Goal: Task Accomplishment & Management: Use online tool/utility

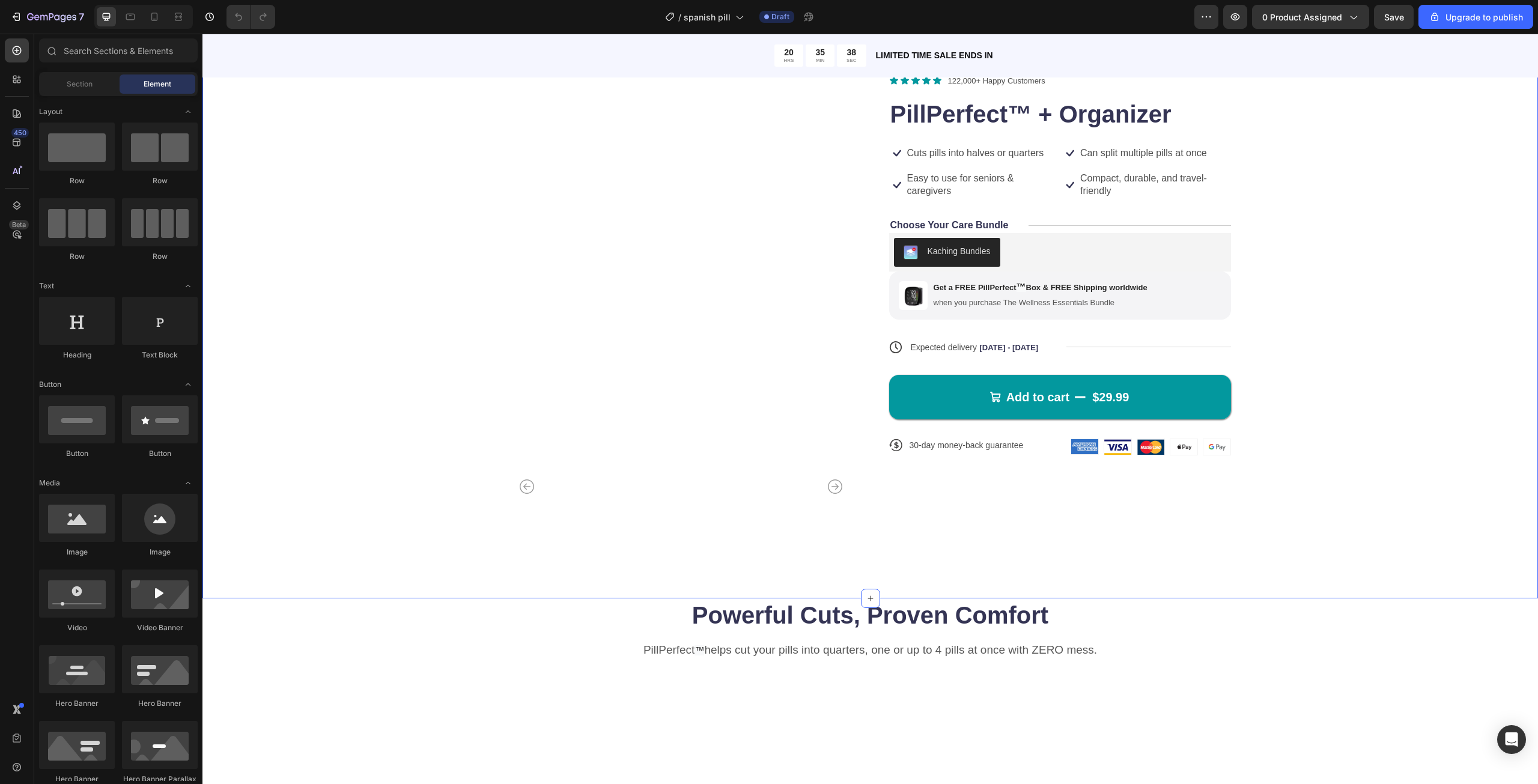
scroll to position [60, 0]
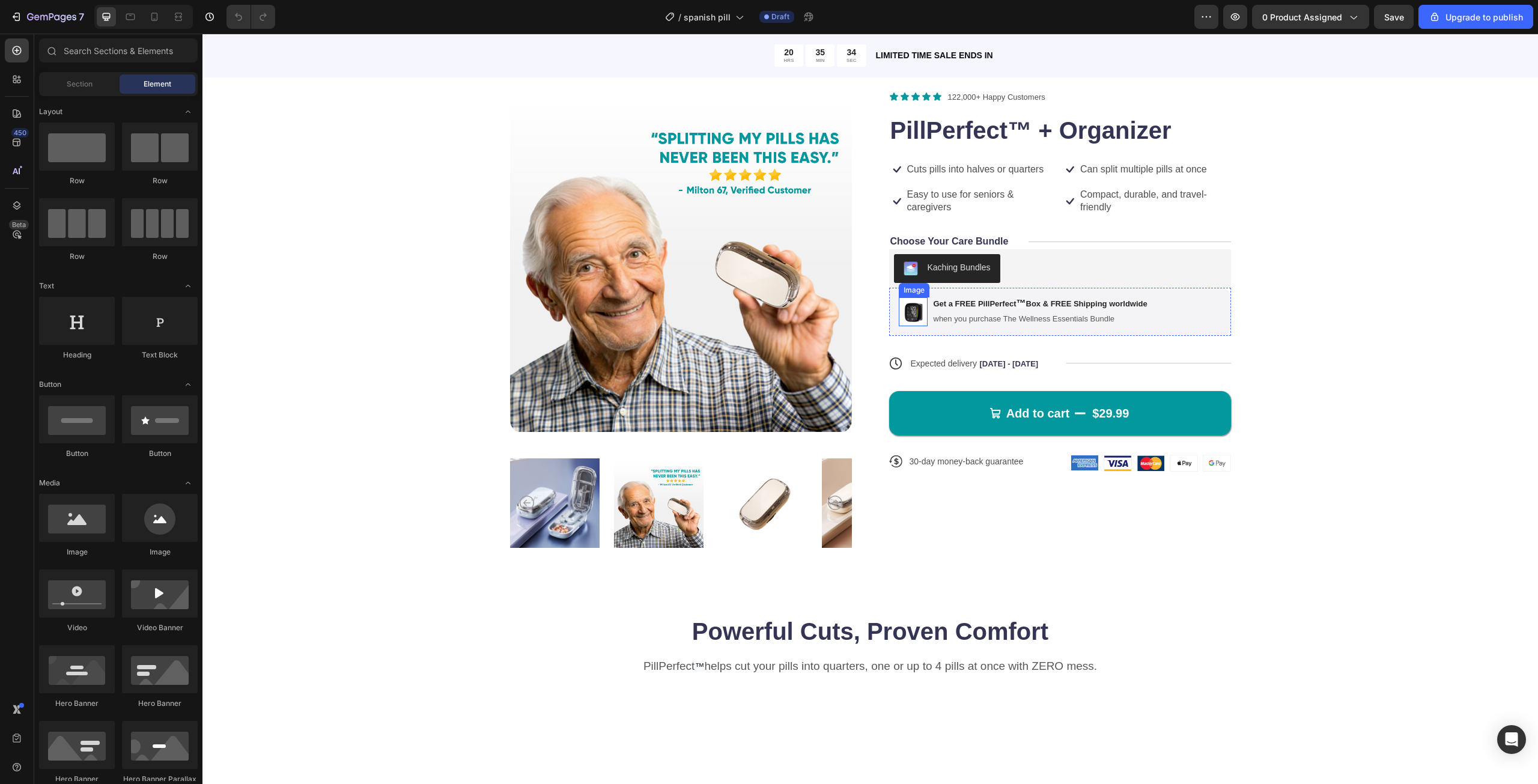
click at [907, 317] on img at bounding box center [913, 311] width 29 height 29
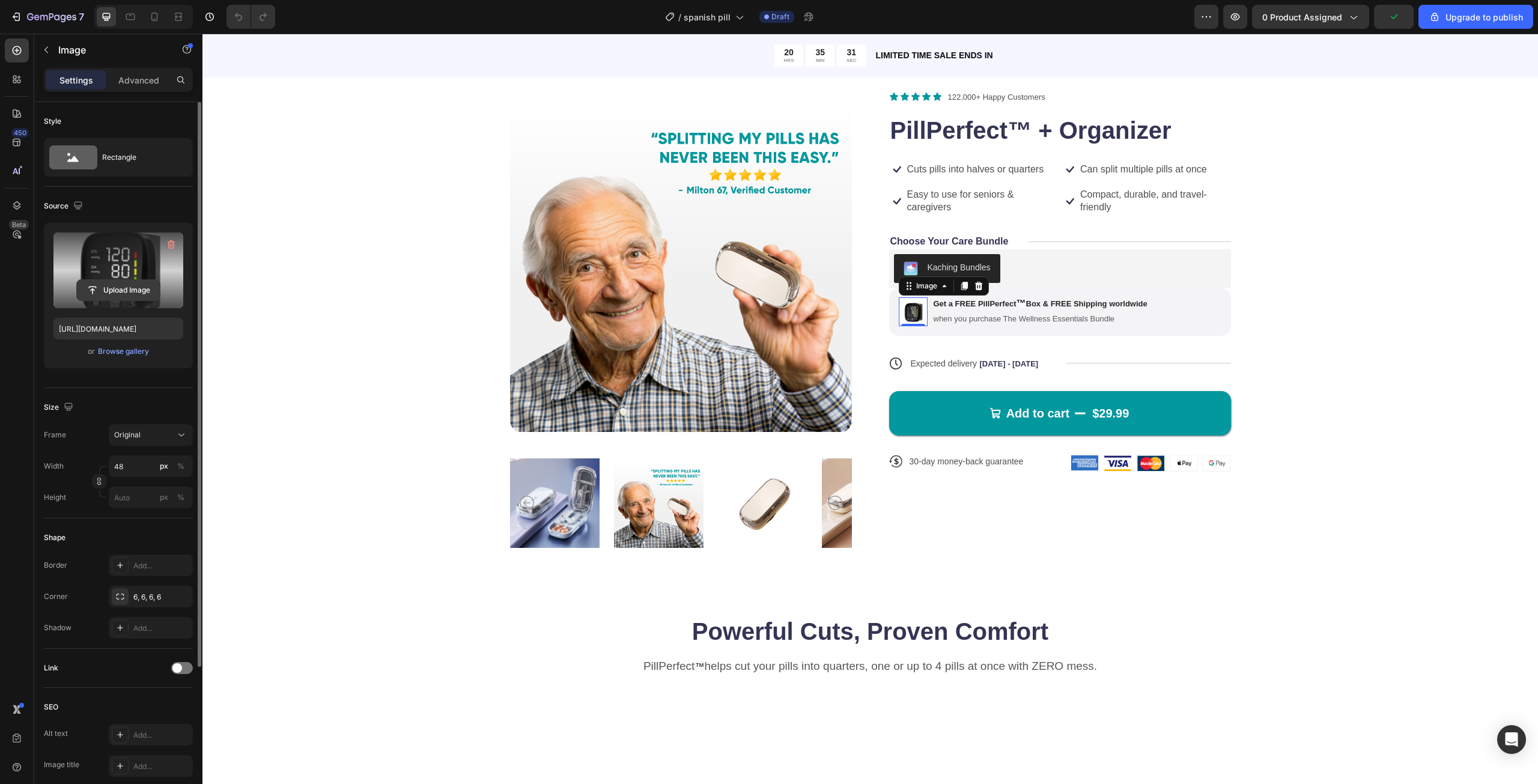
click at [111, 290] on input "file" at bounding box center [118, 289] width 83 height 20
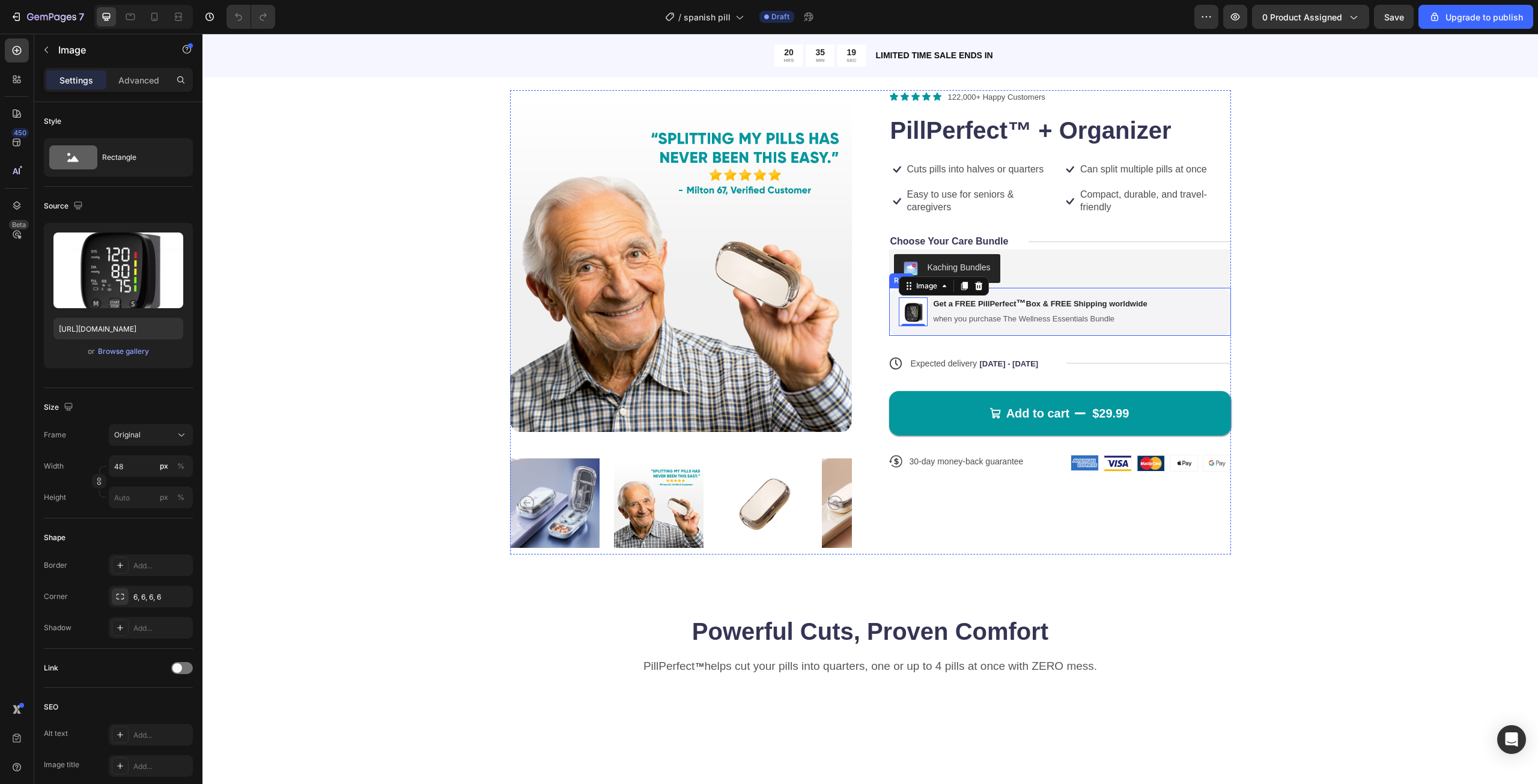
click at [1194, 291] on div "Image 0 Get a FREE PillPerfect ™ Box & FREE Shipping worldwide Text Block when …" at bounding box center [1060, 312] width 342 height 48
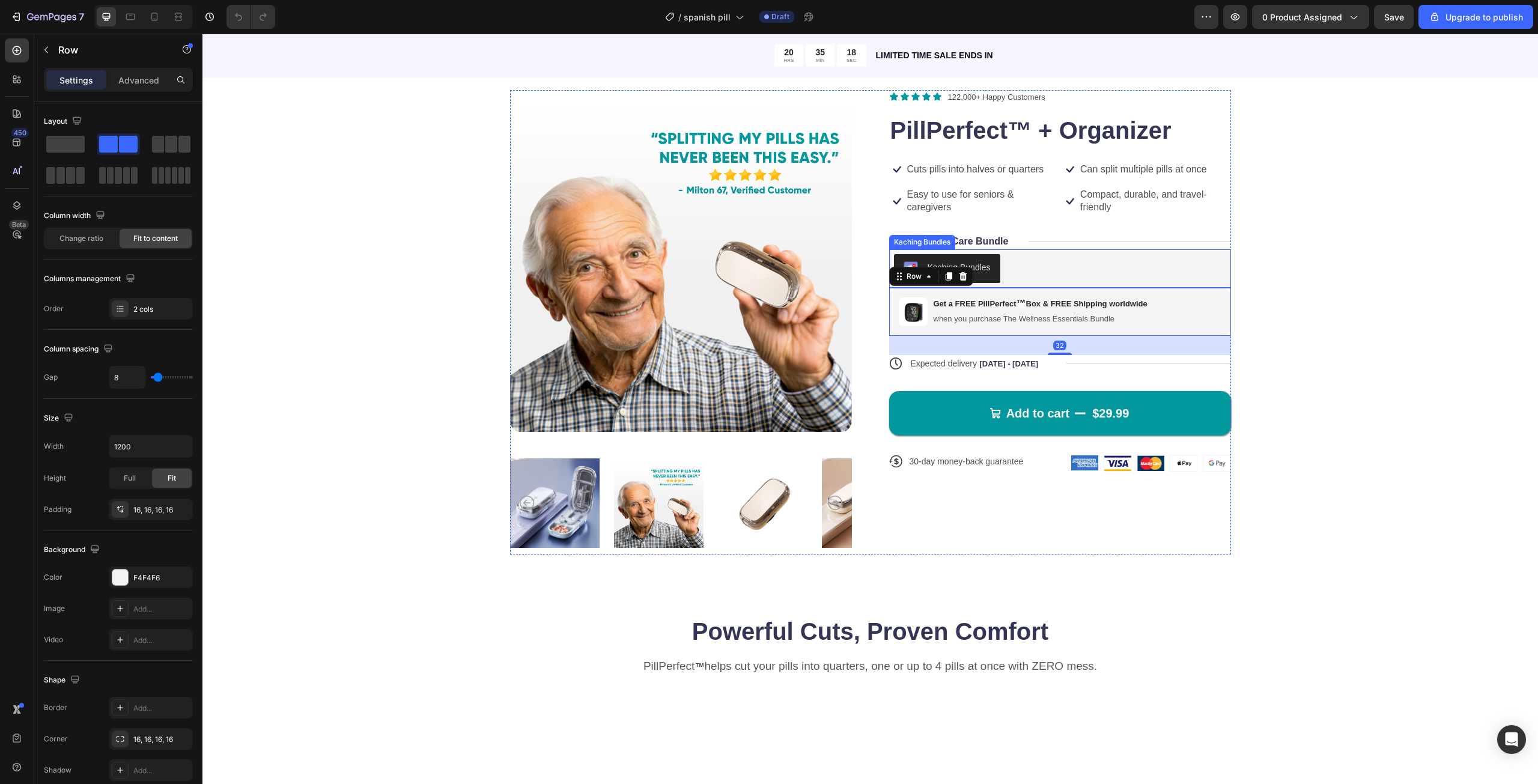
click at [1181, 272] on div "Kaching Bundles" at bounding box center [1060, 268] width 332 height 29
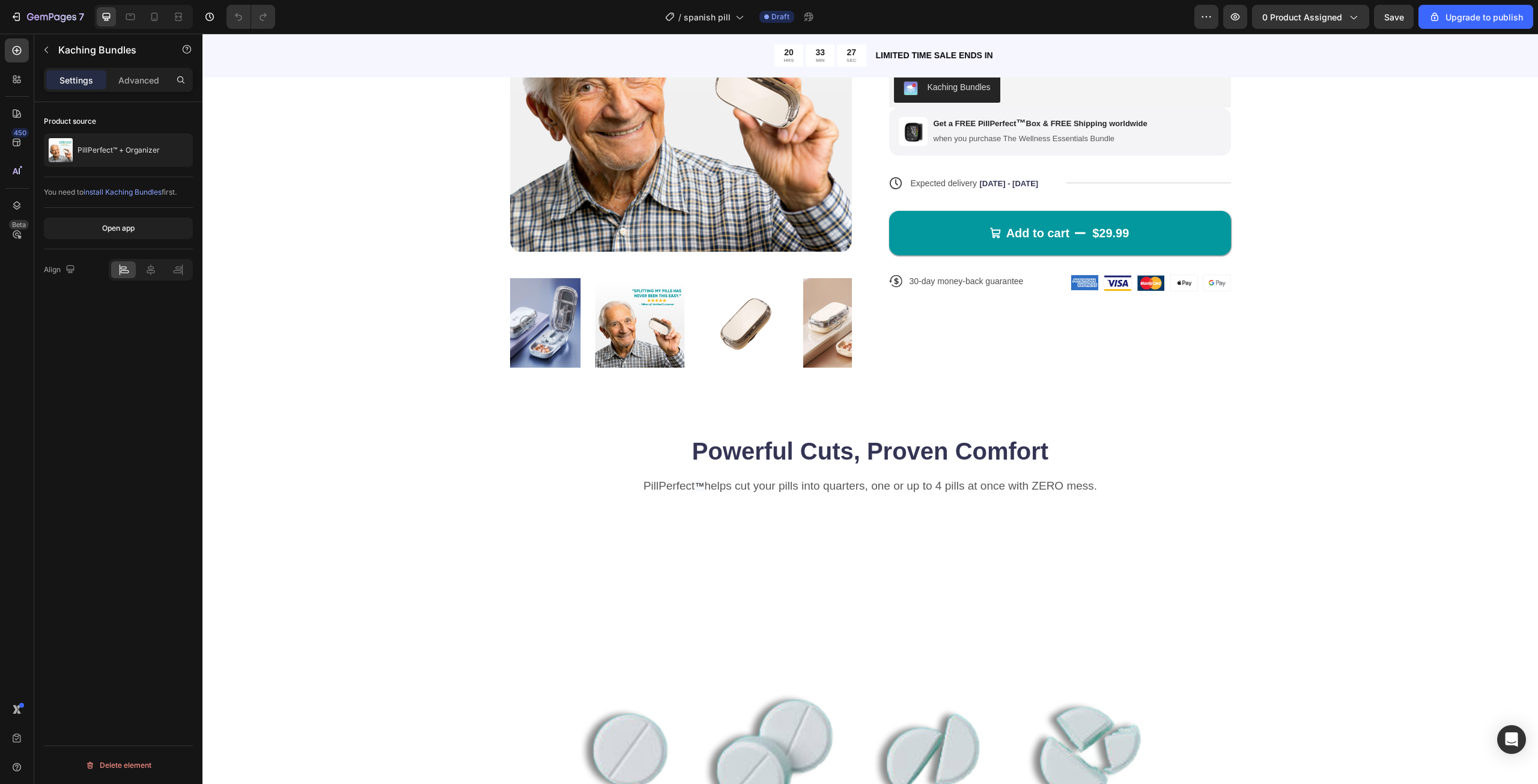
scroll to position [0, 0]
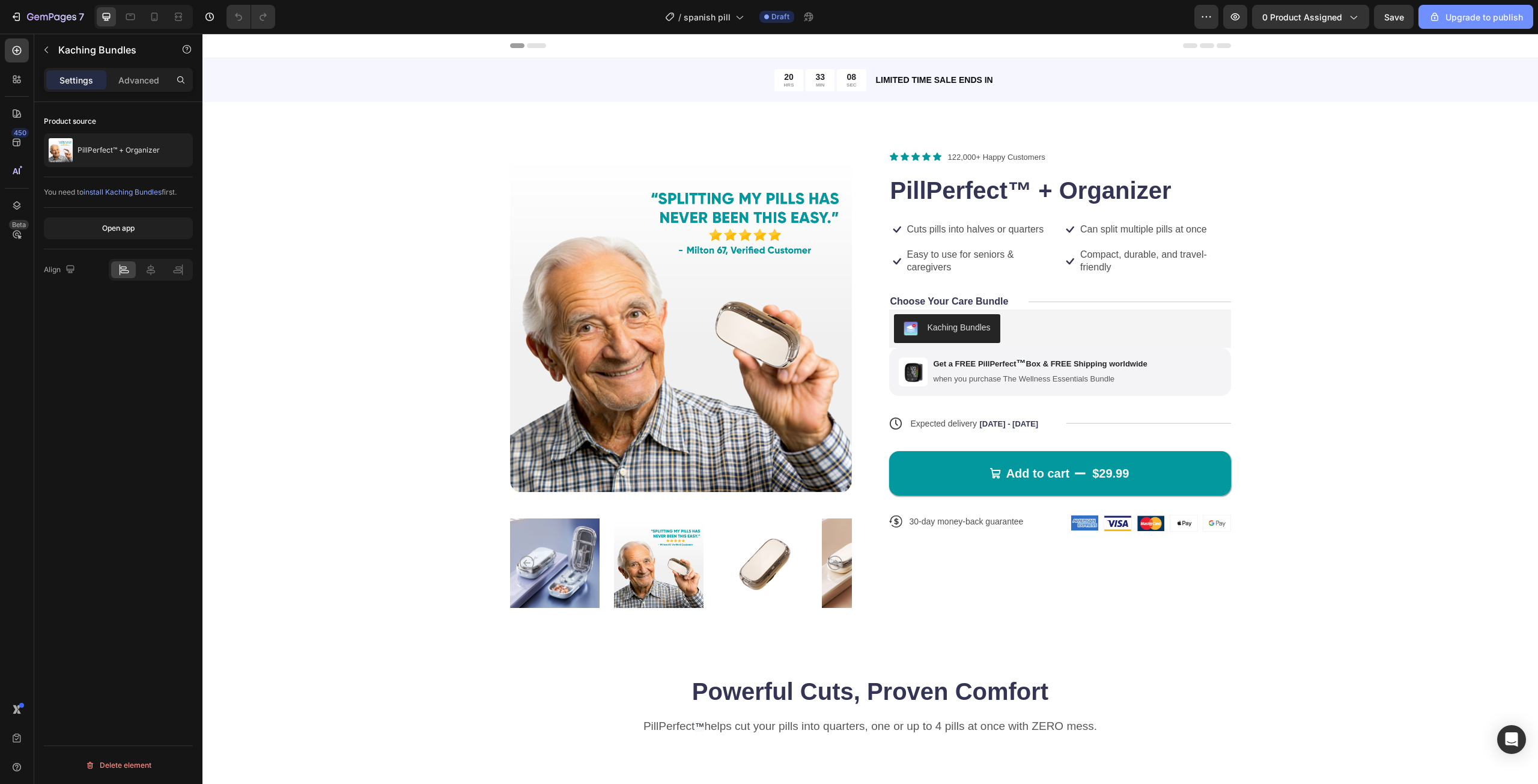
click at [1475, 20] on div "Upgrade to publish" at bounding box center [1476, 17] width 94 height 12
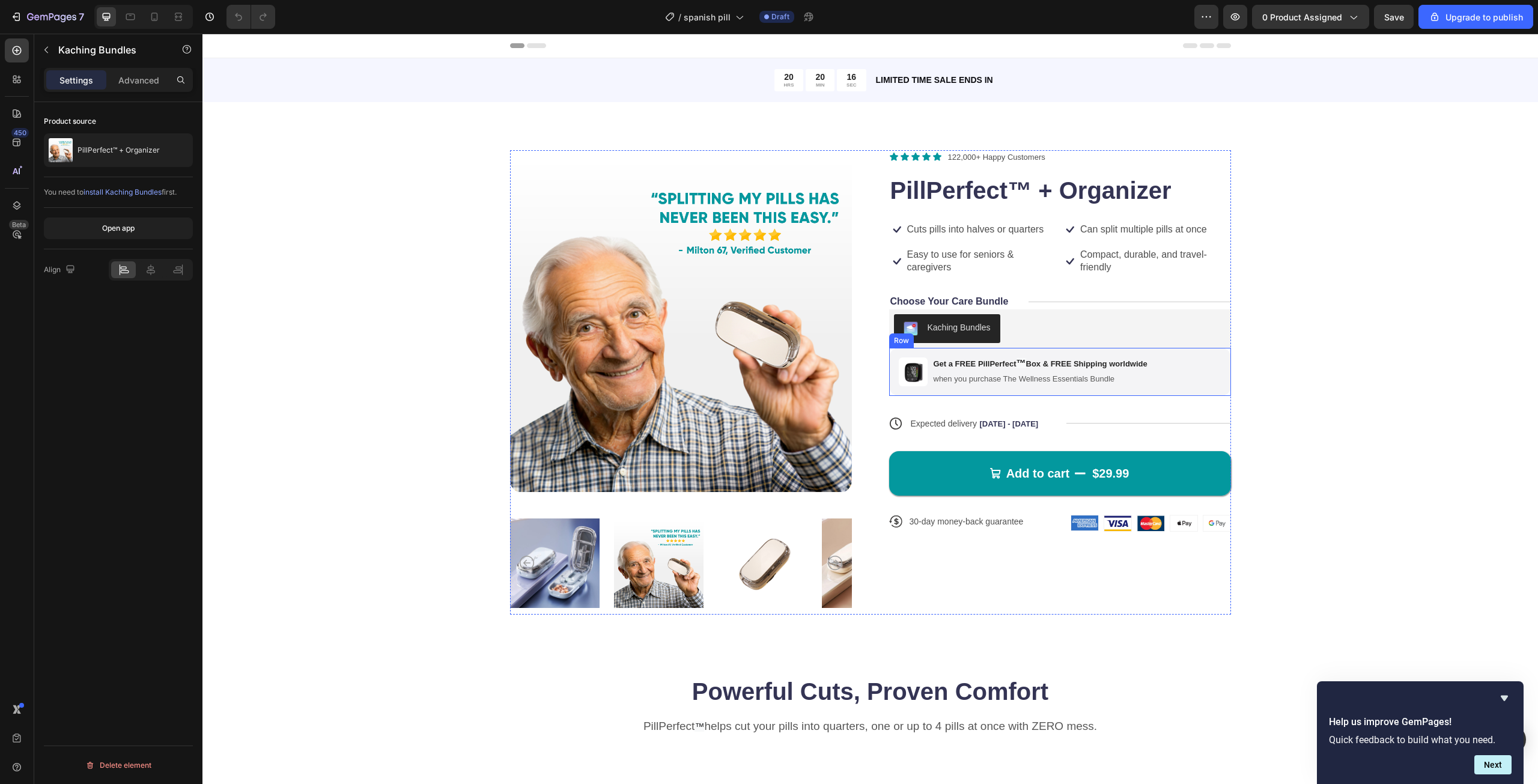
click at [913, 377] on img at bounding box center [913, 372] width 29 height 29
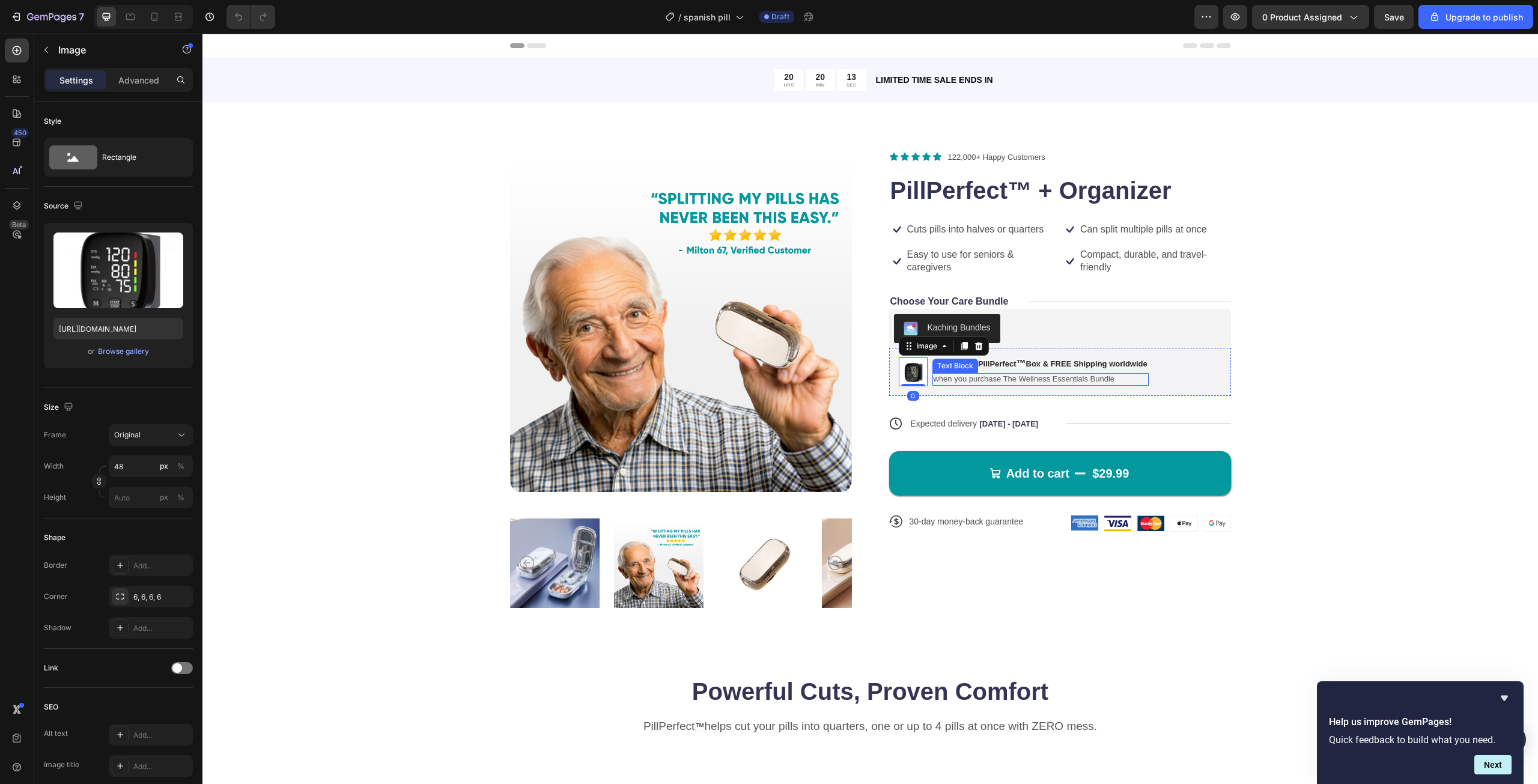
click at [960, 371] on div "Get a FREE PillPerfect ™ Box & FREE Shipping worldwide Text Block when you purc…" at bounding box center [1041, 372] width 217 height 29
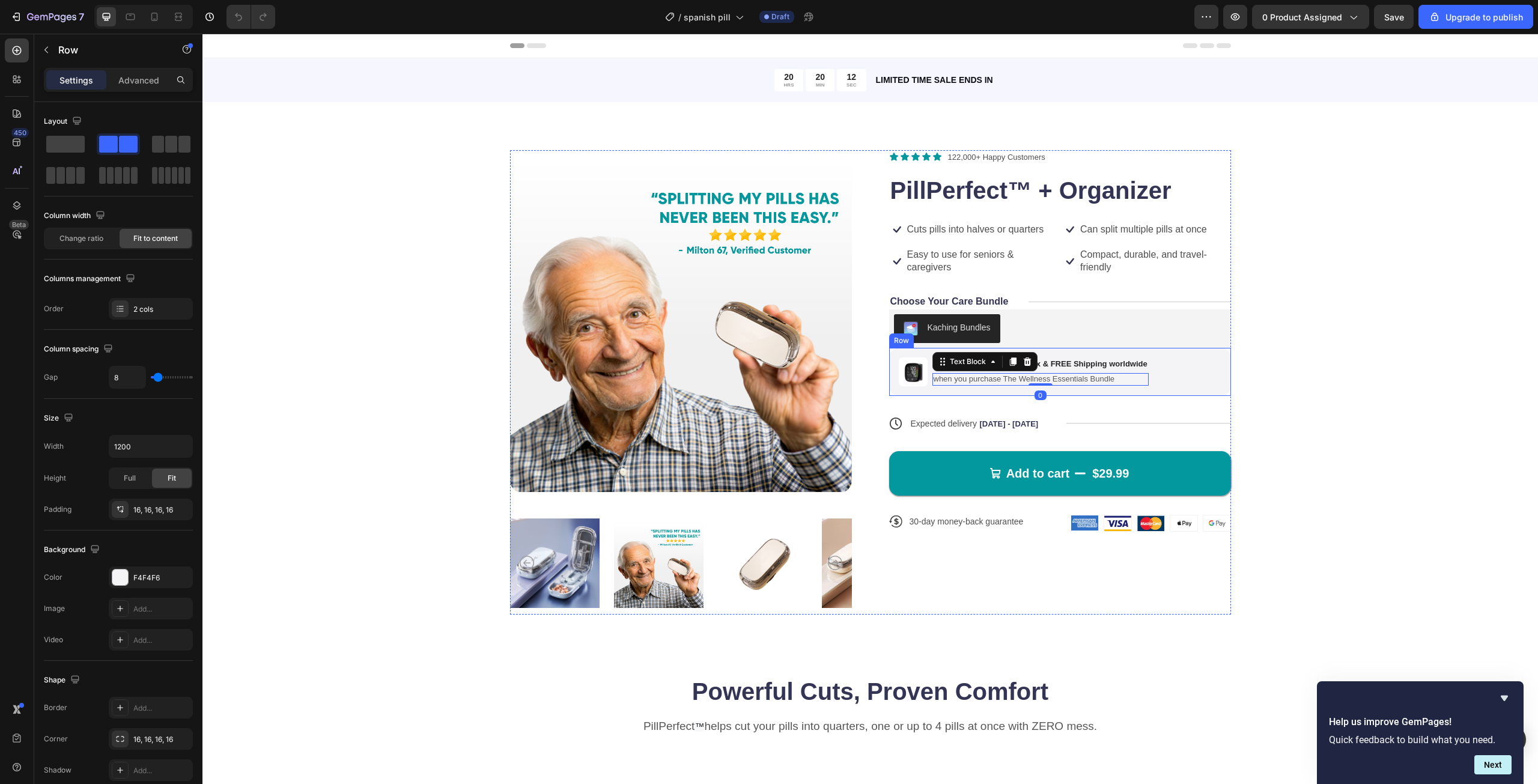
click at [974, 389] on div "Image Get a FREE PillPerfect ™ Box & FREE Shipping worldwide Text Block when yo…" at bounding box center [1060, 372] width 342 height 48
click at [1258, 233] on div "Product Images Icon Icon Icon Icon Icon Icon List 122,000+ Happy Customers Text…" at bounding box center [870, 382] width 1240 height 464
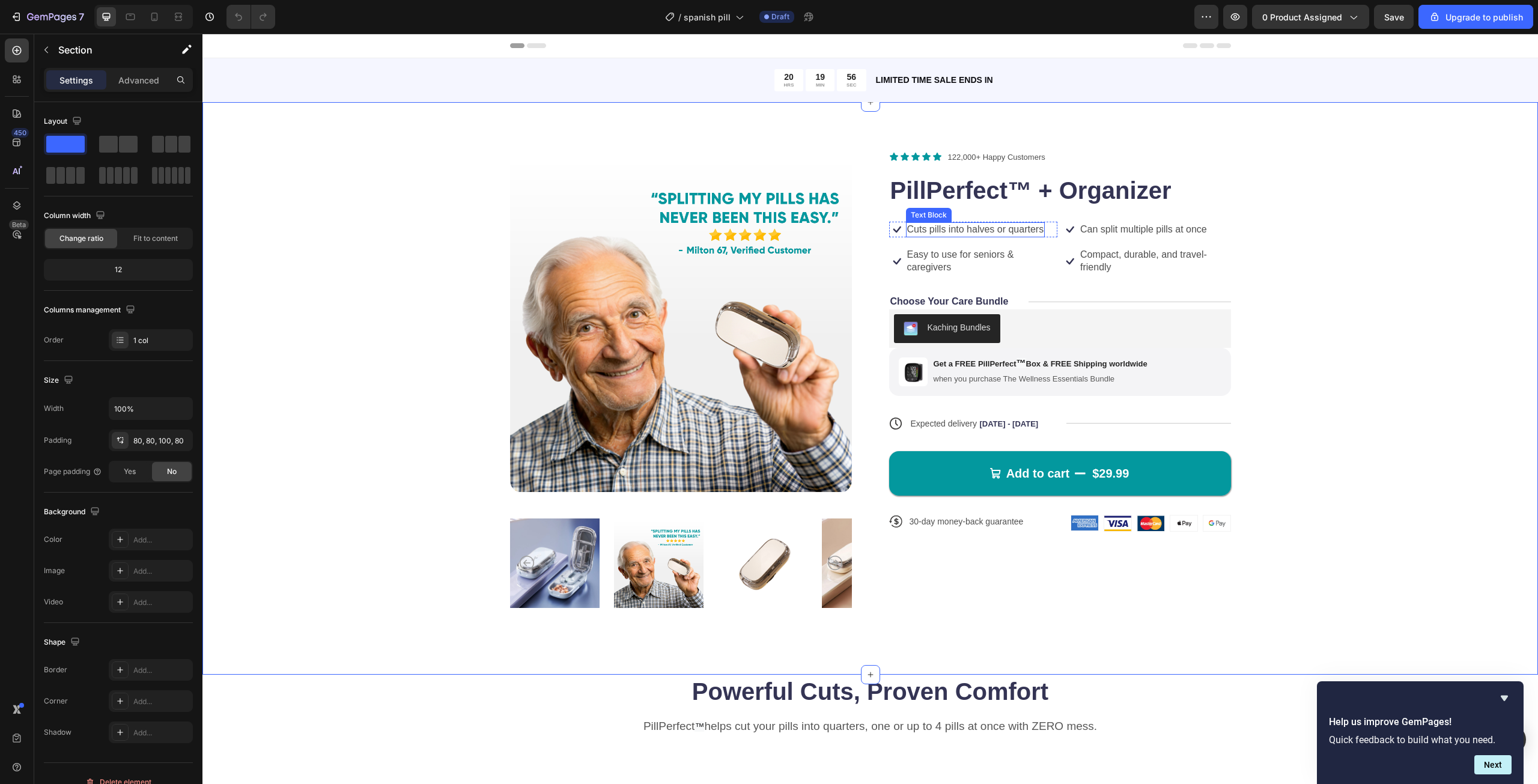
click at [979, 229] on p "Cuts pills into halves or quarters" at bounding box center [975, 229] width 137 height 12
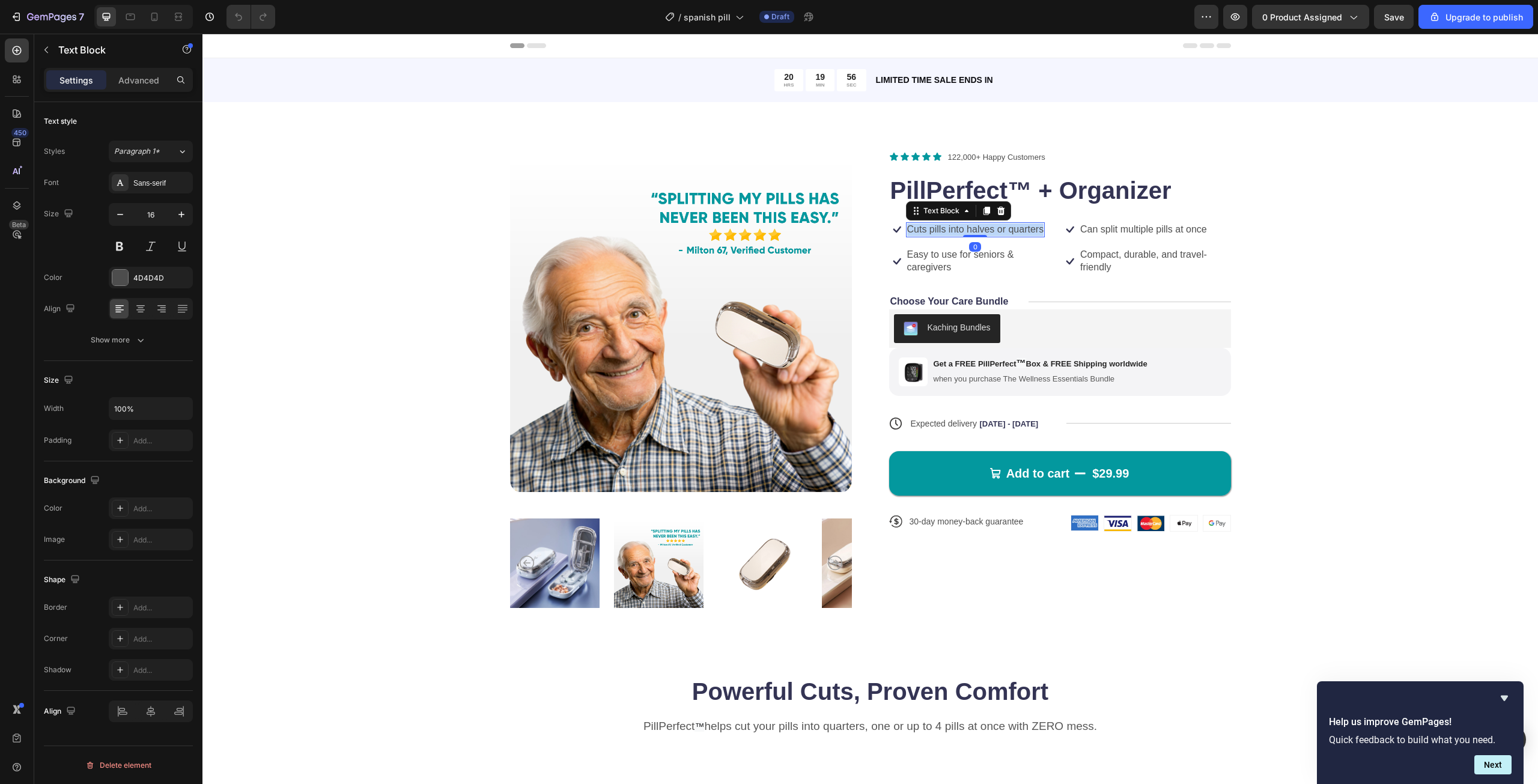
click at [979, 229] on p "Cuts pills into halves or quarters" at bounding box center [975, 229] width 137 height 12
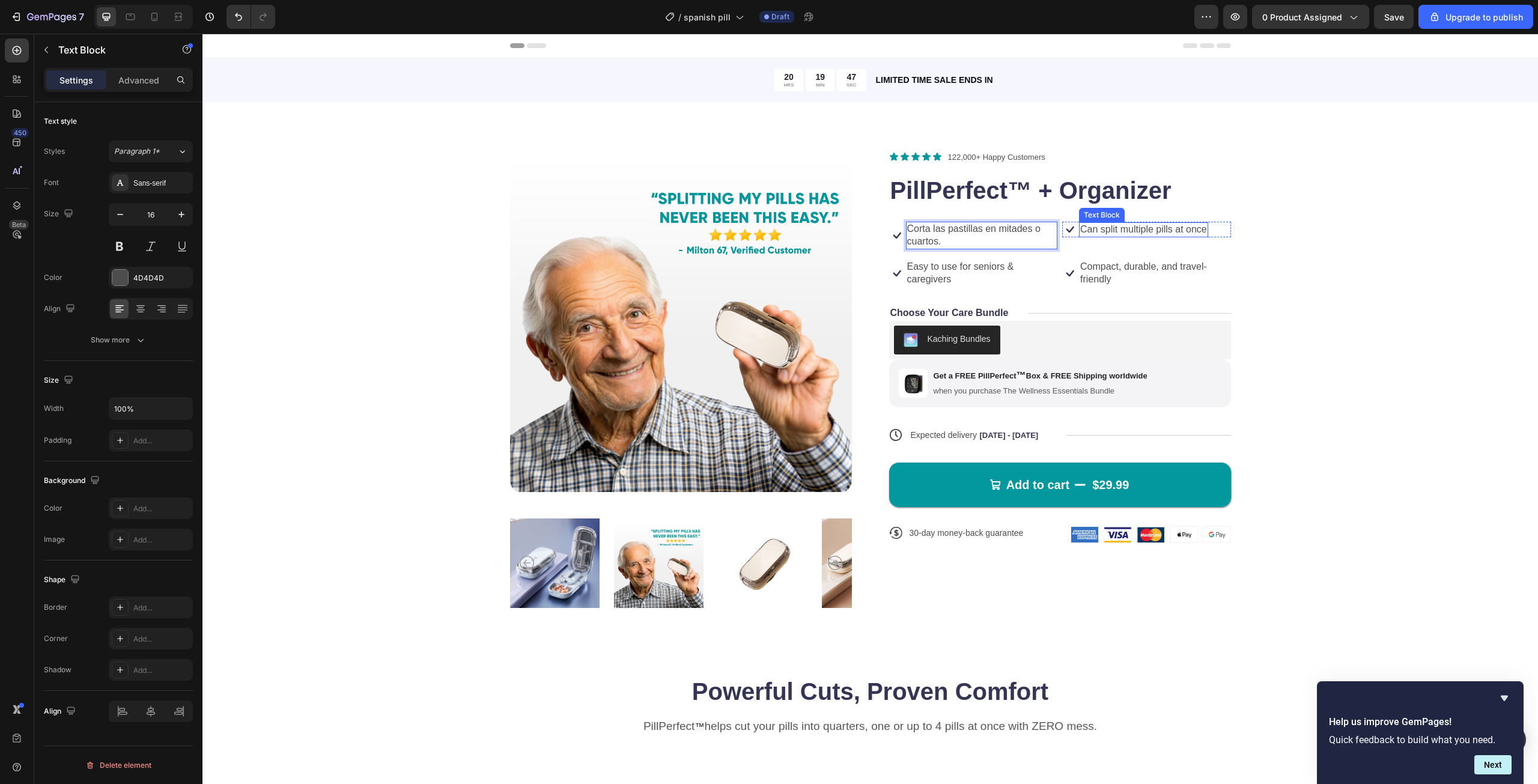
click at [1089, 233] on p "Can split multiple pills at once" at bounding box center [1143, 229] width 127 height 12
click at [958, 251] on div "Icon Icon Icon Icon Icon Icon List 122,000+ Happy Customers Text Block Row Pill…" at bounding box center [1060, 382] width 342 height 464
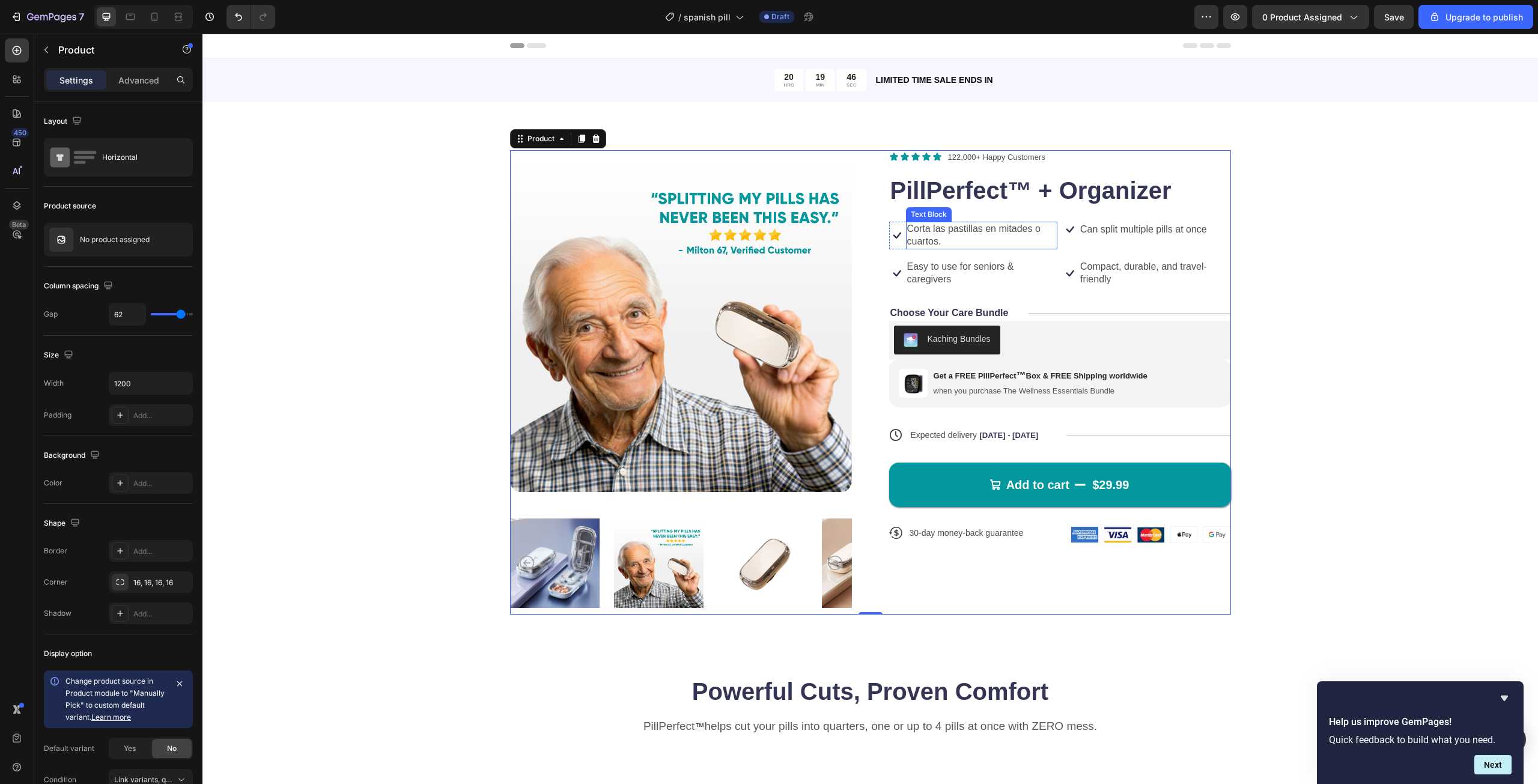
click at [959, 244] on p "Corta las pastillas en mitades o cuartos." at bounding box center [982, 235] width 150 height 25
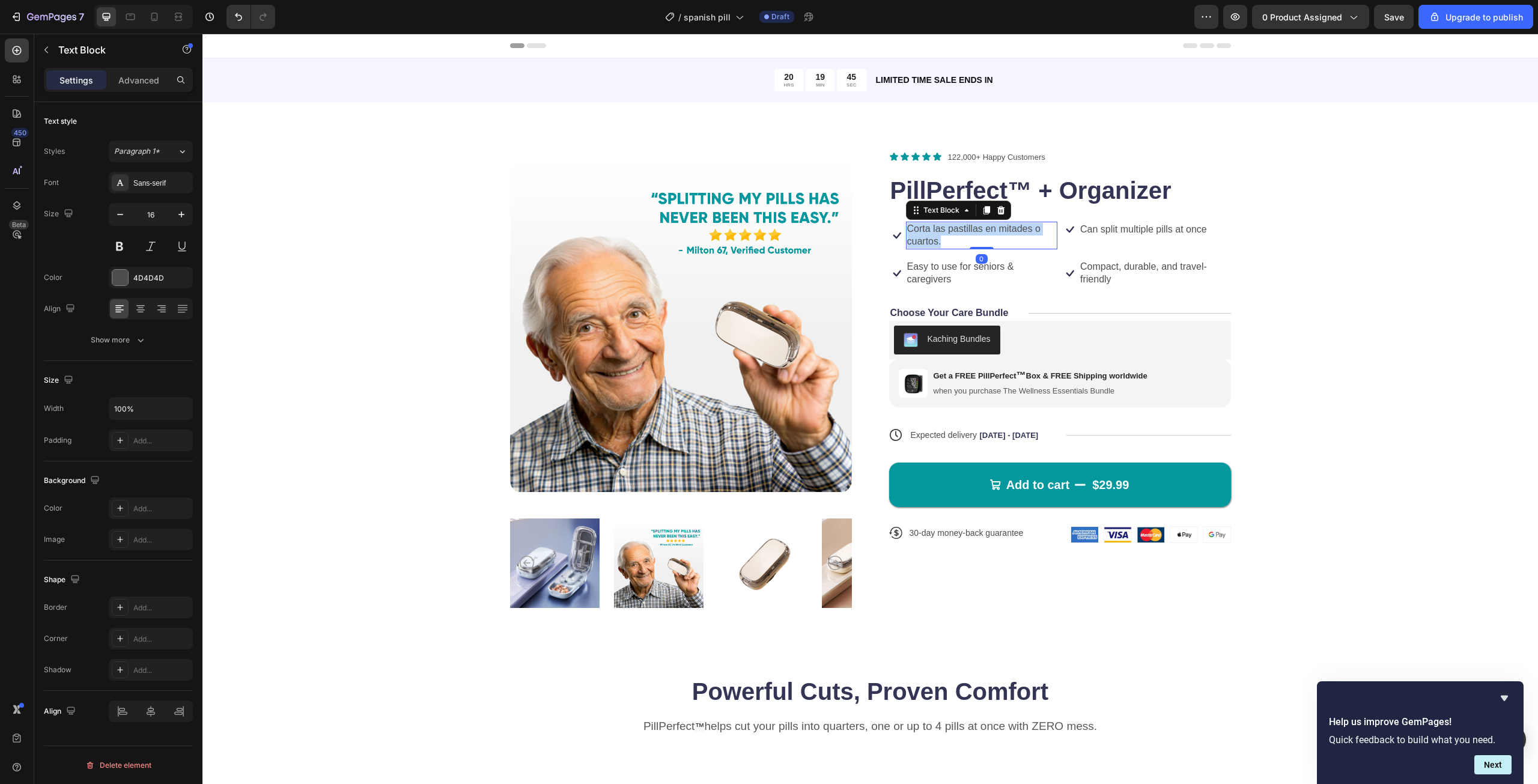
click at [959, 244] on p "Corta las pastillas en mitades o cuartos." at bounding box center [982, 235] width 150 height 25
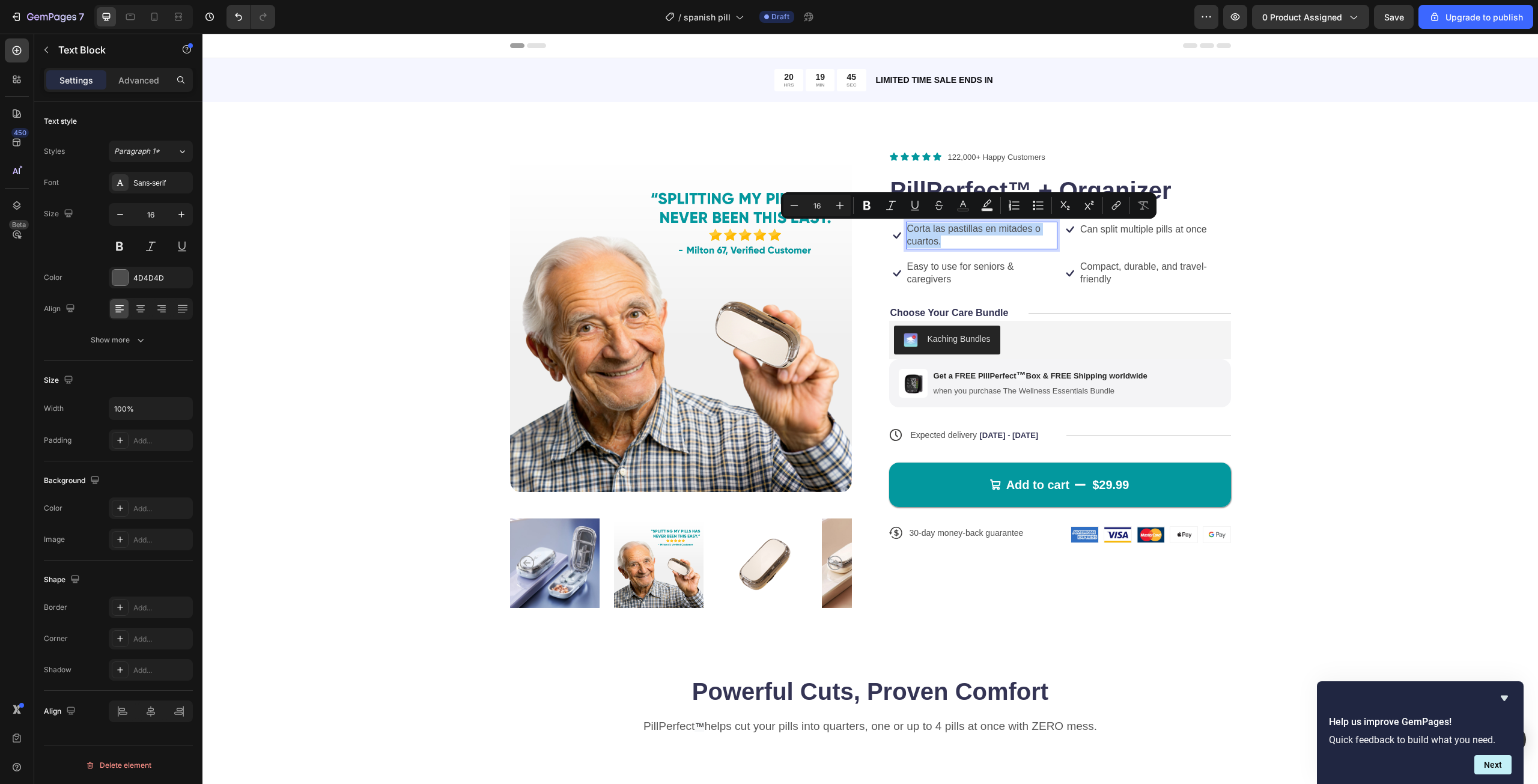
click at [959, 244] on p "Corta las pastillas en mitades o cuartos." at bounding box center [982, 235] width 150 height 25
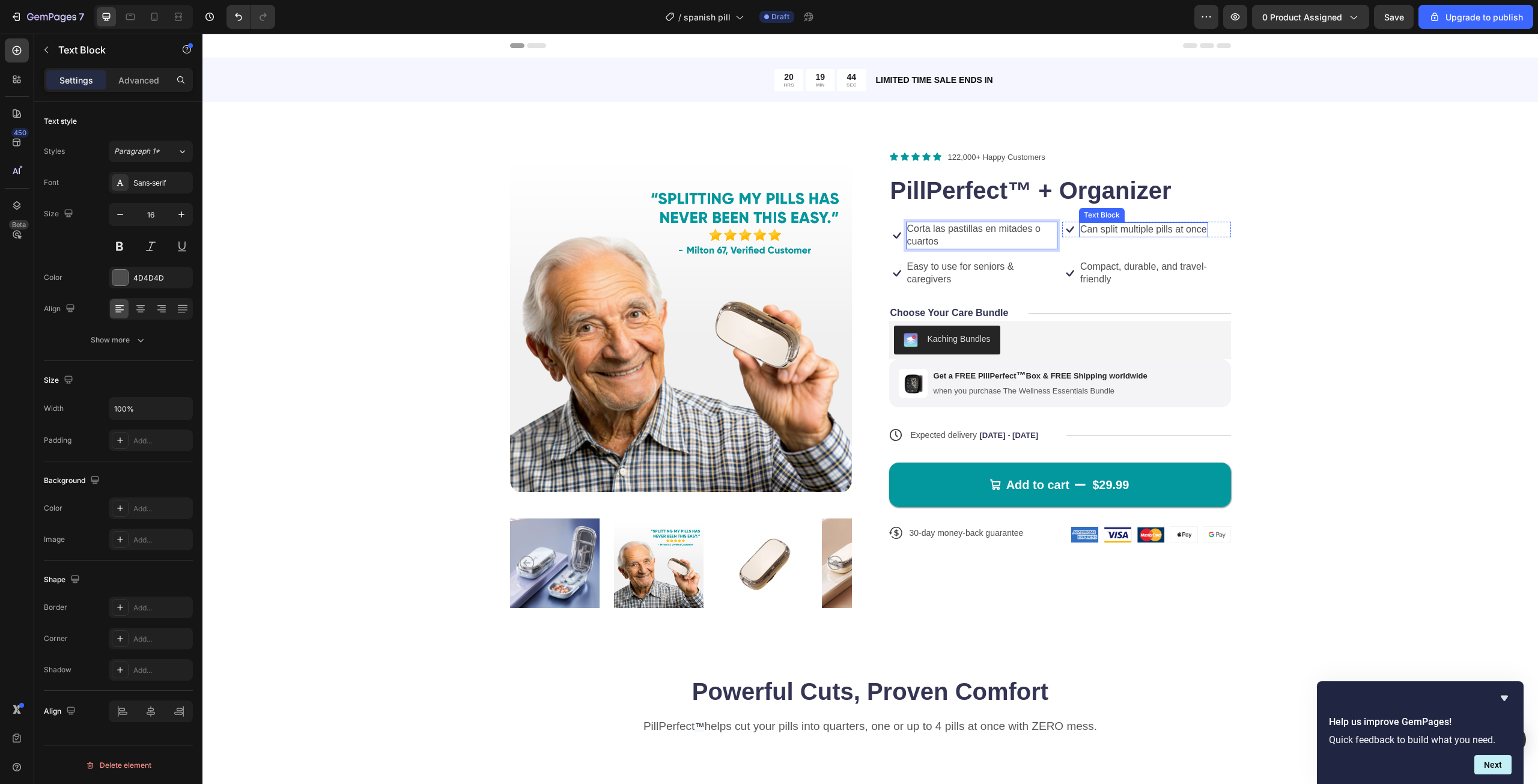
click at [1122, 235] on p "Can split multiple pills at once" at bounding box center [1143, 229] width 127 height 12
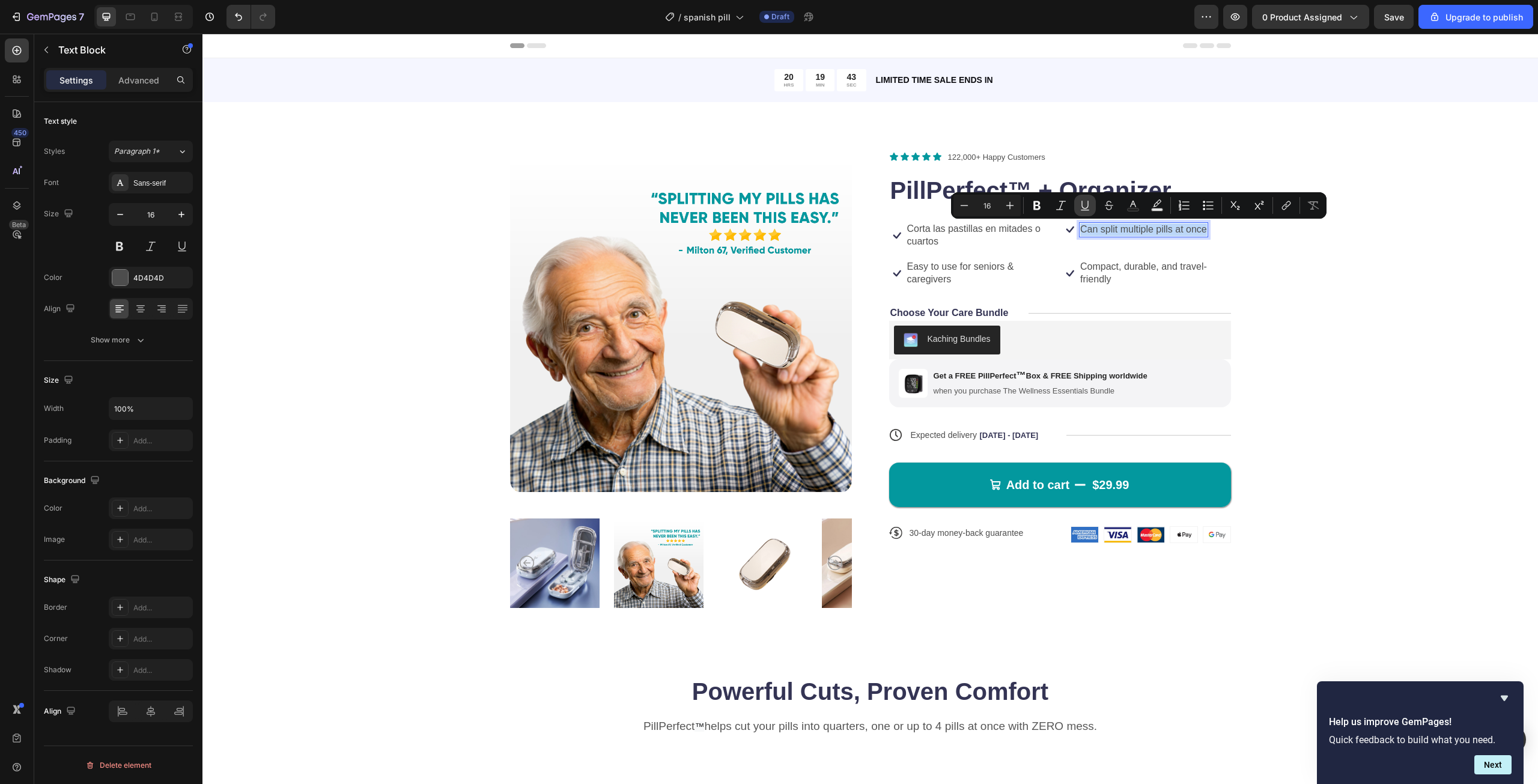
copy p "Can split multiple pills at once"
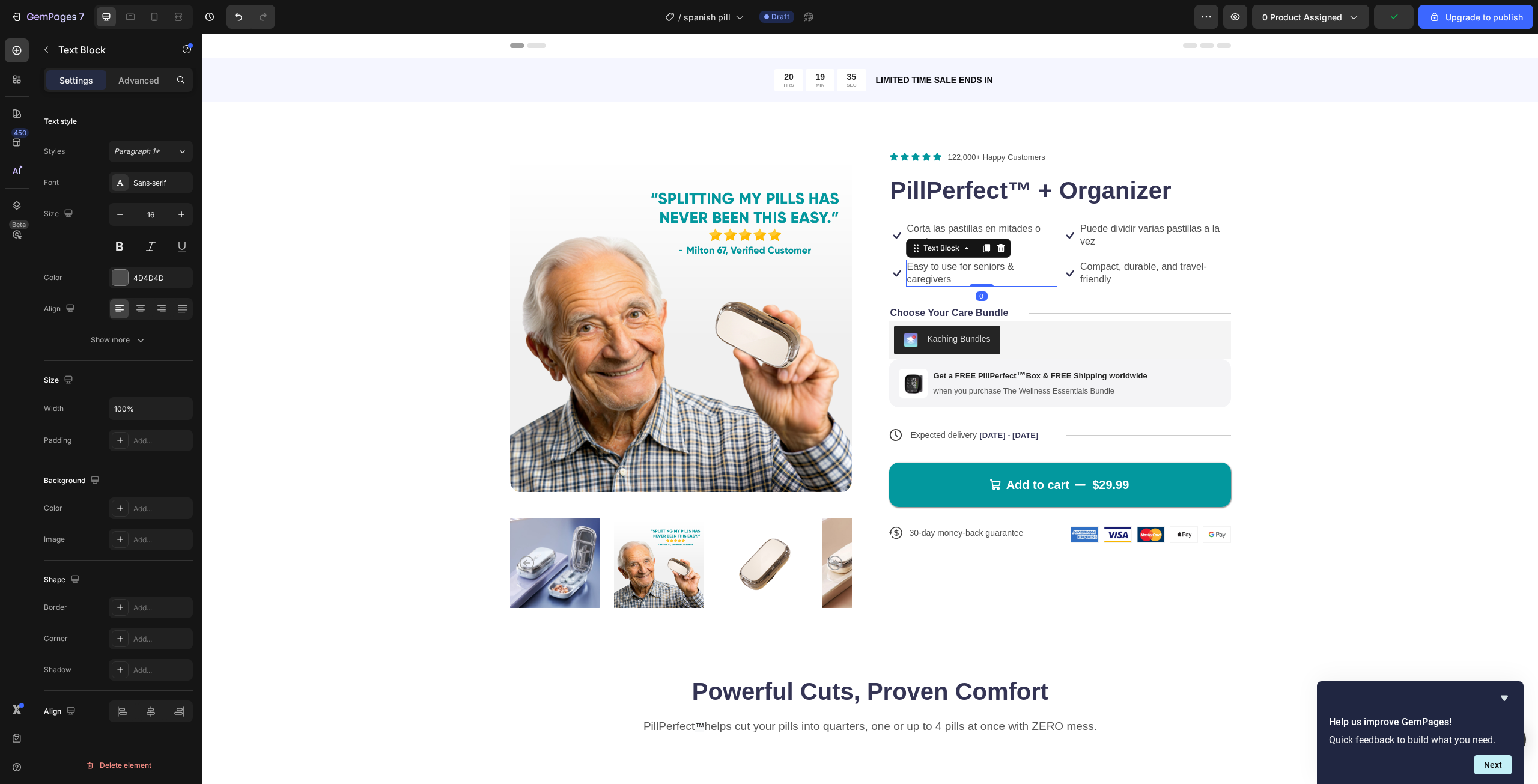
click at [961, 272] on p "Easy to use for seniors & caregivers" at bounding box center [982, 273] width 150 height 25
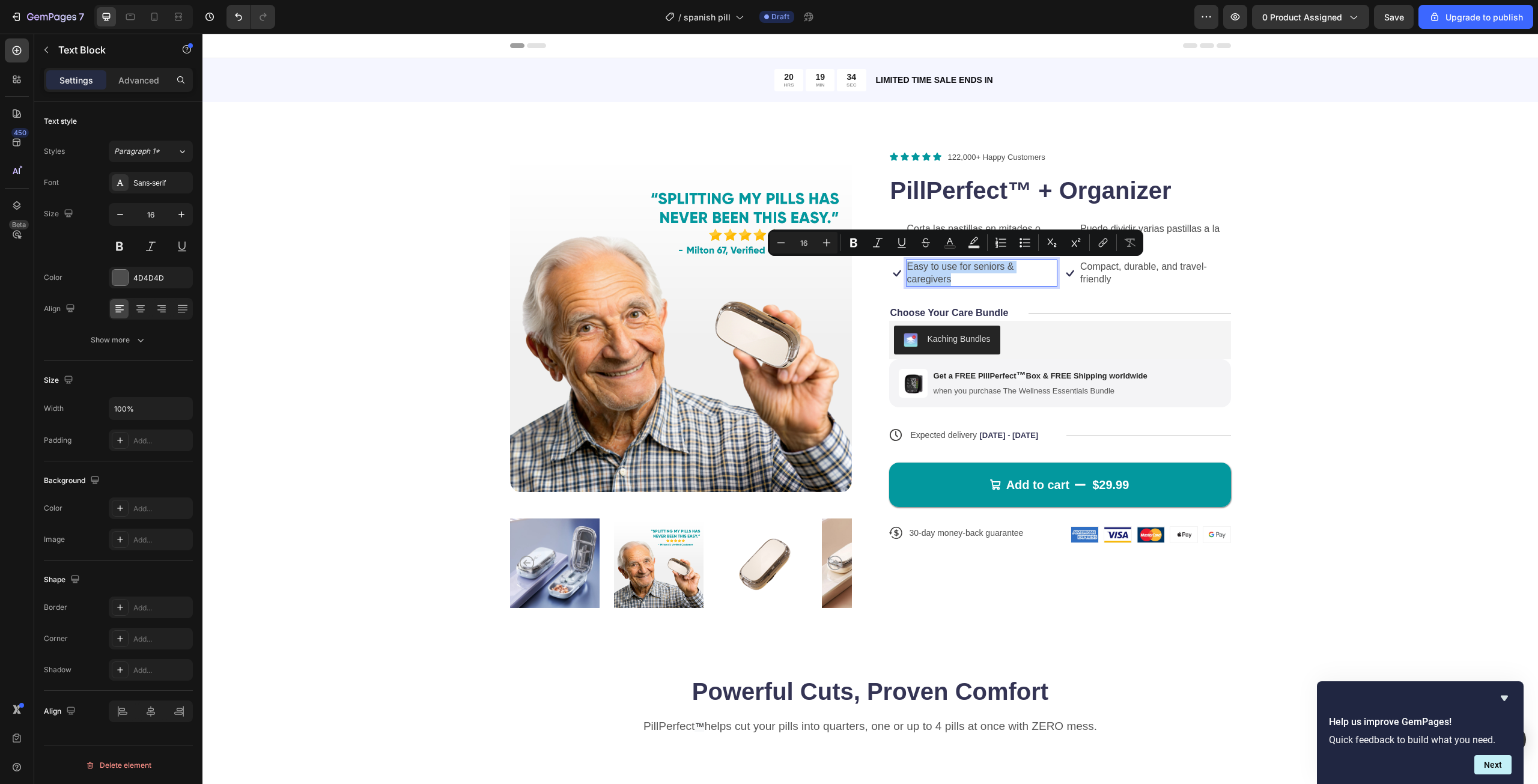
copy p "Easy to use for seniors & caregivers"
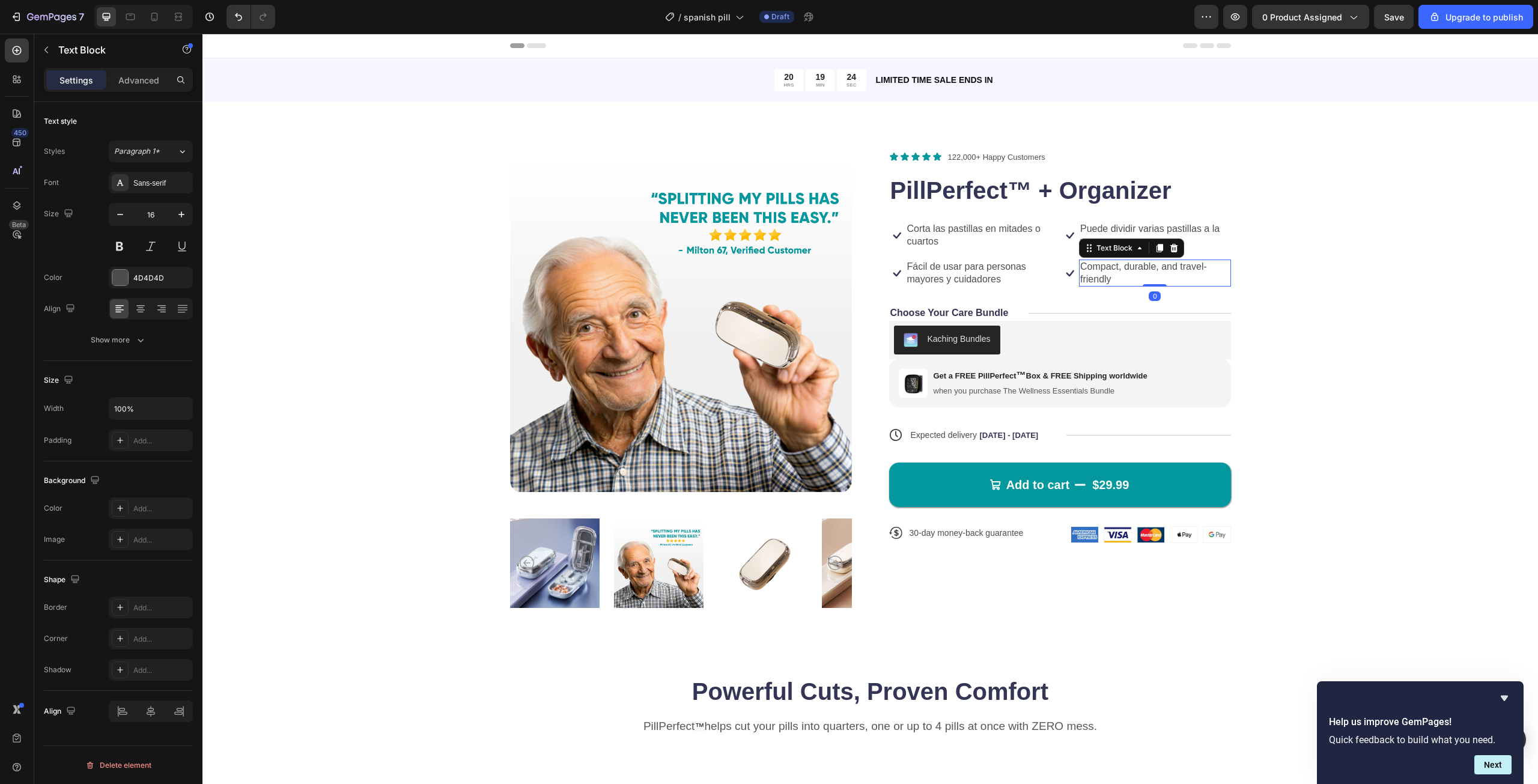
click at [1091, 268] on p "Compact, durable, and travel-friendly" at bounding box center [1155, 273] width 150 height 25
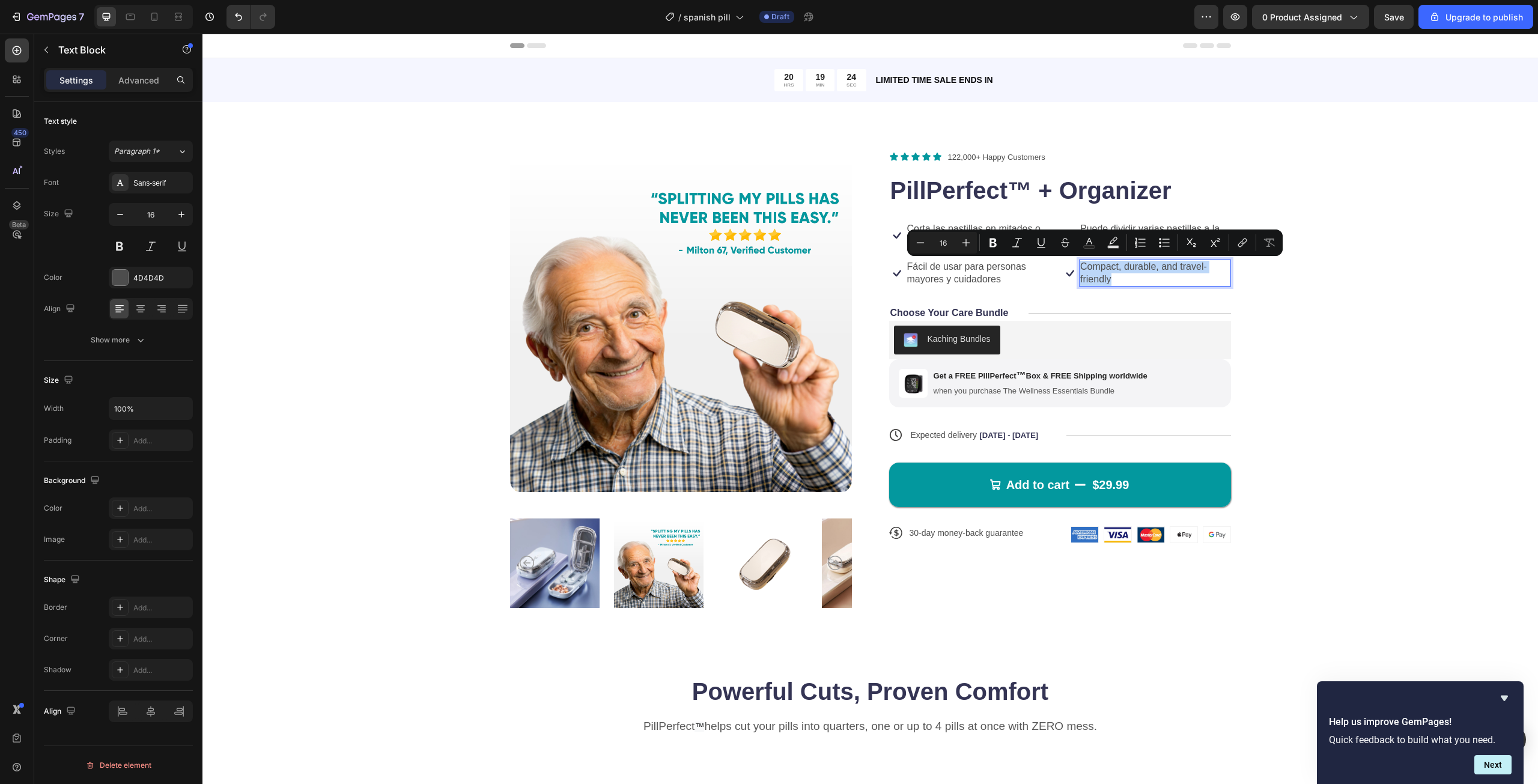
click at [1091, 268] on p "Compact, durable, and travel-friendly" at bounding box center [1155, 273] width 150 height 25
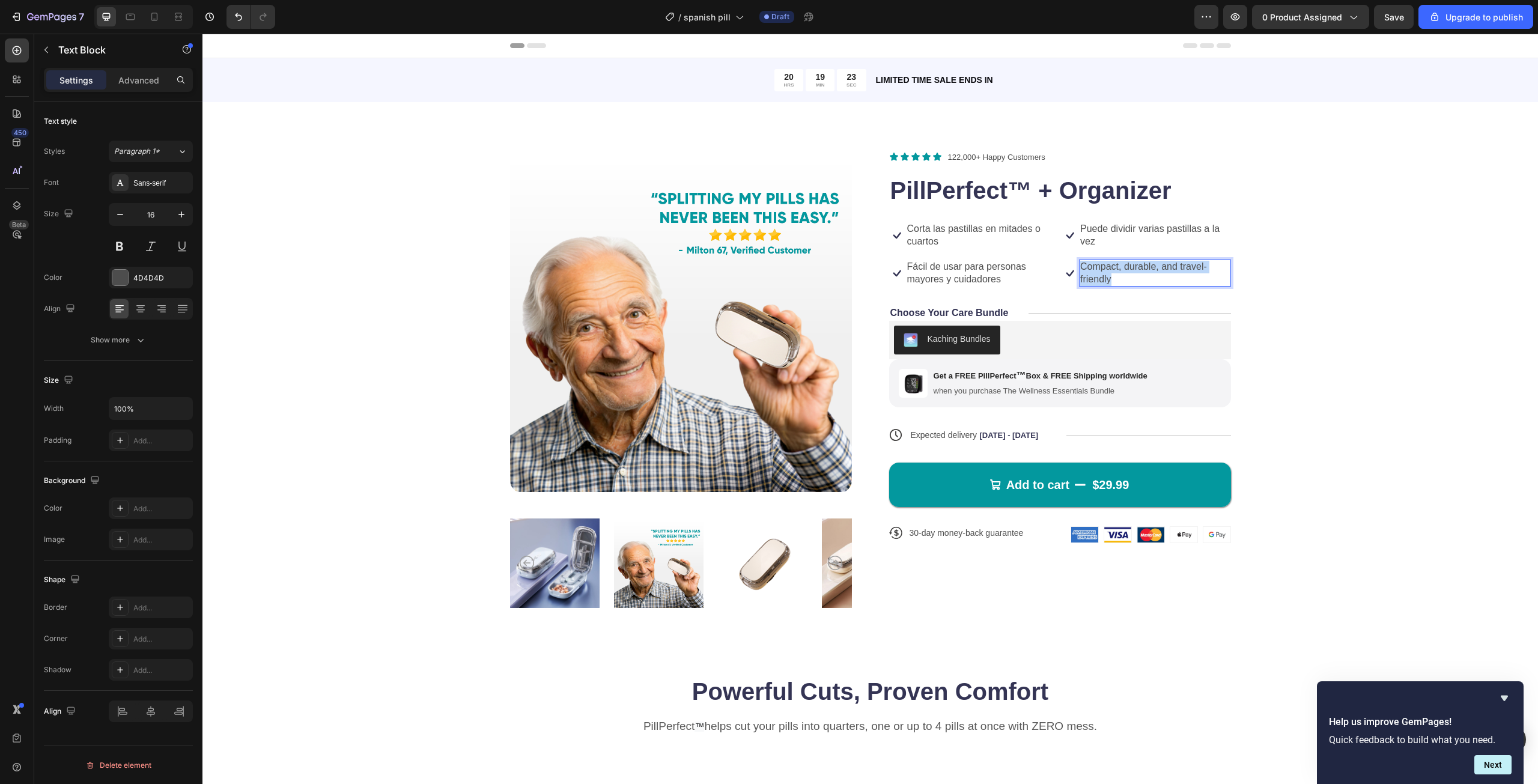
copy p "Compact, durable, and travel-friendly"
click at [1260, 313] on div "Product Images Icon Icon Icon Icon Icon Icon List 122,000+ Happy Customers Text…" at bounding box center [870, 382] width 1240 height 464
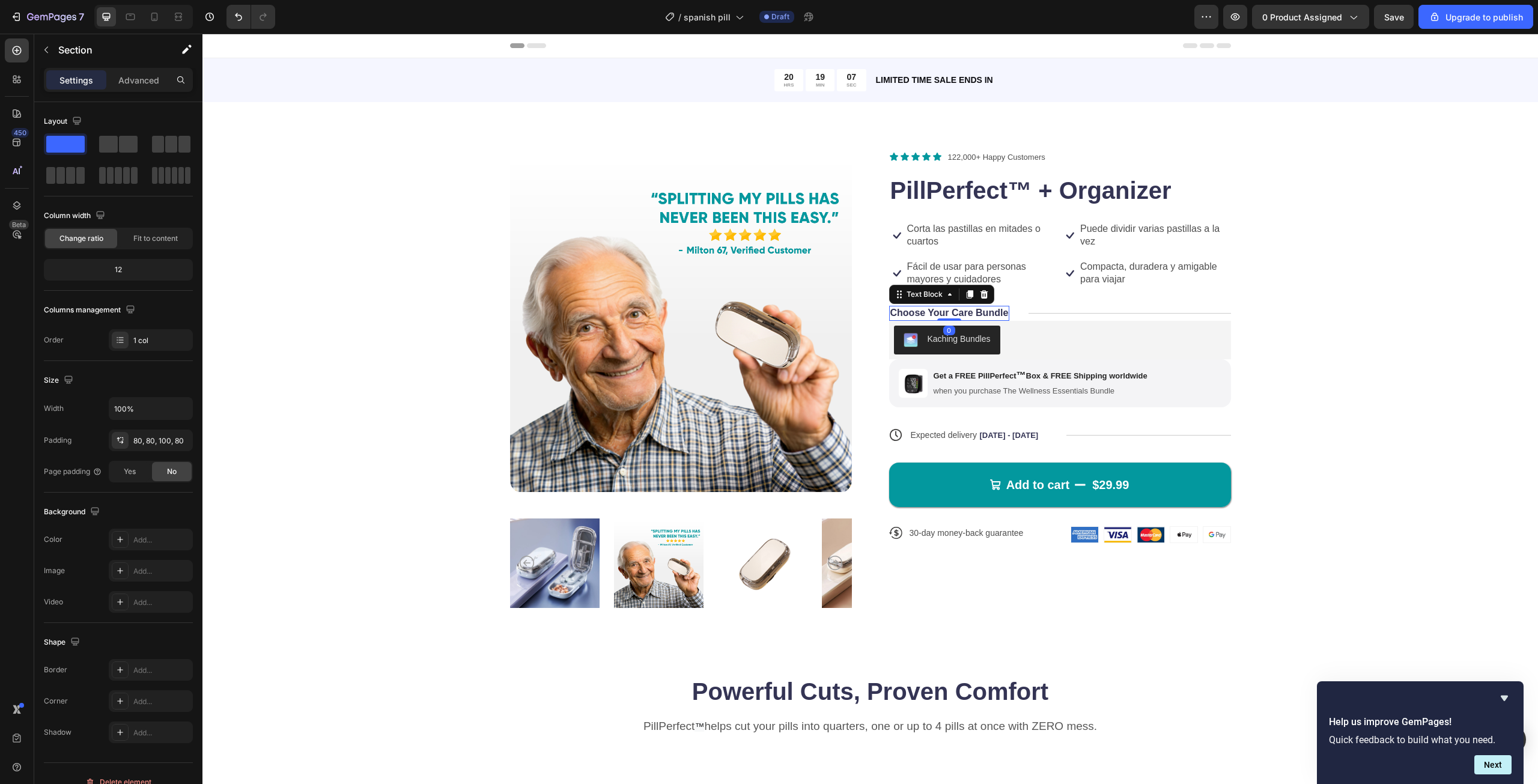
click at [950, 313] on p "Choose Your Care Bundle" at bounding box center [949, 313] width 118 height 12
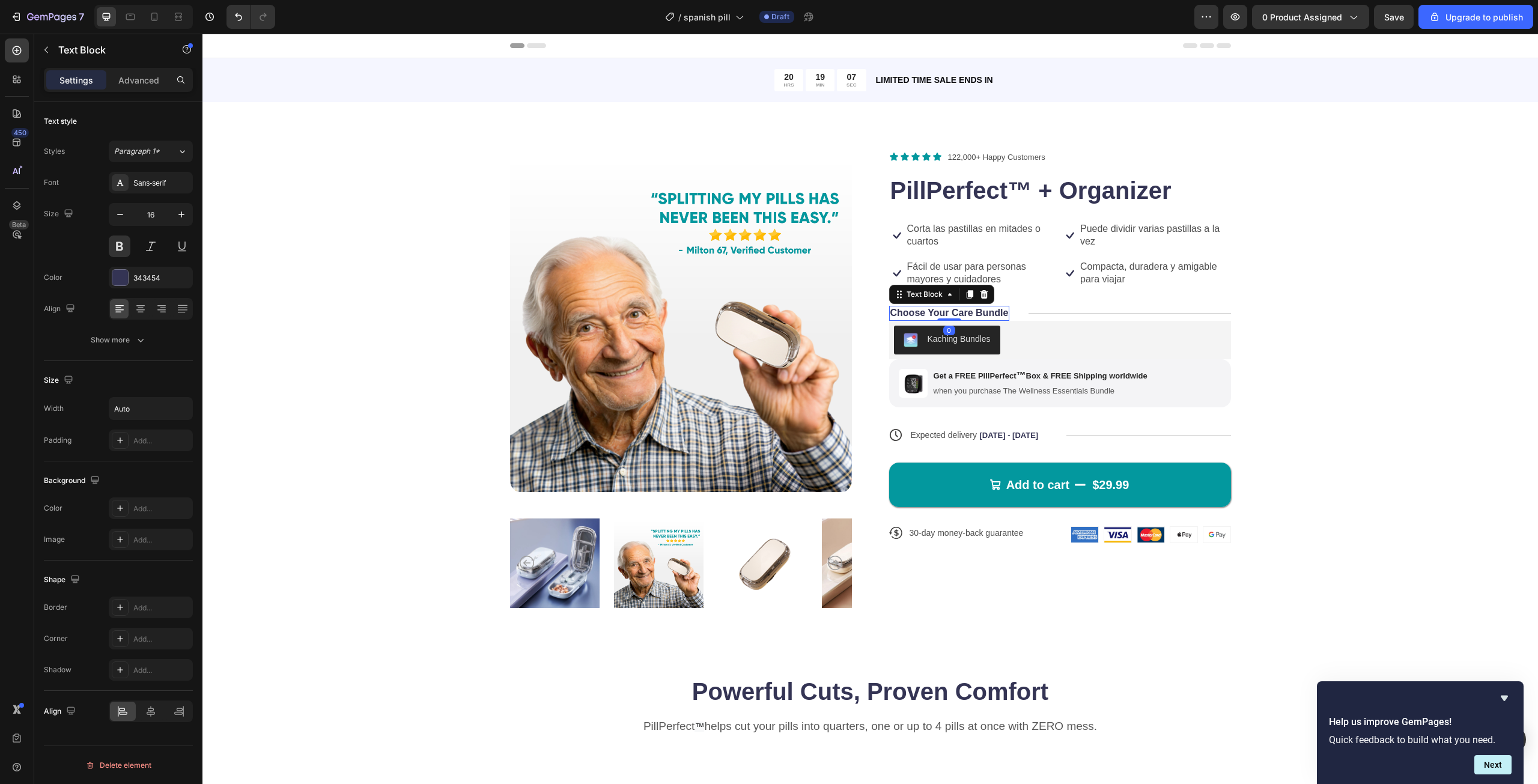
click at [950, 313] on p "Choose Your Care Bundle" at bounding box center [949, 313] width 118 height 12
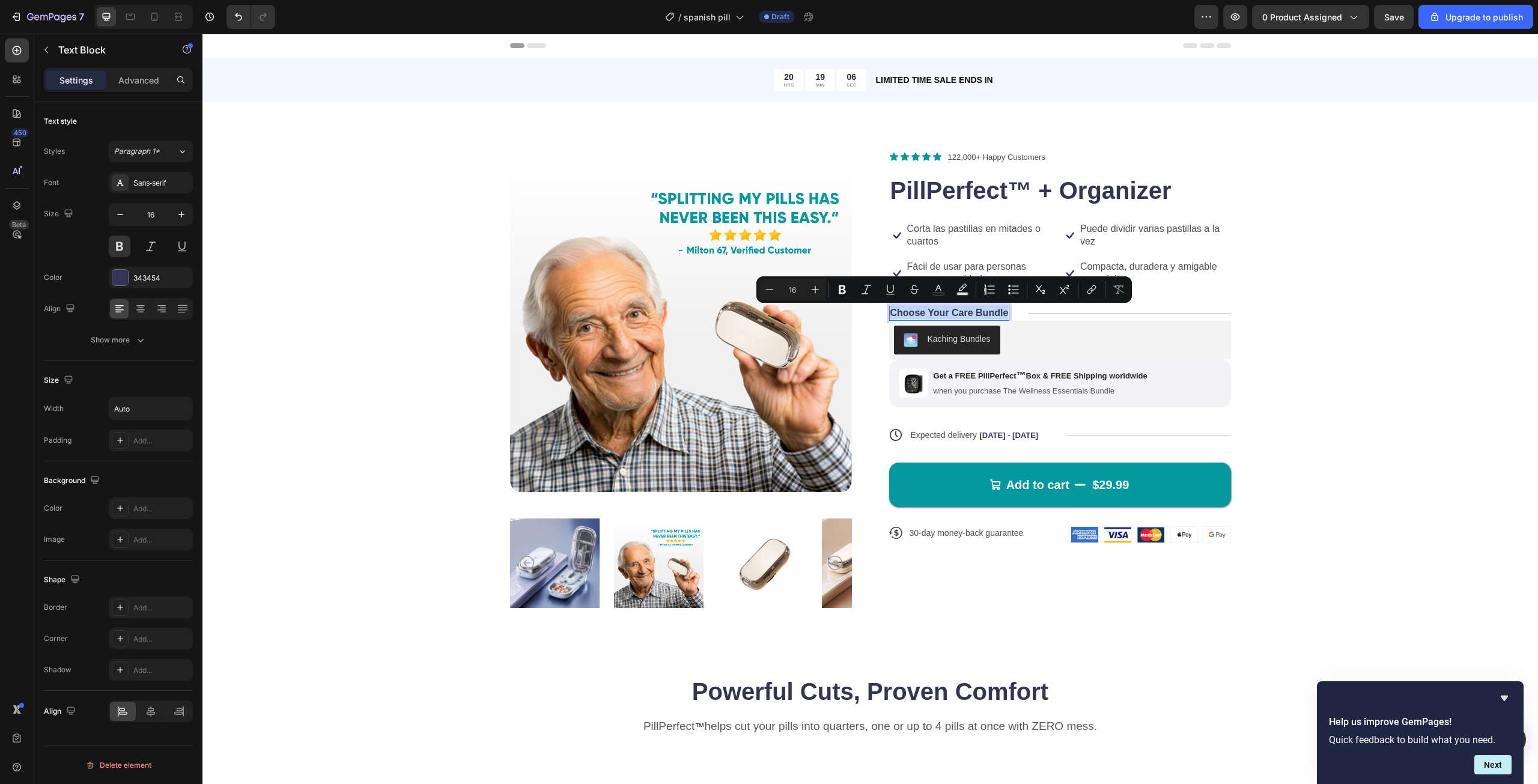
copy p "Choose Your Care Bundle"
click at [968, 313] on p "Choose Your Care Bundle" at bounding box center [949, 313] width 118 height 12
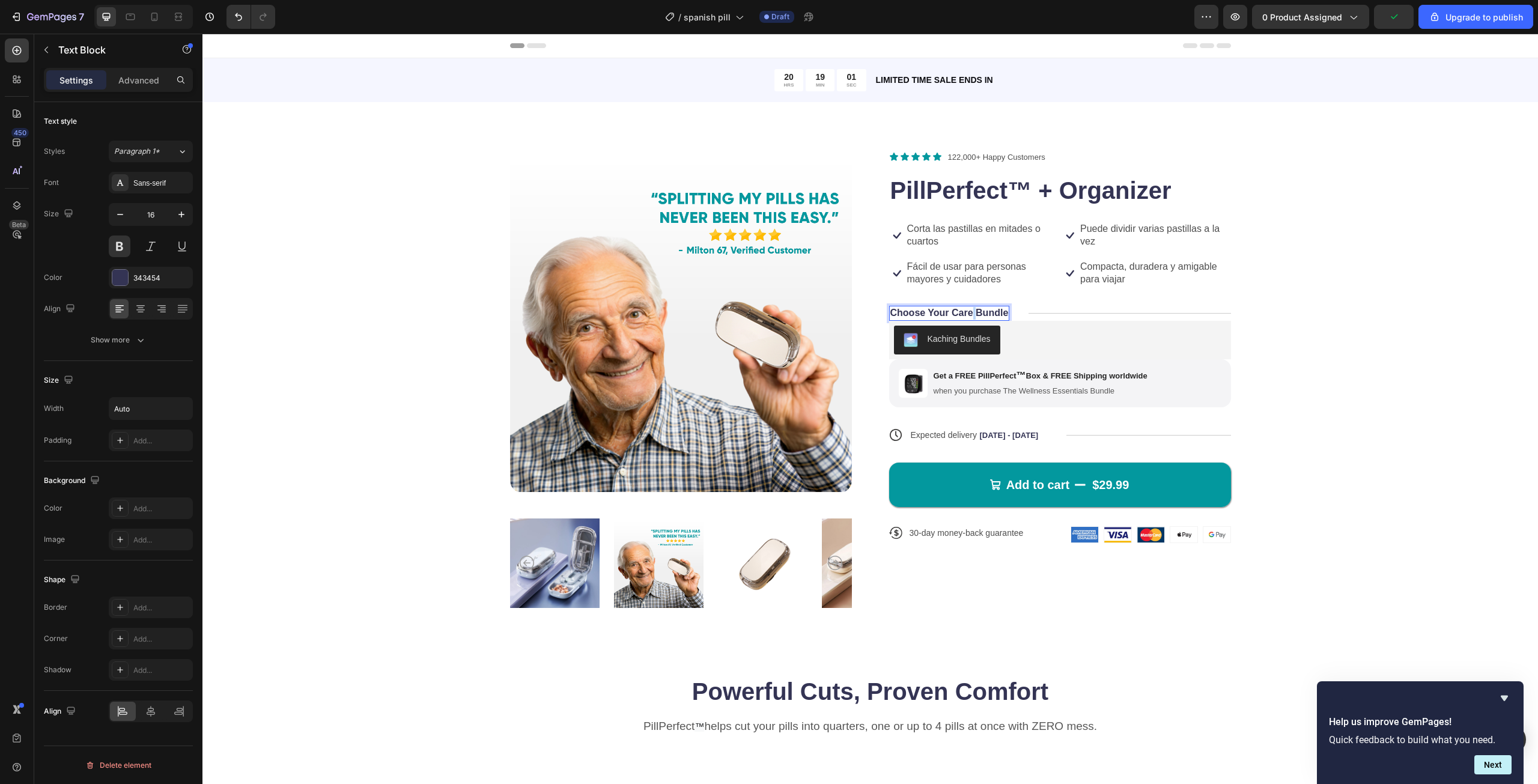
click at [968, 313] on p "Choose Your Care Bundle" at bounding box center [949, 313] width 118 height 12
click at [1266, 332] on div "Product Images Icon Icon Icon Icon Icon Icon List 122,000+ Happy Customers Text…" at bounding box center [870, 382] width 1240 height 464
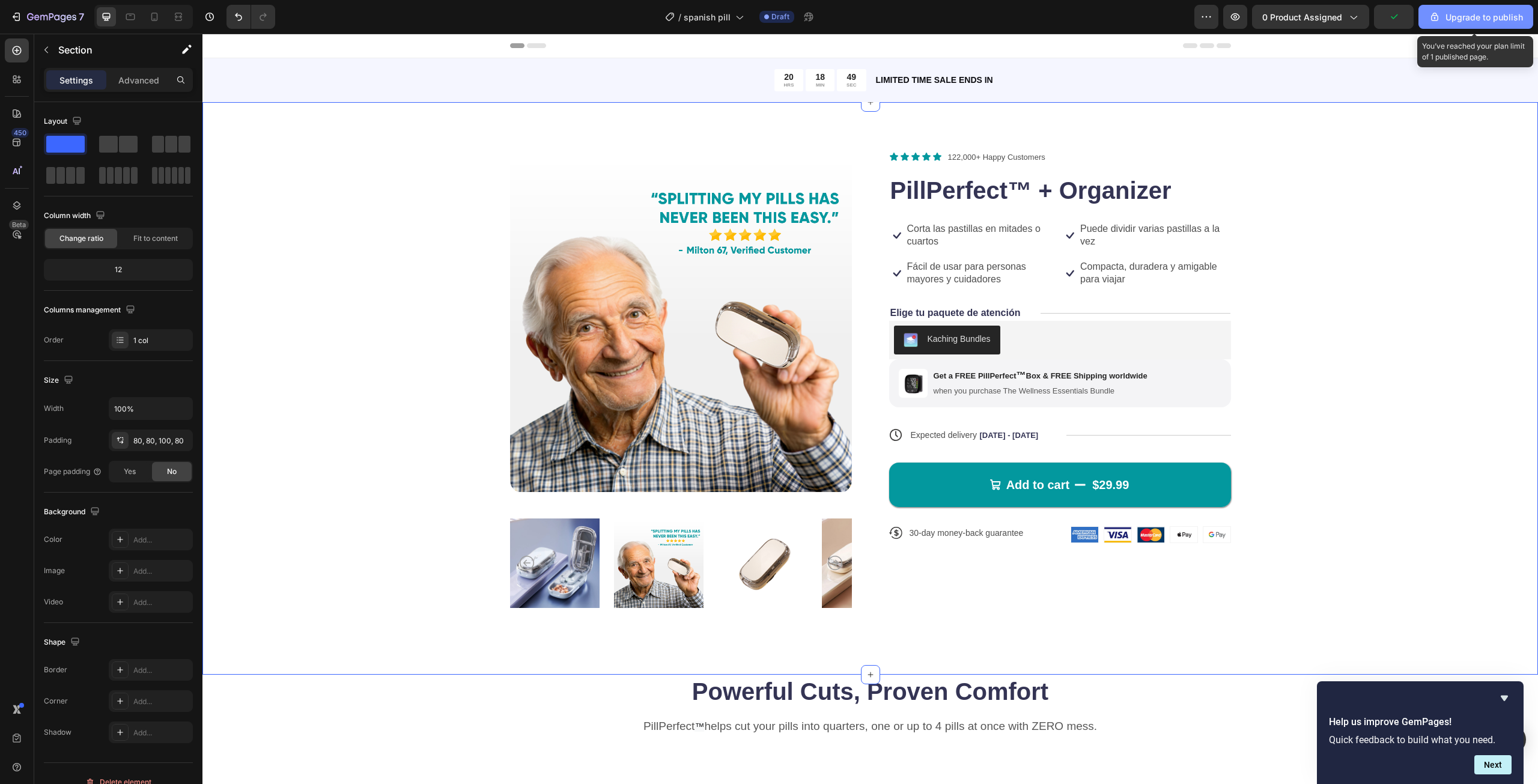
click at [1493, 9] on button "Upgrade to publish" at bounding box center [1476, 16] width 114 height 24
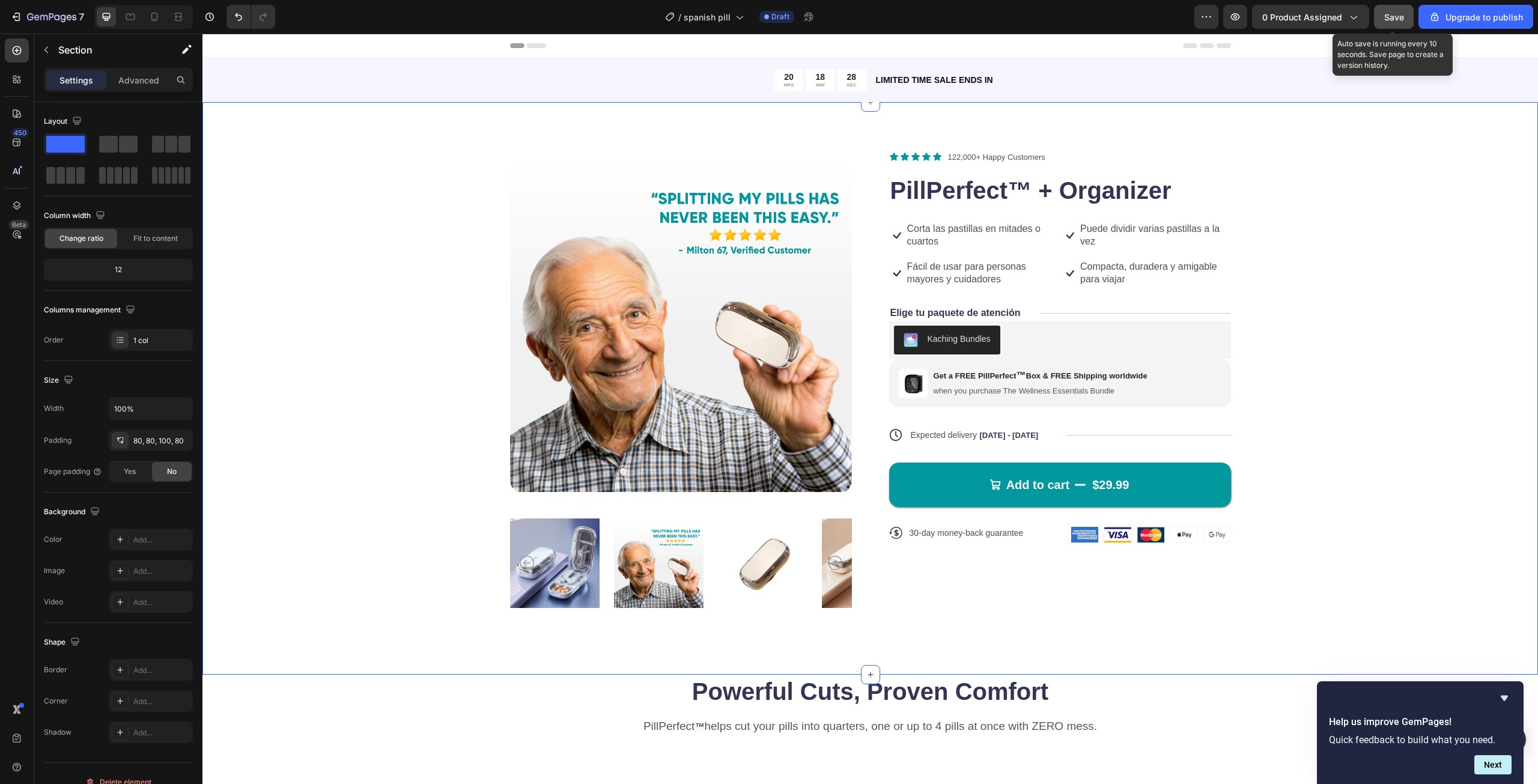
click at [1412, 12] on button "Save" at bounding box center [1394, 16] width 40 height 24
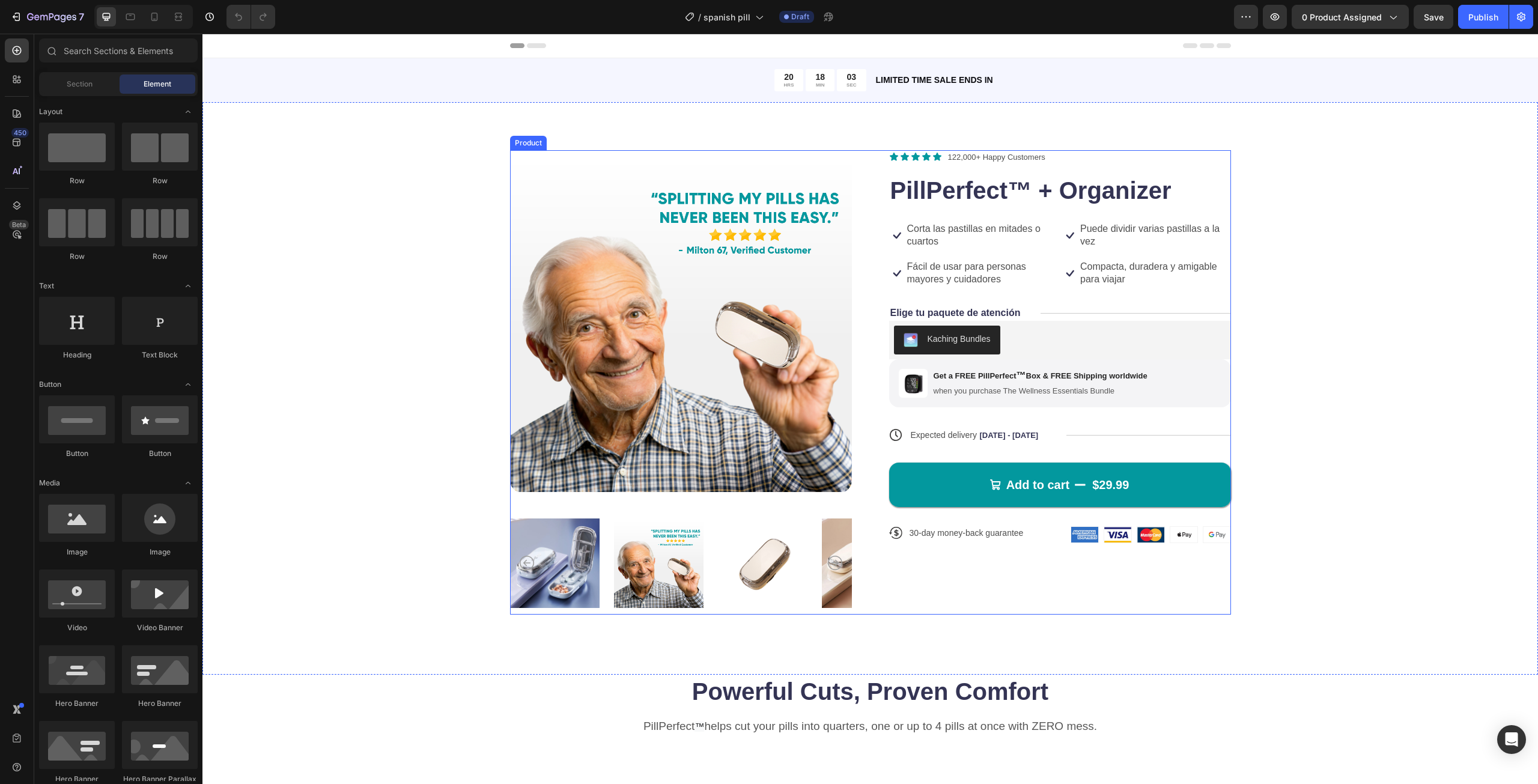
click at [1083, 190] on h1 "PillPerfect™ + Organizer" at bounding box center [1060, 190] width 342 height 34
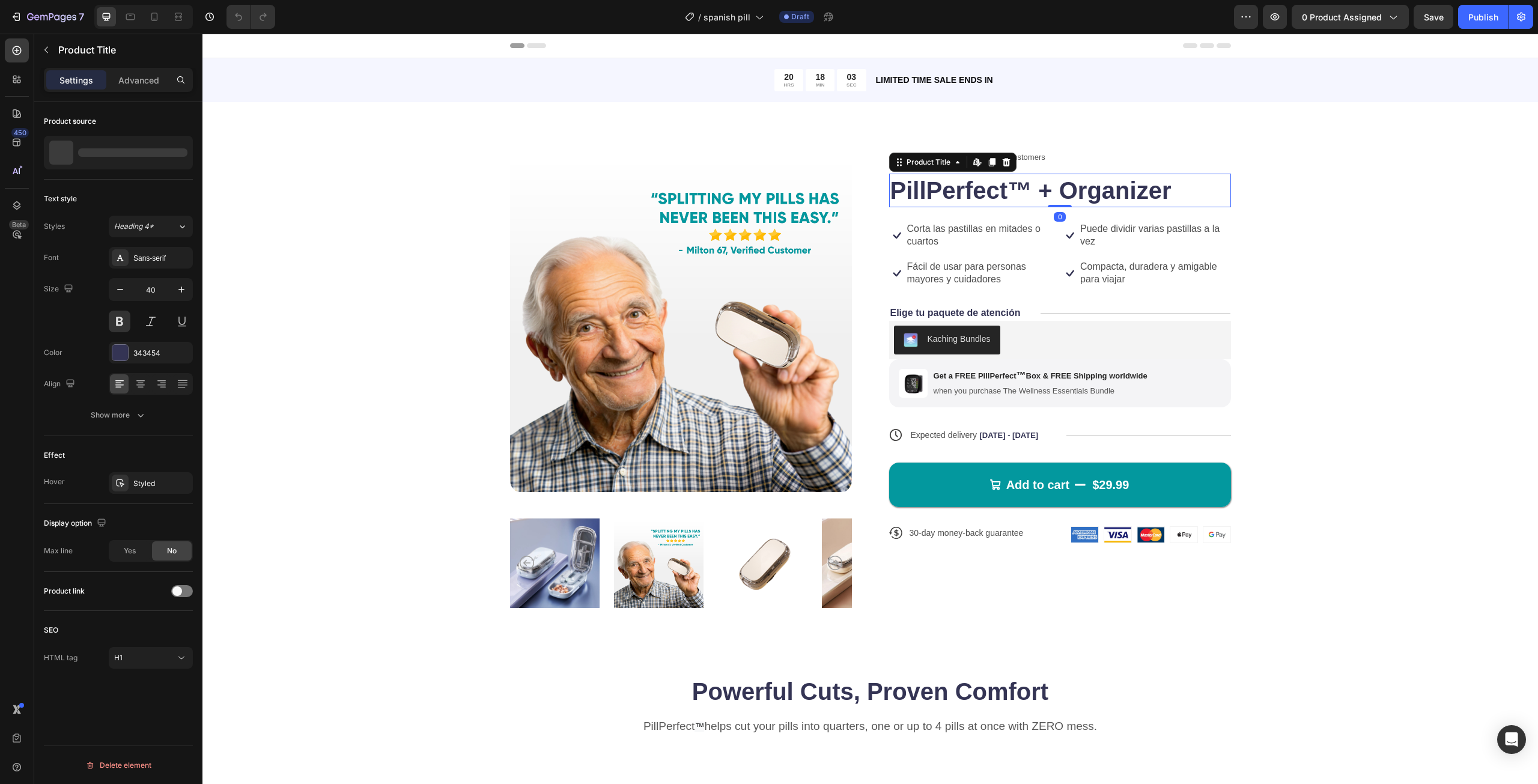
click at [1083, 190] on h1 "PillPerfect™ + Organizer" at bounding box center [1060, 190] width 342 height 34
click at [1066, 190] on h1 "PillPerfect™ + Organizer" at bounding box center [1060, 190] width 342 height 34
click at [1059, 189] on h1 "PillPerfect™ + Organizer" at bounding box center [1060, 190] width 342 height 34
click at [1059, 189] on h1 "PillPerfect™ + Organizer" at bounding box center [1060, 190] width 342 height 34
click at [1128, 198] on h1 "PillPerfect™ + Organizer" at bounding box center [1060, 190] width 342 height 34
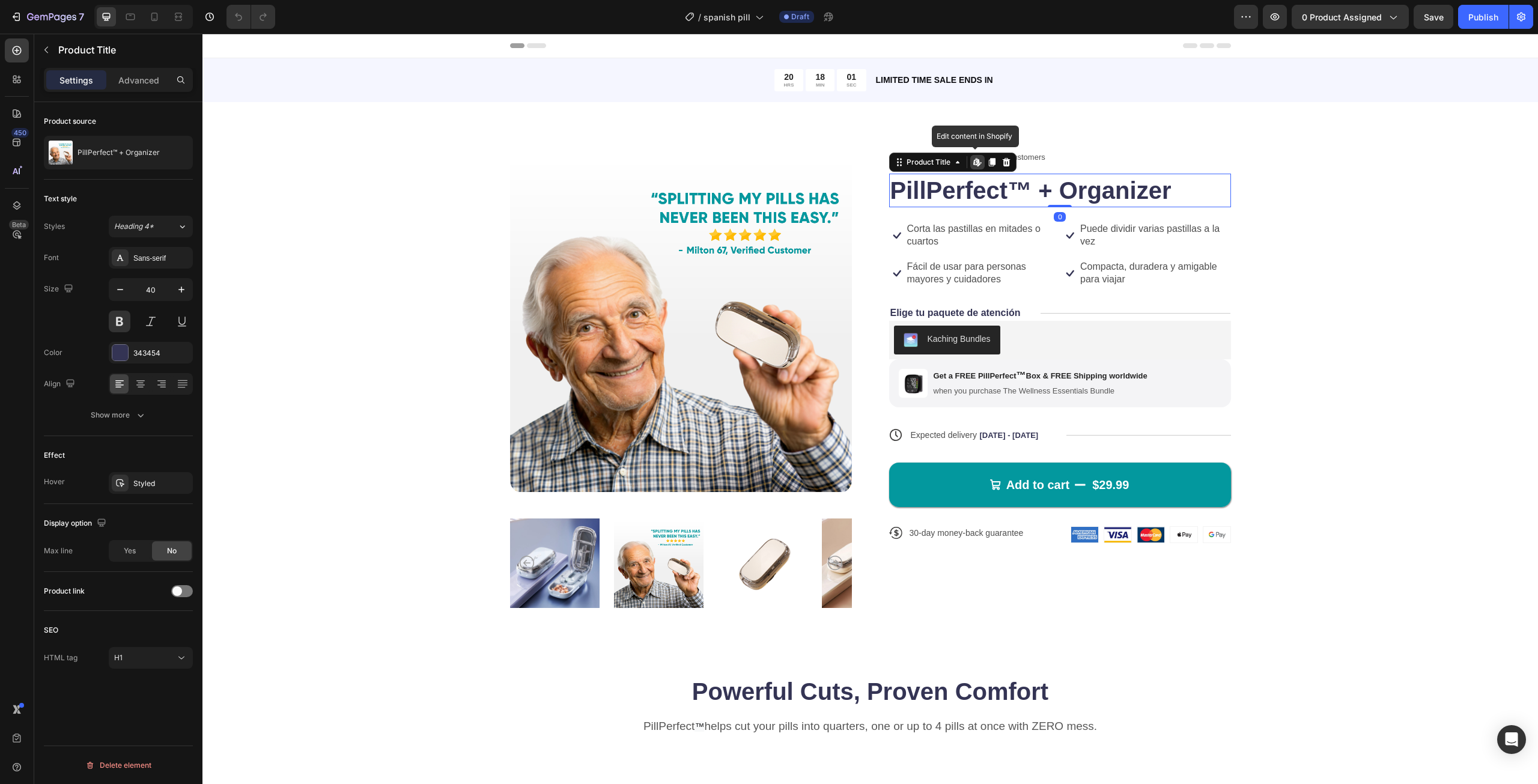
click at [1128, 198] on h1 "PillPerfect™ + Organizer" at bounding box center [1060, 190] width 342 height 34
click at [1301, 237] on div "Product Images Icon Icon Icon Icon Icon Icon List 122,000+ Happy Customers Text…" at bounding box center [870, 382] width 1240 height 464
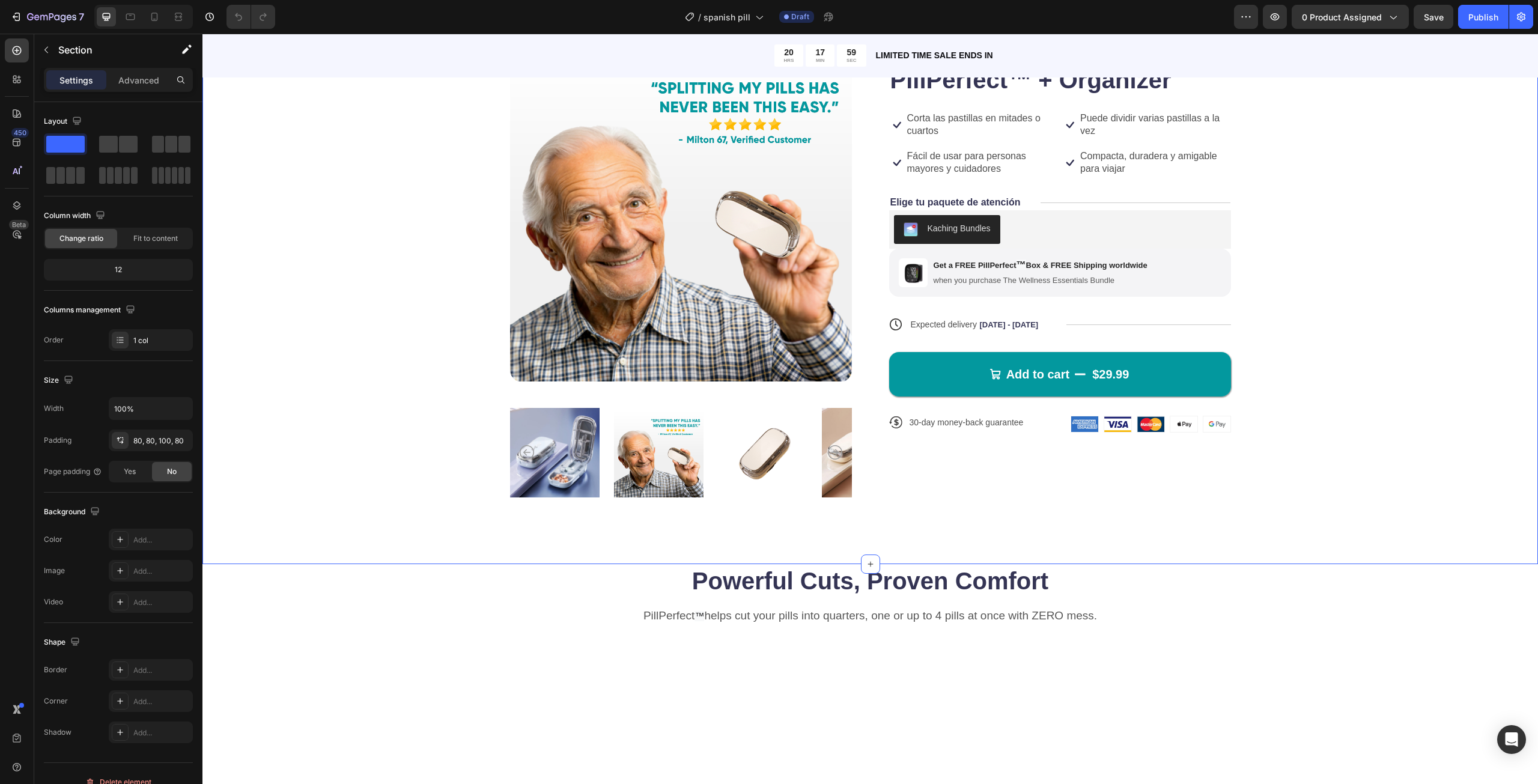
scroll to position [120, 0]
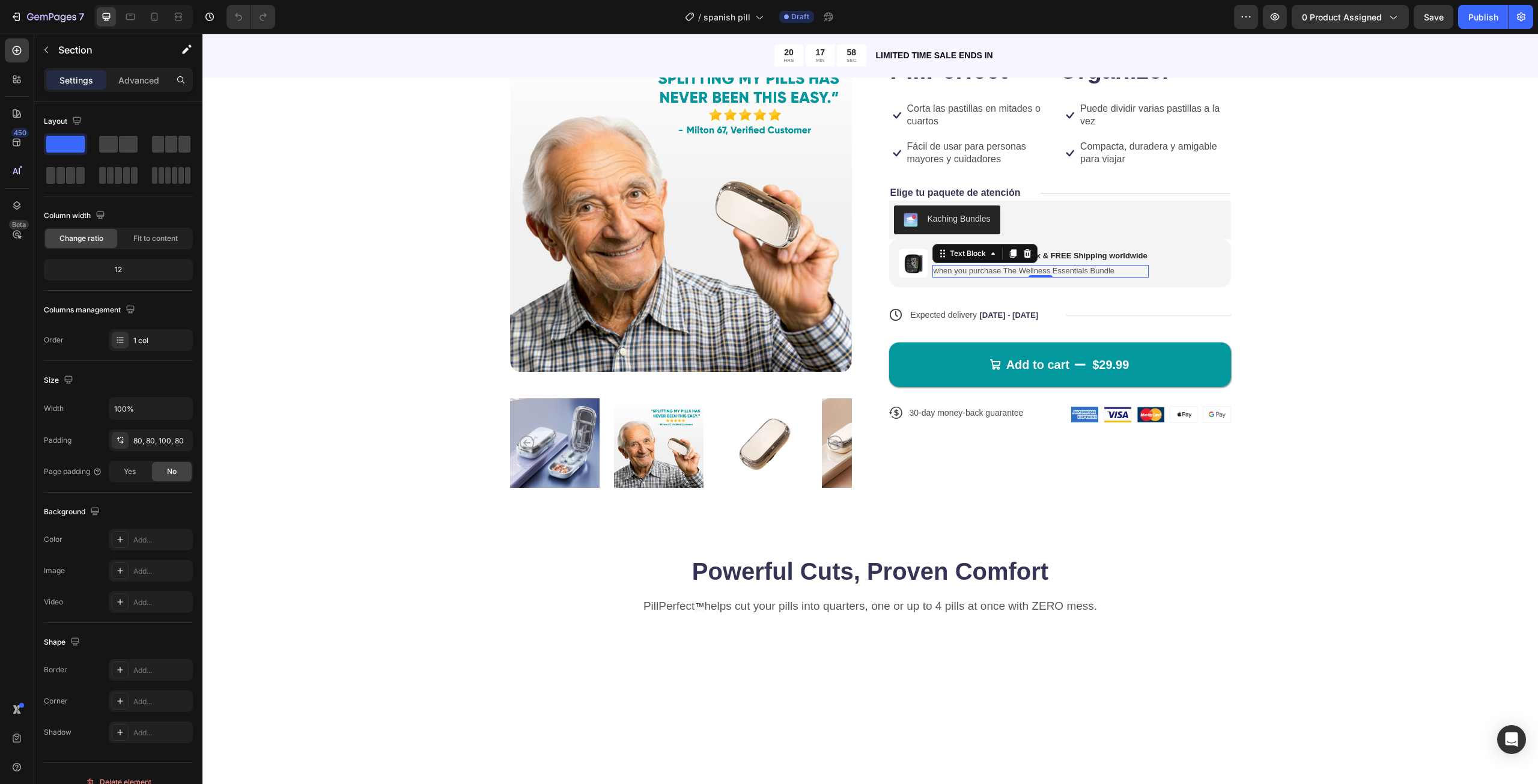
click at [1027, 269] on p "when you purchase The Wellness Essentials Bundle" at bounding box center [1041, 271] width 214 height 10
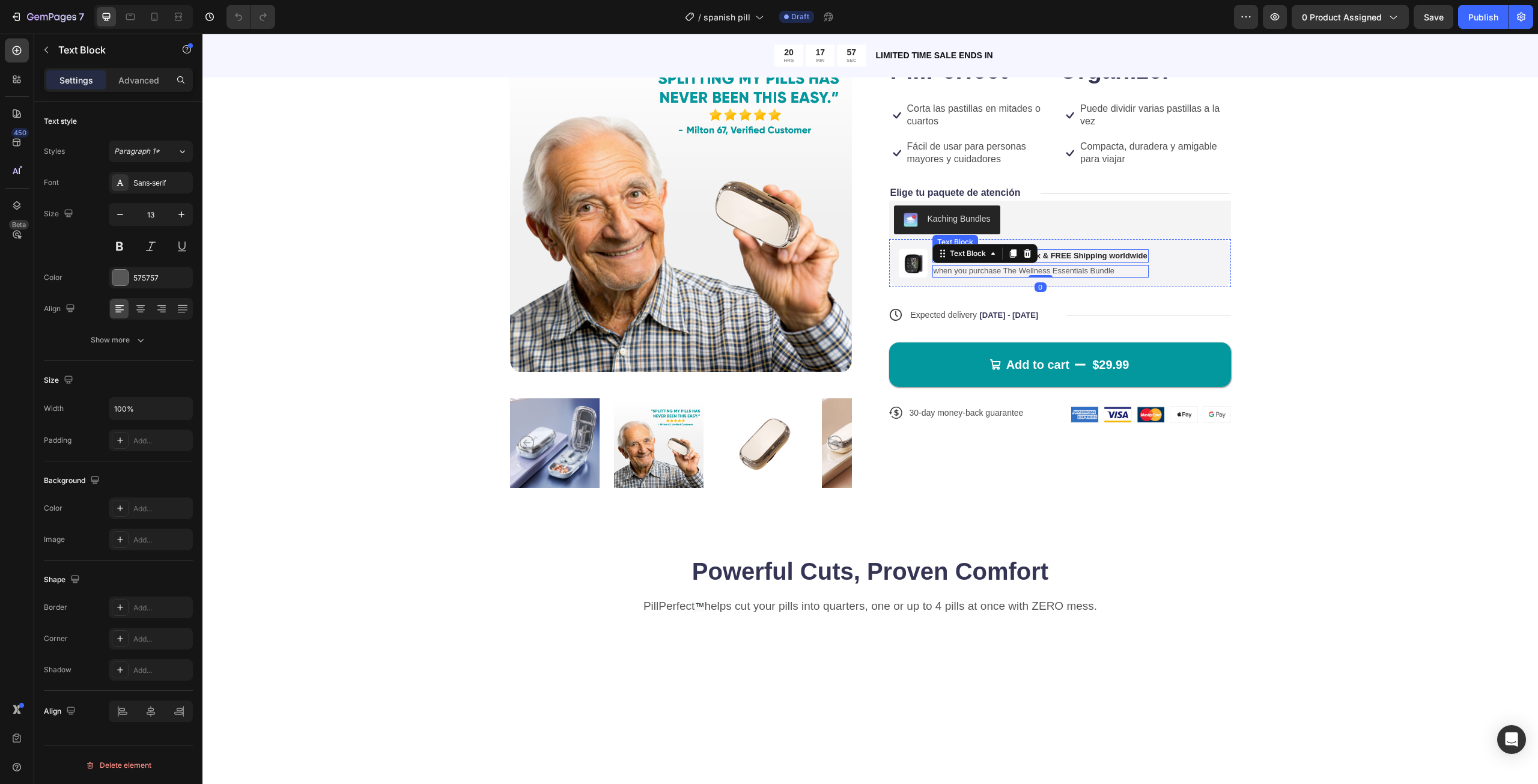
click at [1042, 257] on p "Get a FREE PillPerfect ™ Box & FREE Shipping worldwide" at bounding box center [1041, 255] width 214 height 11
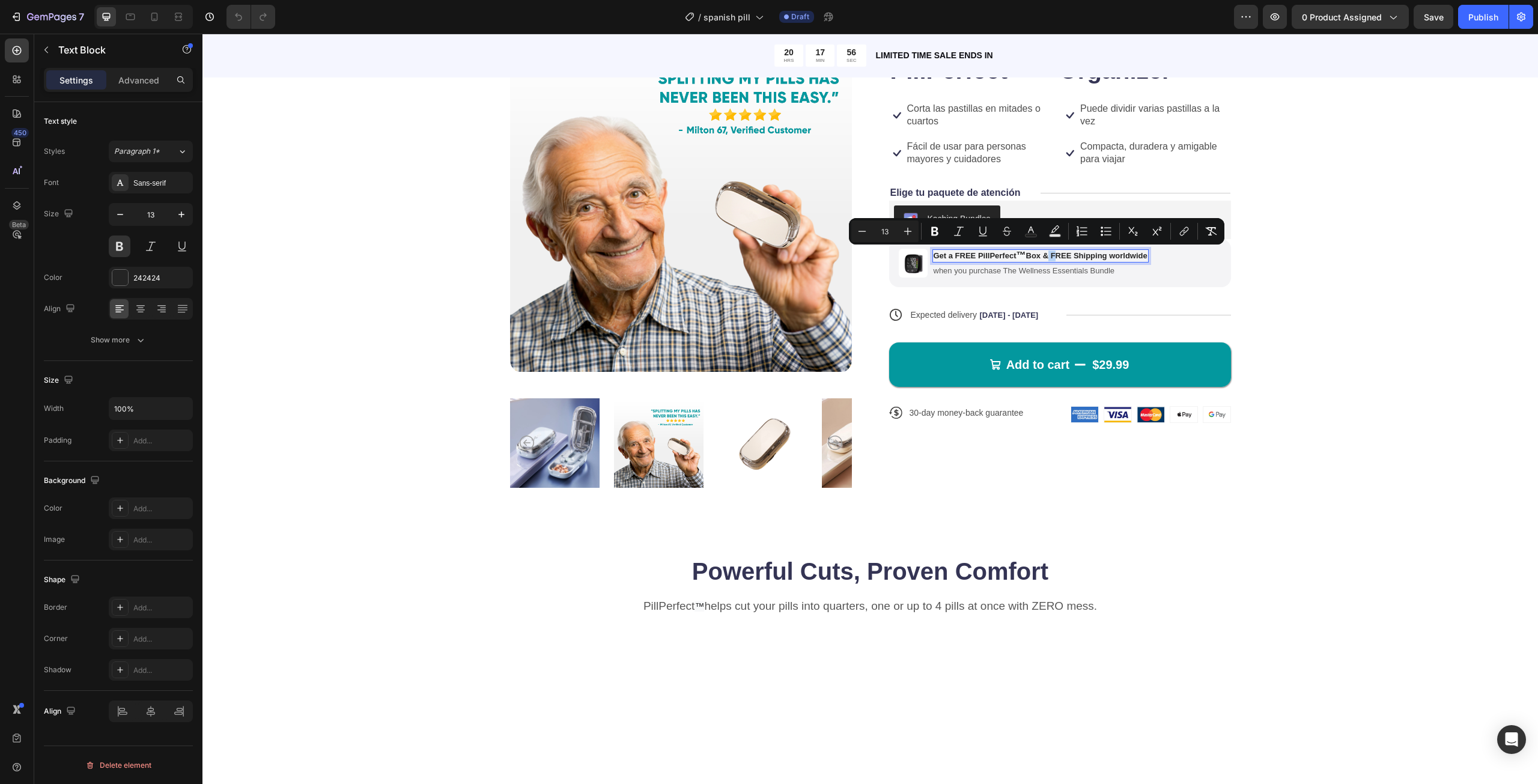
copy p "Get a FREE PillPerfect ™ Box & FREE Shipping worldwide"
click at [1045, 261] on div "Get a FREE PillPerfect ™ Box & FREE Shipping worldwide" at bounding box center [1041, 255] width 217 height 13
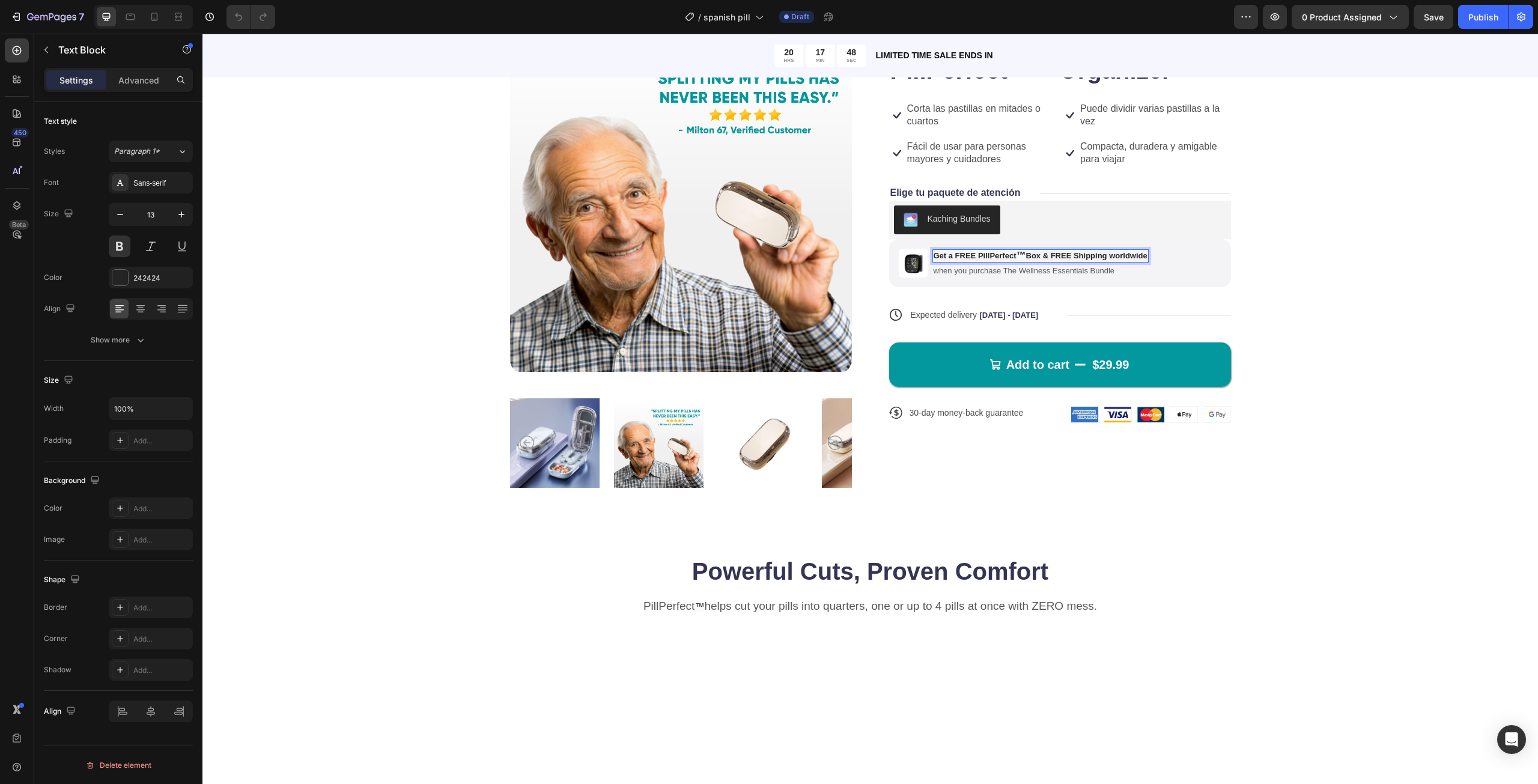
click at [1053, 250] on p "Get a FREE PillPerfect ™ Box & FREE Shipping worldwide" at bounding box center [1041, 255] width 214 height 11
click at [1104, 274] on p "when you purchase The Wellness Essentials Bundle" at bounding box center [1063, 270] width 258 height 10
click at [1253, 285] on div "Product Images Icon Icon Icon Icon Icon Icon List 122,000+ Happy Customers Text…" at bounding box center [870, 262] width 1240 height 464
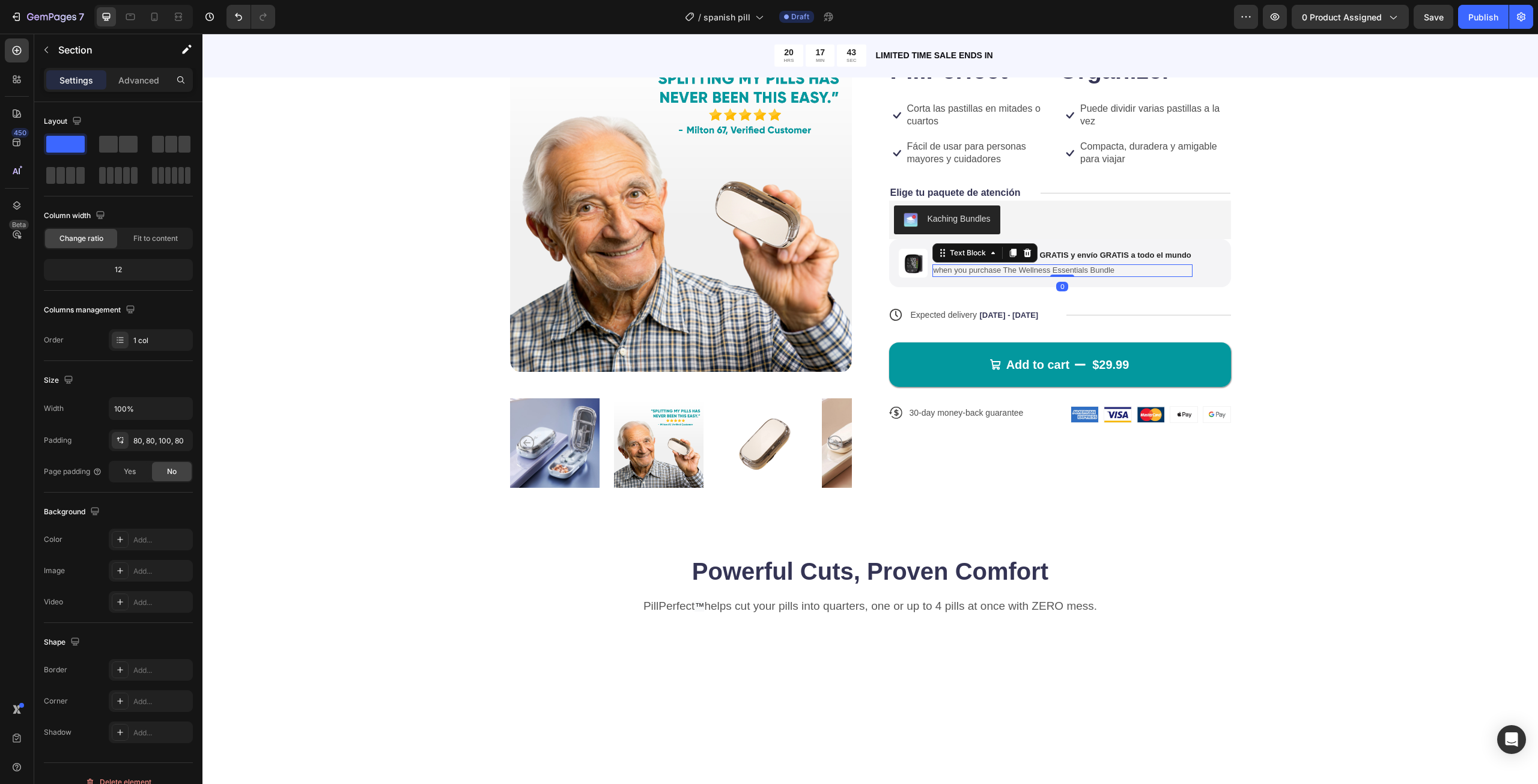
click at [996, 268] on p "when you purchase The Wellness Essentials Bundle" at bounding box center [1063, 270] width 258 height 10
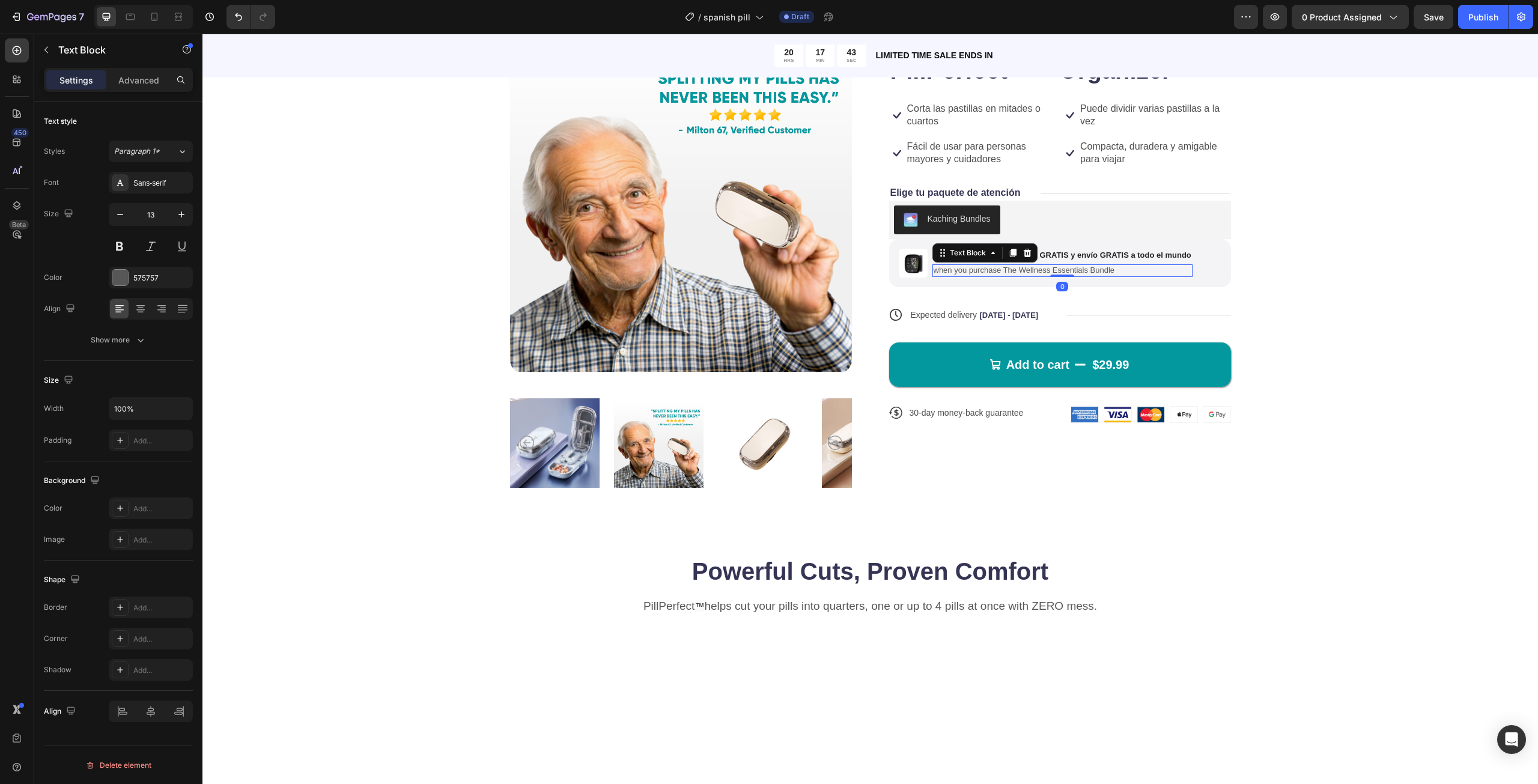
click at [996, 268] on p "when you purchase The Wellness Essentials Bundle" at bounding box center [1063, 270] width 258 height 10
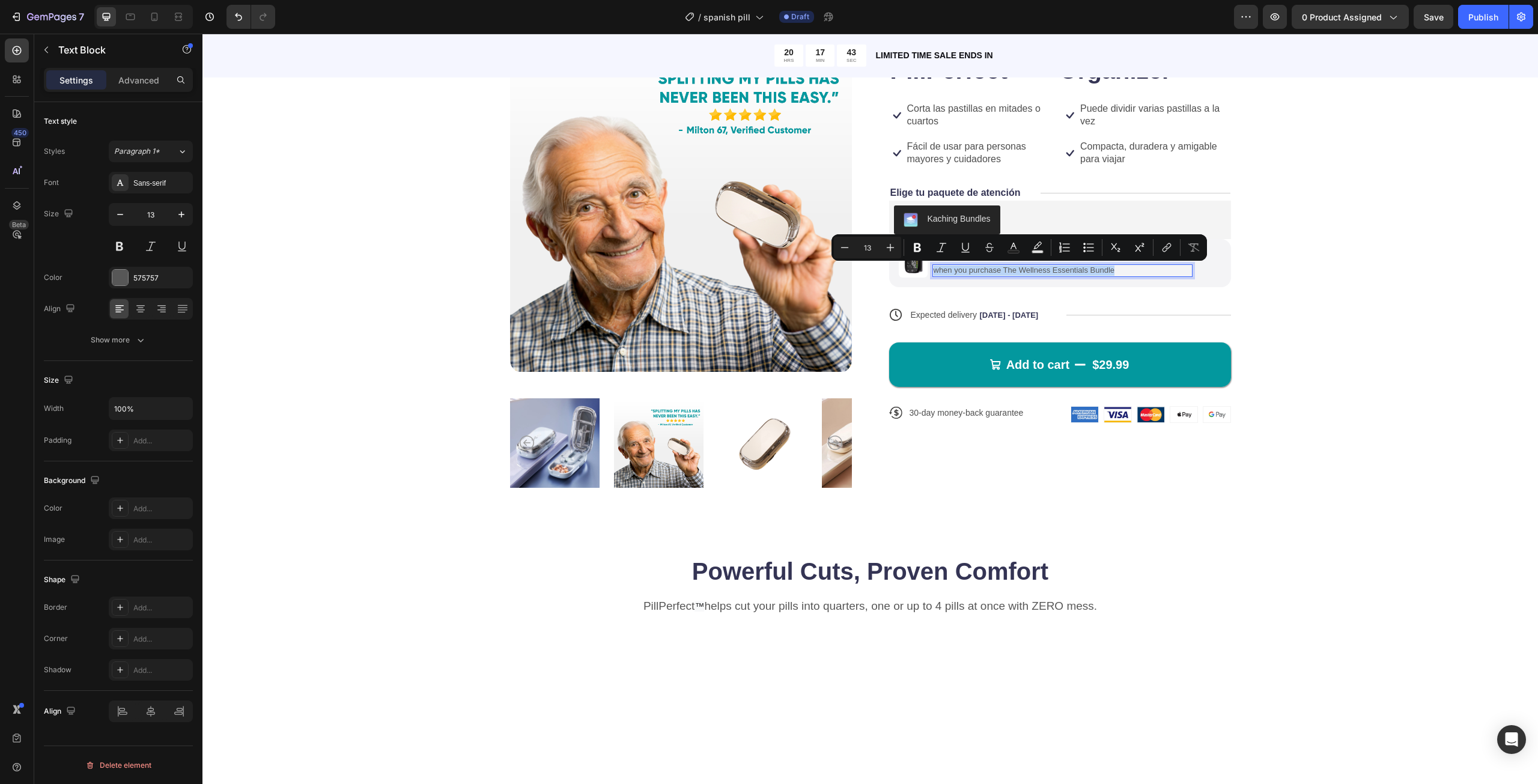
copy p "when you purchase The Wellness Essentials Bundle"
click at [994, 267] on p "when you purchase The Wellness Essentials Bundle" at bounding box center [1063, 270] width 258 height 10
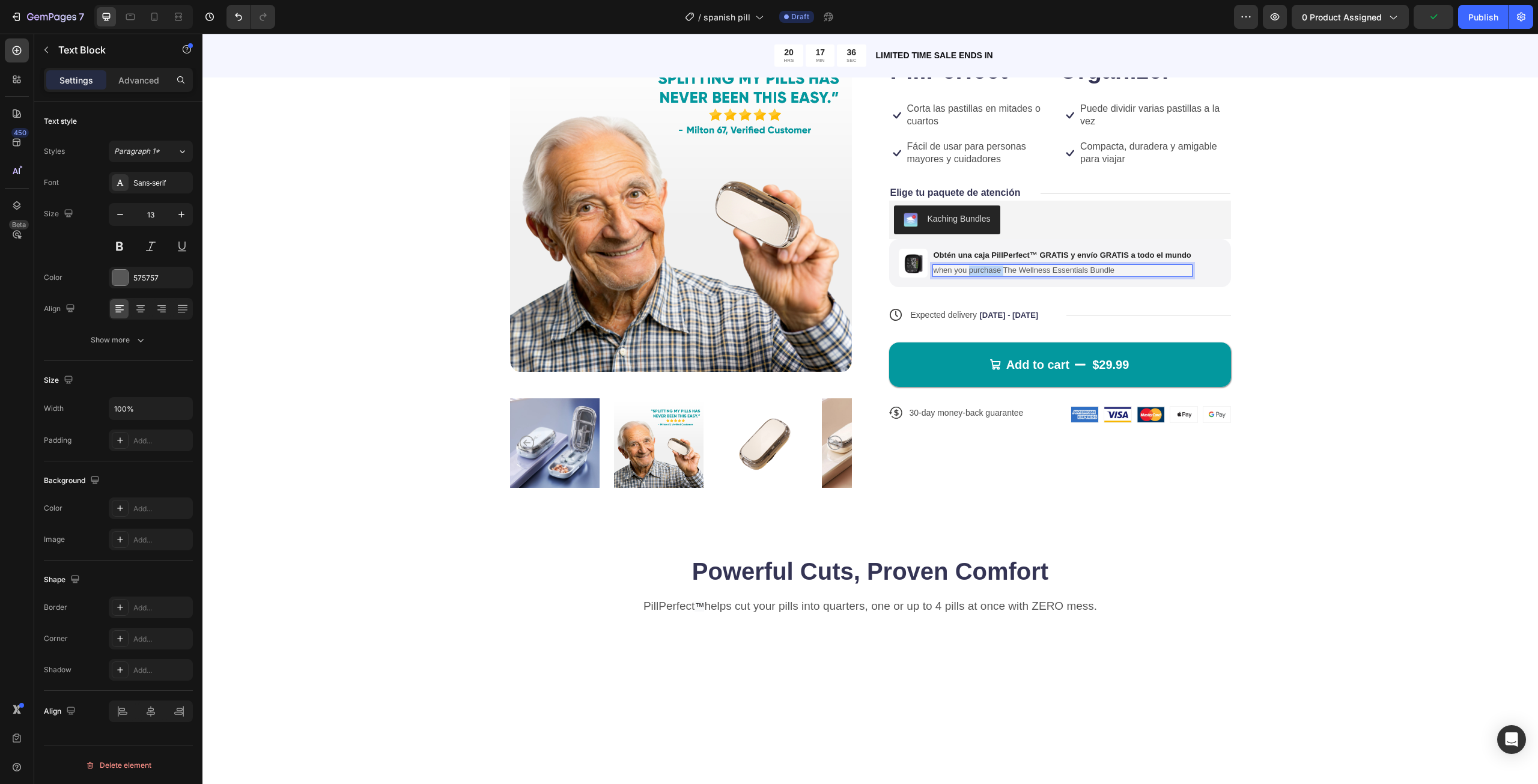
click at [994, 267] on p "when you purchase The Wellness Essentials Bundle" at bounding box center [1063, 270] width 258 height 10
click at [1067, 289] on div "Icon Icon Icon Icon Icon Icon List 122,000+ Happy Customers Text Block Row Pill…" at bounding box center [1060, 262] width 342 height 464
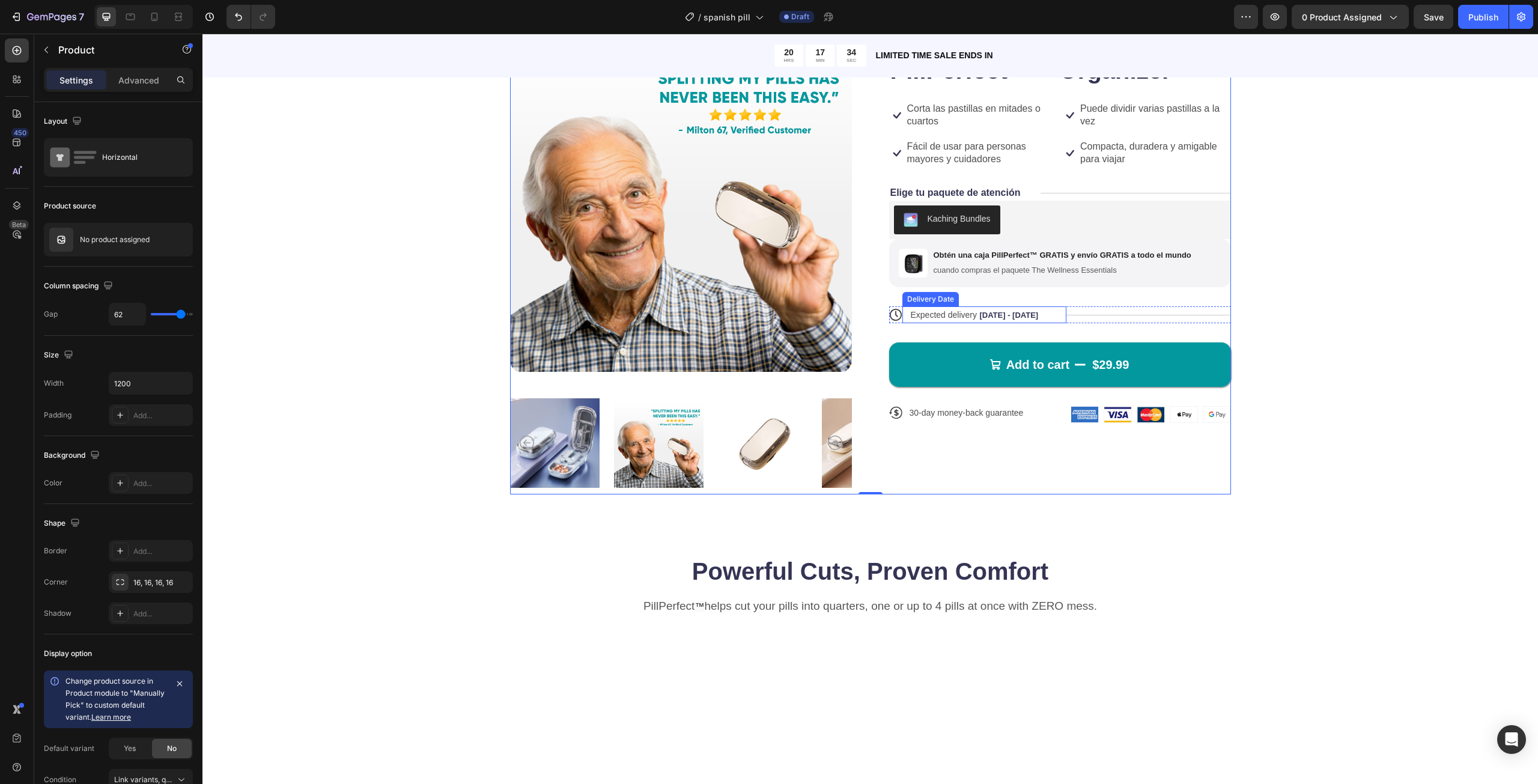
click at [1012, 317] on span "[DATE] - [DATE]" at bounding box center [1009, 315] width 59 height 9
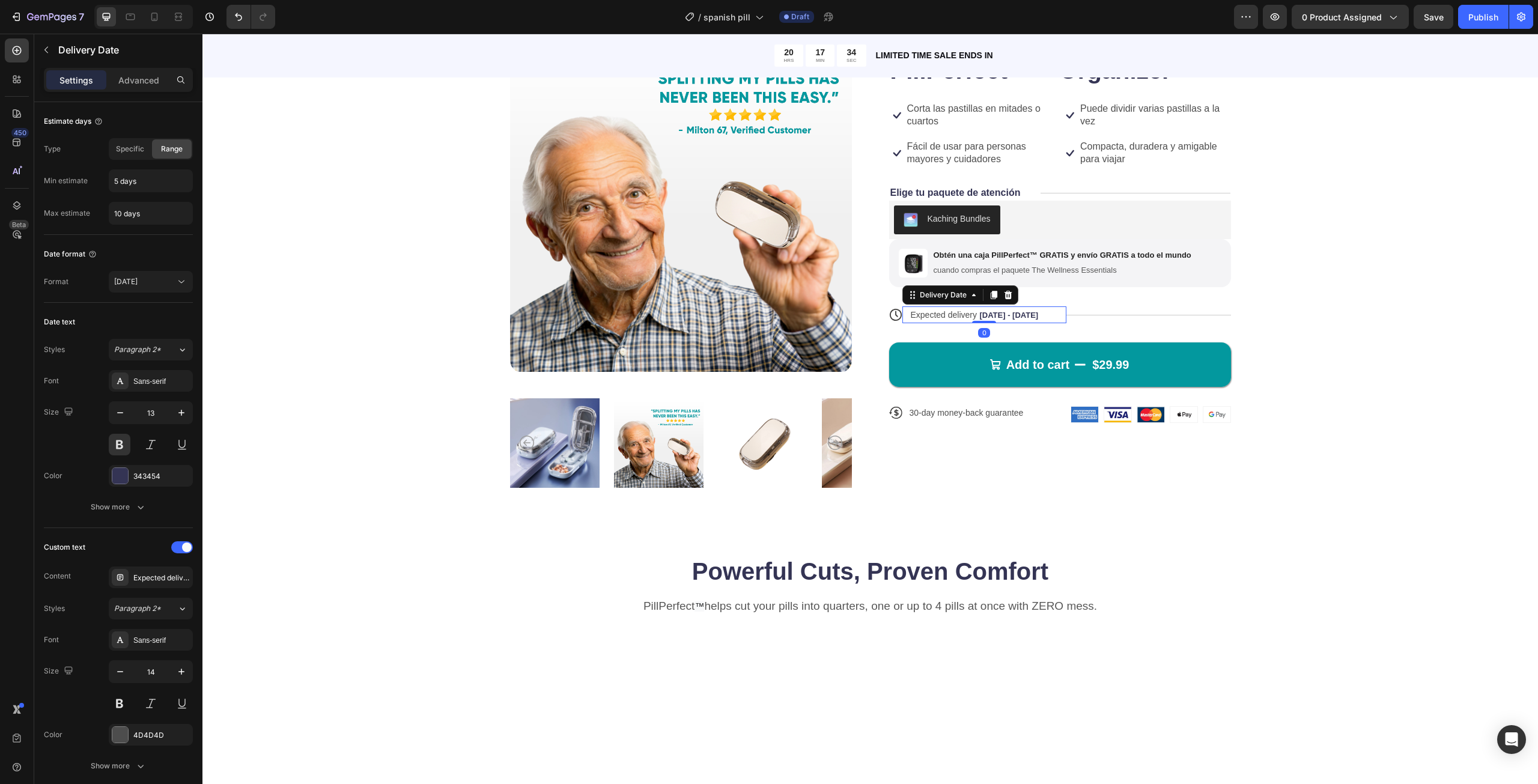
click at [1012, 317] on span "[DATE] - [DATE]" at bounding box center [1009, 315] width 59 height 9
click at [958, 309] on div "Expected delivery Oct 02 - Oct 07" at bounding box center [979, 315] width 138 height 17
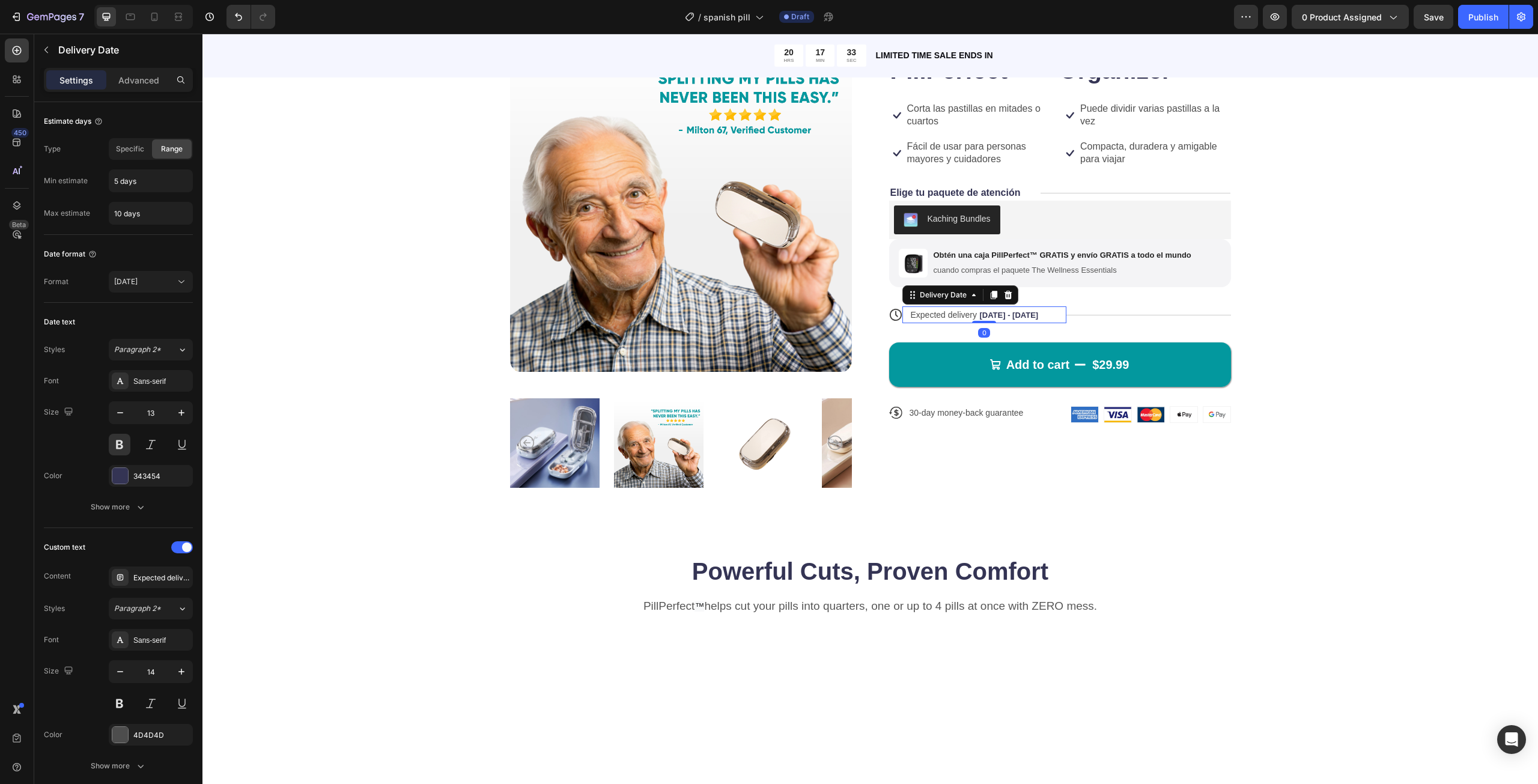
click at [958, 309] on div "Expected delivery Oct 02 - Oct 07" at bounding box center [979, 315] width 138 height 17
click at [950, 314] on span "Expected delivery" at bounding box center [944, 315] width 67 height 10
click at [927, 414] on p "30-day money-back guarantee" at bounding box center [967, 412] width 114 height 11
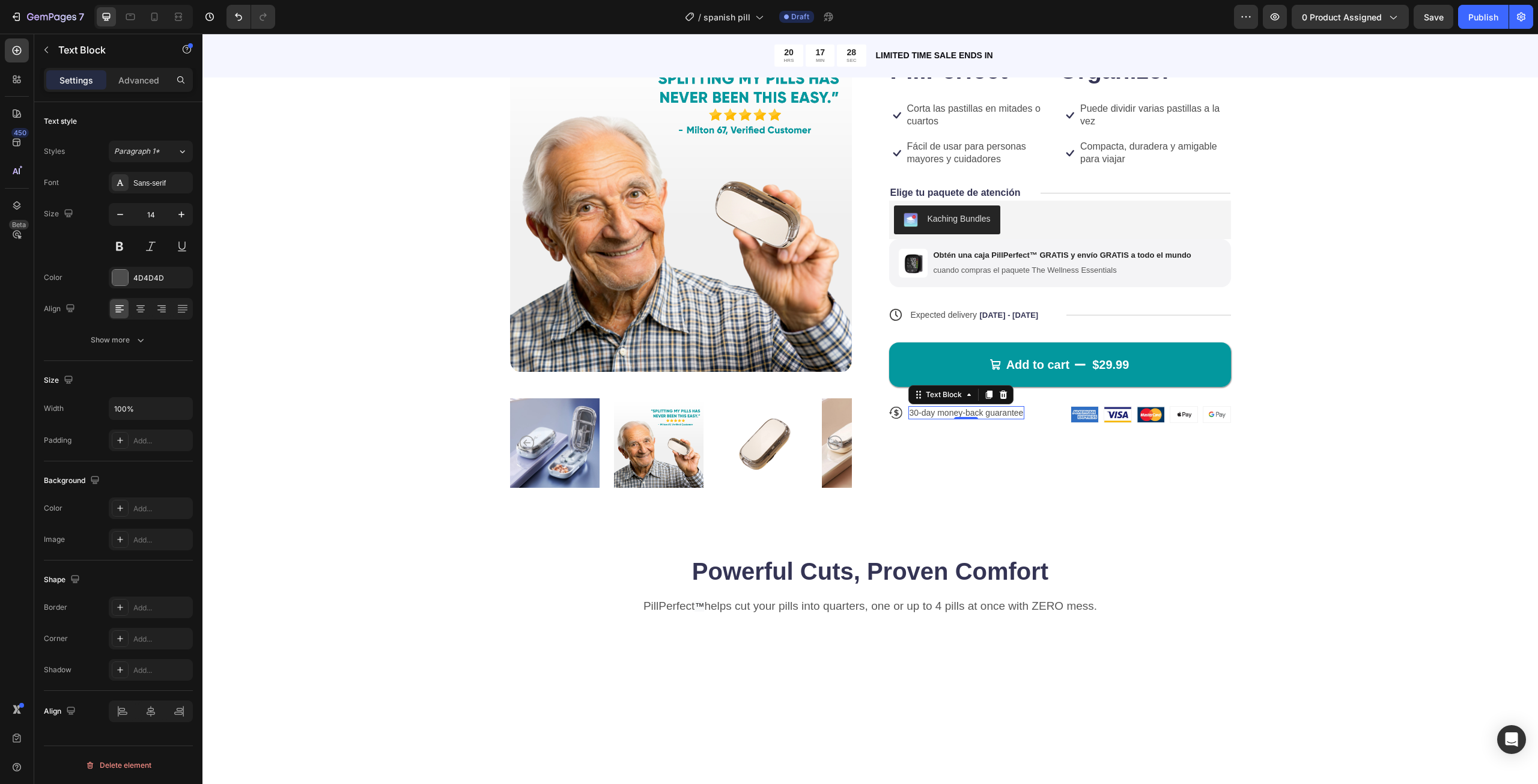
click at [927, 414] on p "30-day money-back guarantee" at bounding box center [967, 412] width 114 height 11
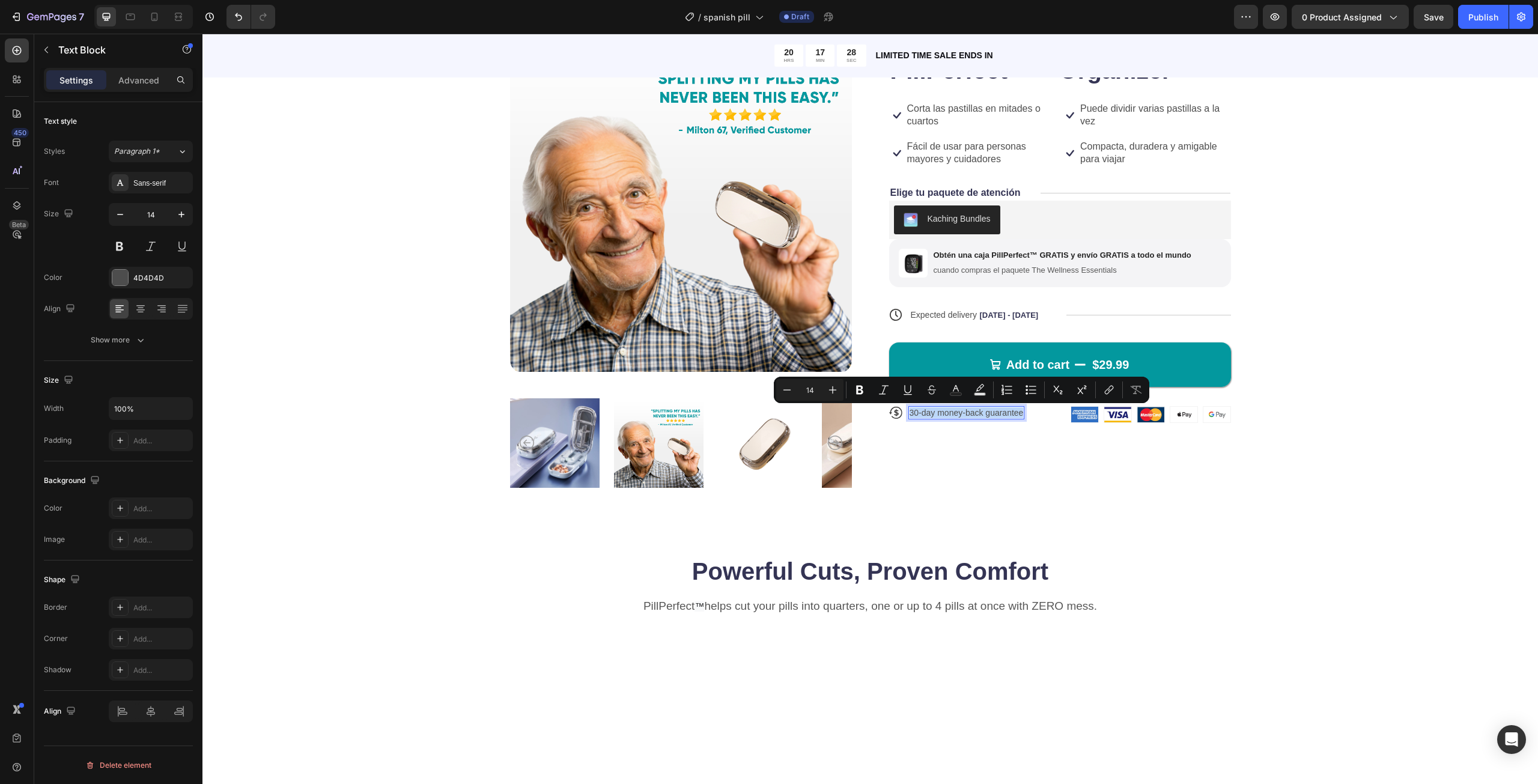
copy p "30-day money-back guarantee"
click at [981, 414] on p "30-day money-back guarantee" at bounding box center [967, 412] width 114 height 11
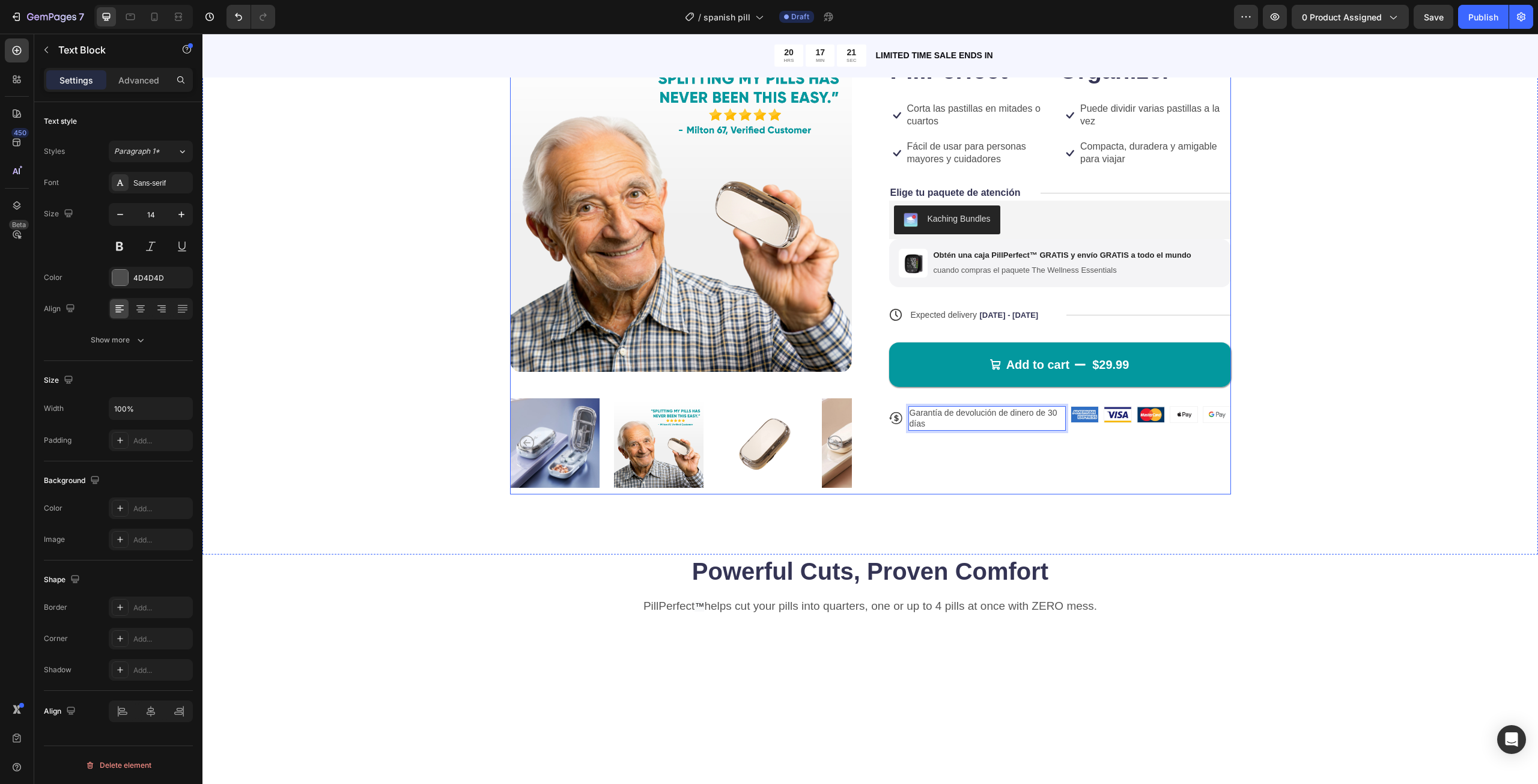
click at [988, 454] on div "Icon Icon Icon Icon Icon Icon List 122,000+ Happy Customers Text Block Row Pill…" at bounding box center [1060, 262] width 342 height 464
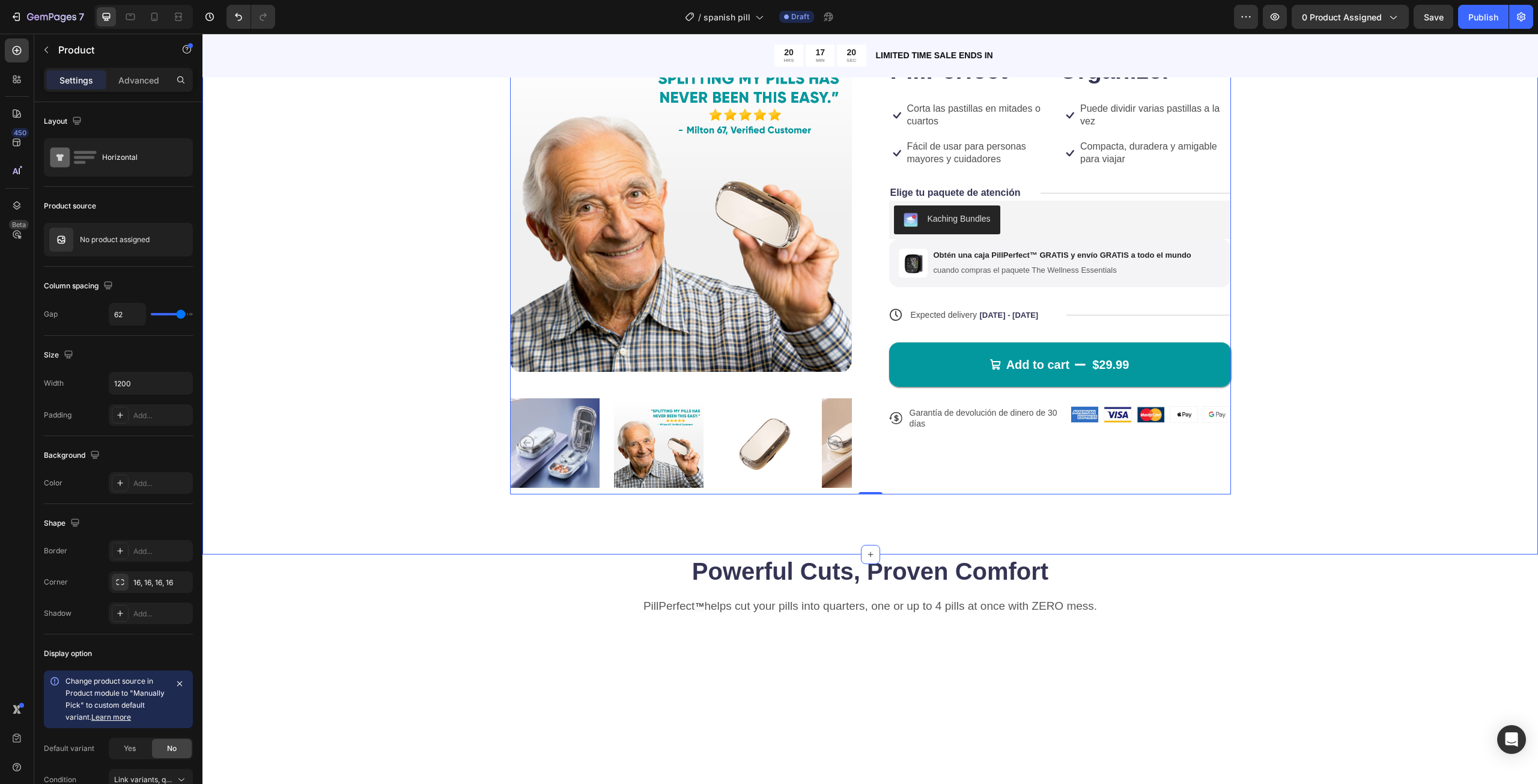
click at [1277, 483] on div "Product Images Icon Icon Icon Icon Icon Icon List 122,000+ Happy Customers Text…" at bounding box center [870, 262] width 1240 height 464
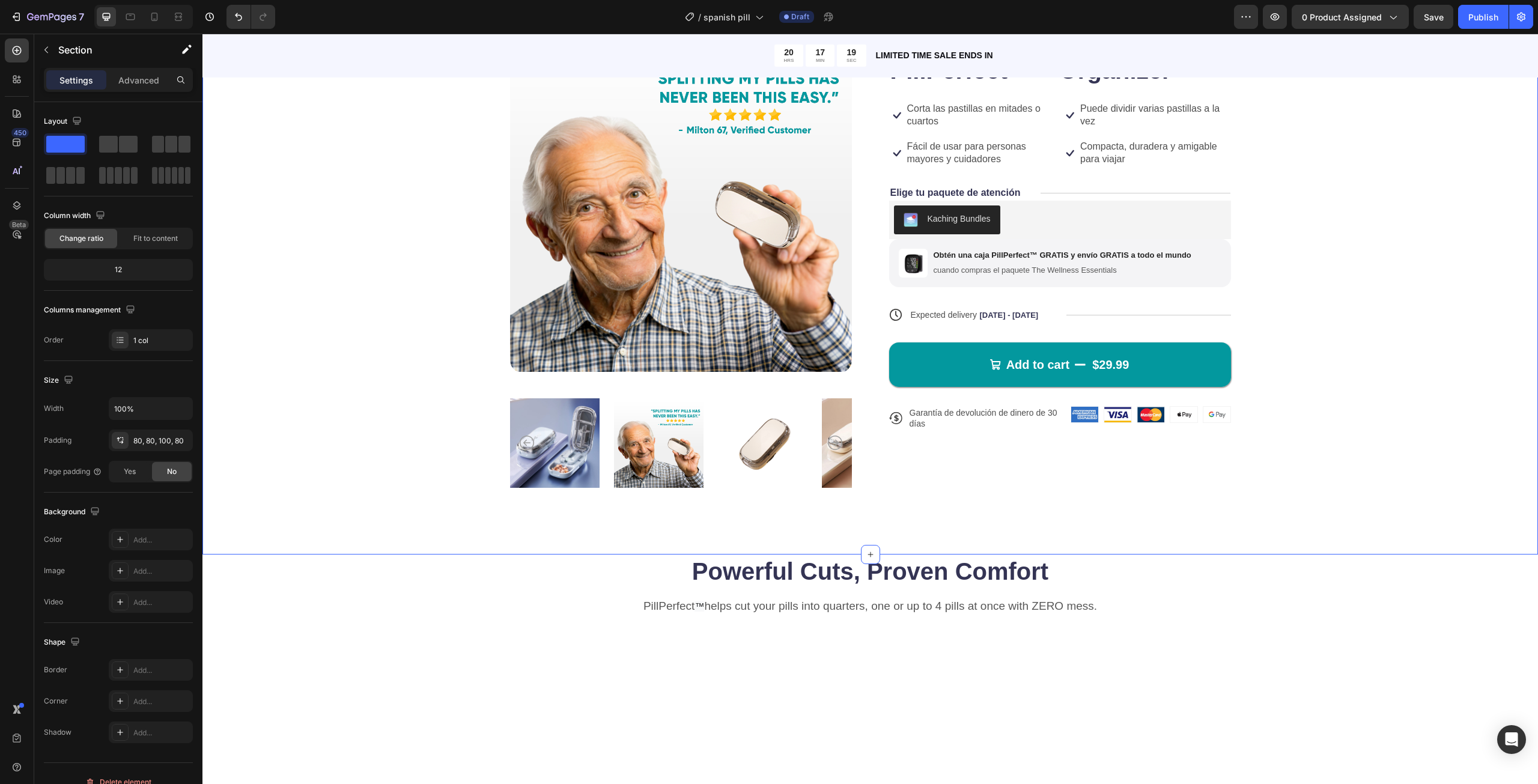
scroll to position [360, 0]
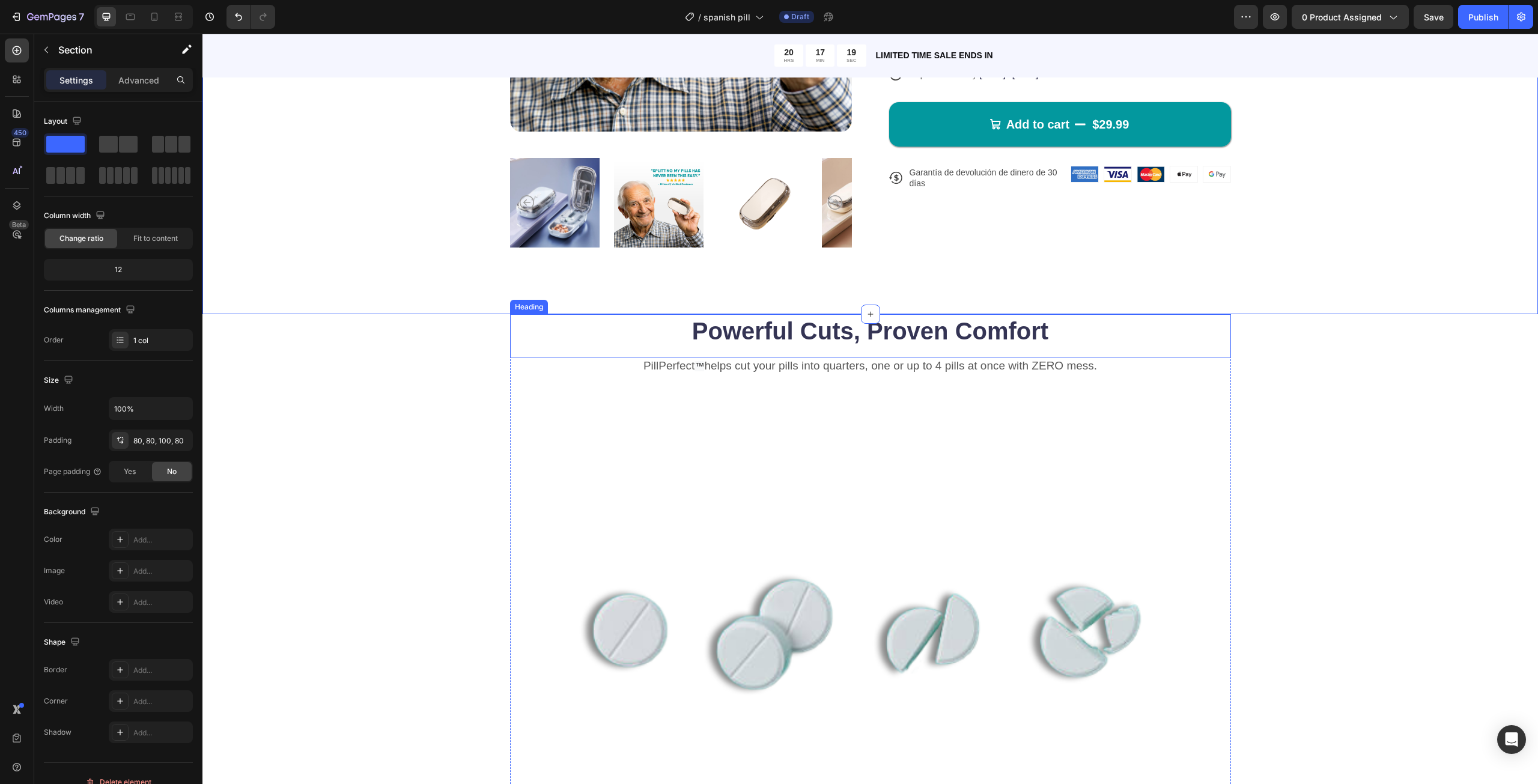
click at [927, 335] on h2 "Powerful Cuts, Proven Comfort" at bounding box center [870, 331] width 721 height 34
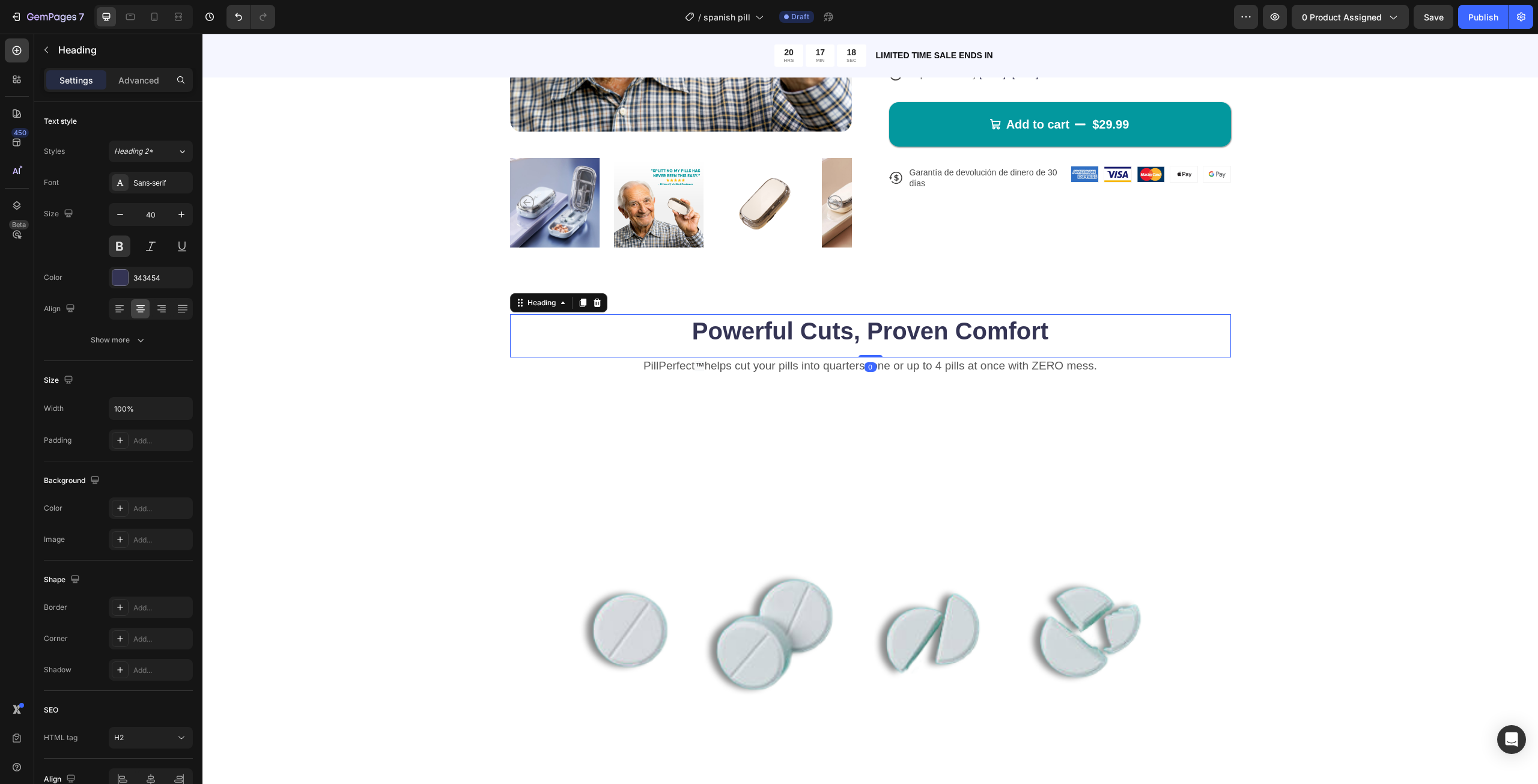
click at [927, 335] on h2 "Powerful Cuts, Proven Comfort" at bounding box center [870, 331] width 721 height 34
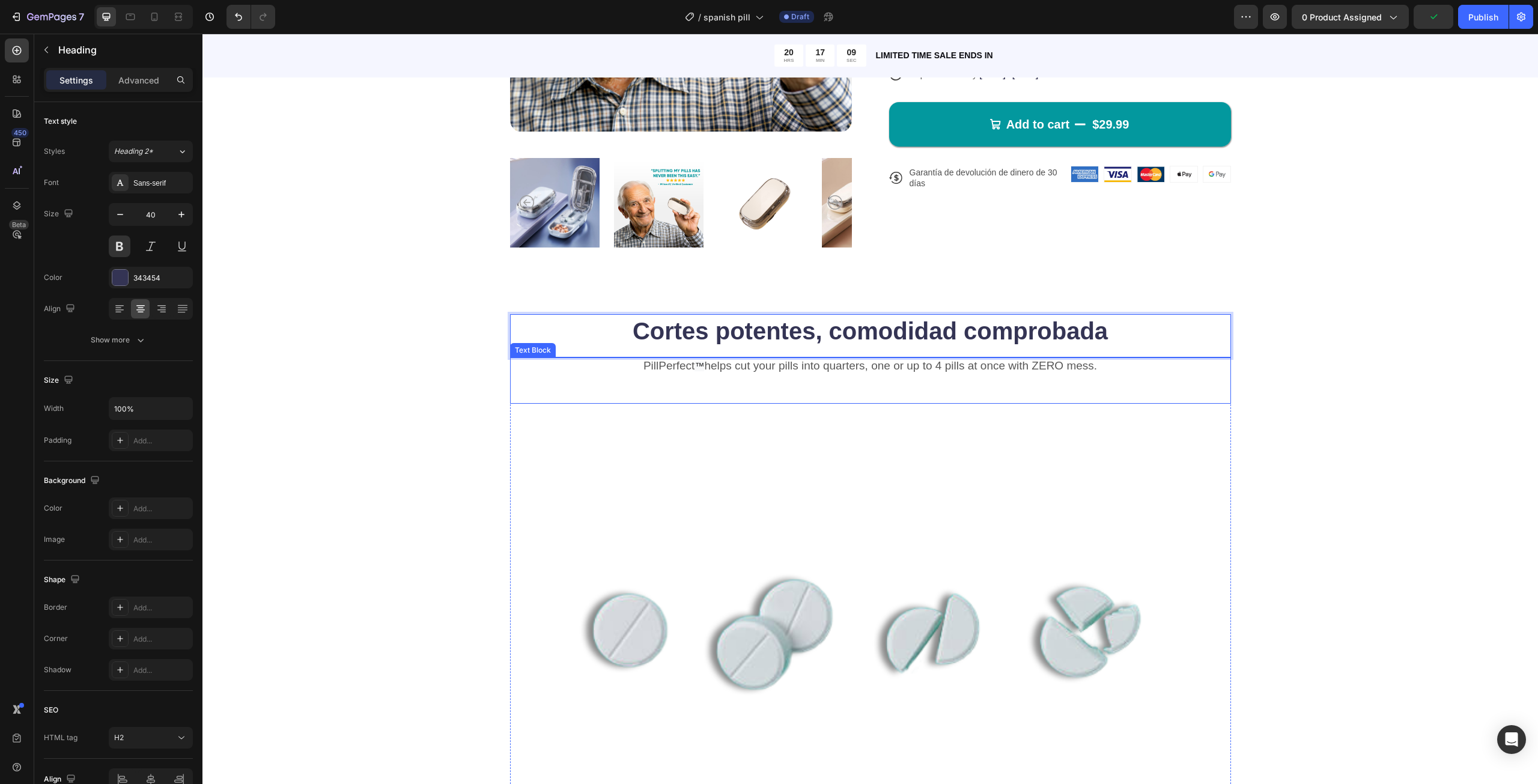
click at [906, 366] on p "PillPerfect ™ helps cut your pills into quarters, one or up to 4 pills at once …" at bounding box center [870, 367] width 719 height 16
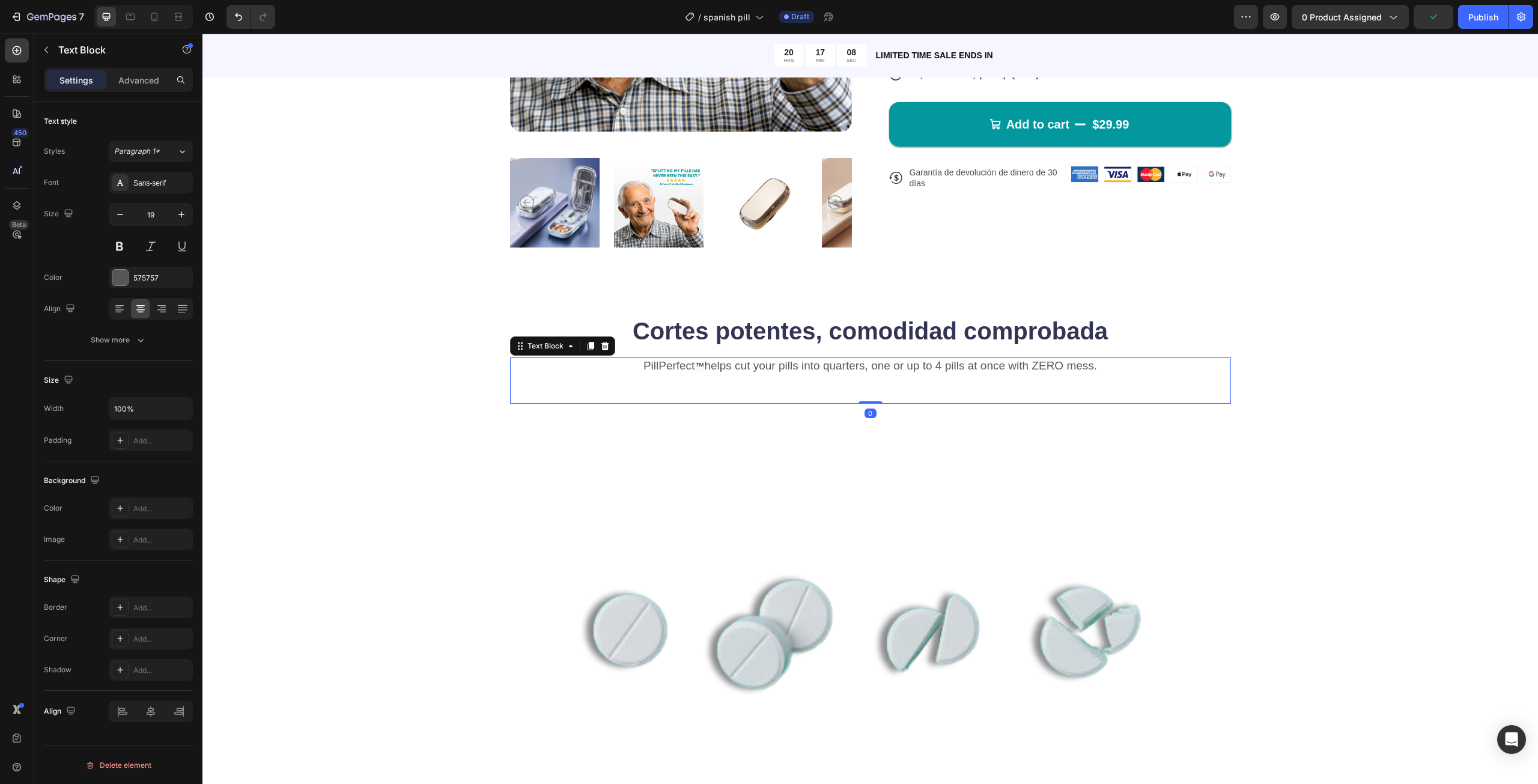
click at [906, 366] on p "PillPerfect ™ helps cut your pills into quarters, one or up to 4 pills at once …" at bounding box center [870, 367] width 719 height 16
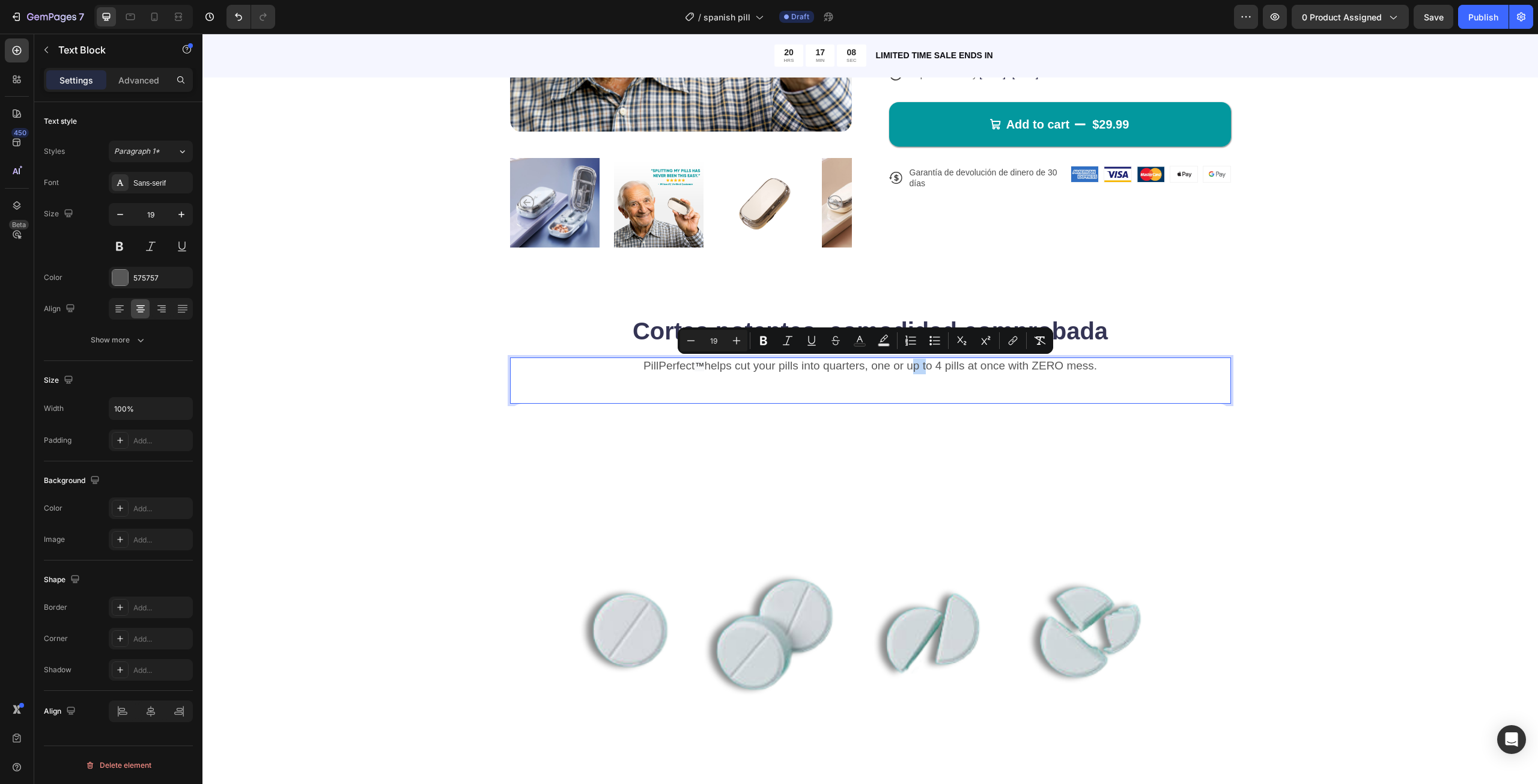
copy p "PillPerfect ™ helps cut your pills into quarters, one or up to 4 pills at once …"
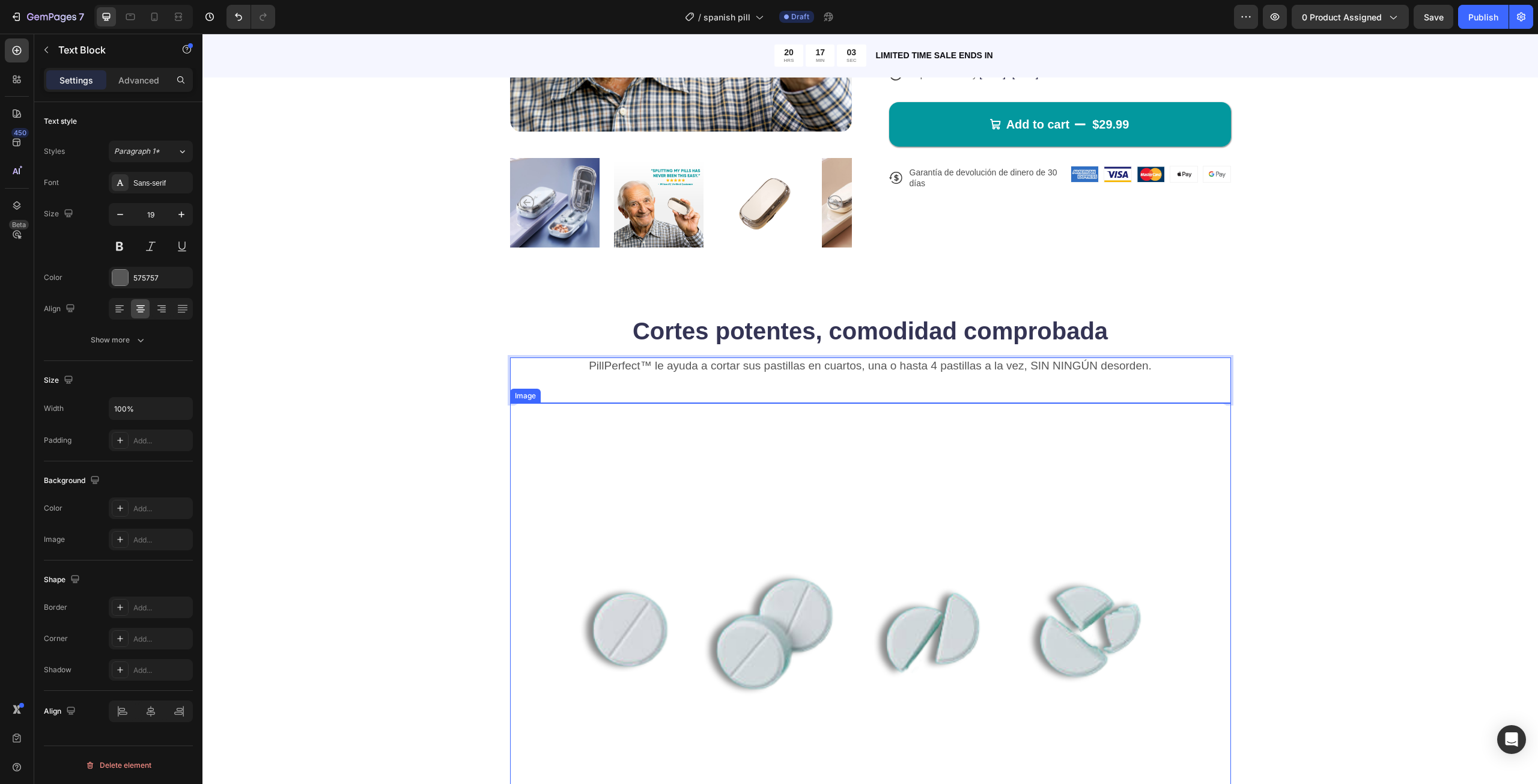
click at [811, 422] on img at bounding box center [870, 632] width 721 height 458
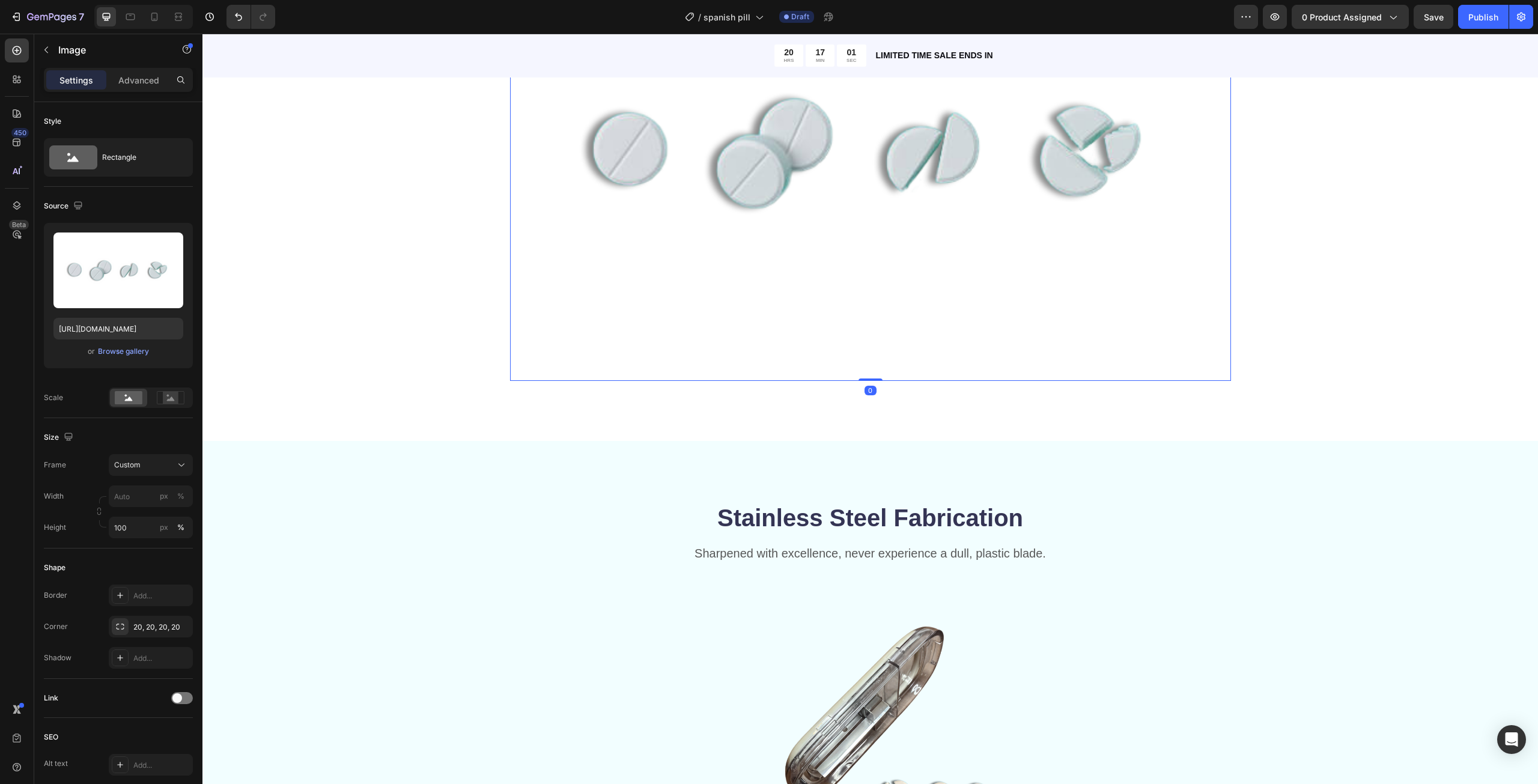
scroll to position [901, 0]
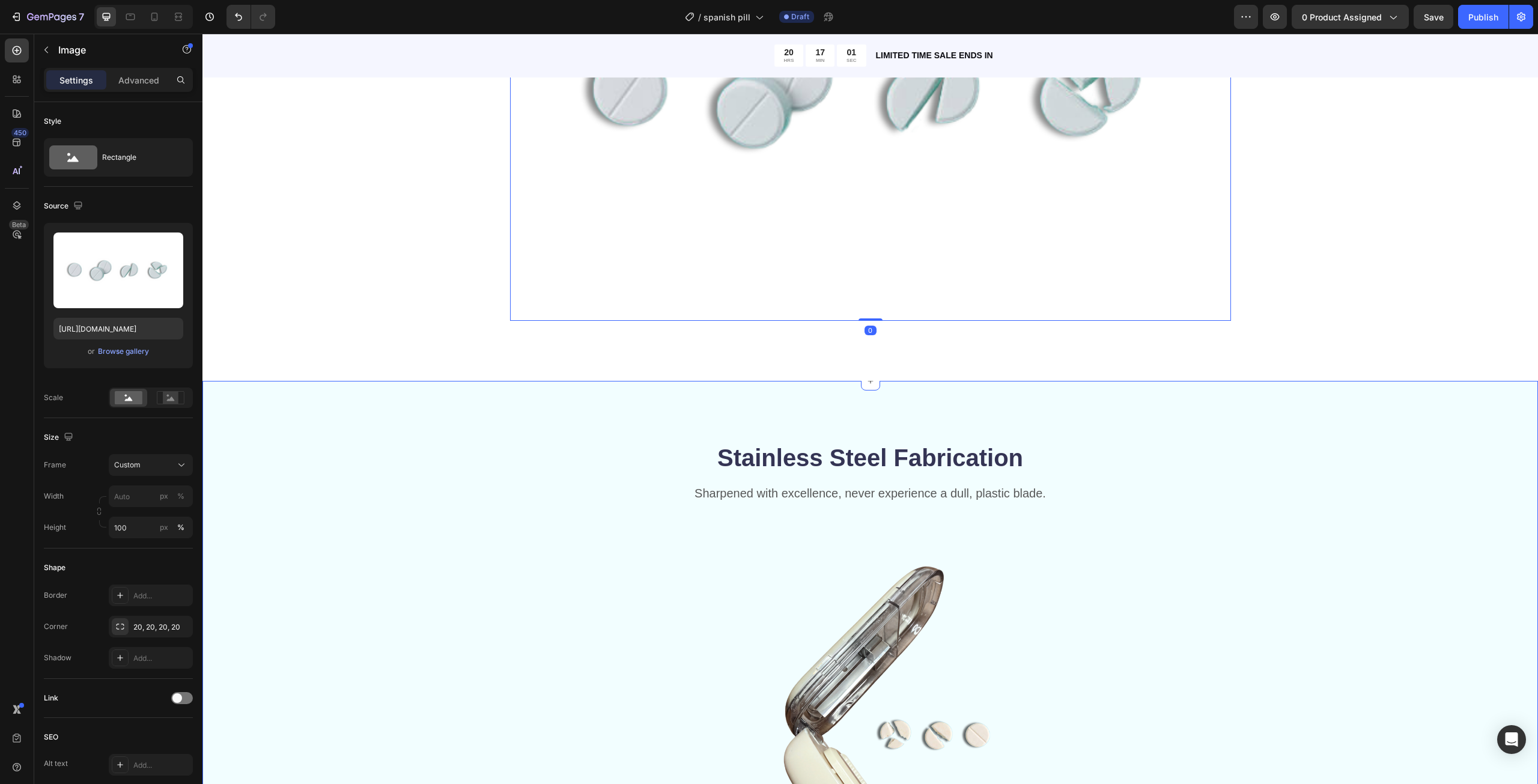
click at [823, 452] on h2 "Stainless Steel Fabrication" at bounding box center [870, 458] width 721 height 34
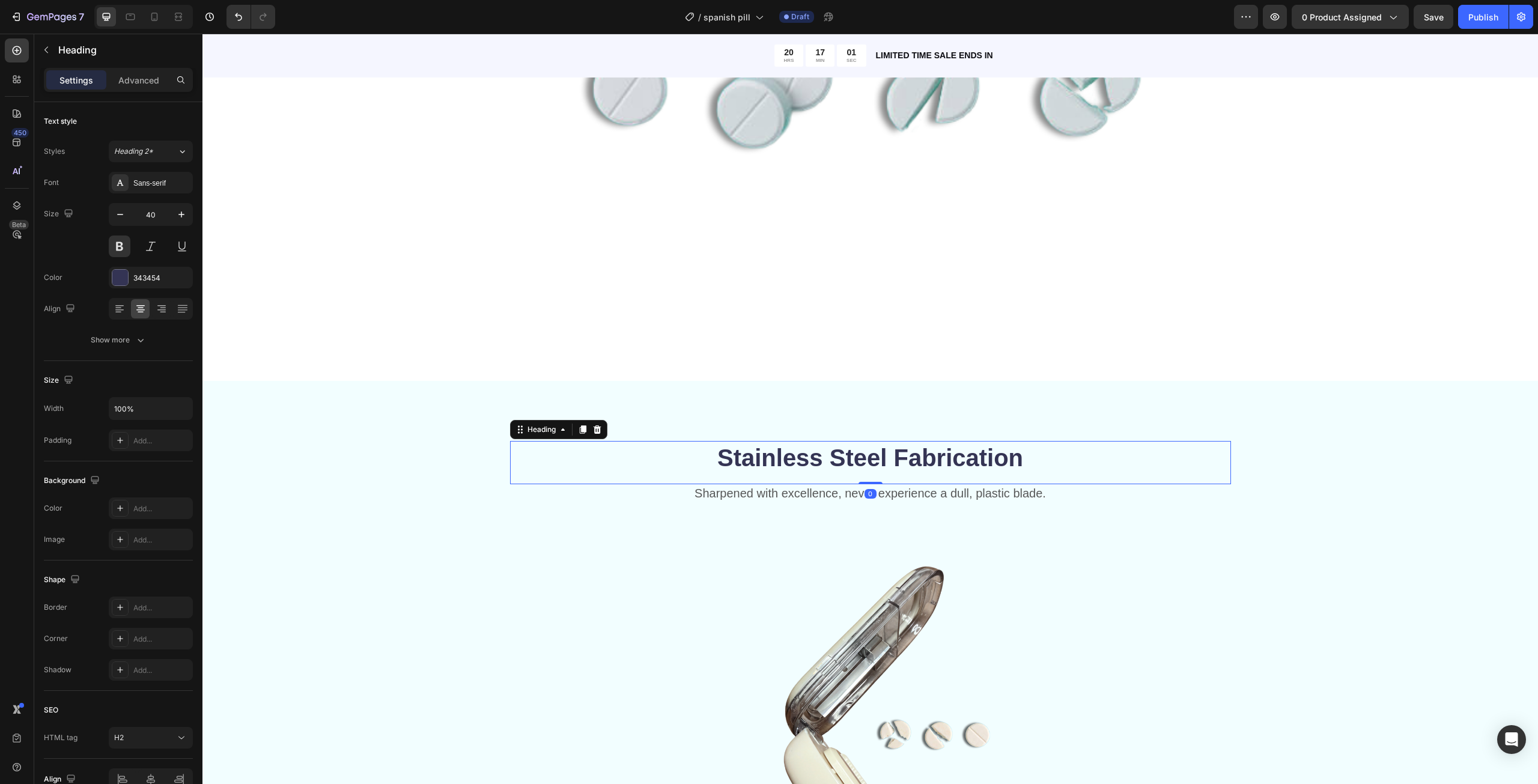
click at [823, 452] on h2 "Stainless Steel Fabrication" at bounding box center [870, 458] width 721 height 34
click at [823, 452] on p "Stainless Steel Fabrication" at bounding box center [870, 458] width 719 height 31
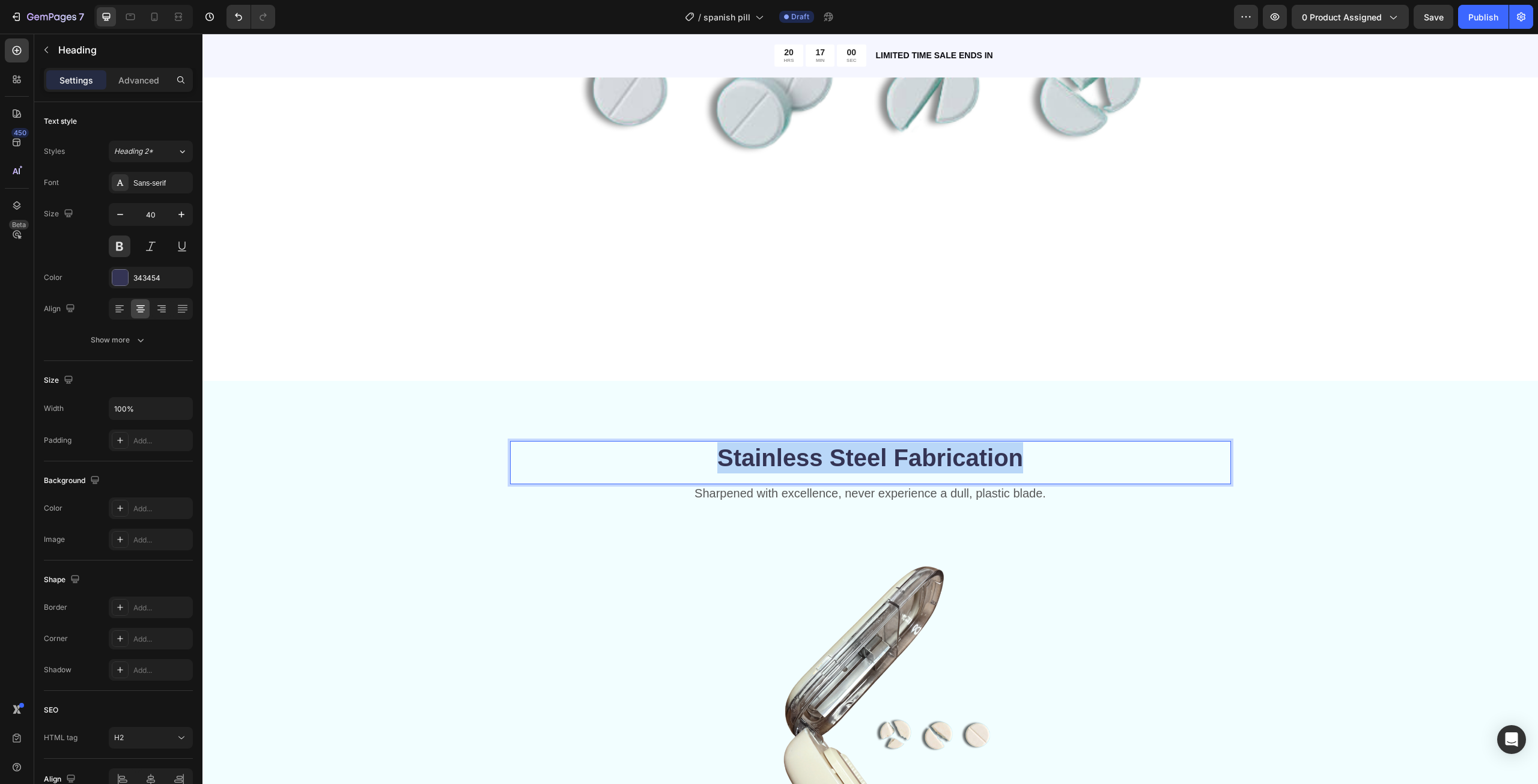
click at [823, 452] on p "Stainless Steel Fabrication" at bounding box center [870, 458] width 719 height 31
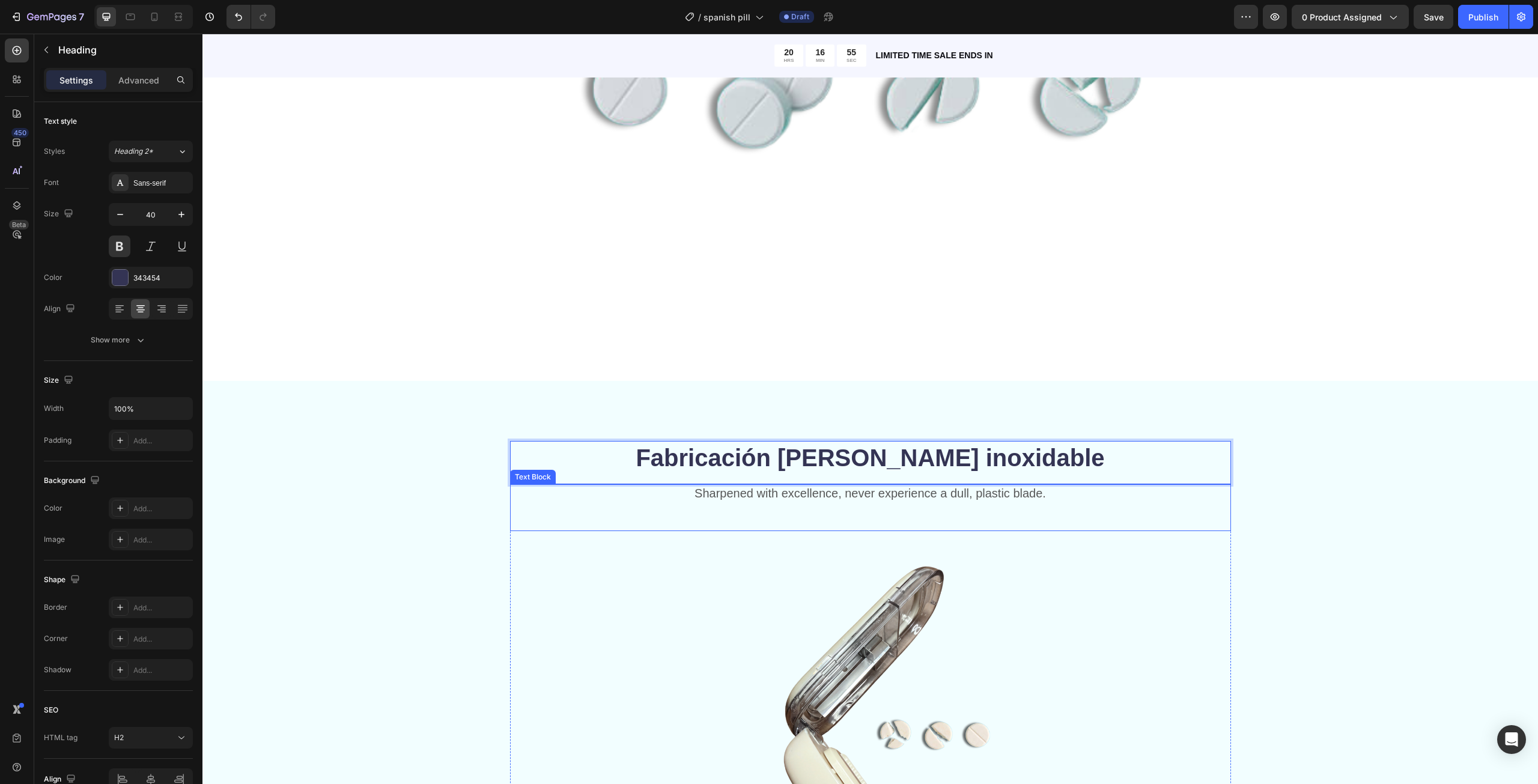
click at [874, 493] on p "Sharpened with excellence, never experience a dull, plastic blade." at bounding box center [870, 493] width 719 height 16
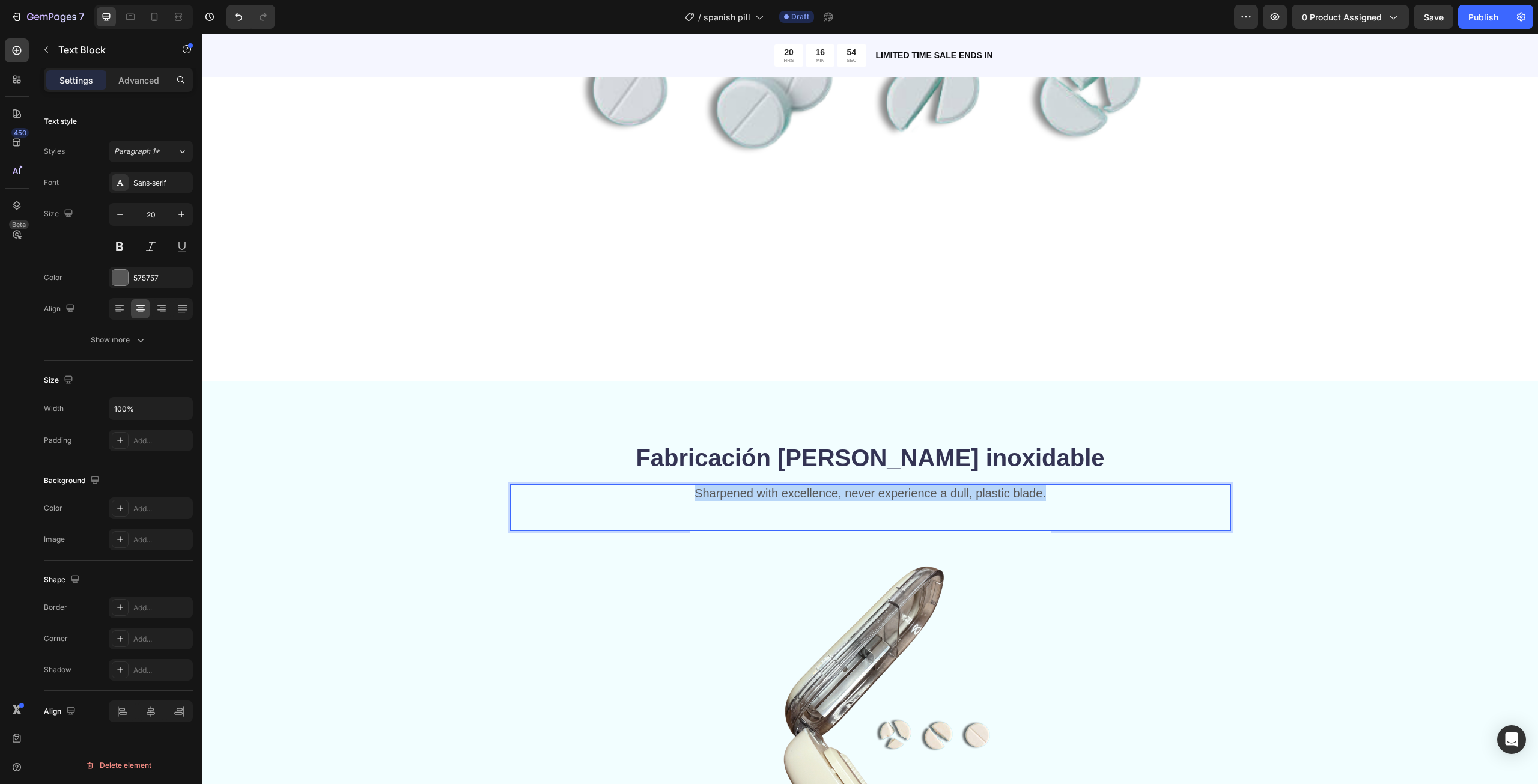
click at [874, 493] on p "Sharpened with excellence, never experience a dull, plastic blade." at bounding box center [870, 493] width 719 height 16
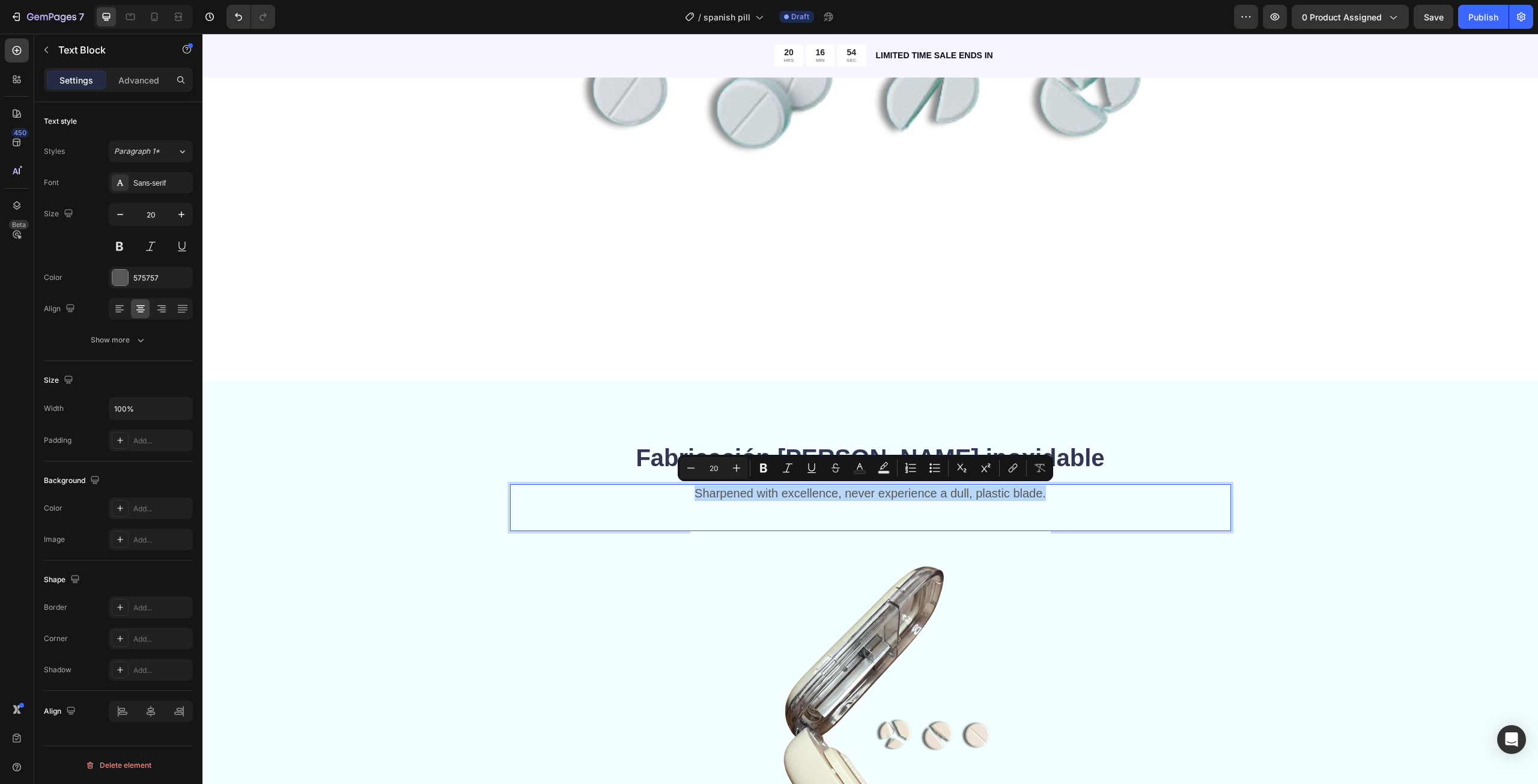
copy p "Sharpened with excellence, never experience a dull, plastic blade."
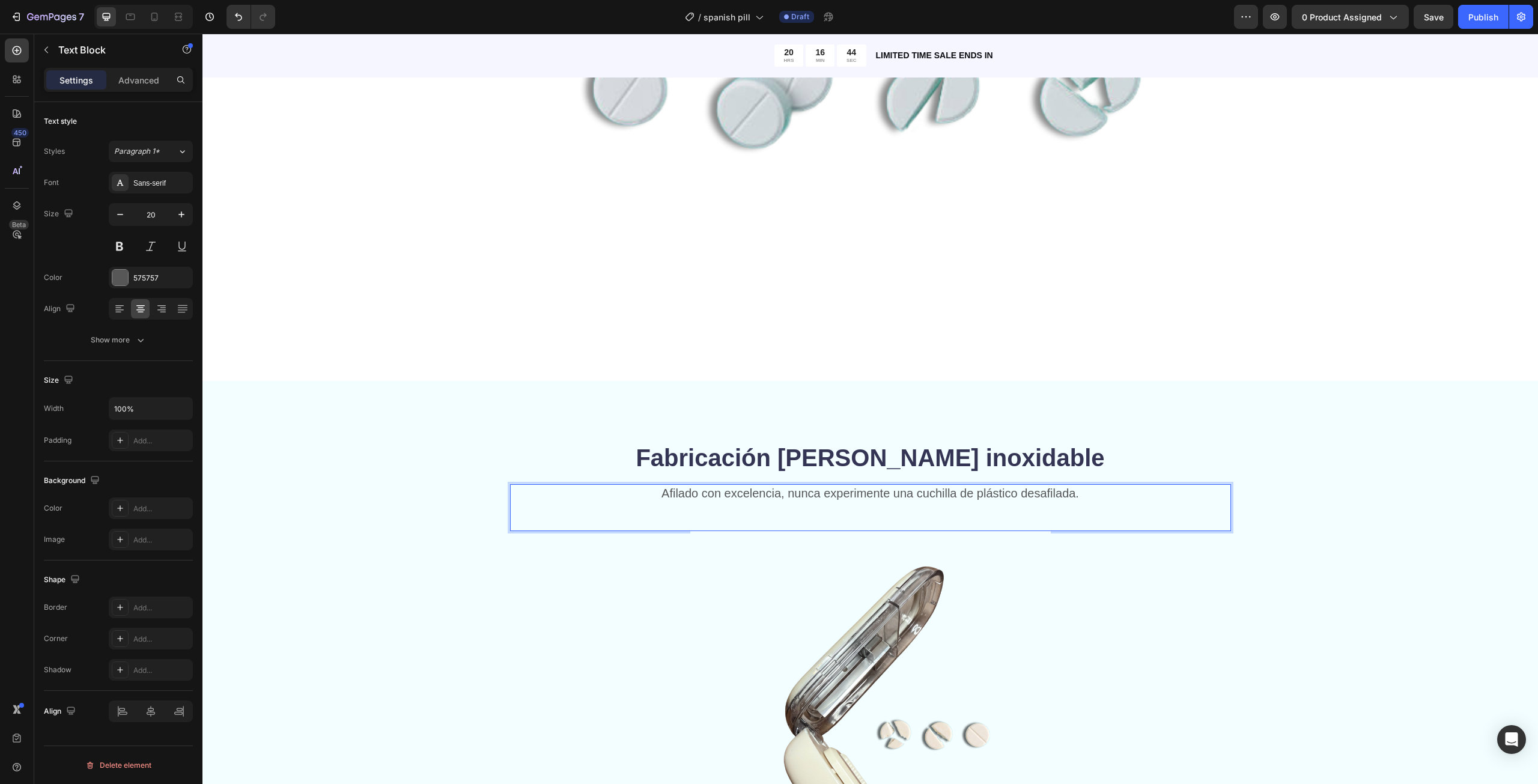
click at [894, 511] on div "Afilado con excelencia, nunca experimente una cuchilla de plástico desafilada. …" at bounding box center [870, 508] width 721 height 47
click at [980, 490] on p "Afilado con excelencia, nunca experimente una cuchilla de plástico desafilada." at bounding box center [870, 493] width 719 height 16
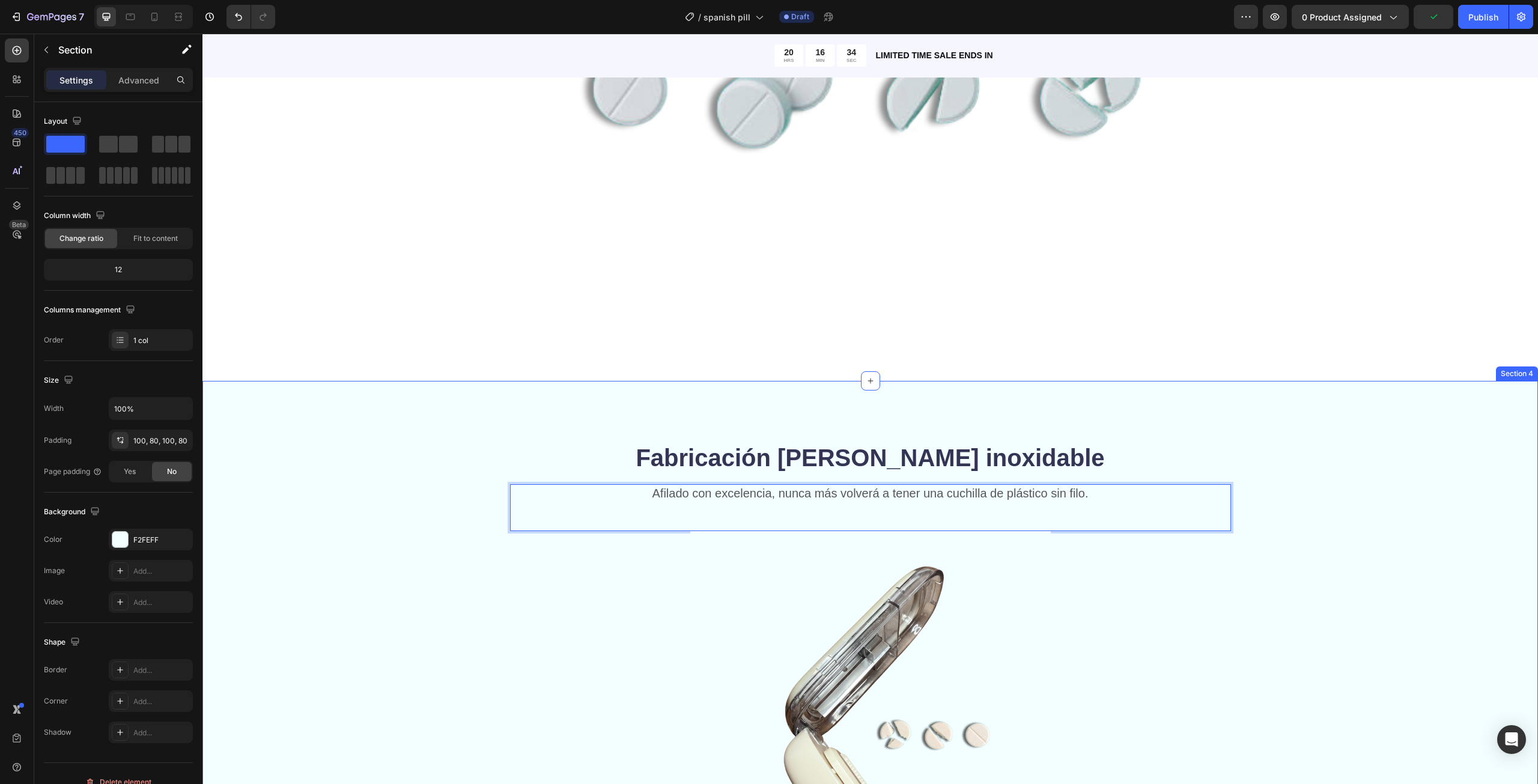
click at [1122, 419] on div "Fabricación de acero inoxidable Heading Afilado con excelencia, nunca más volve…" at bounding box center [870, 666] width 1336 height 571
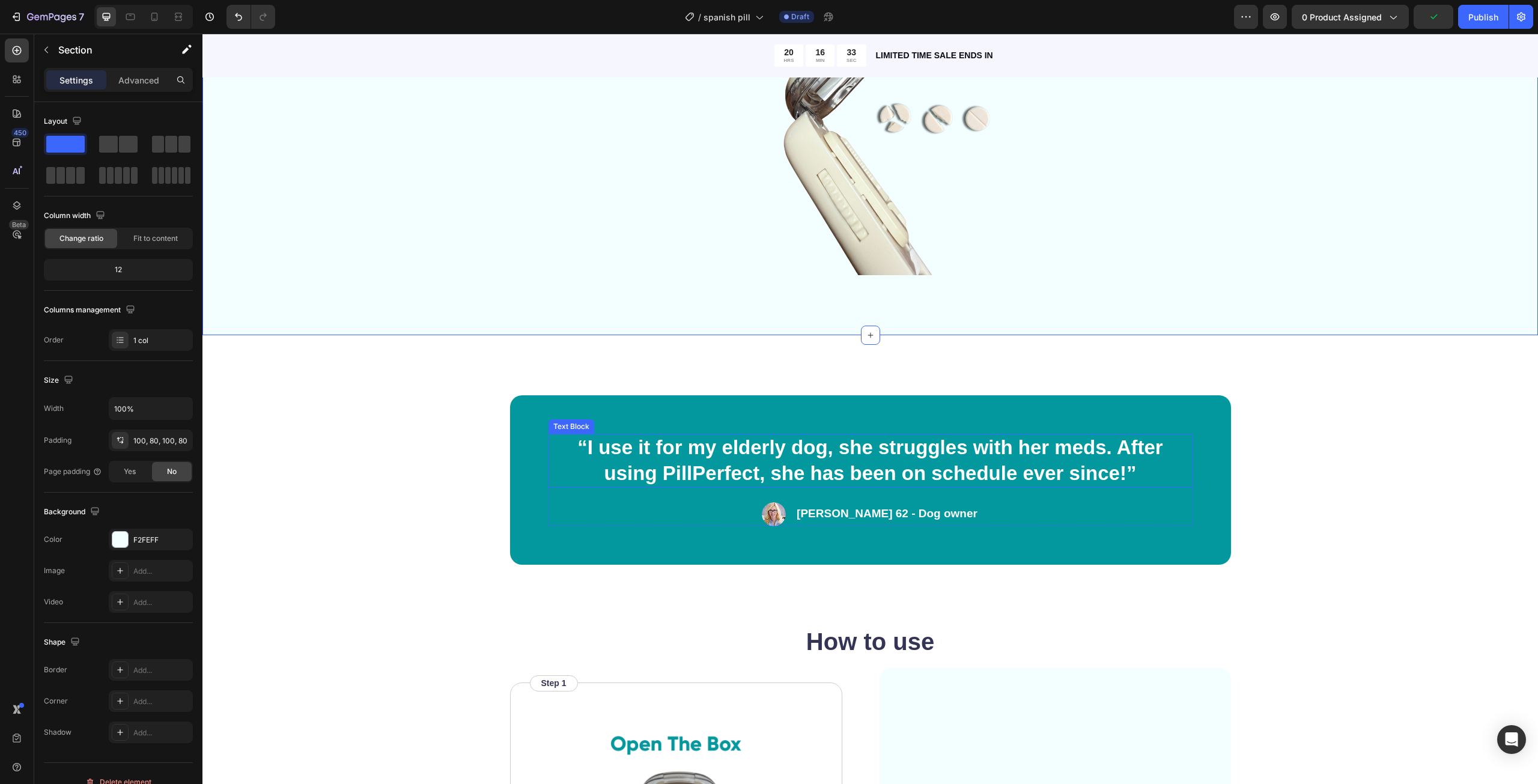
scroll to position [1621, 0]
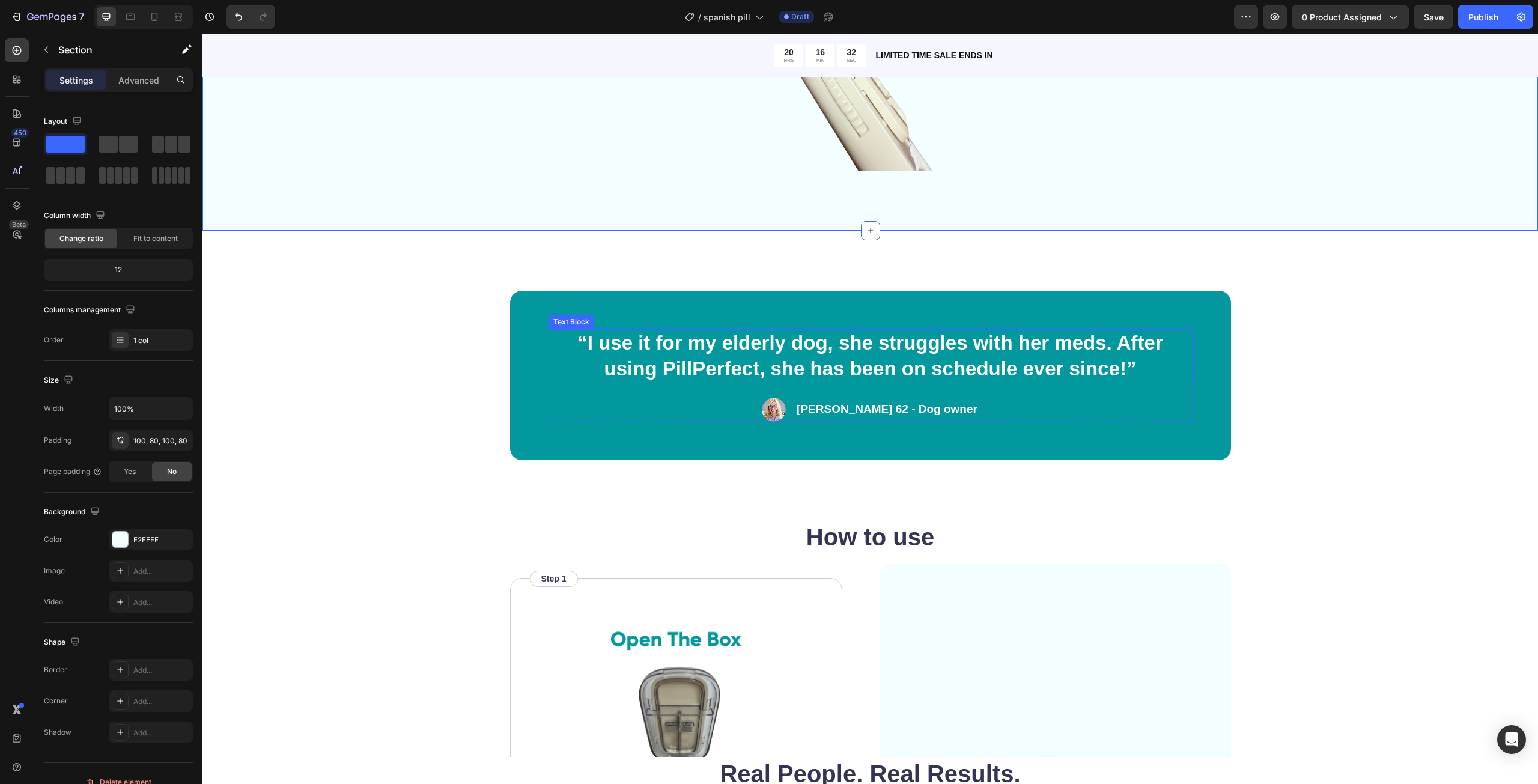
click at [908, 370] on p "“I use it for my elderly dog, she struggles with her meds. After using PillPerf…" at bounding box center [870, 356] width 642 height 51
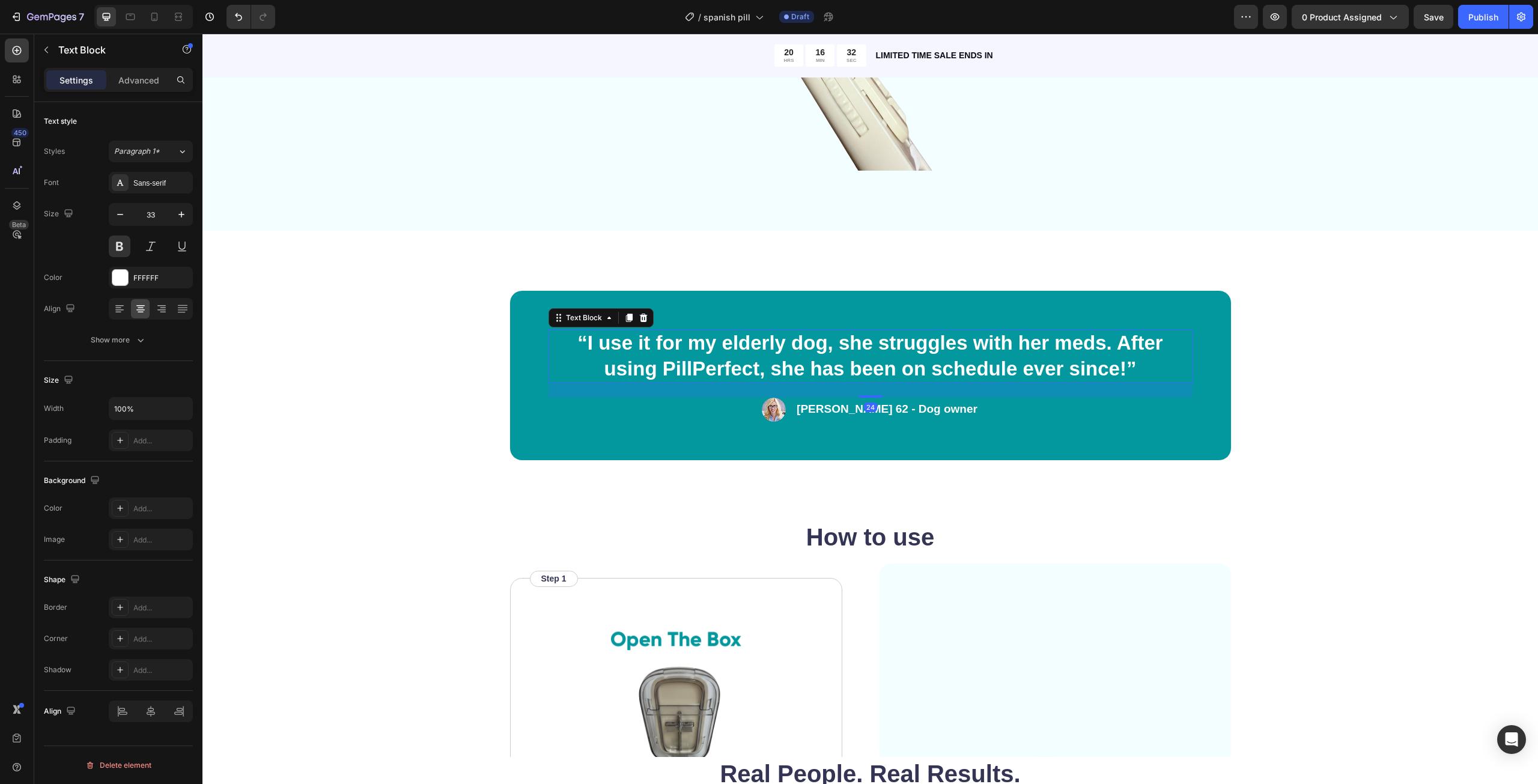
click at [908, 370] on p "“I use it for my elderly dog, she struggles with her meds. After using PillPerf…" at bounding box center [870, 356] width 642 height 51
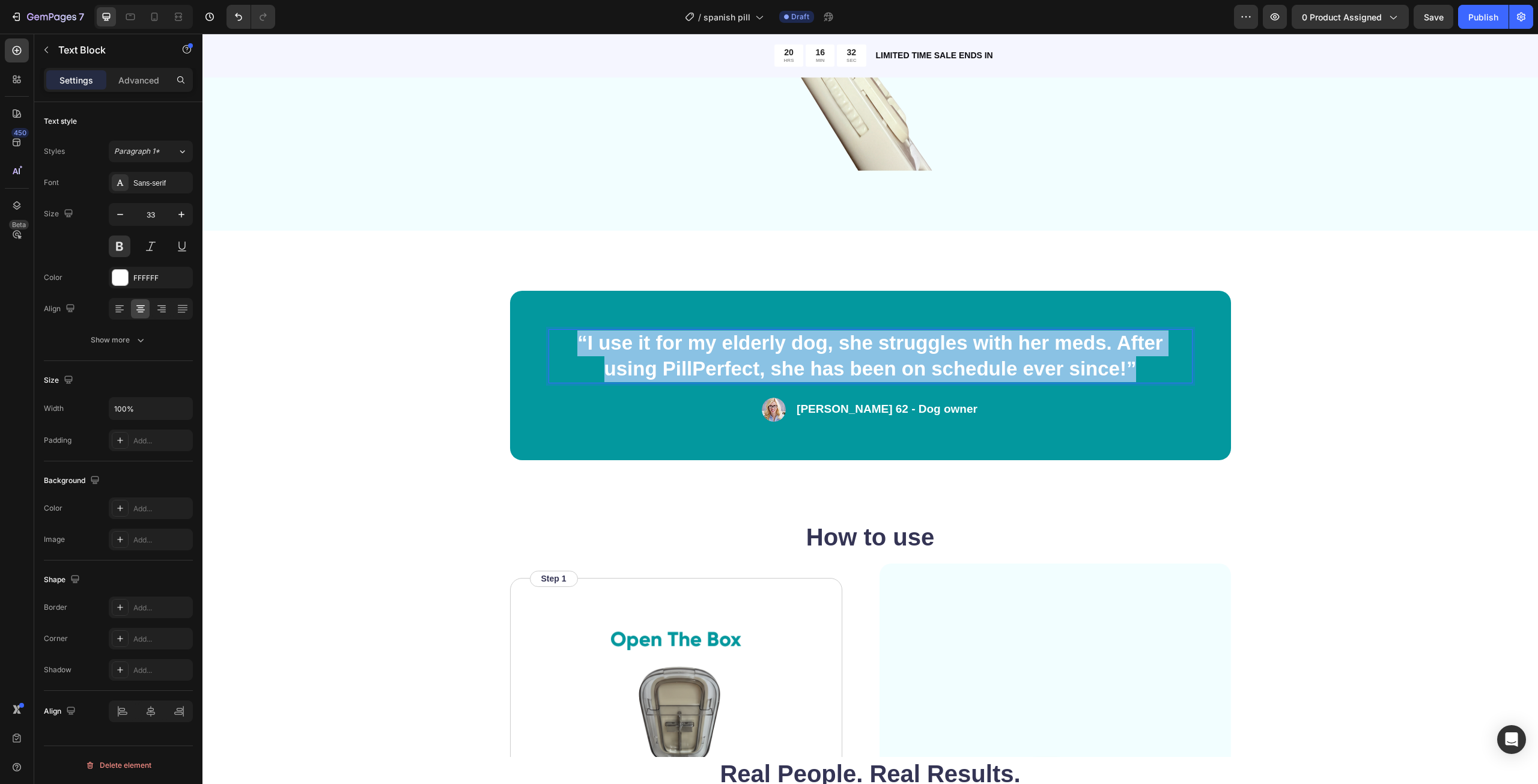
click at [908, 370] on p "“I use it for my elderly dog, she struggles with her meds. After using PillPerf…" at bounding box center [870, 356] width 642 height 51
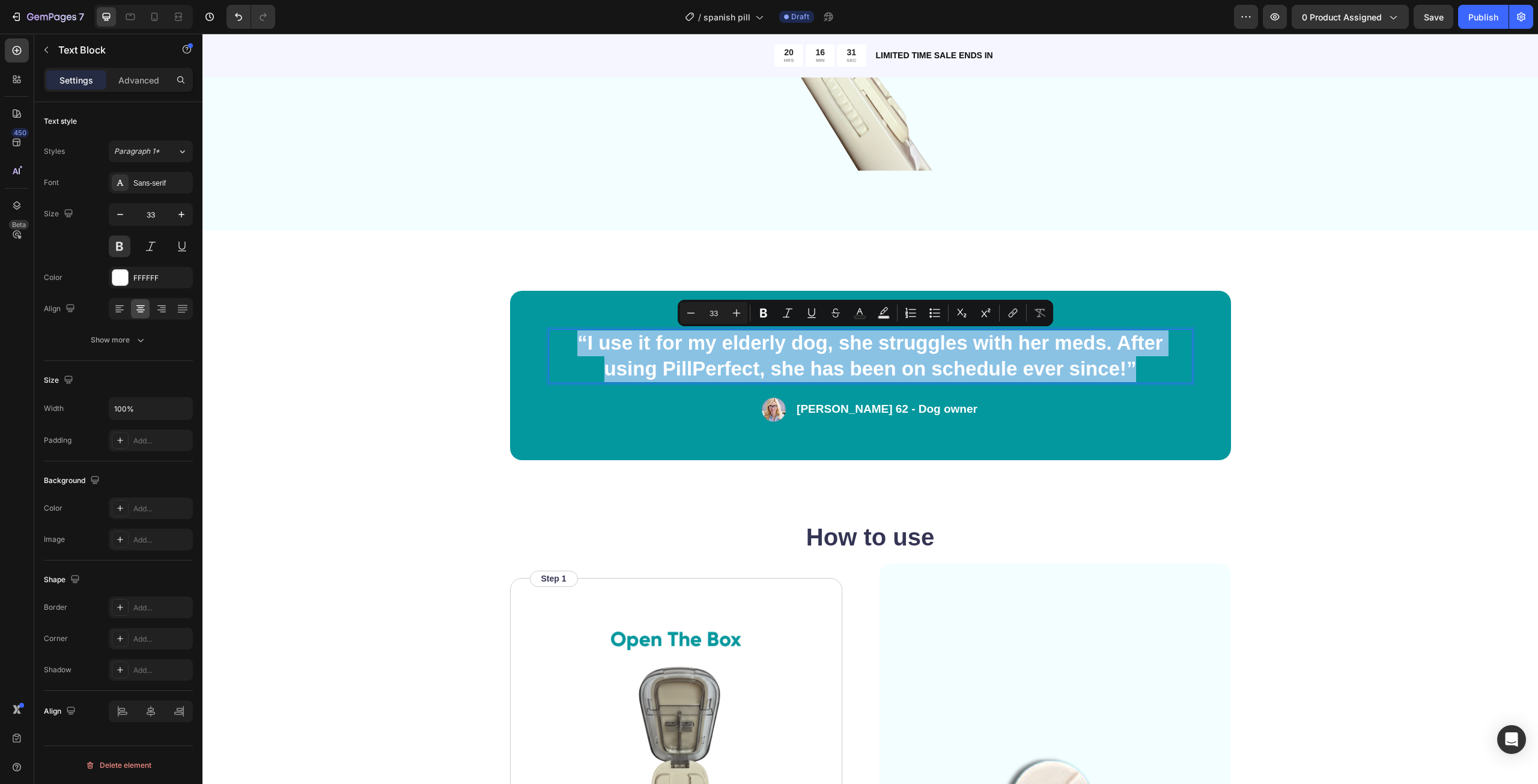
copy p "“I use it for my elderly dog, she struggles with her meds. After using PillPerf…"
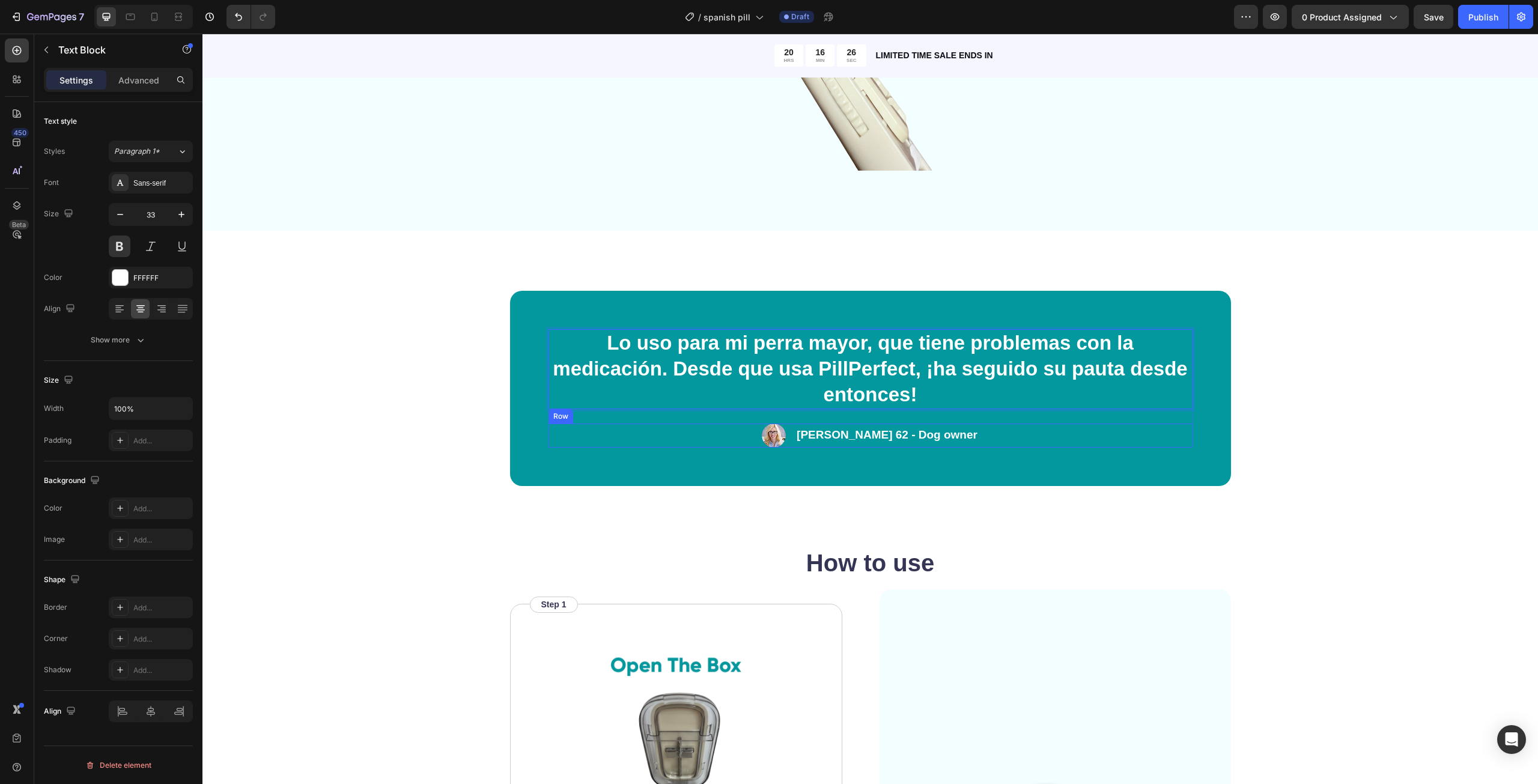
click at [996, 427] on div "Image Tim 62 - Dog owner Text Block Row" at bounding box center [870, 435] width 644 height 24
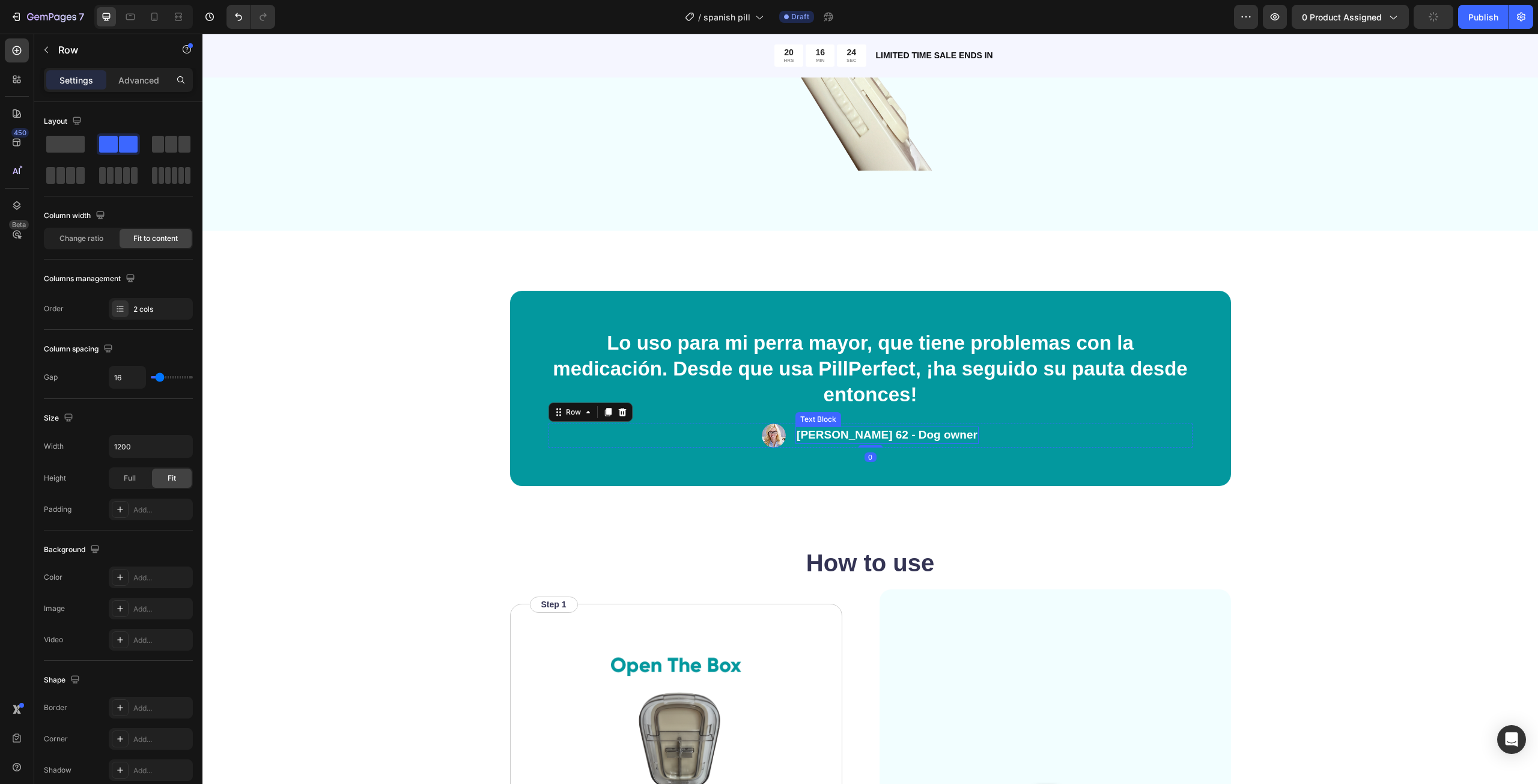
click at [924, 432] on p "Tim 62 - Dog owner" at bounding box center [887, 435] width 181 height 15
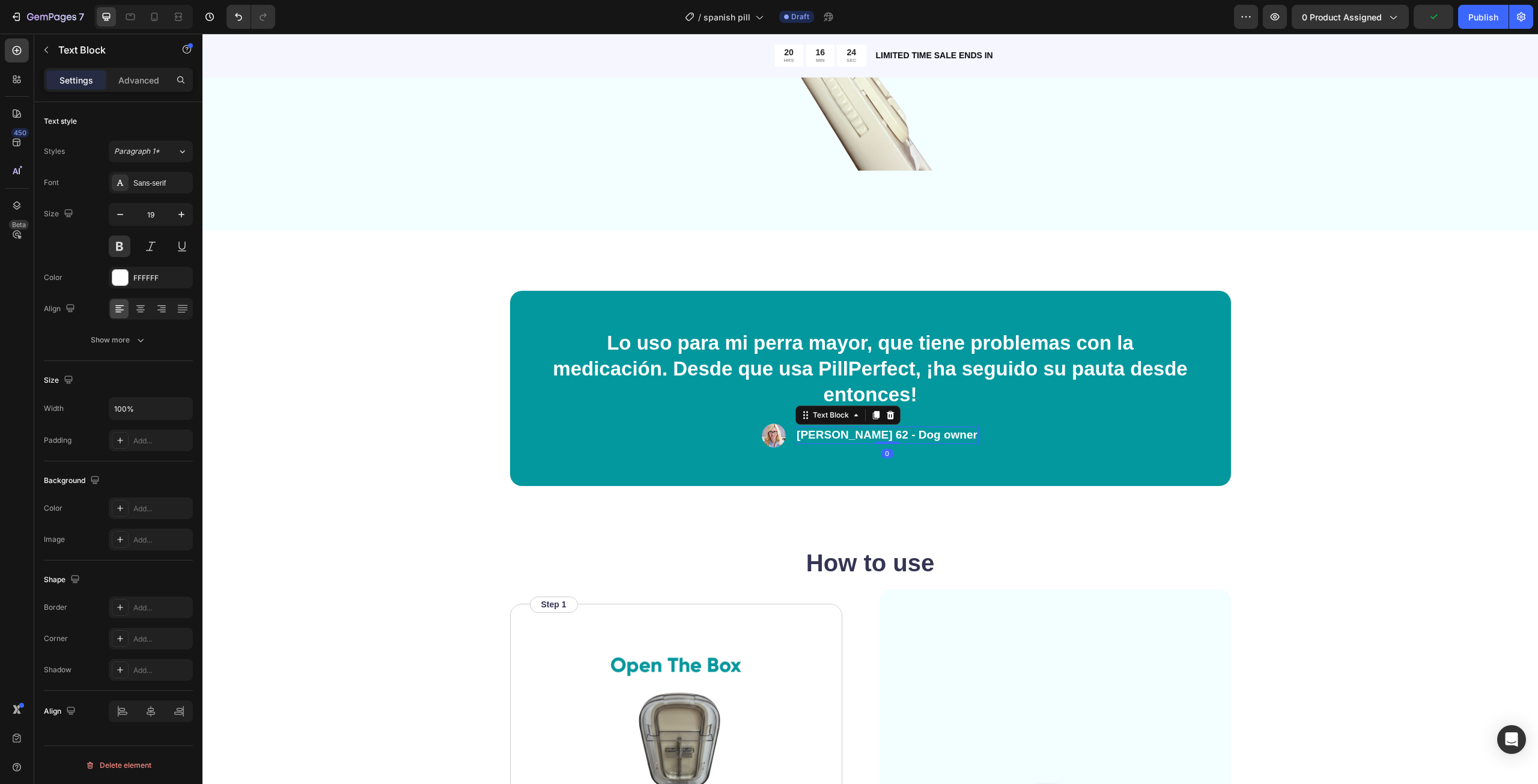
click at [924, 432] on p "Tim 62 - Dog owner" at bounding box center [887, 435] width 181 height 15
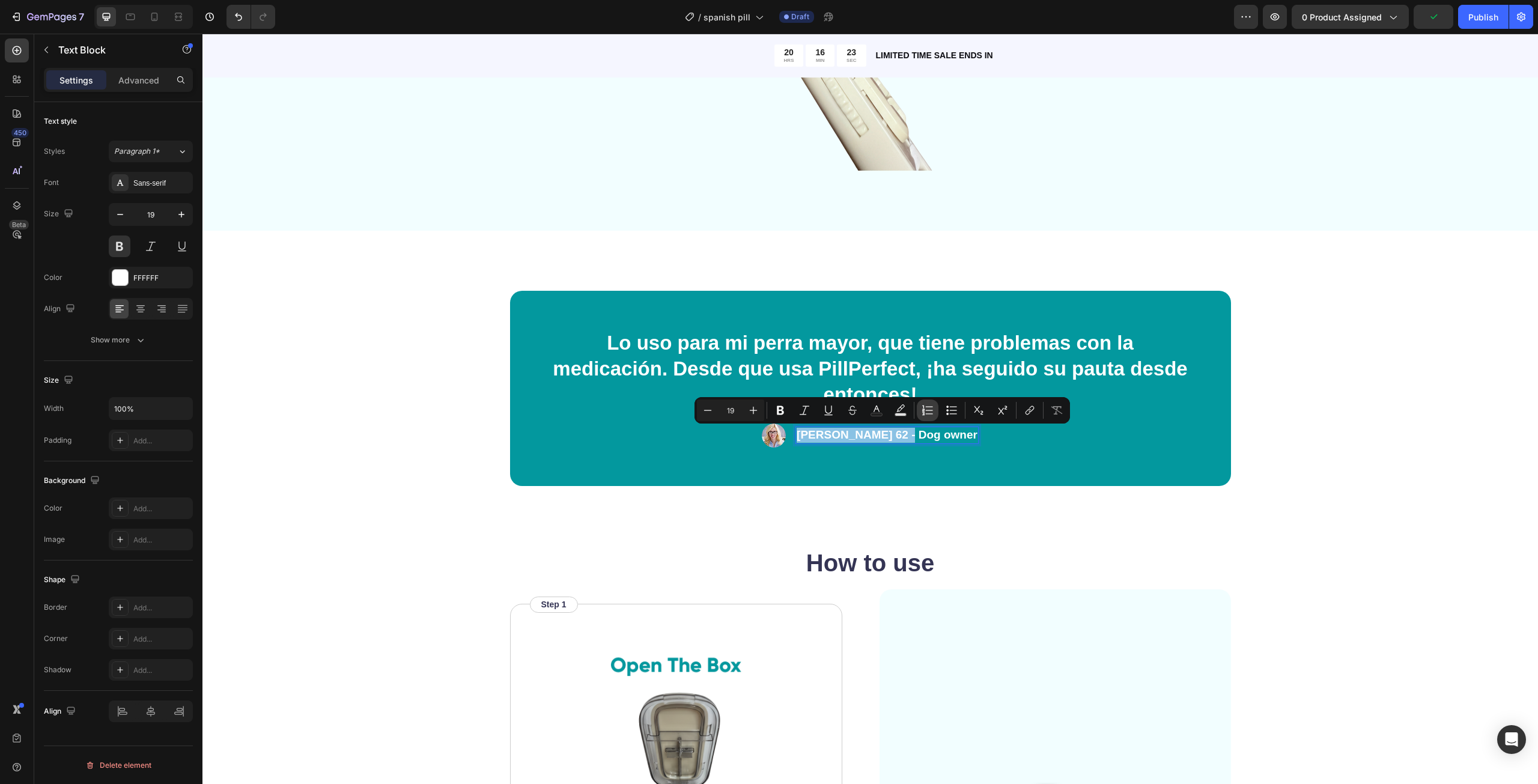
copy p "Tim 62 - Dog owner"
click at [786, 435] on img at bounding box center [773, 435] width 24 height 24
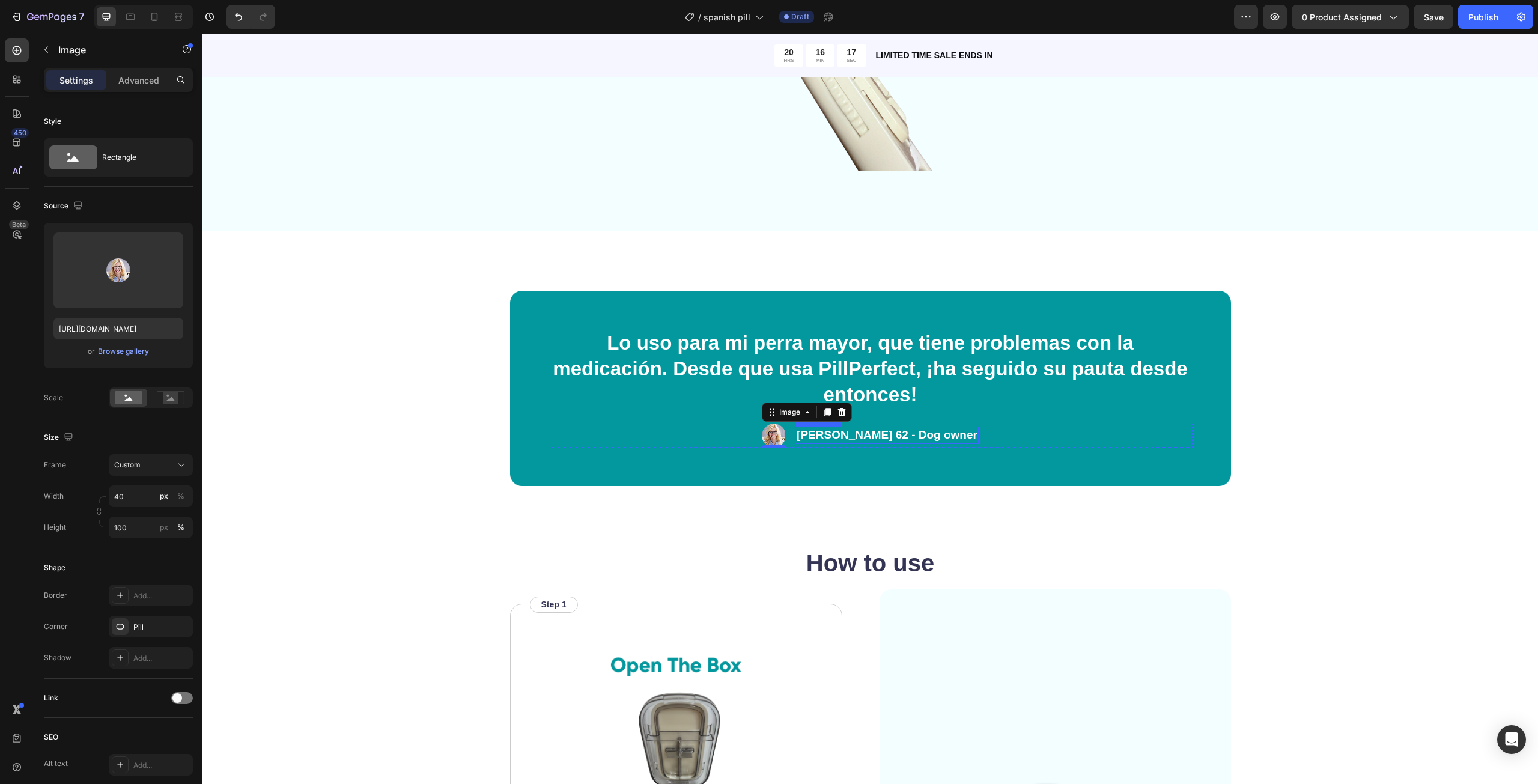
click at [838, 444] on div "Tim 62 - Dog owner" at bounding box center [887, 435] width 183 height 18
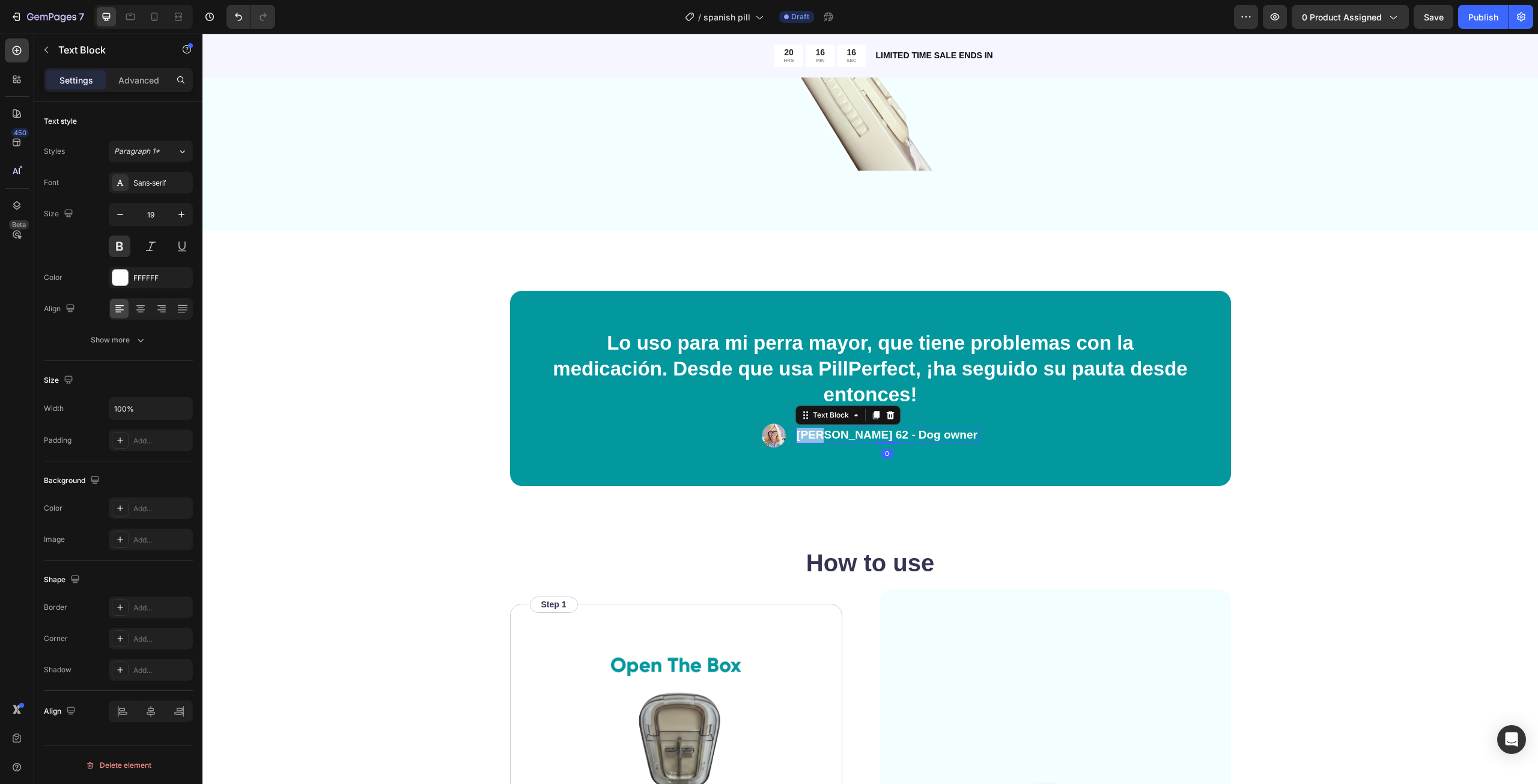
click at [838, 436] on p "Tim 62 - Dog owner" at bounding box center [887, 435] width 181 height 15
click at [838, 436] on p "Linda 62 - Dog owner" at bounding box center [887, 435] width 181 height 15
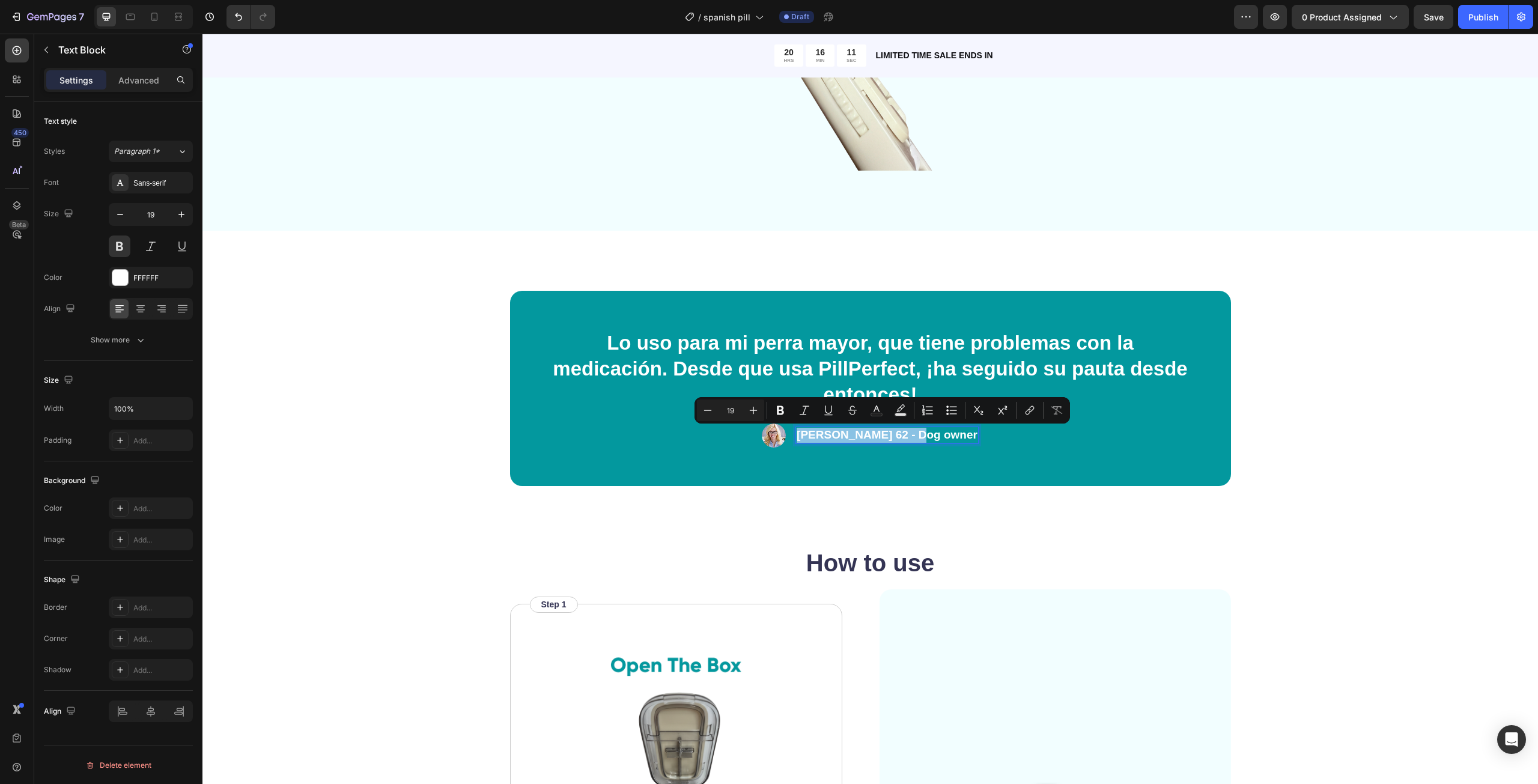
copy p "Linda 62 - Dog owner"
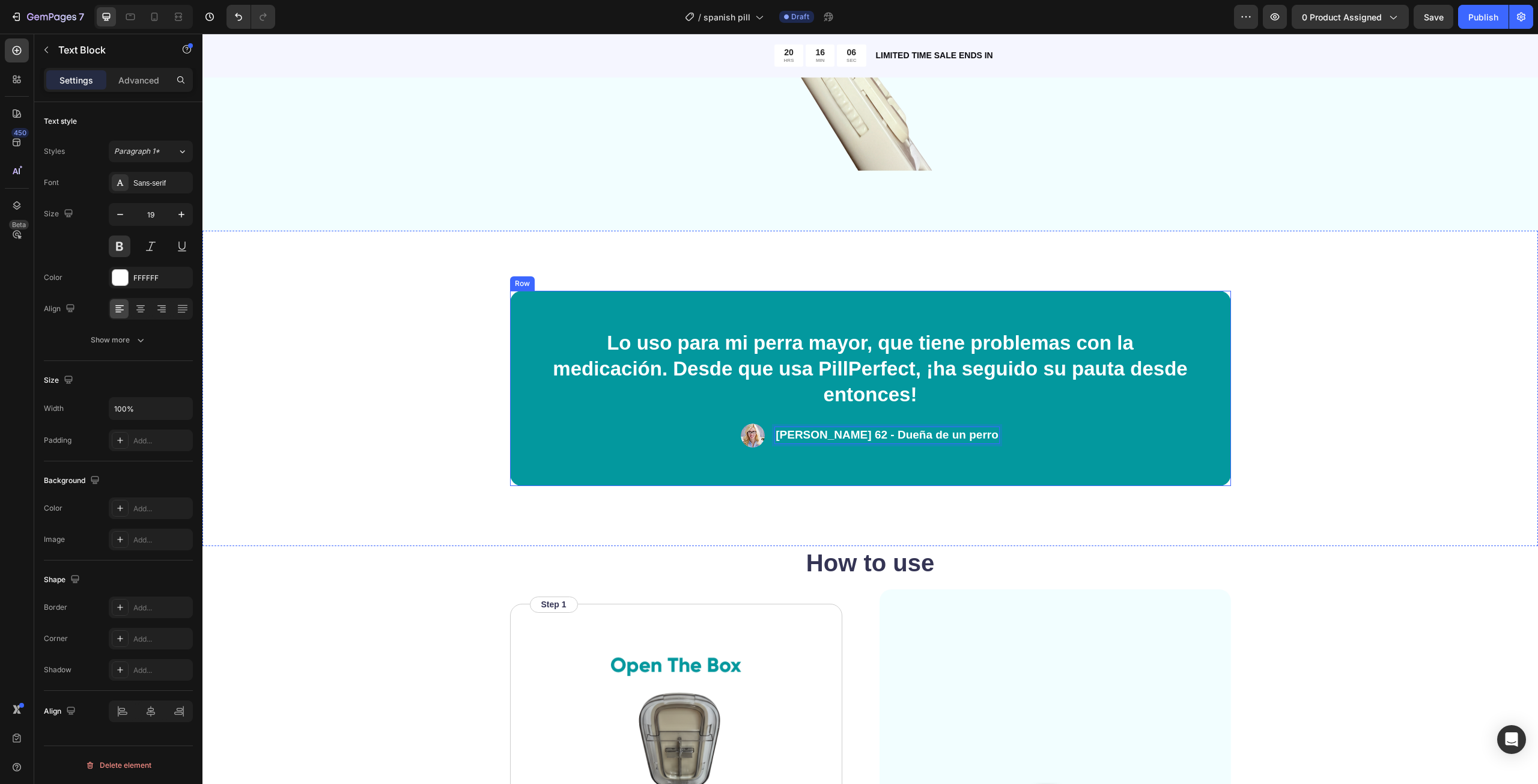
click at [958, 461] on div "Lo uso para mi perra mayor, que tiene problemas con la medicación. Desde que us…" at bounding box center [870, 388] width 721 height 195
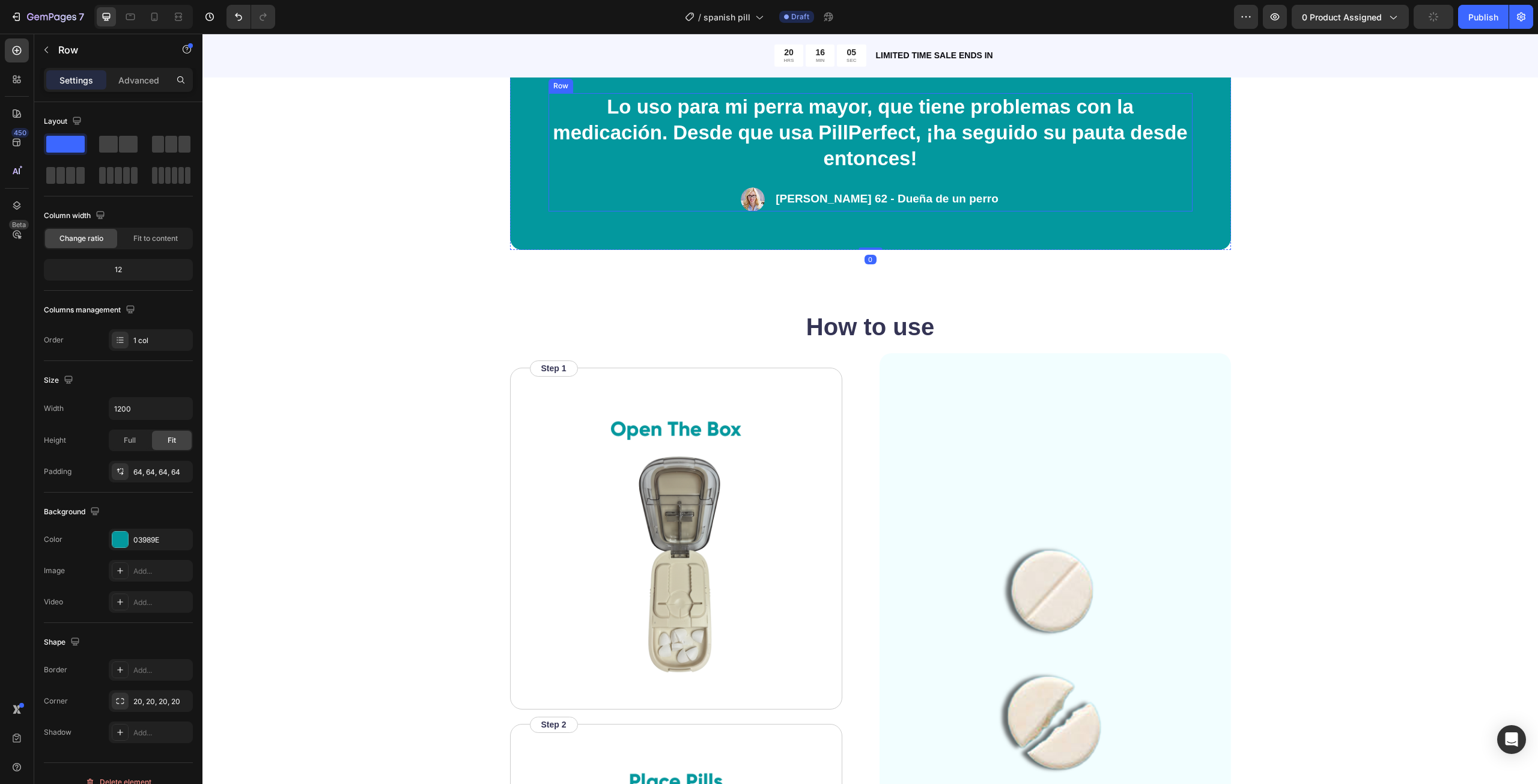
scroll to position [1862, 0]
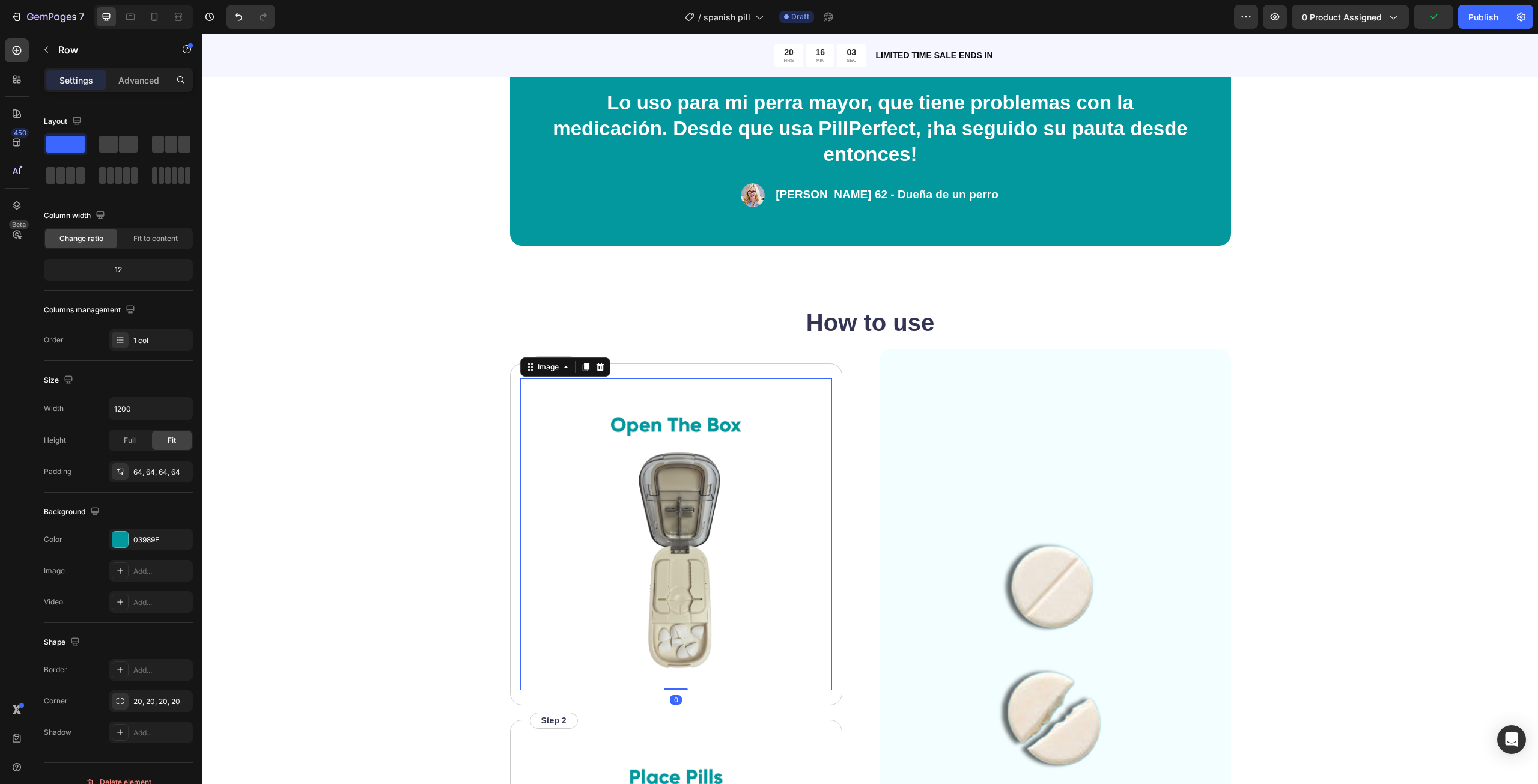
click at [717, 424] on img at bounding box center [676, 534] width 312 height 311
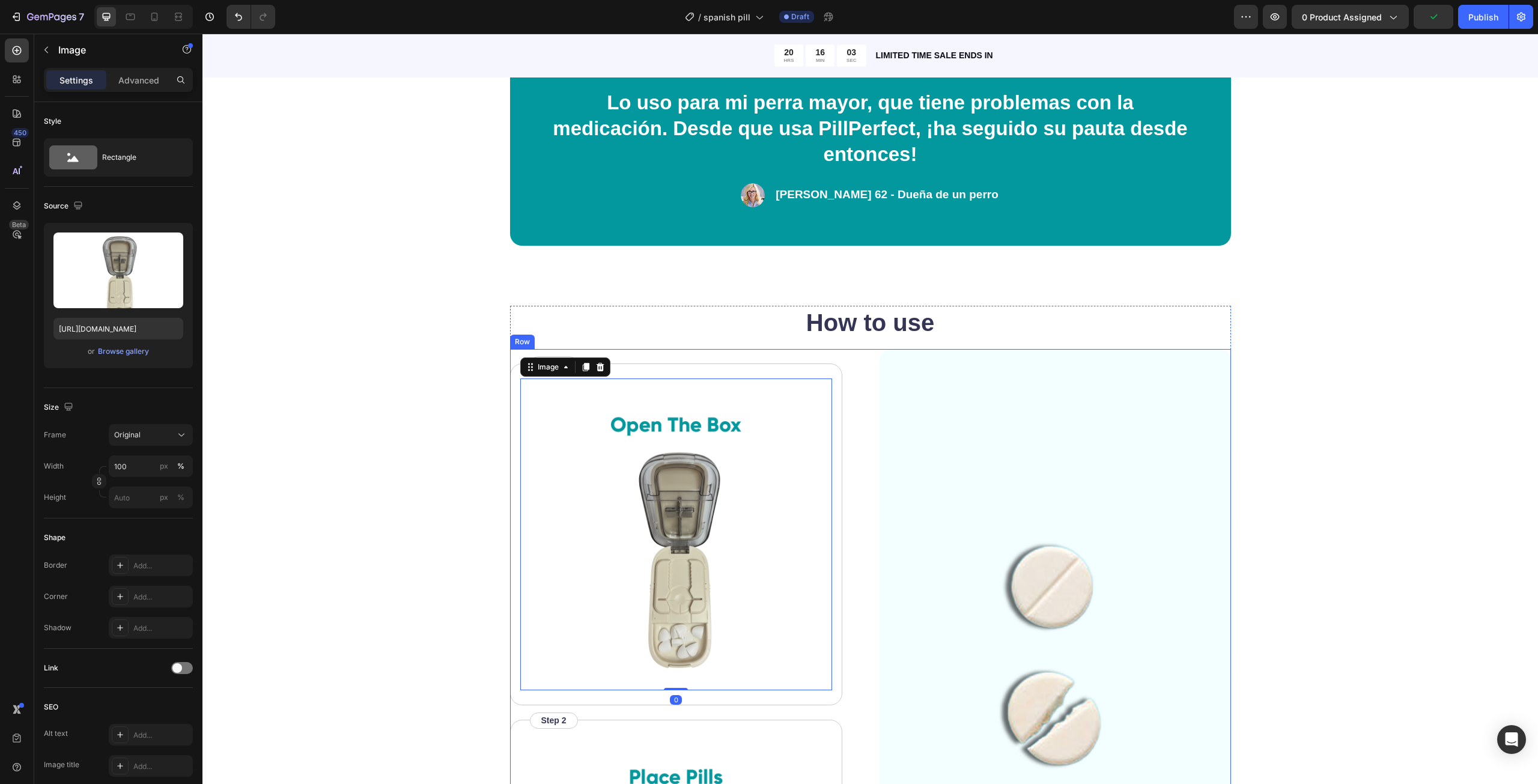
click at [848, 327] on h2 "How to use" at bounding box center [870, 322] width 721 height 34
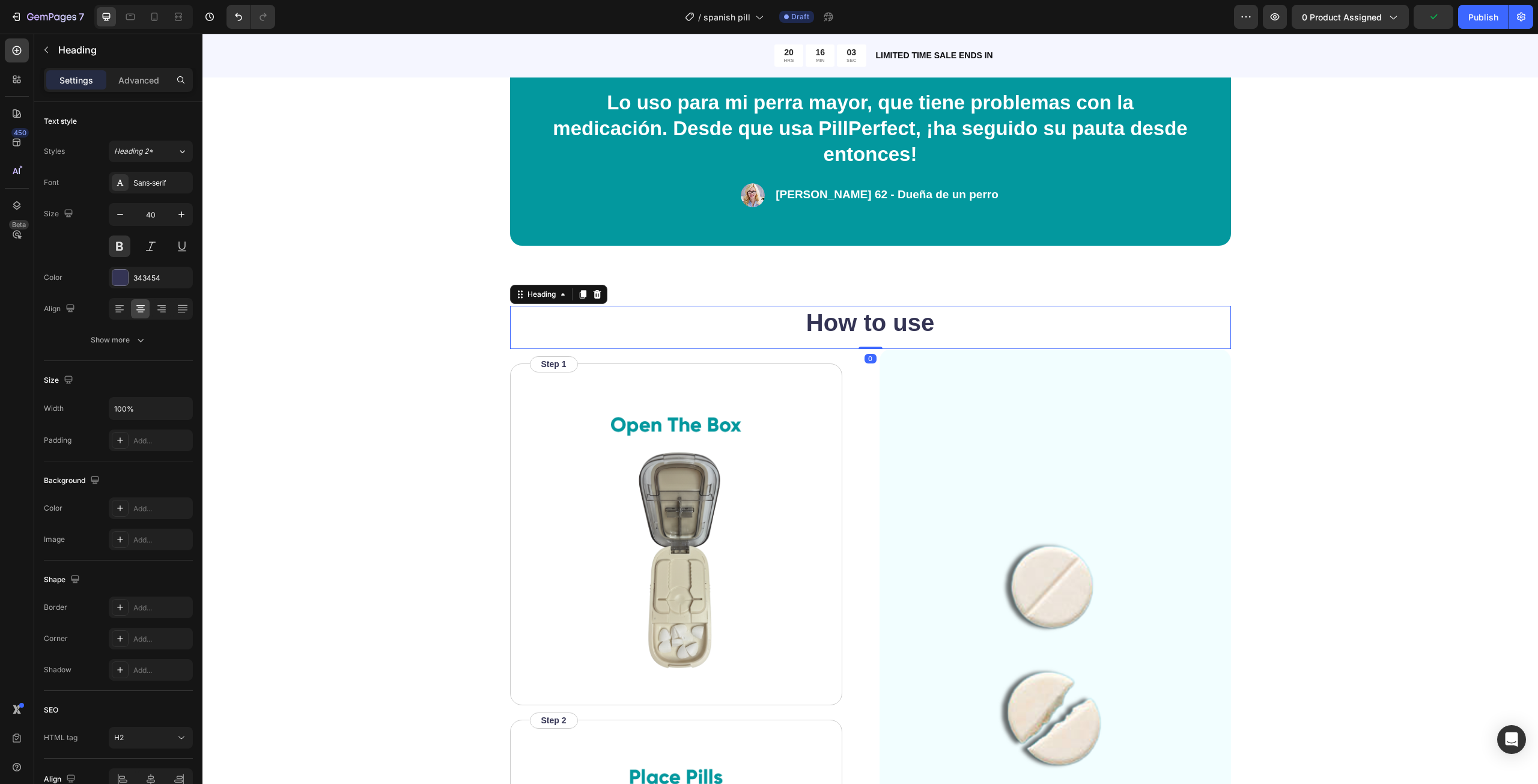
click at [848, 327] on h2 "How to use" at bounding box center [870, 322] width 721 height 34
click at [848, 327] on p "How to use" at bounding box center [870, 322] width 719 height 31
click at [1010, 357] on img at bounding box center [1055, 727] width 351 height 757
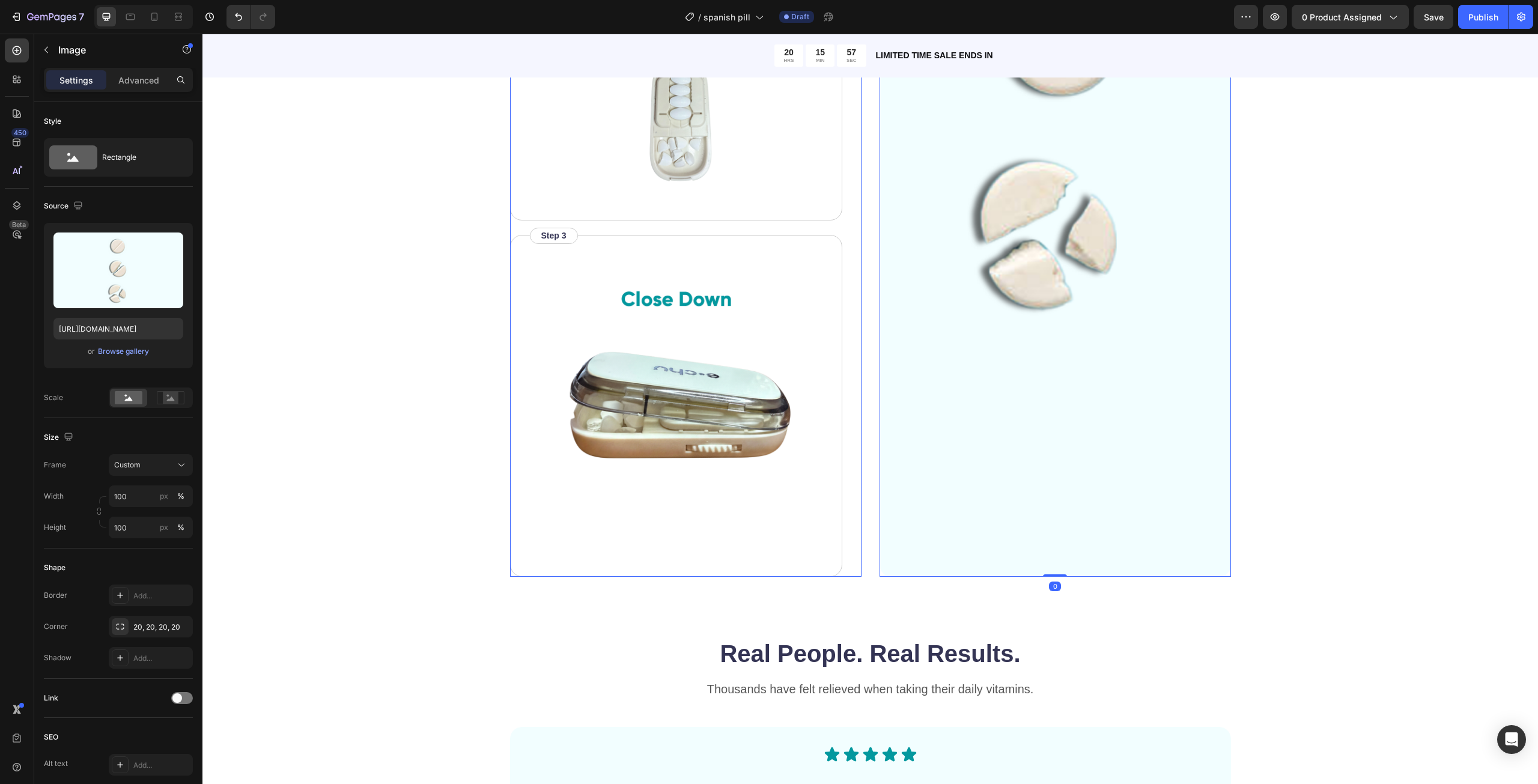
scroll to position [2943, 0]
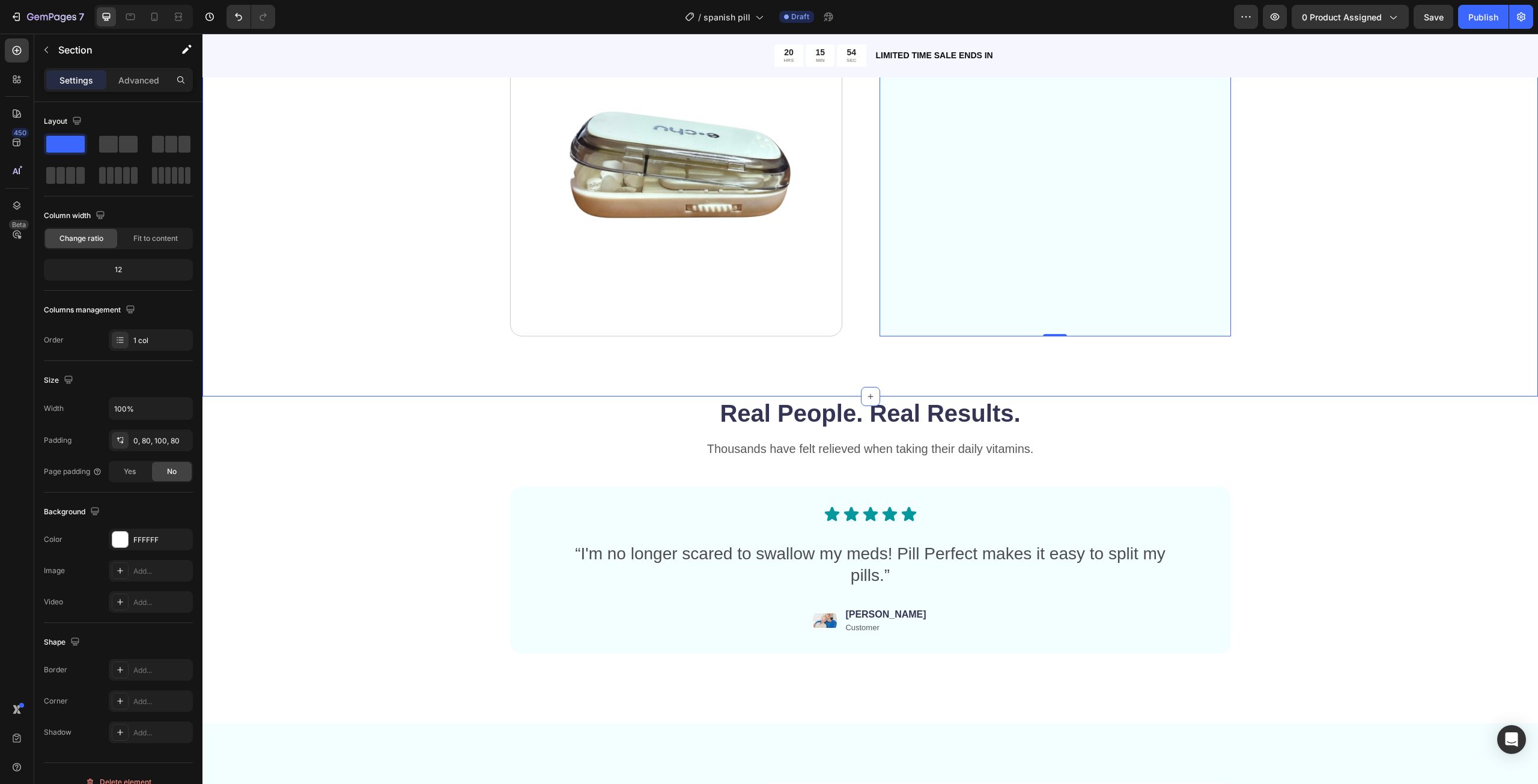
click at [851, 419] on h2 "Real People. Real Results." at bounding box center [870, 413] width 721 height 34
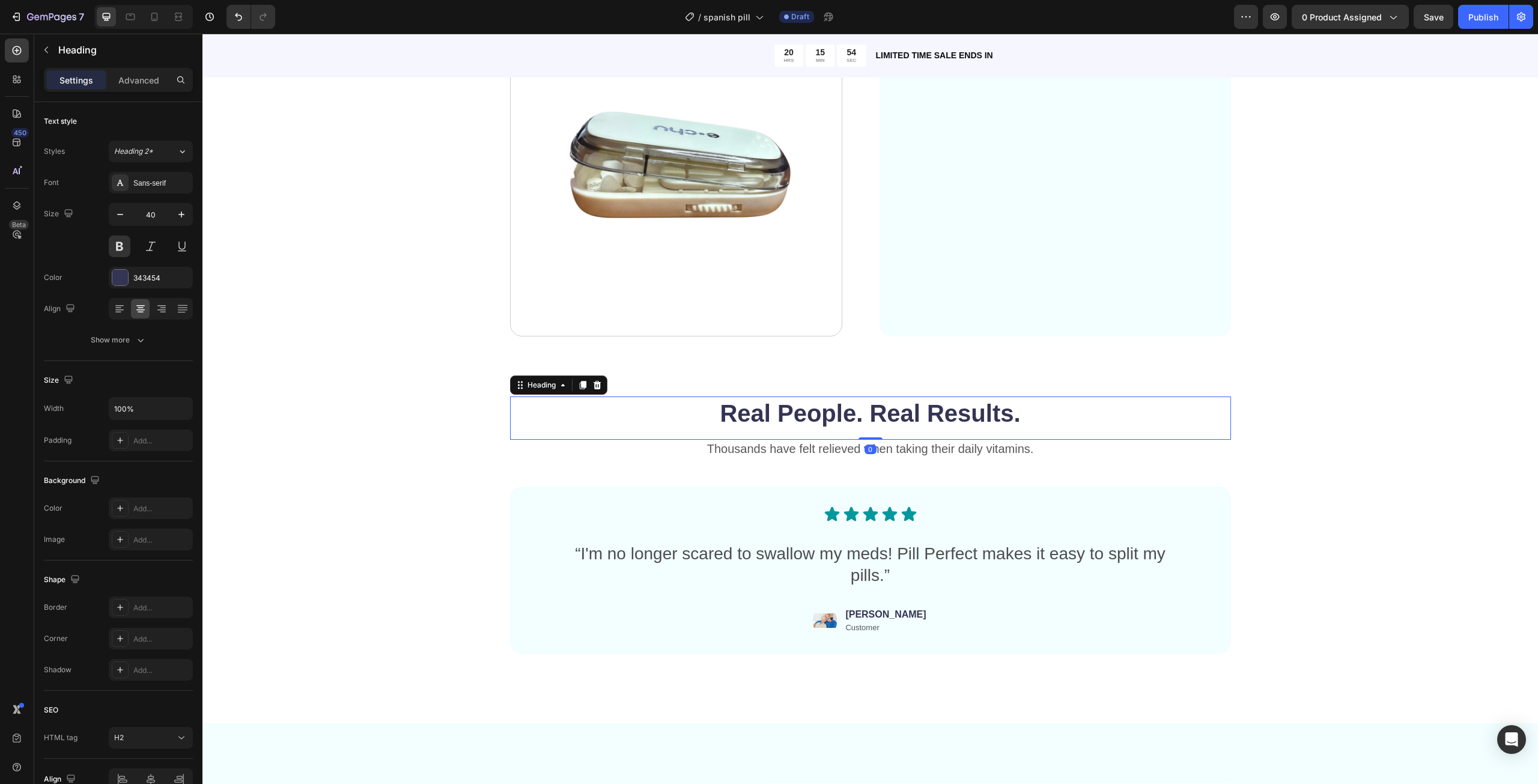
click at [851, 419] on h2 "Real People. Real Results." at bounding box center [870, 413] width 721 height 34
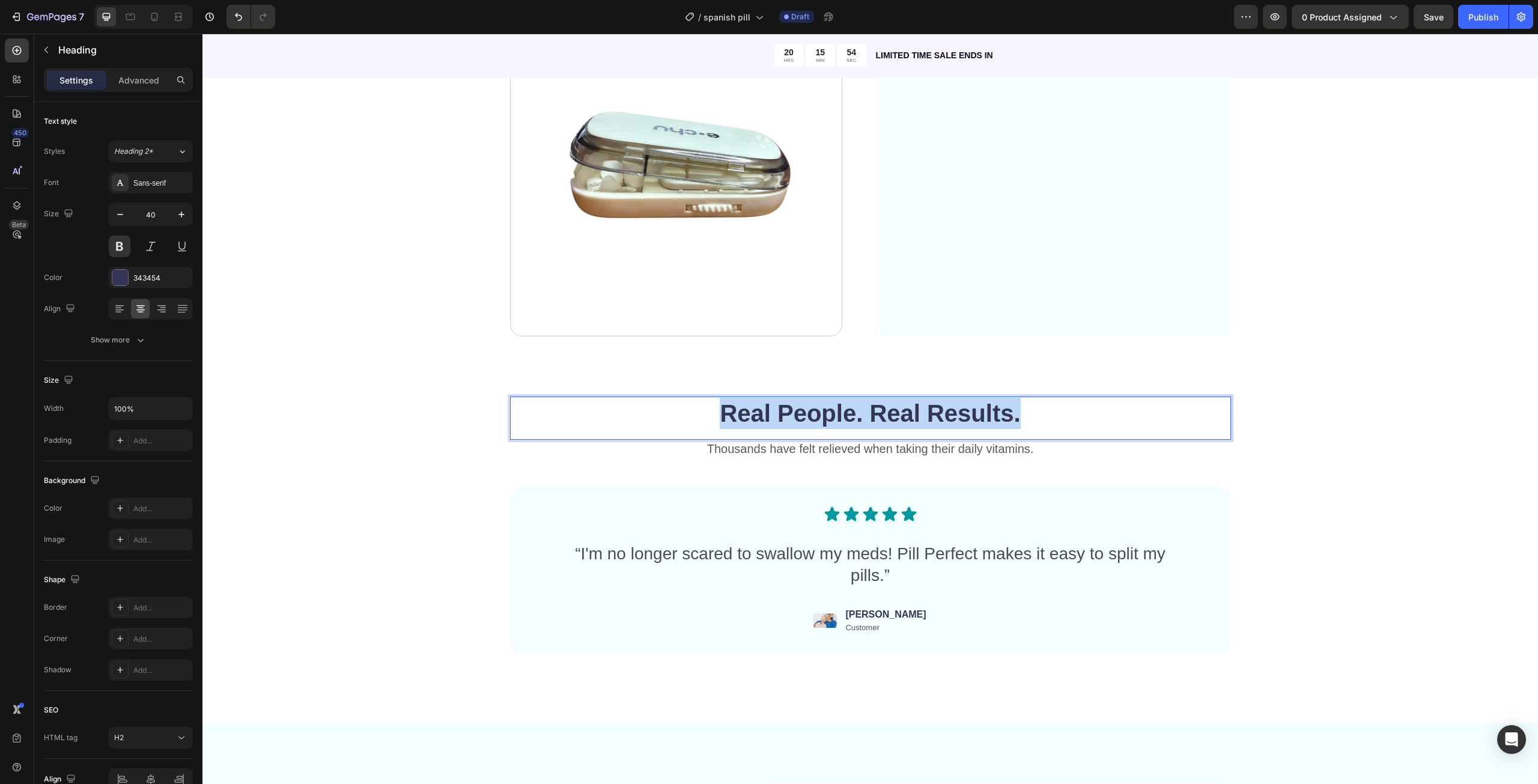
click at [851, 419] on p "Real People. Real Results." at bounding box center [870, 413] width 719 height 31
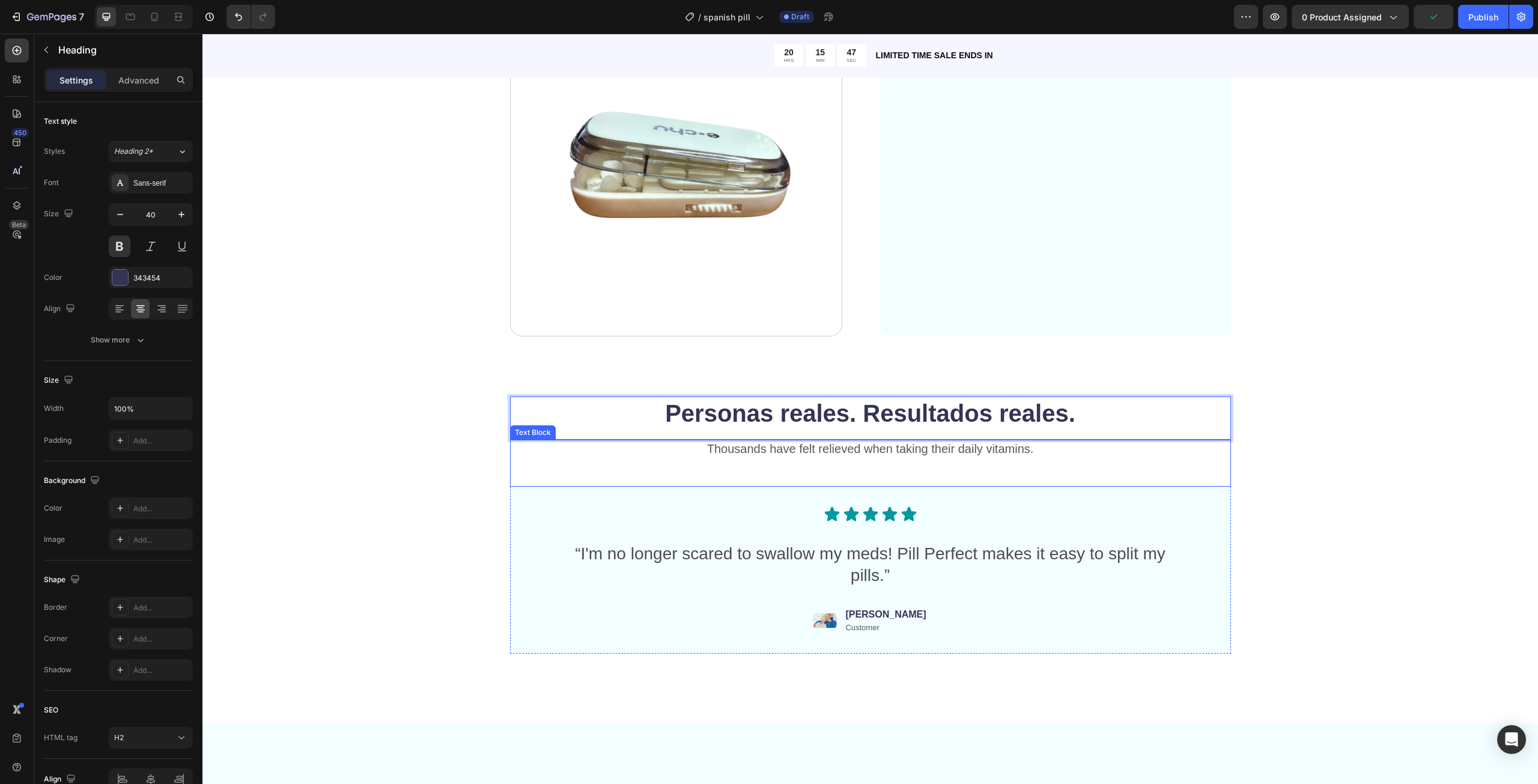
click at [850, 455] on p "Thousands have felt relieved when taking their daily vitamins." at bounding box center [870, 449] width 719 height 16
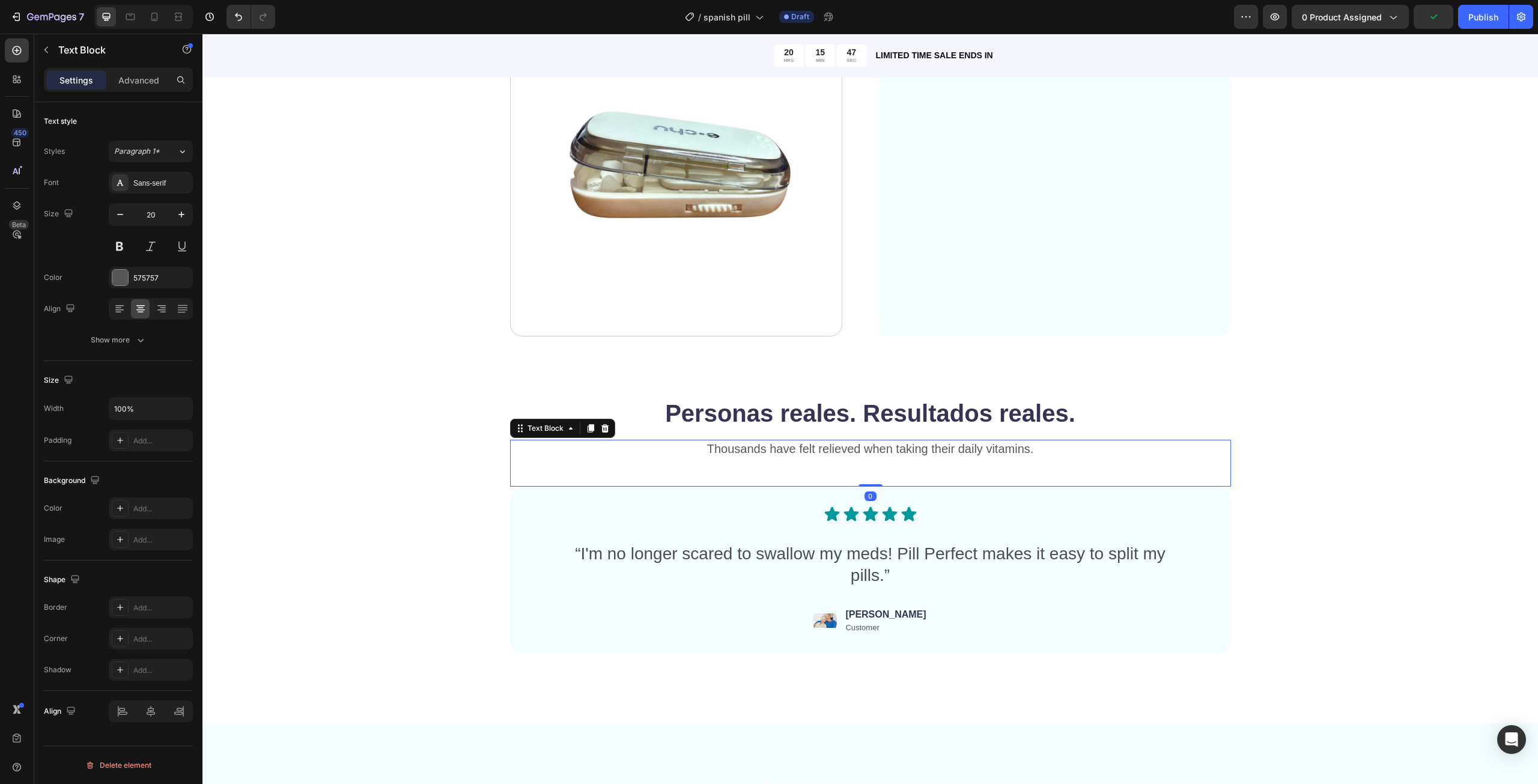
click at [850, 455] on p "Thousands have felt relieved when taking their daily vitamins." at bounding box center [870, 449] width 719 height 16
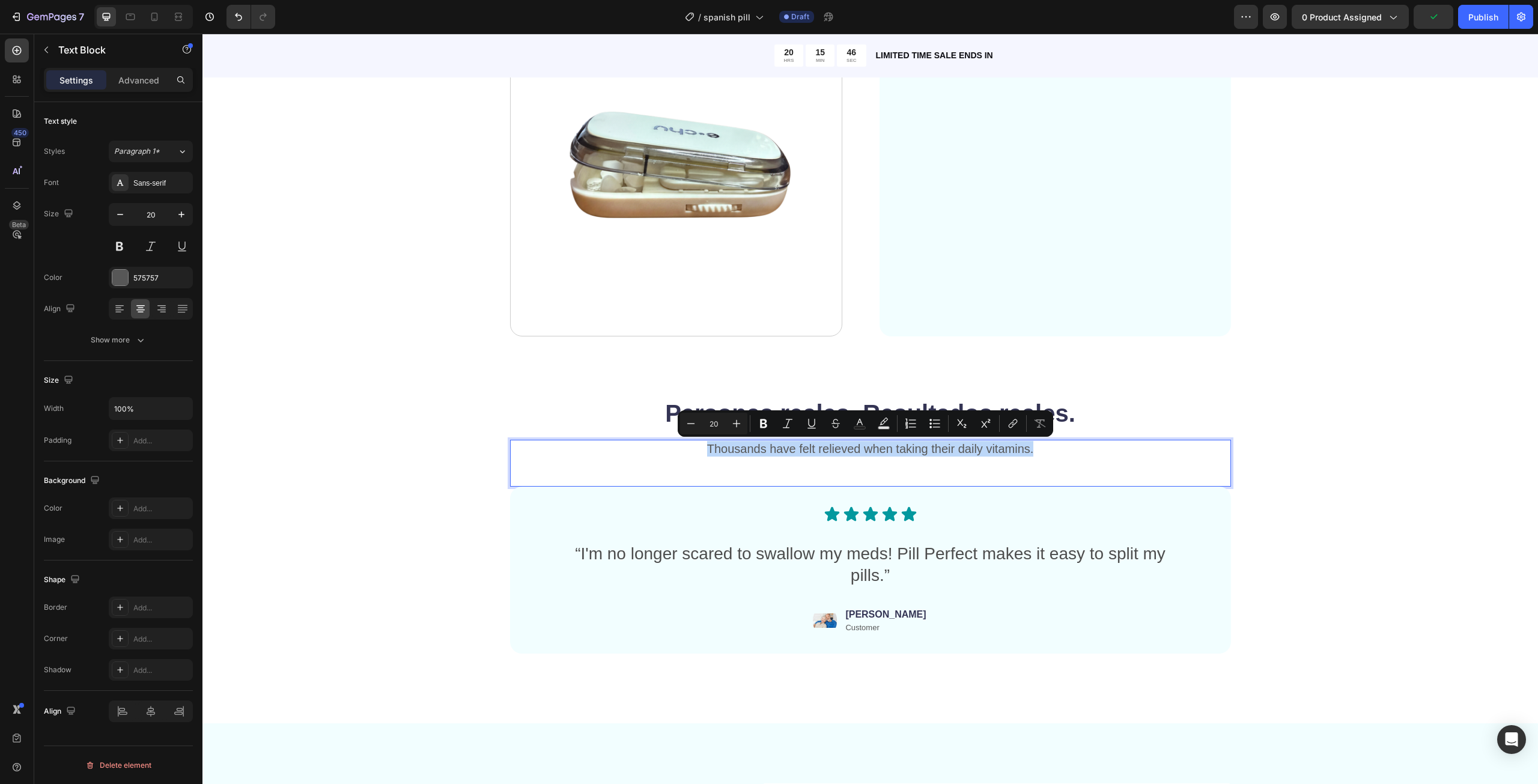
copy p "Thousands have felt relieved when taking their daily vitamins."
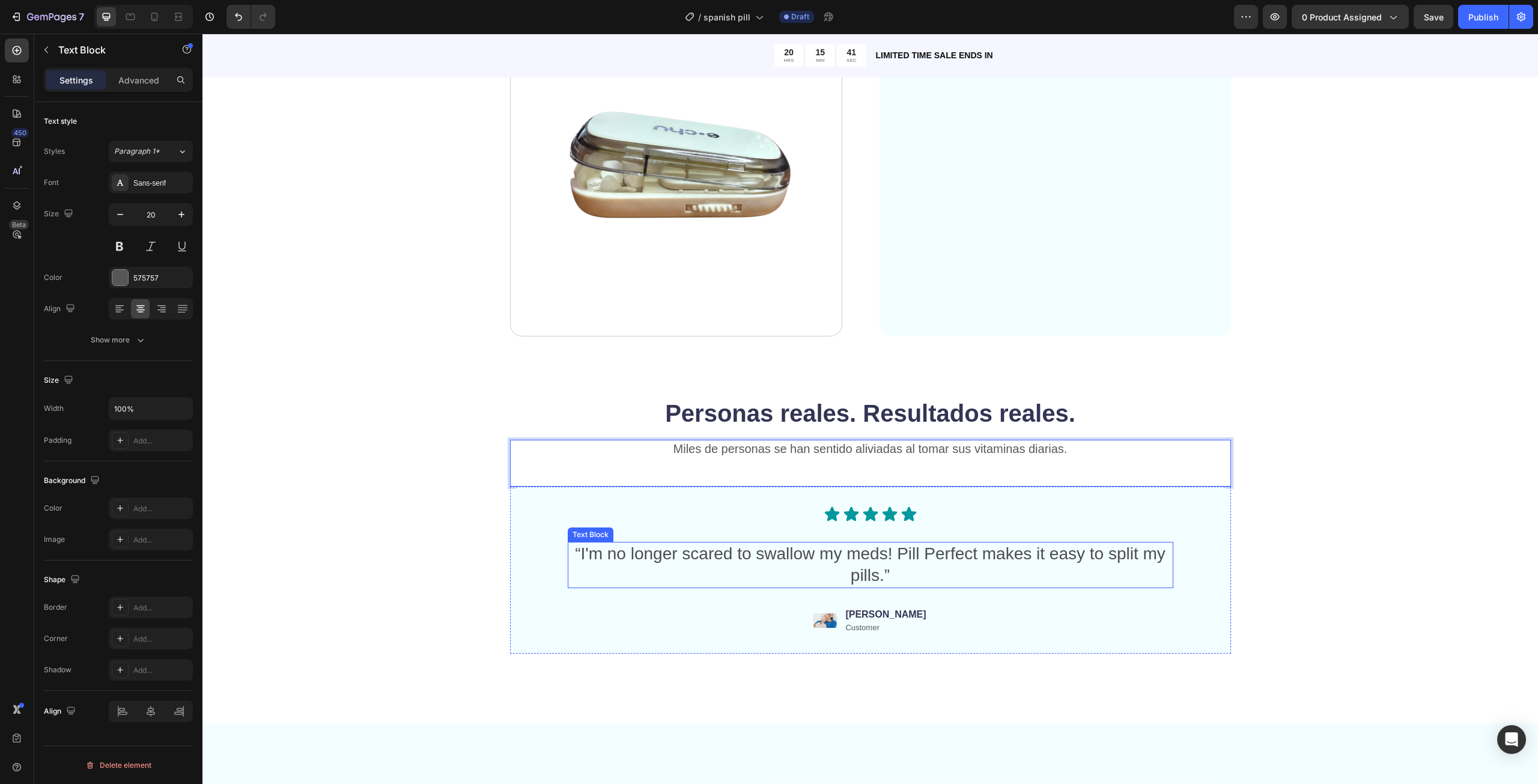
click at [853, 553] on p "“I'm no longer scared to swallow my meds! Pill Perfect makes it easy to split m…" at bounding box center [871, 564] width 603 height 44
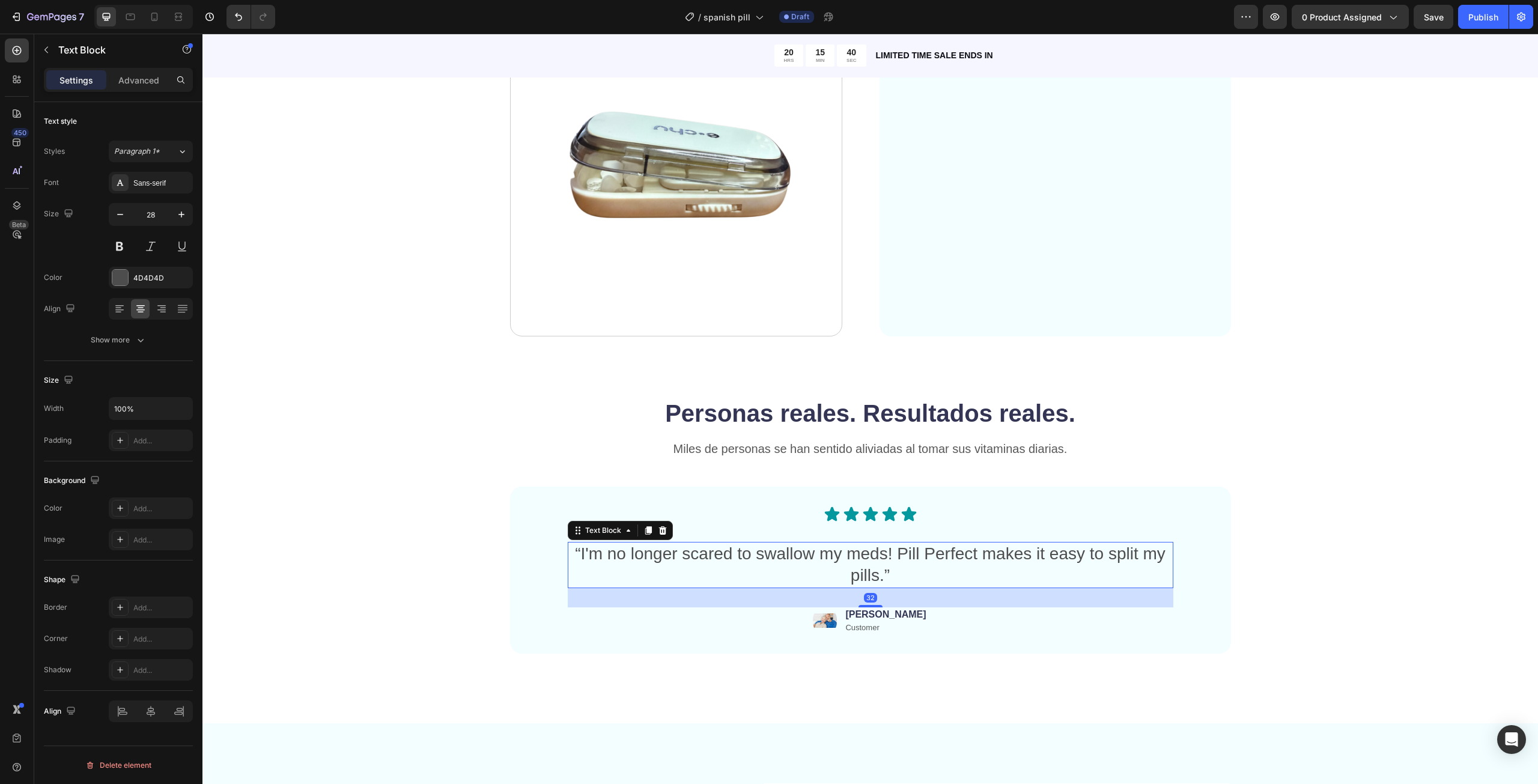
click at [853, 553] on p "“I'm no longer scared to swallow my meds! Pill Perfect makes it easy to split m…" at bounding box center [871, 564] width 603 height 44
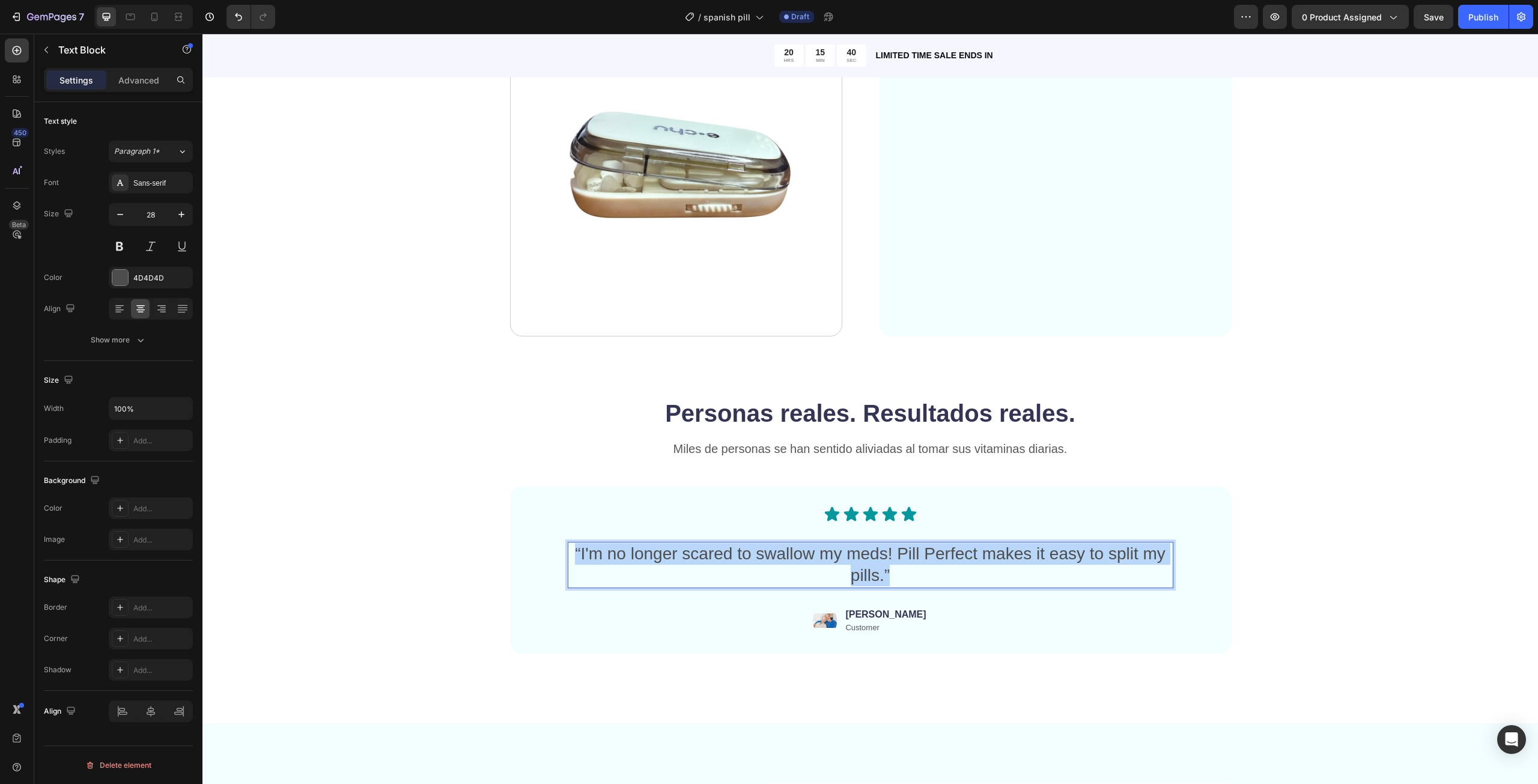
click at [853, 553] on p "“I'm no longer scared to swallow my meds! Pill Perfect makes it easy to split m…" at bounding box center [871, 564] width 603 height 44
copy p "“I'm no longer scared to swallow my meds! Pill Perfect makes it easy to split m…"
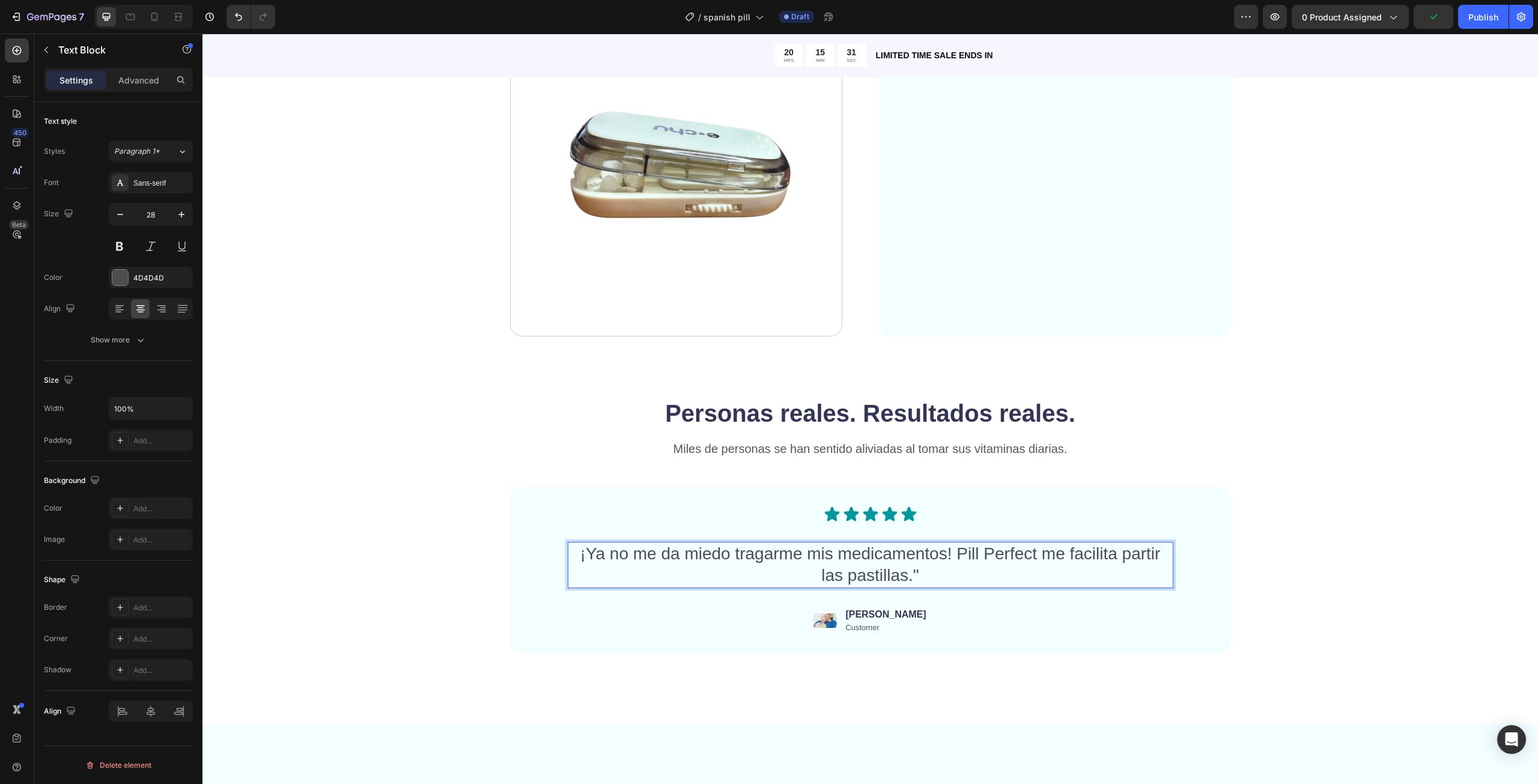
click at [569, 545] on p "¡Ya no me da miedo tragarme mis medicamentos! Pill Perfect me facilita partir l…" at bounding box center [871, 564] width 603 height 44
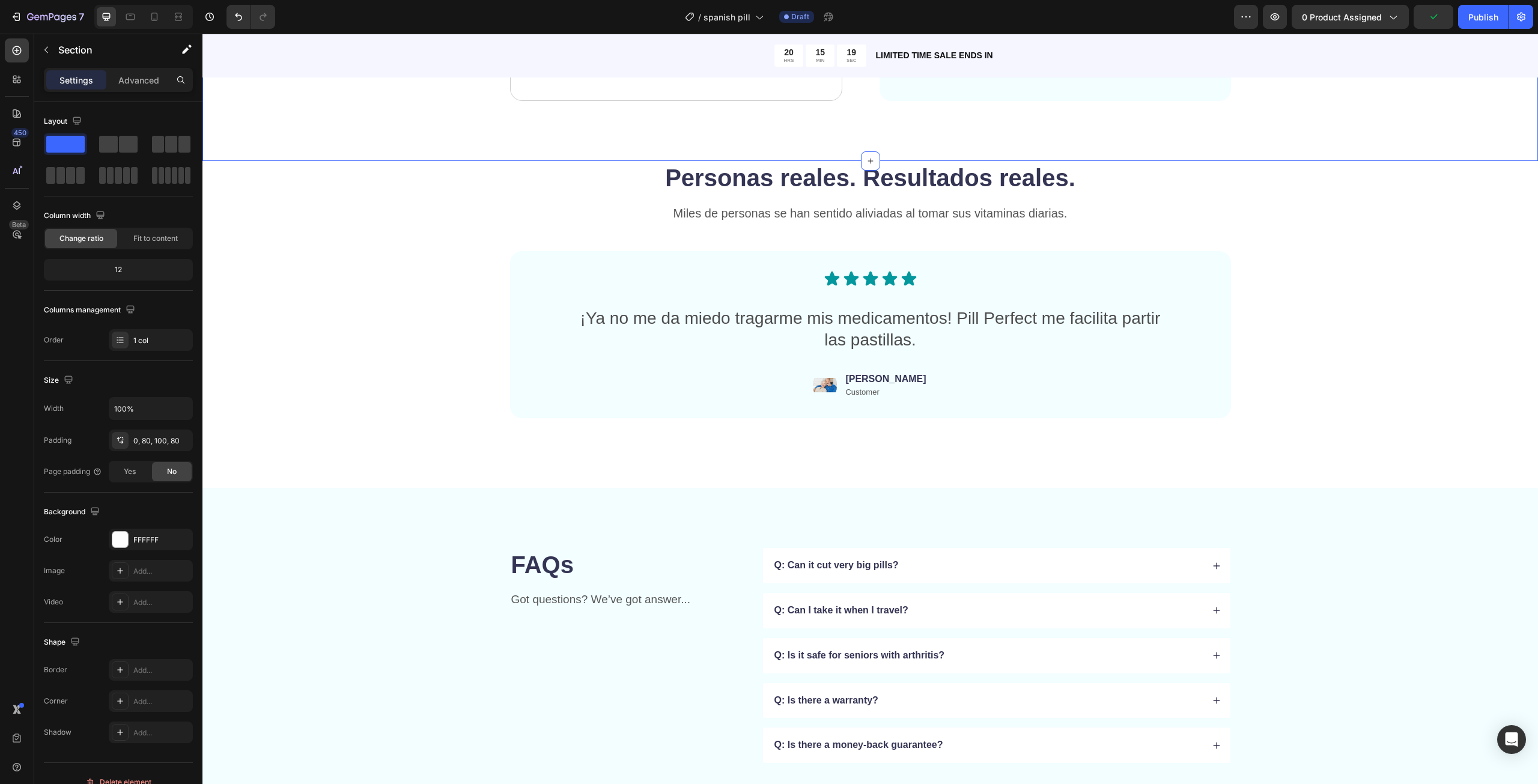
scroll to position [3183, 0]
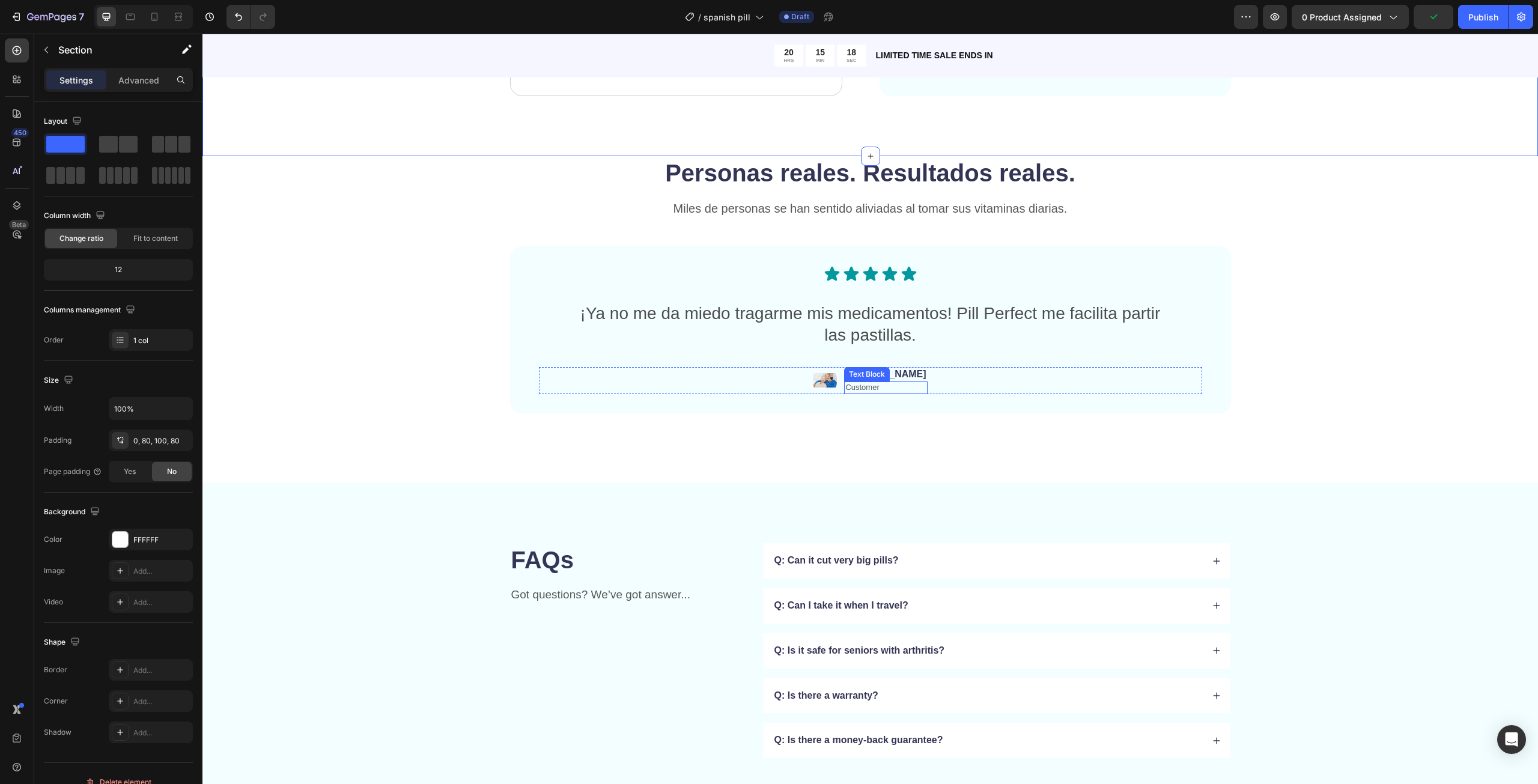
click at [876, 378] on div "Text Block" at bounding box center [867, 374] width 46 height 14
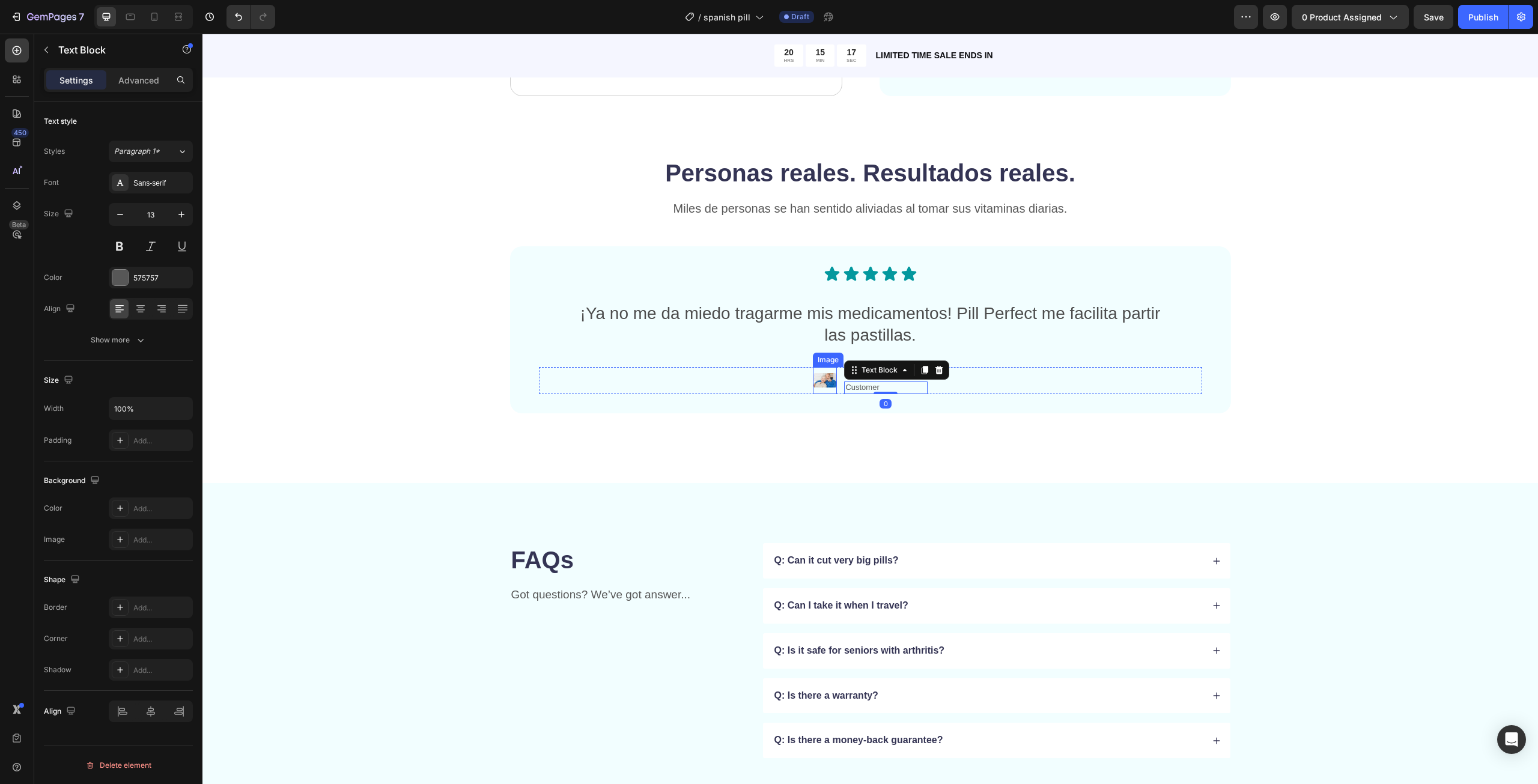
click at [837, 380] on img at bounding box center [825, 380] width 24 height 27
click at [879, 376] on p "Linda" at bounding box center [886, 374] width 81 height 12
click at [923, 380] on div "Image Matt Text Block 0 Customer Text Block Row" at bounding box center [871, 380] width 663 height 27
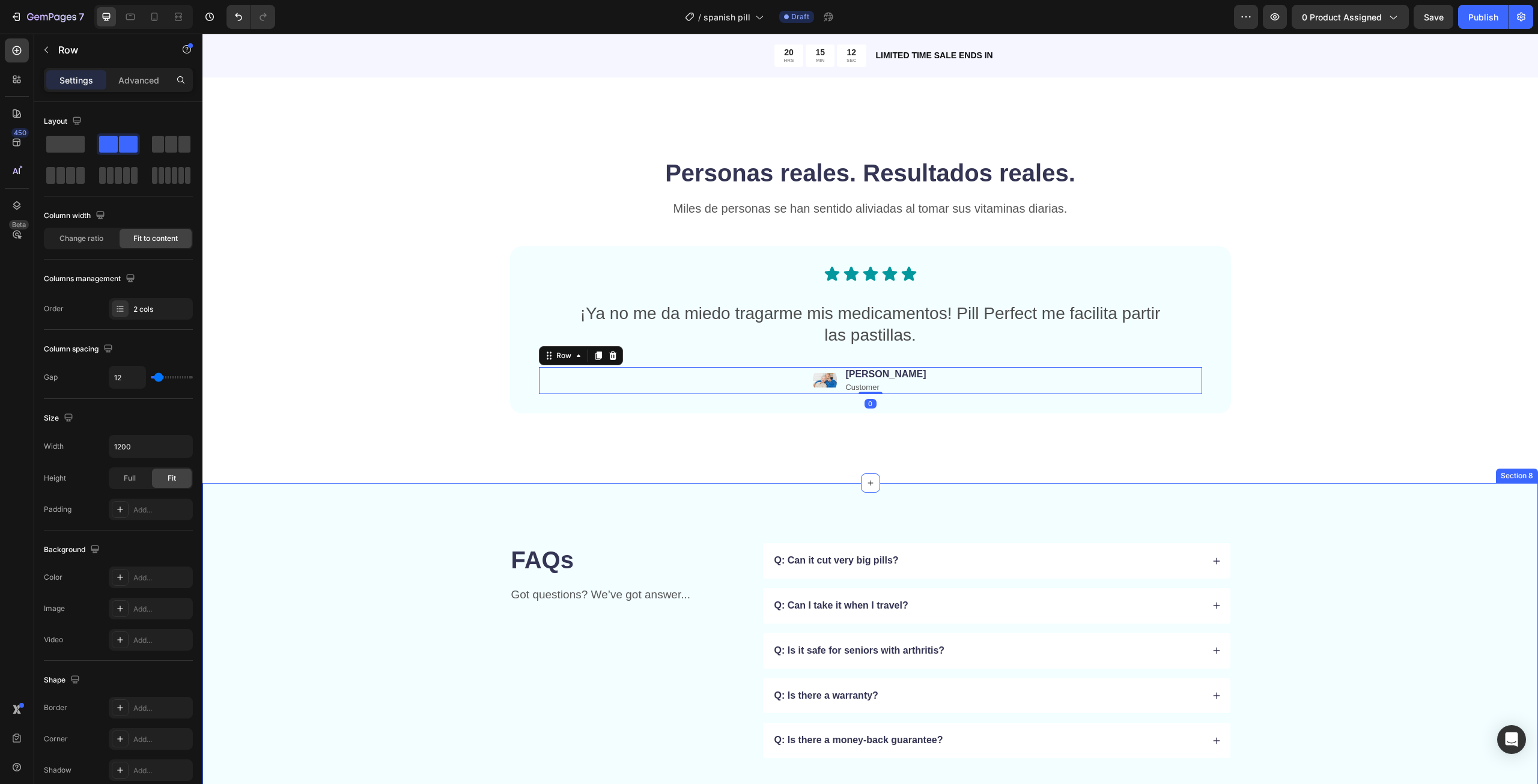
scroll to position [3483, 0]
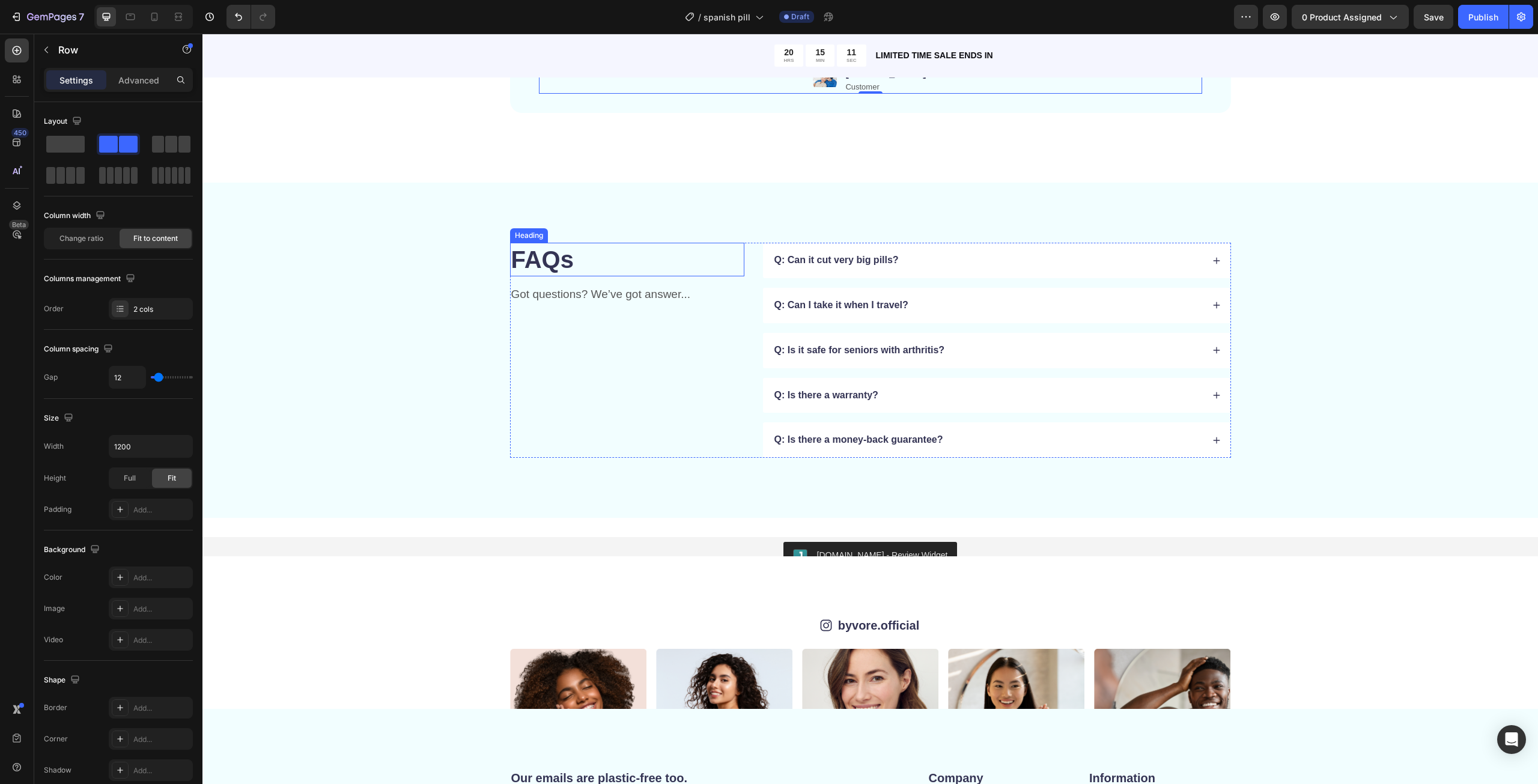
click at [572, 261] on h2 "FAQs" at bounding box center [627, 259] width 234 height 34
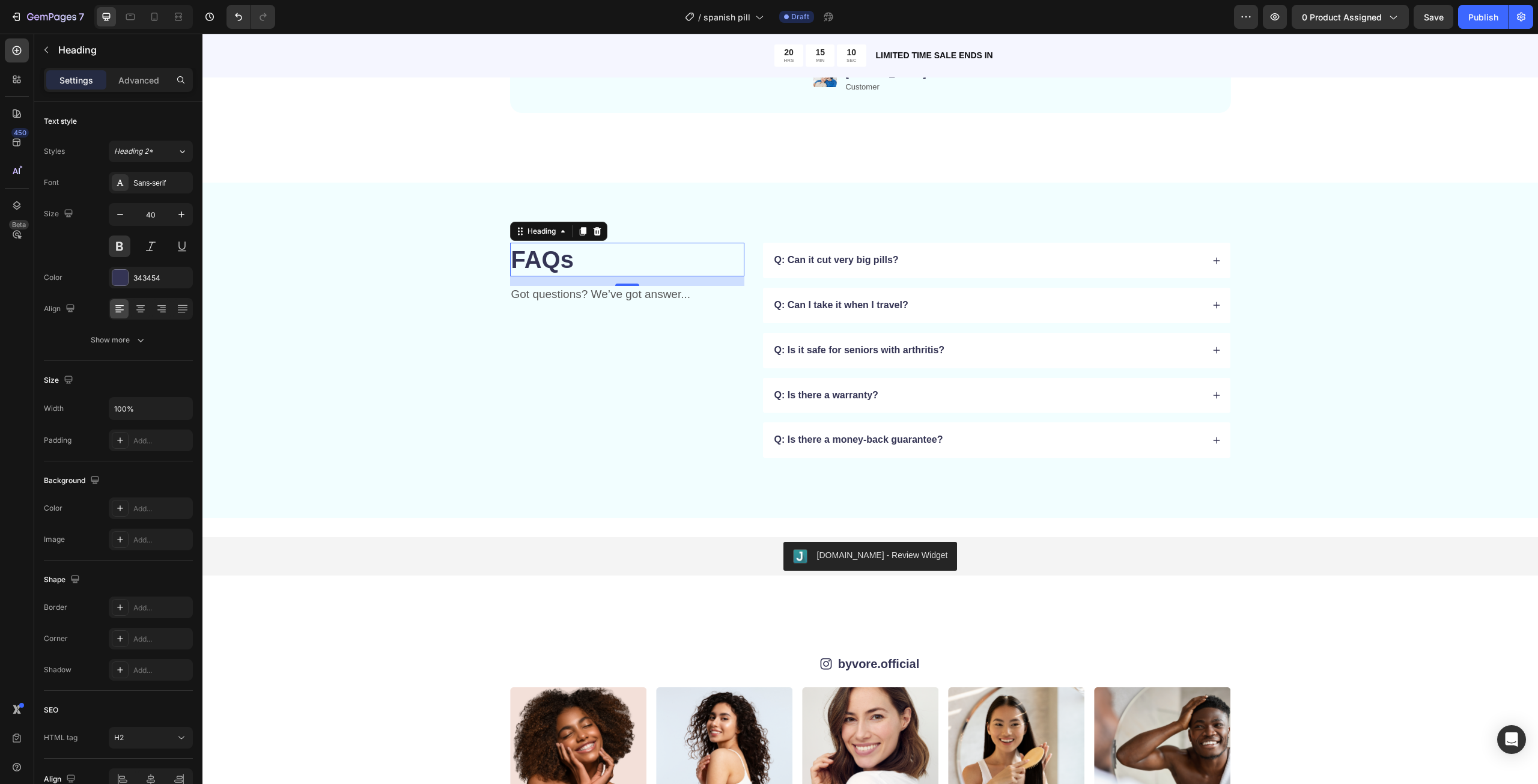
click at [572, 261] on h2 "FAQs" at bounding box center [627, 259] width 234 height 34
click at [571, 268] on p "FAQs" at bounding box center [627, 259] width 232 height 31
click at [571, 291] on p "Got questions? We’ve got answer..." at bounding box center [627, 294] width 232 height 15
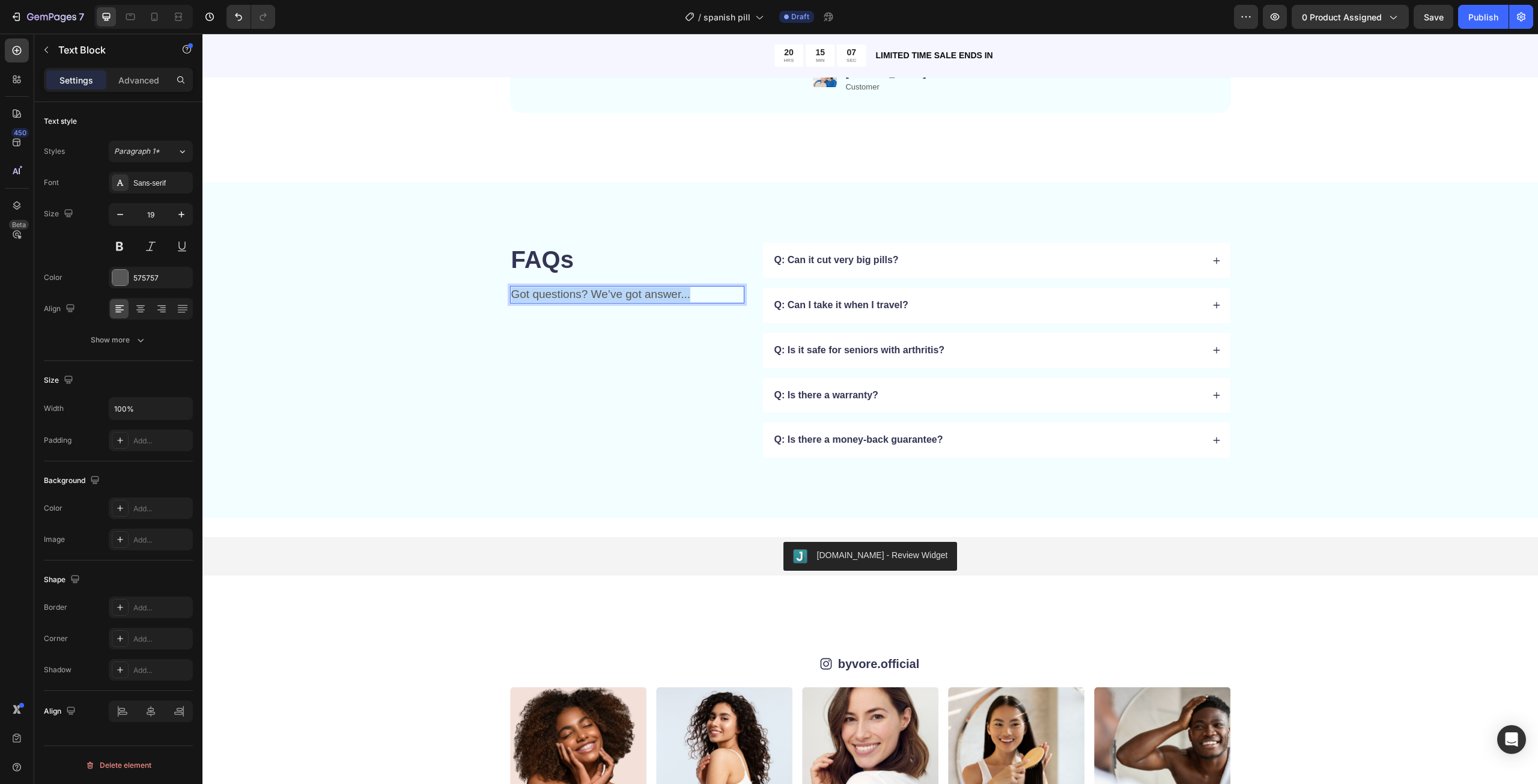
click at [571, 291] on p "Got questions? We’ve got answer..." at bounding box center [627, 294] width 232 height 15
click at [1429, 13] on span "Save" at bounding box center [1433, 17] width 20 height 10
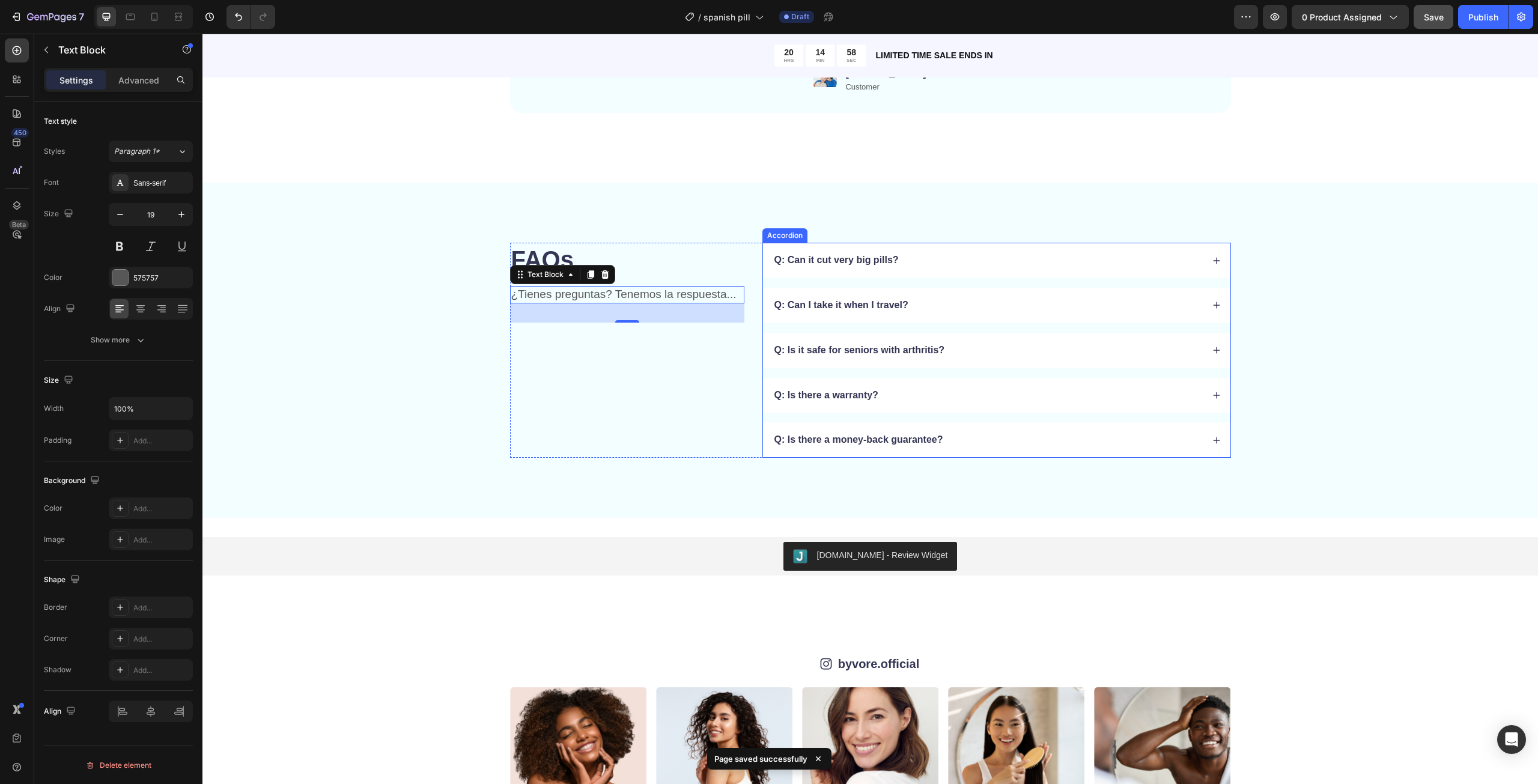
click at [850, 264] on p "Q: Can it cut very big pills?" at bounding box center [836, 260] width 124 height 12
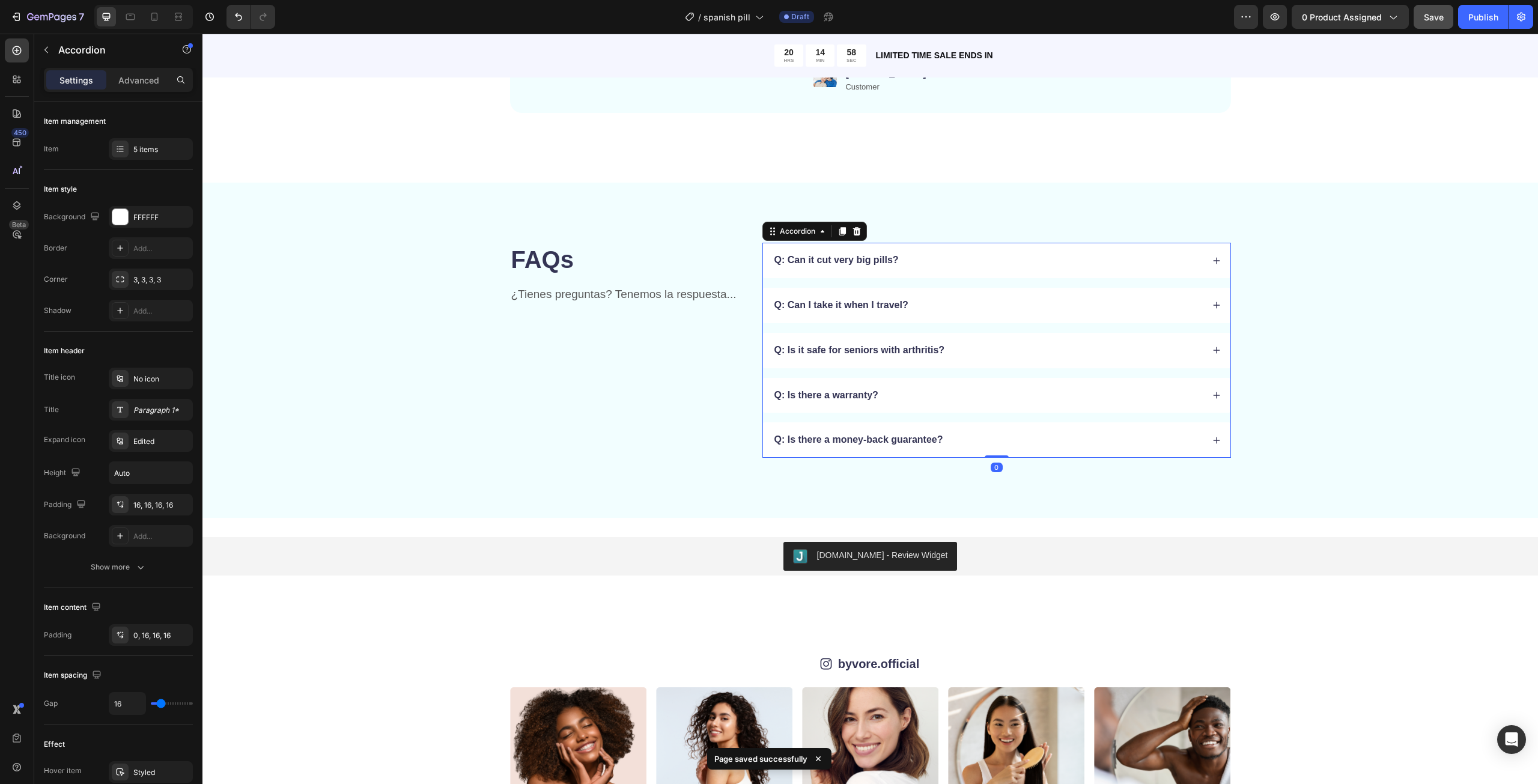
click at [850, 264] on p "Q: Can it cut very big pills?" at bounding box center [836, 260] width 124 height 12
click at [977, 268] on div "P: ¿Puede cortar pastillas muy grandes?" at bounding box center [987, 260] width 430 height 16
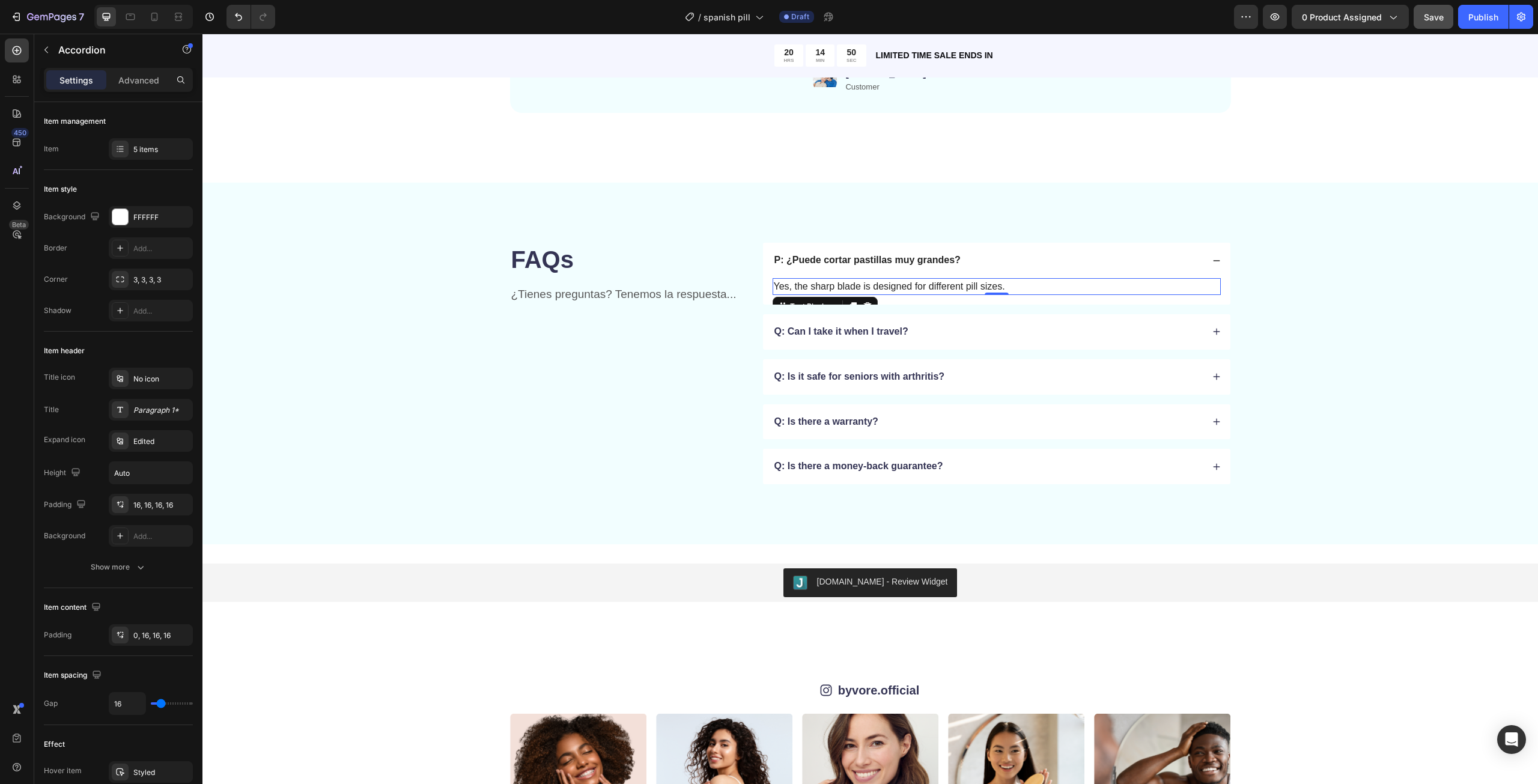
click at [920, 283] on p "Yes, the sharp blade is designed for different pill sizes." at bounding box center [996, 287] width 445 height 14
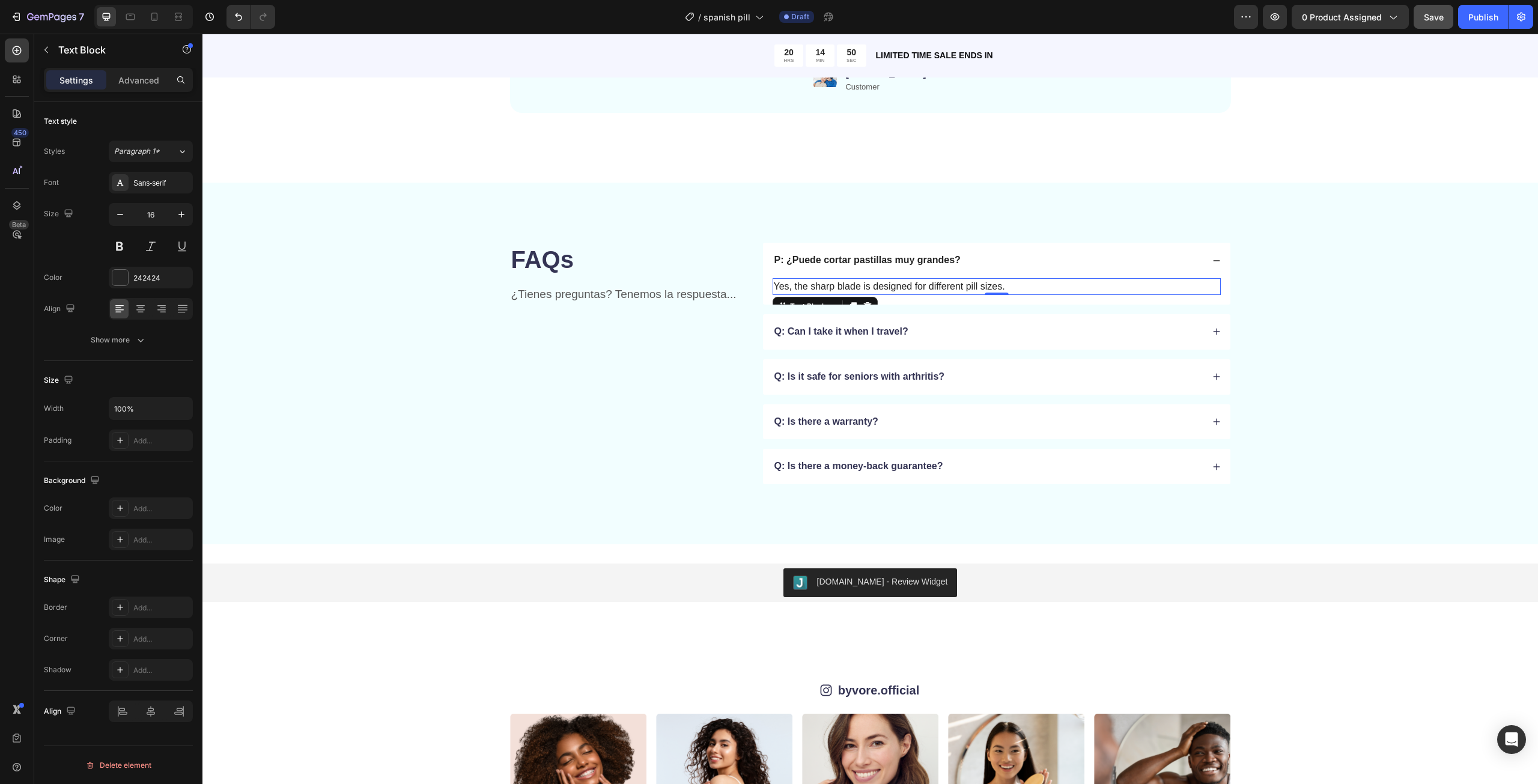
click at [920, 283] on p "Yes, the sharp blade is designed for different pill sizes." at bounding box center [996, 287] width 445 height 14
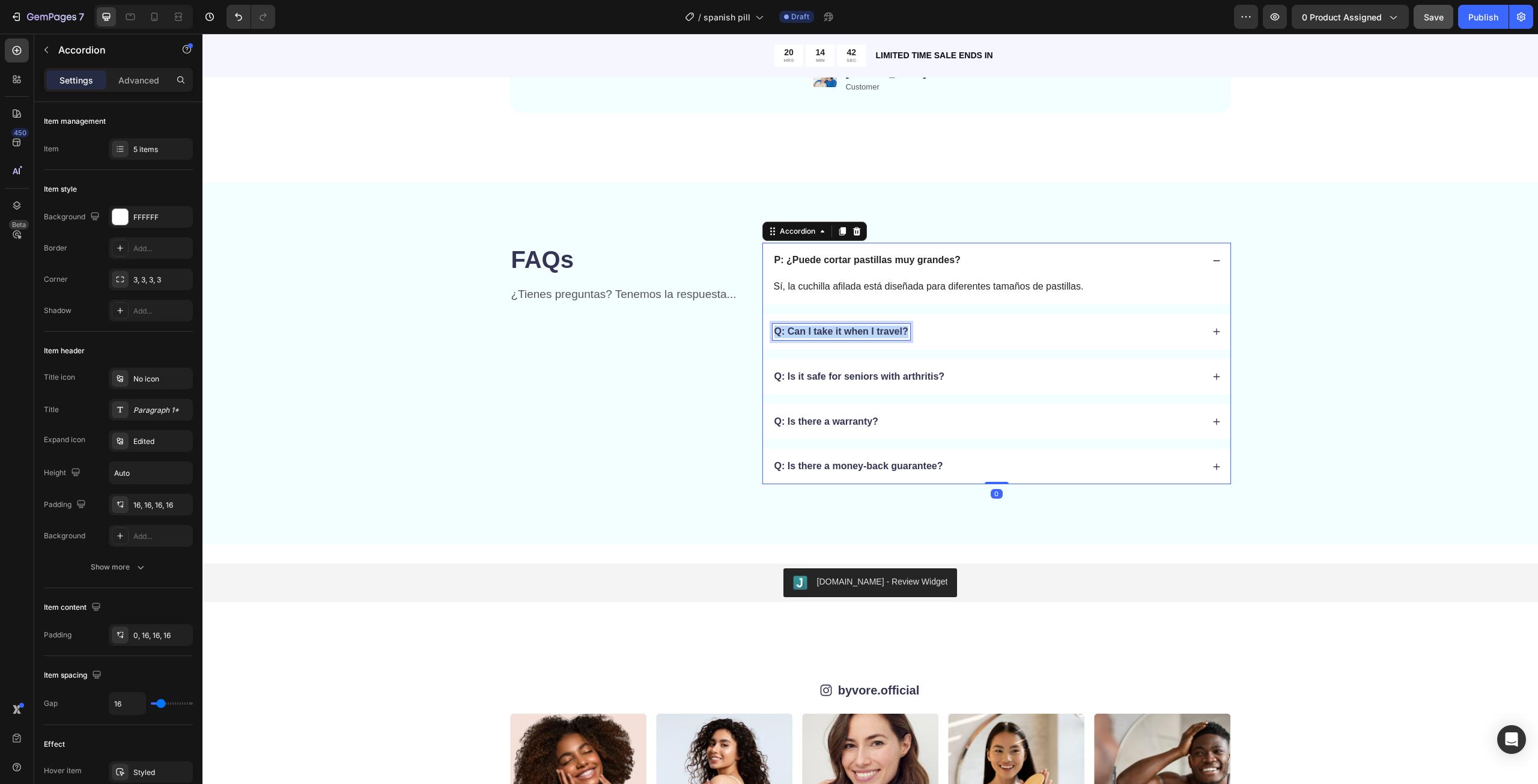
click at [866, 334] on p "Q: Can I take it when I travel?" at bounding box center [842, 332] width 134 height 12
click at [941, 335] on div "P: ¿Puedo llevarlo cuando viajo?" at bounding box center [987, 332] width 430 height 16
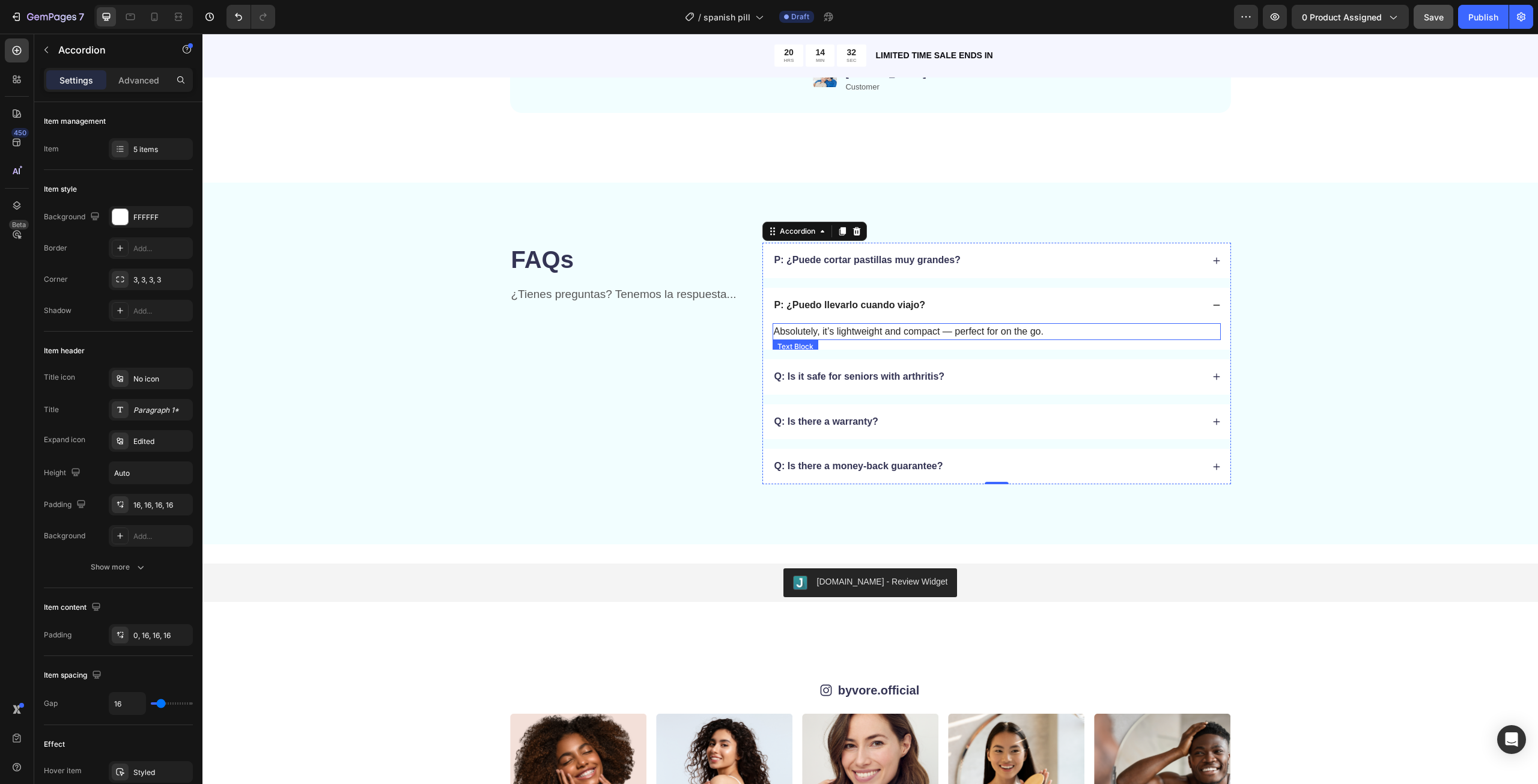
click at [866, 334] on p "Absolutely, it’s lightweight and compact — perfect for on the go." at bounding box center [996, 332] width 445 height 14
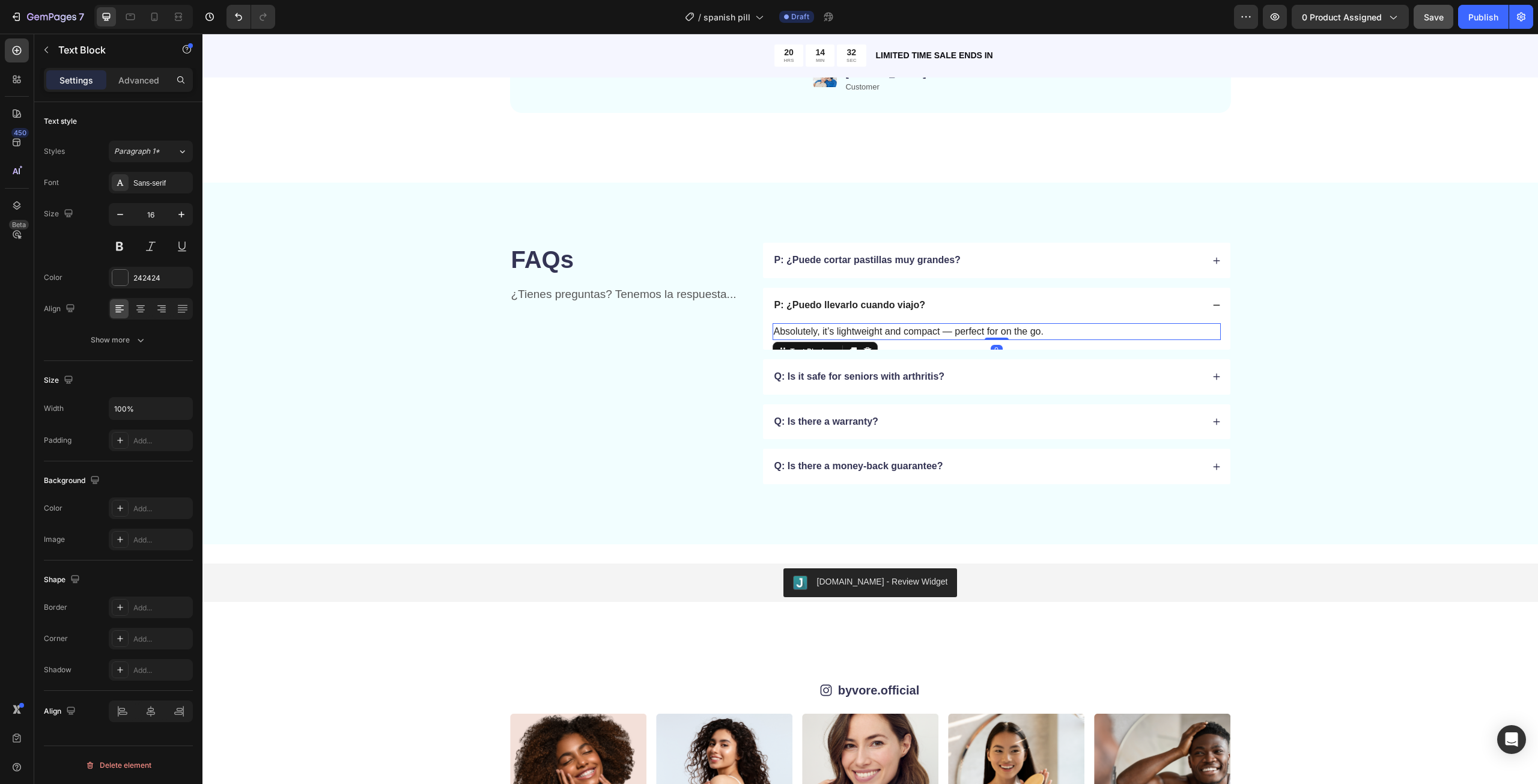
click at [866, 334] on p "Absolutely, it’s lightweight and compact — perfect for on the go." at bounding box center [996, 332] width 445 height 14
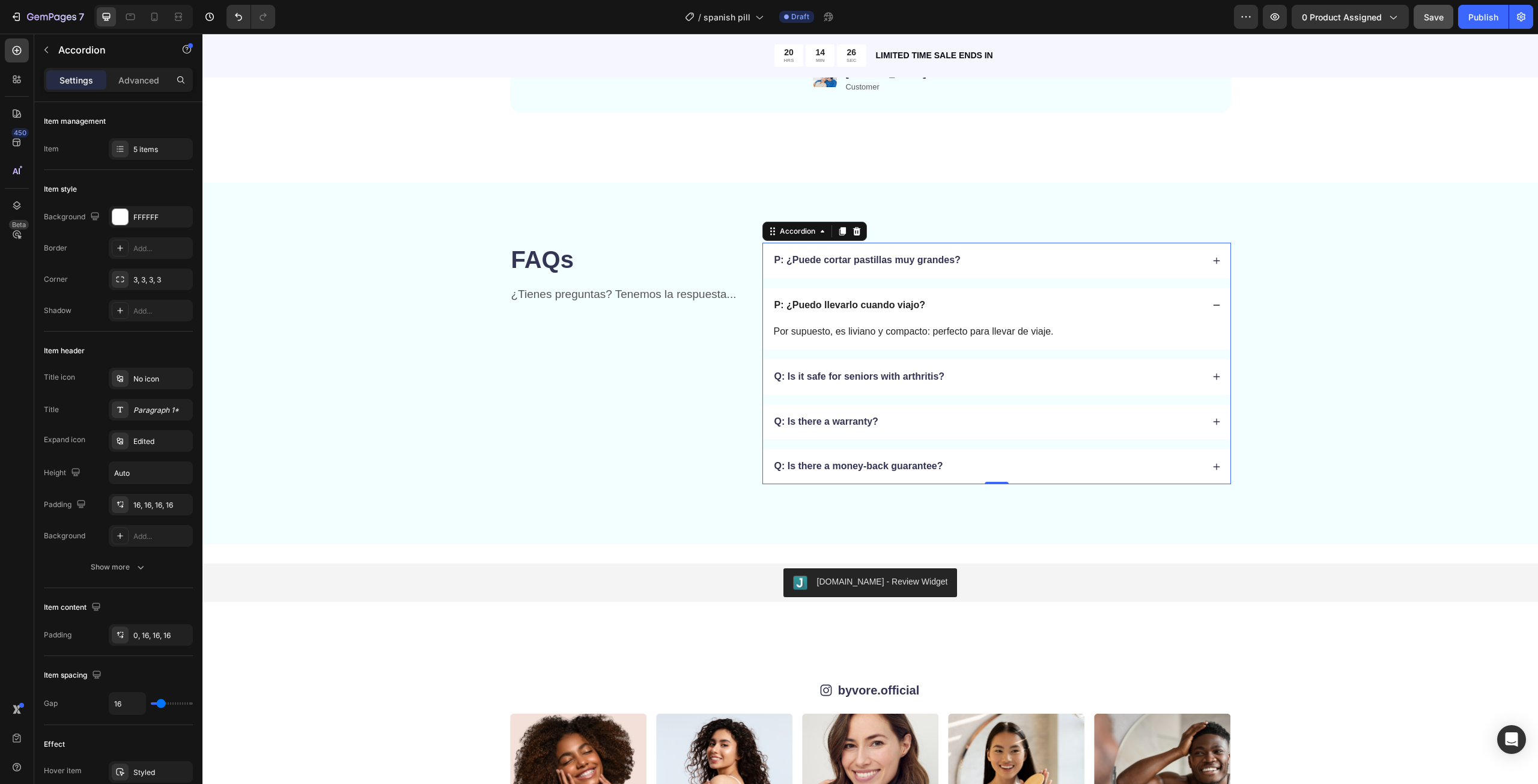
click at [796, 306] on p "P: ¿Puedo llevarlo cuando viajo?" at bounding box center [850, 305] width 152 height 12
click at [789, 306] on p "P: ¿Puedo llevarlo cuando viajo?" at bounding box center [850, 305] width 152 height 12
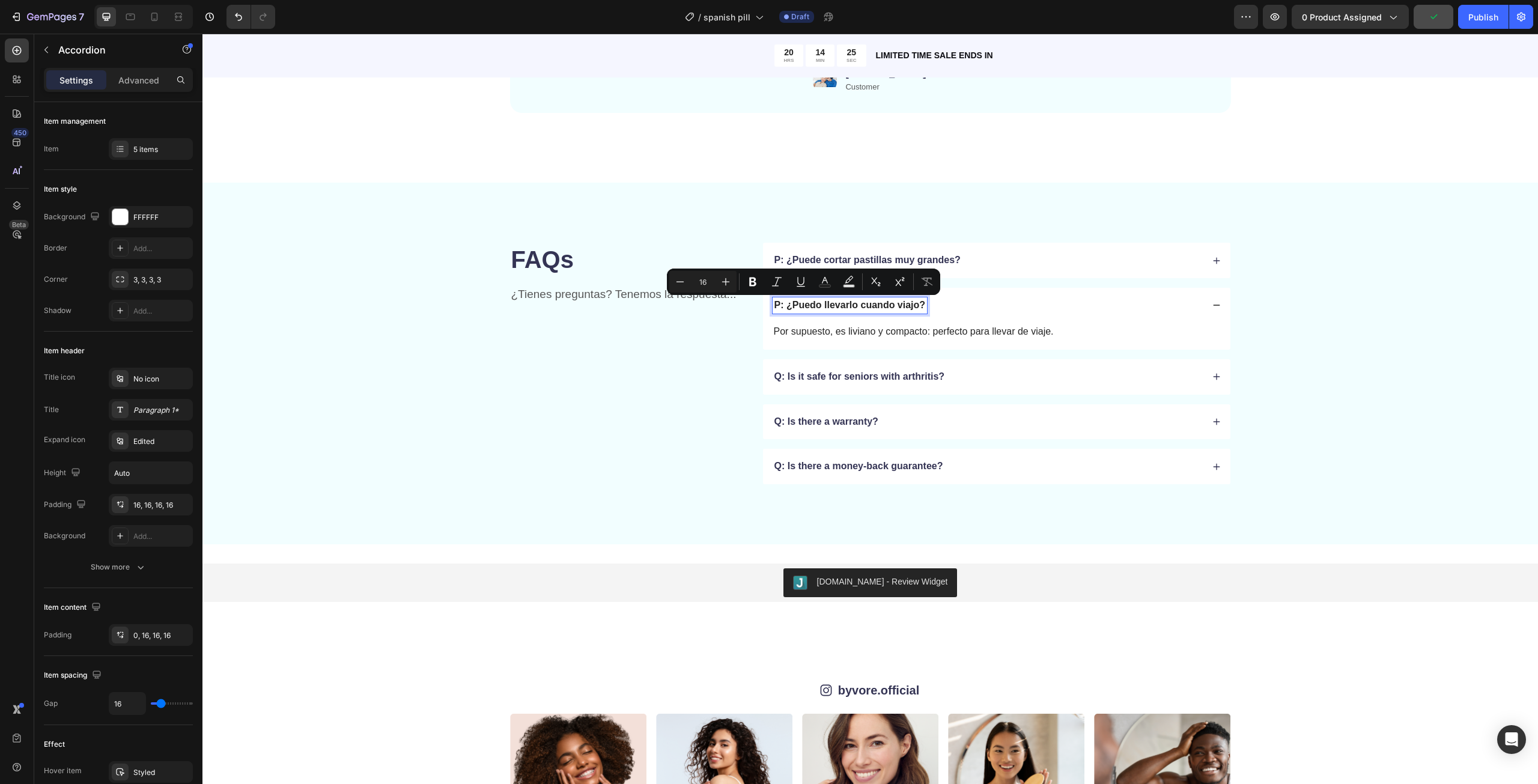
click at [783, 304] on p "P: ¿Puedo llevarlo cuando viajo?" at bounding box center [850, 305] width 152 height 12
click at [786, 259] on p "P: ¿Puede cortar pastillas muy grandes?" at bounding box center [868, 260] width 186 height 12
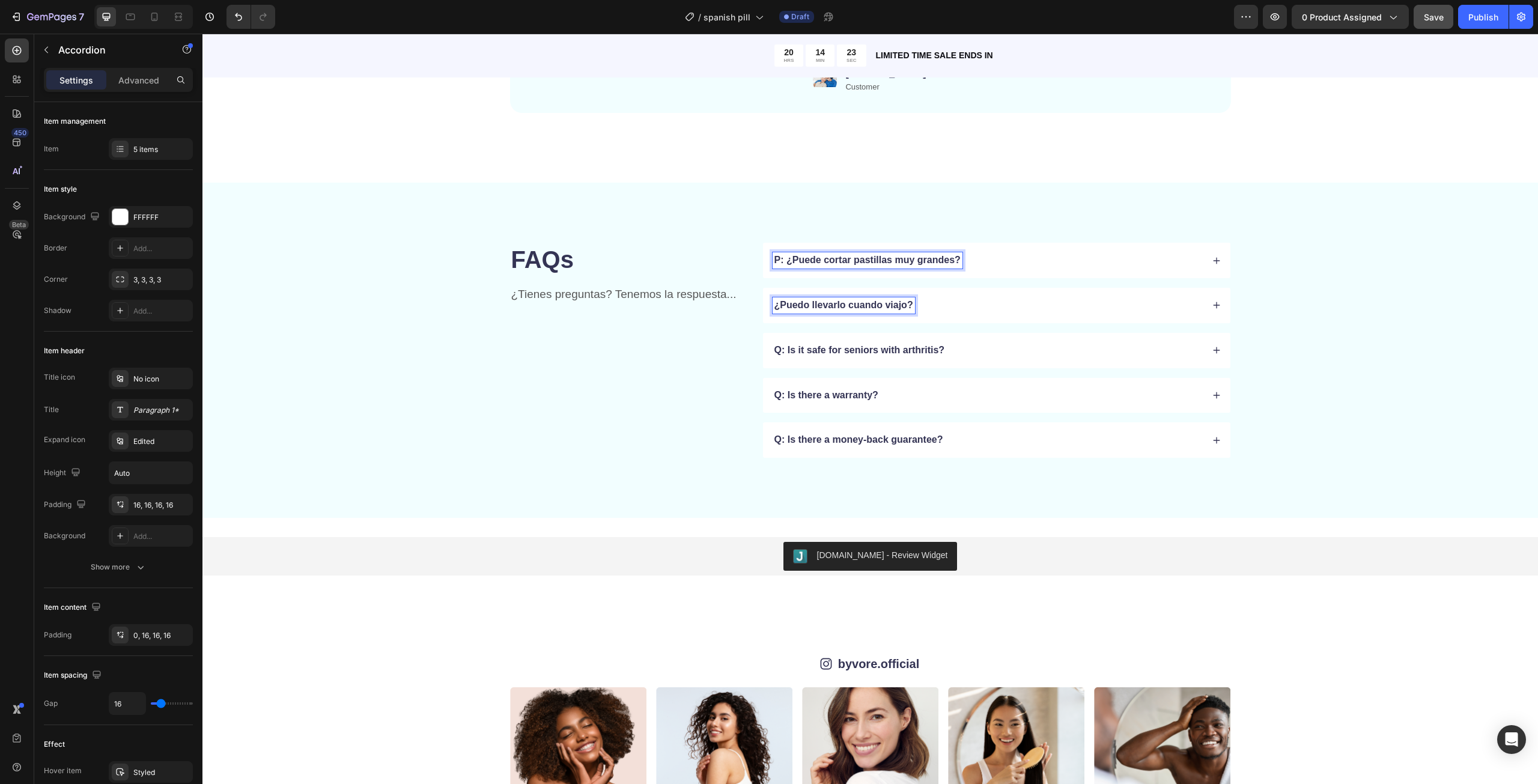
click at [782, 258] on p "P: ¿Puede cortar pastillas muy grandes?" at bounding box center [868, 260] width 186 height 12
click at [825, 343] on div "Q: Is it safe for seniors with arthritis?" at bounding box center [860, 350] width 174 height 16
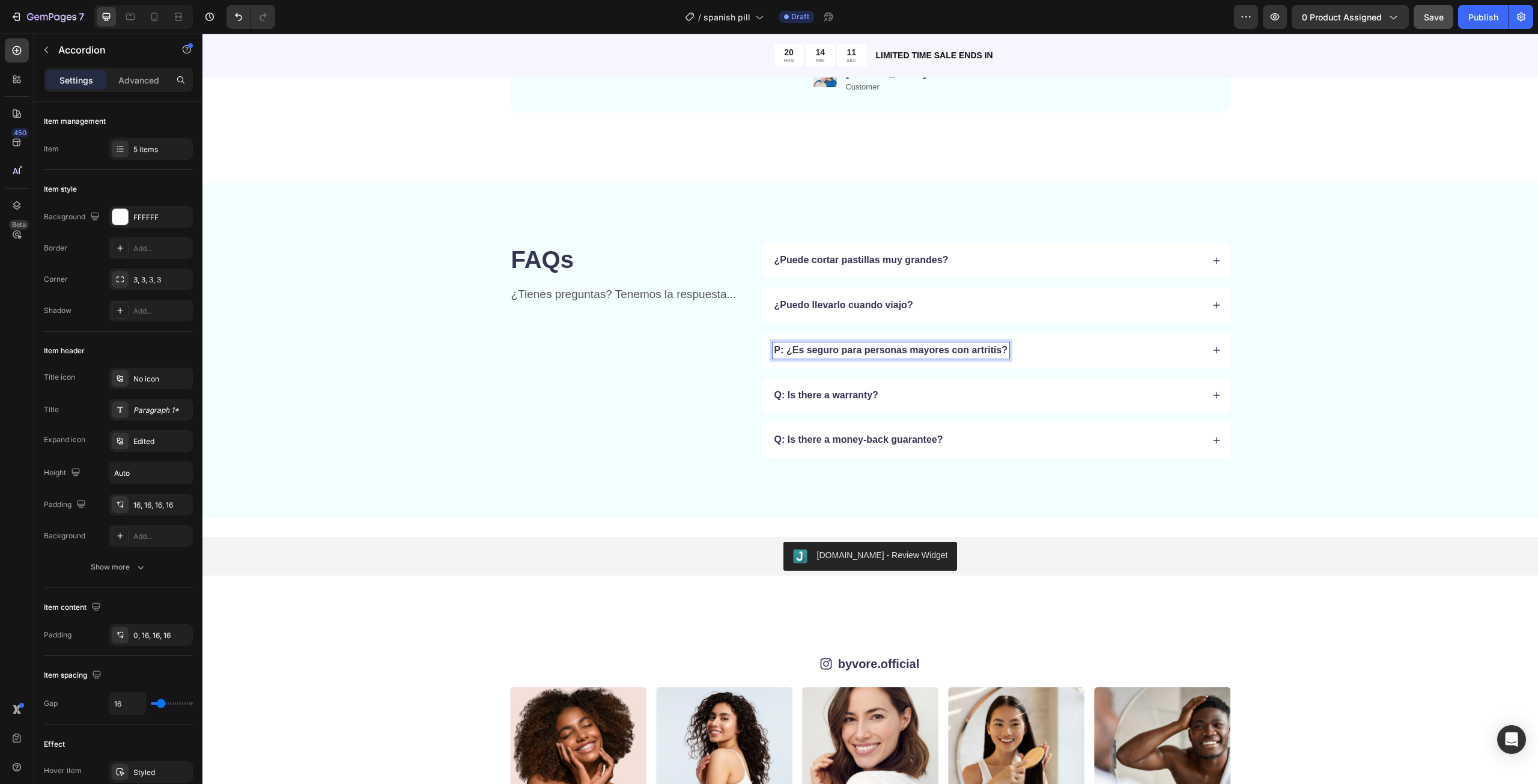
click at [861, 389] on p "Q: Is there a warranty?" at bounding box center [827, 395] width 104 height 12
click at [909, 444] on p "Q: Is there a money-back guarantee?" at bounding box center [859, 439] width 169 height 12
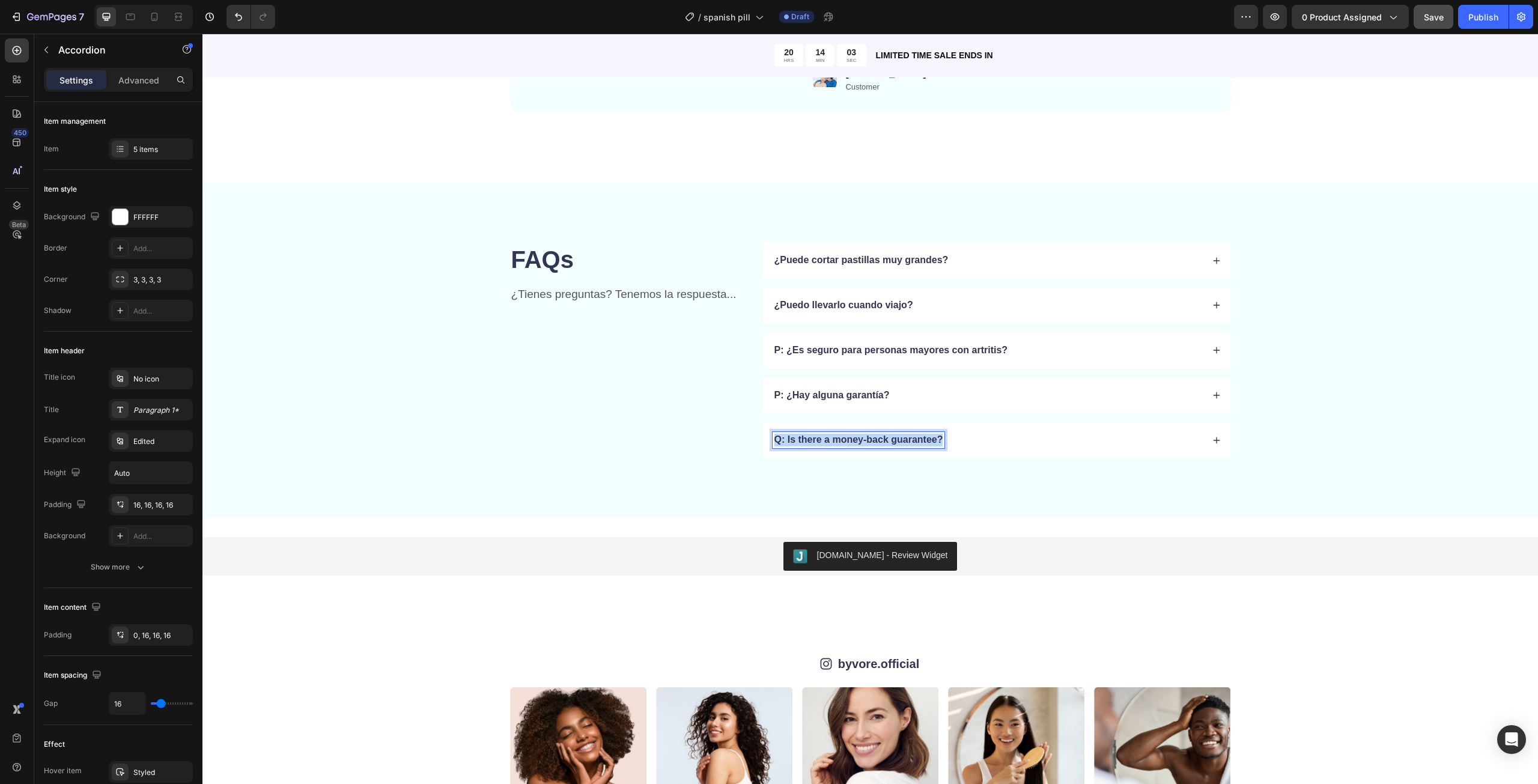
click at [909, 444] on p "Q: Is there a money-back guarantee?" at bounding box center [859, 439] width 169 height 12
click at [1029, 451] on div "P: ¿Existe una garantía de devolución de dinero?" at bounding box center [996, 439] width 468 height 36
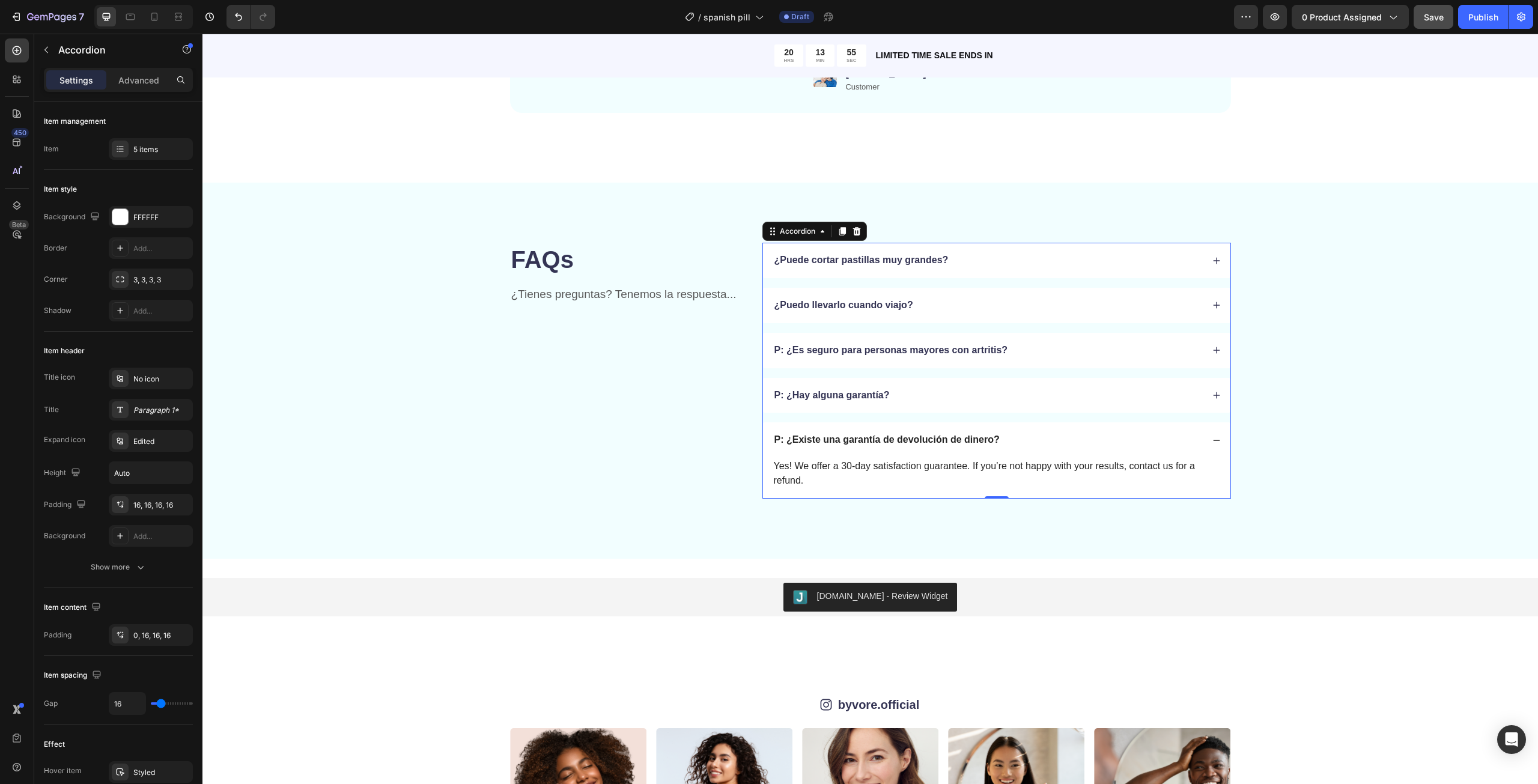
click at [1015, 356] on div "P: ¿Es seguro para personas mayores con artritis?" at bounding box center [987, 350] width 430 height 16
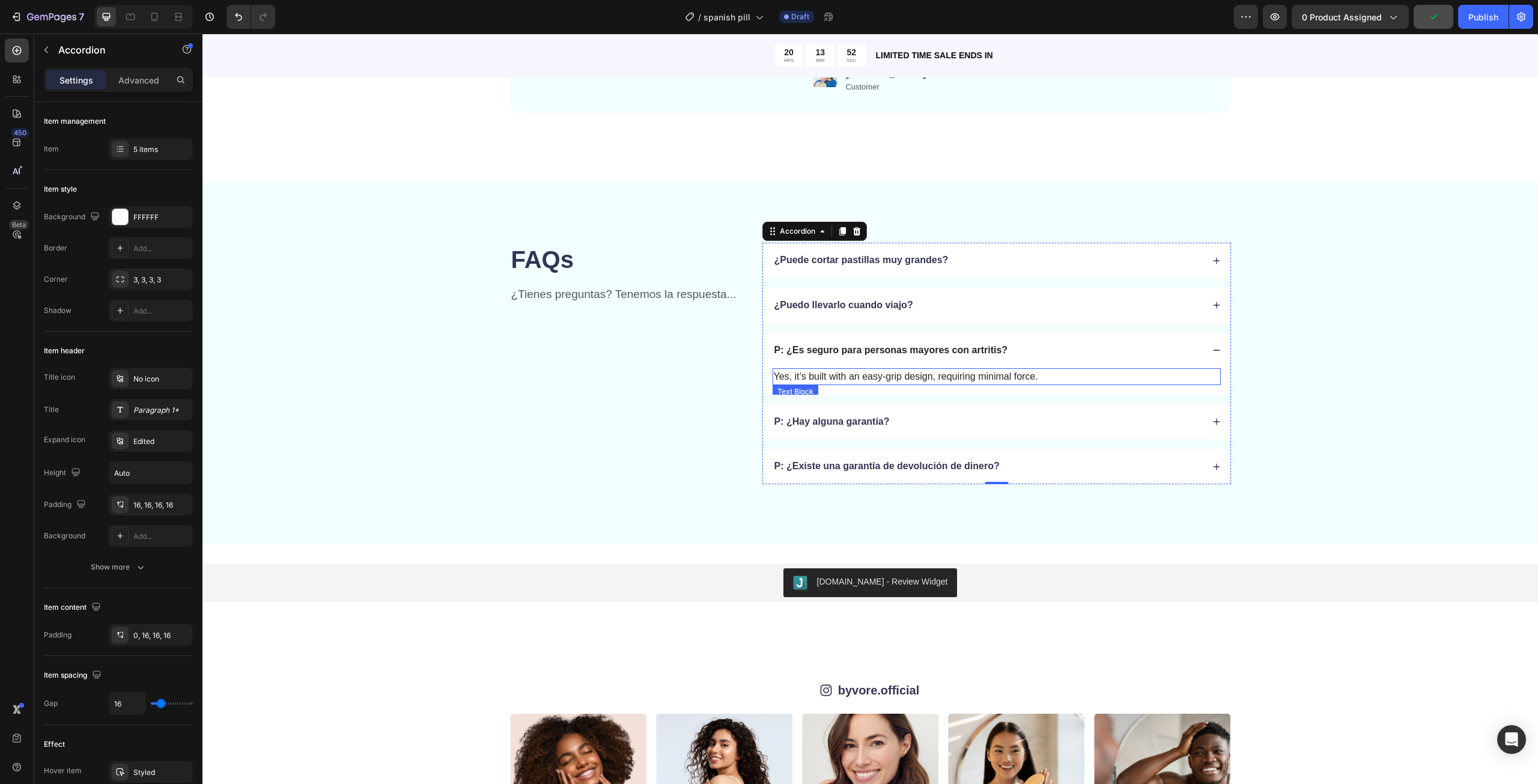
click at [871, 381] on p "Yes, it’s built with an easy-grip design, requiring minimal force." at bounding box center [996, 376] width 445 height 14
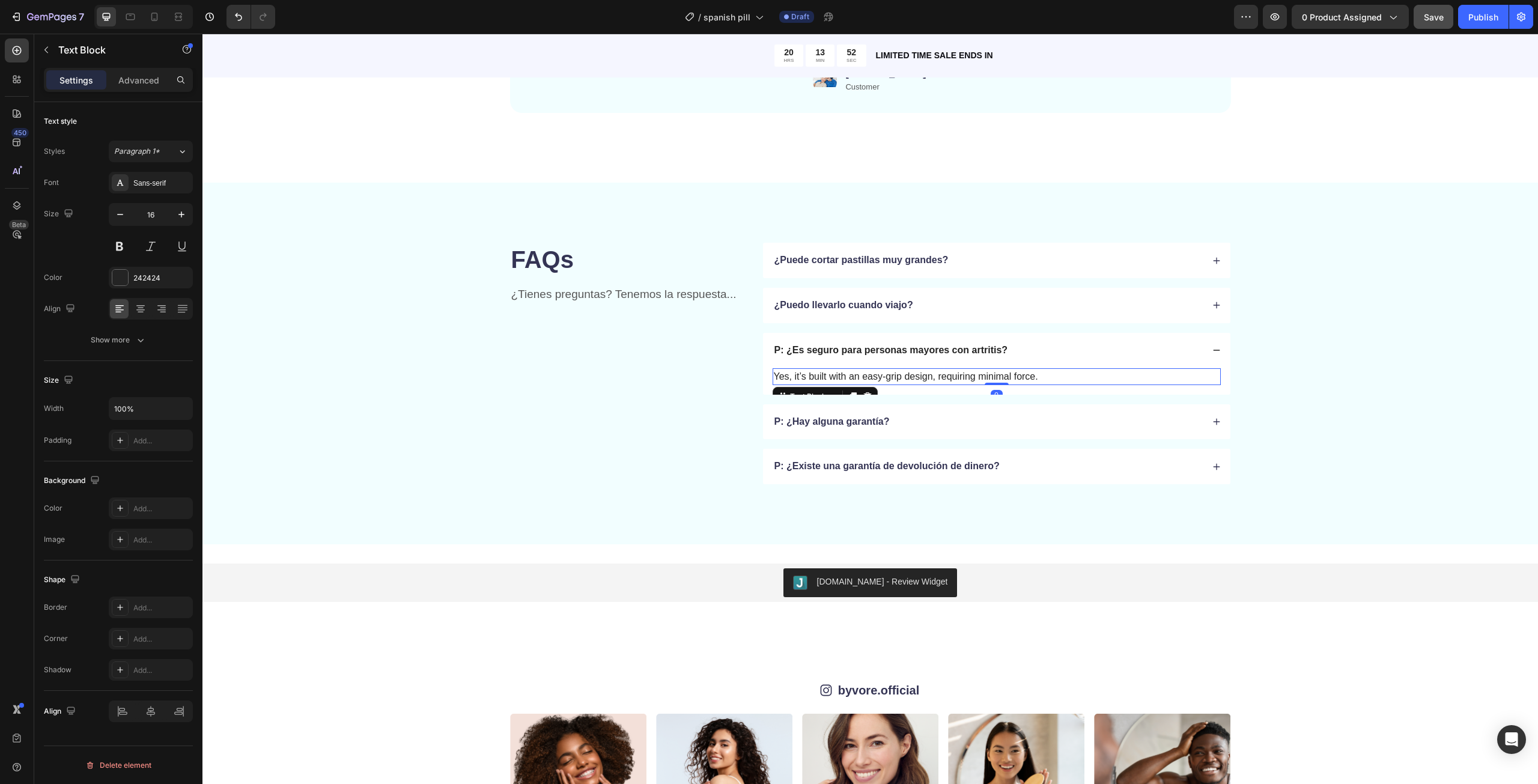
click at [871, 381] on p "Yes, it’s built with an easy-grip design, requiring minimal force." at bounding box center [996, 376] width 445 height 14
click at [840, 416] on p "P: ¿Hay alguna garantía?" at bounding box center [832, 421] width 115 height 12
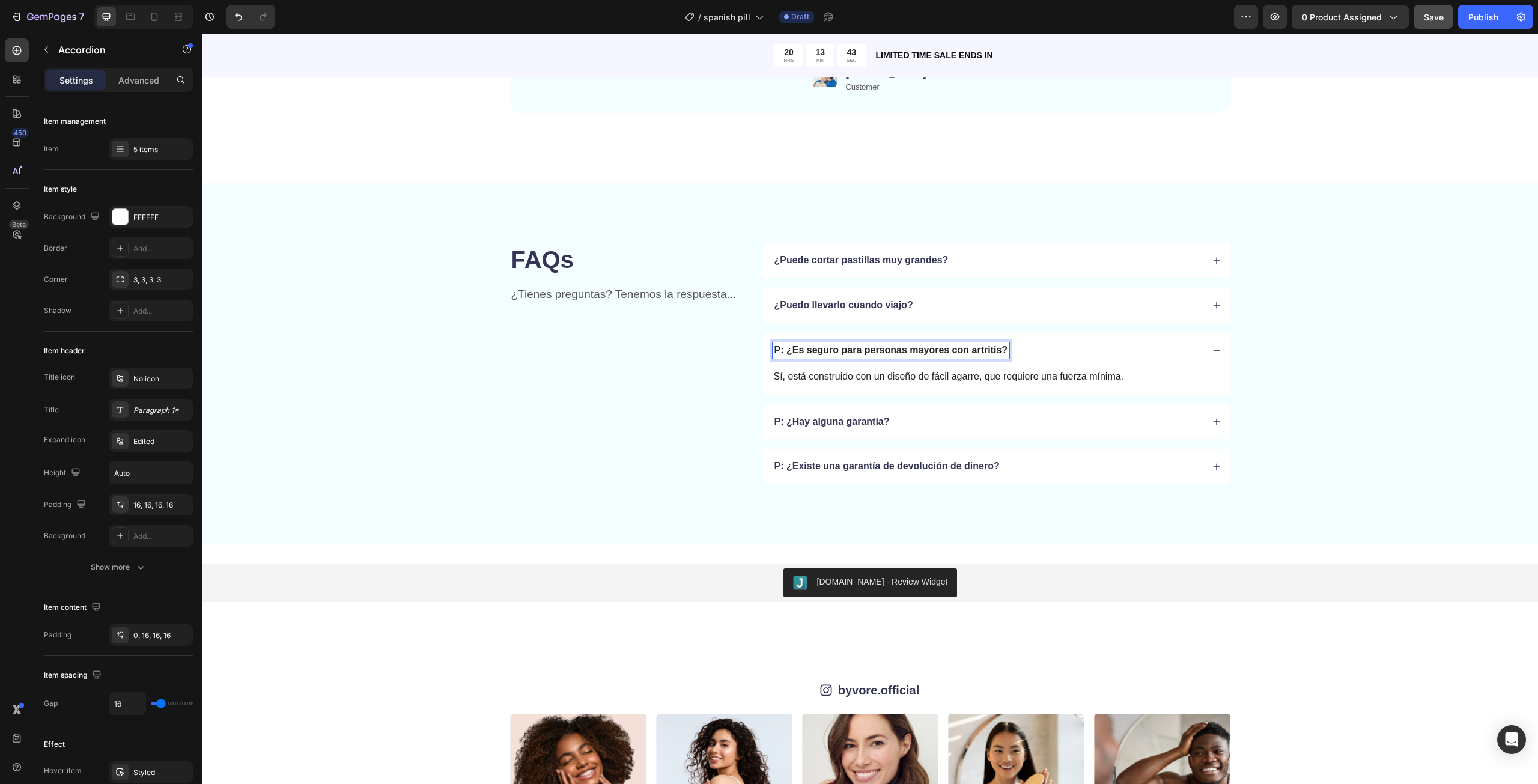
click at [776, 345] on p "P: ¿Es seguro para personas mayores con artritis?" at bounding box center [891, 350] width 233 height 12
click at [785, 347] on p "P: ¿Es seguro para personas mayores con artritis?" at bounding box center [891, 350] width 233 height 12
click at [780, 348] on p "P: ¿Es seguro para personas mayores con artritis?" at bounding box center [891, 350] width 233 height 12
click at [785, 348] on p "P: ¿Es seguro para personas mayores con artritis?" at bounding box center [891, 350] width 233 height 12
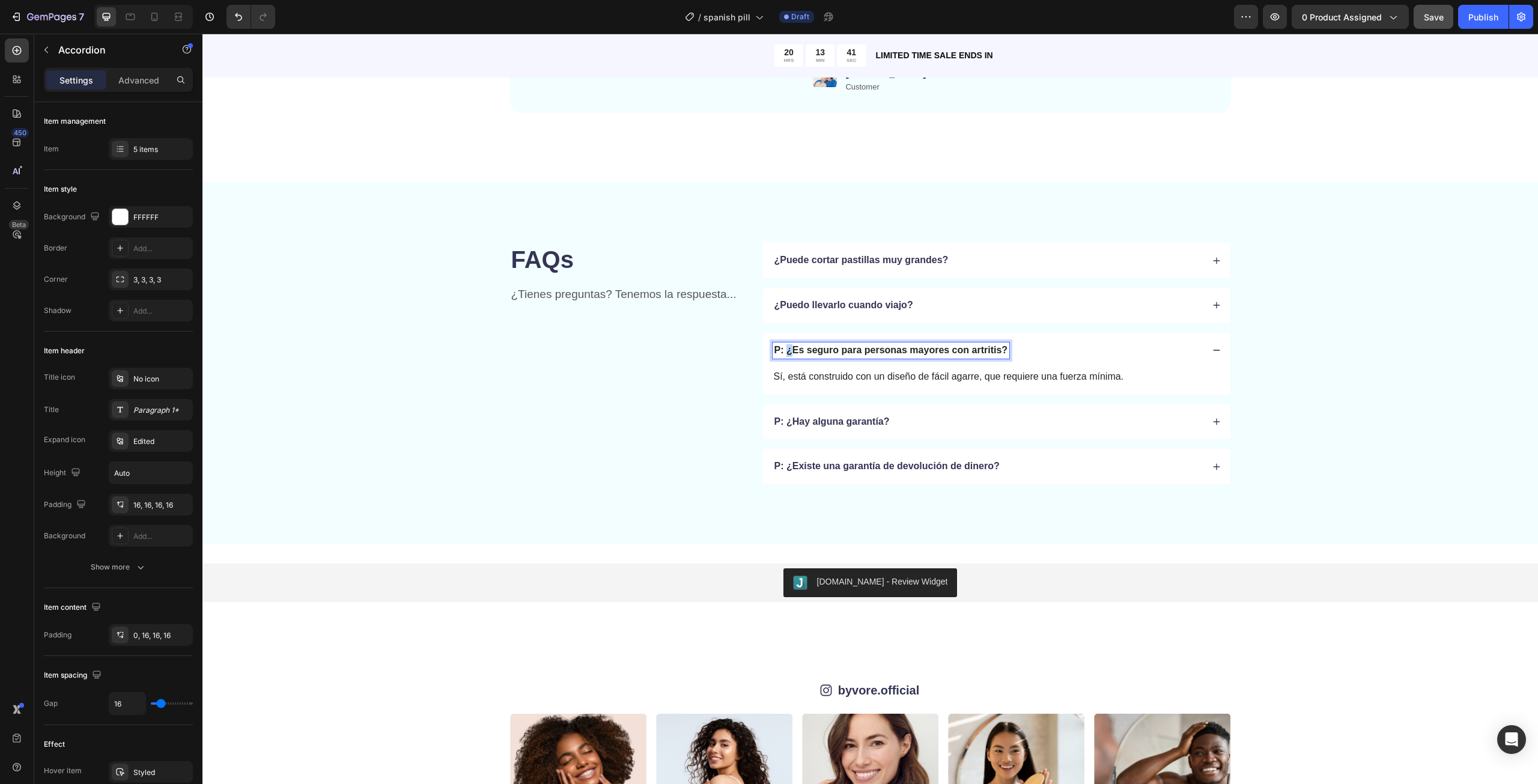
click at [784, 348] on p "P: ¿Es seguro para personas mayores con artritis?" at bounding box center [891, 350] width 233 height 12
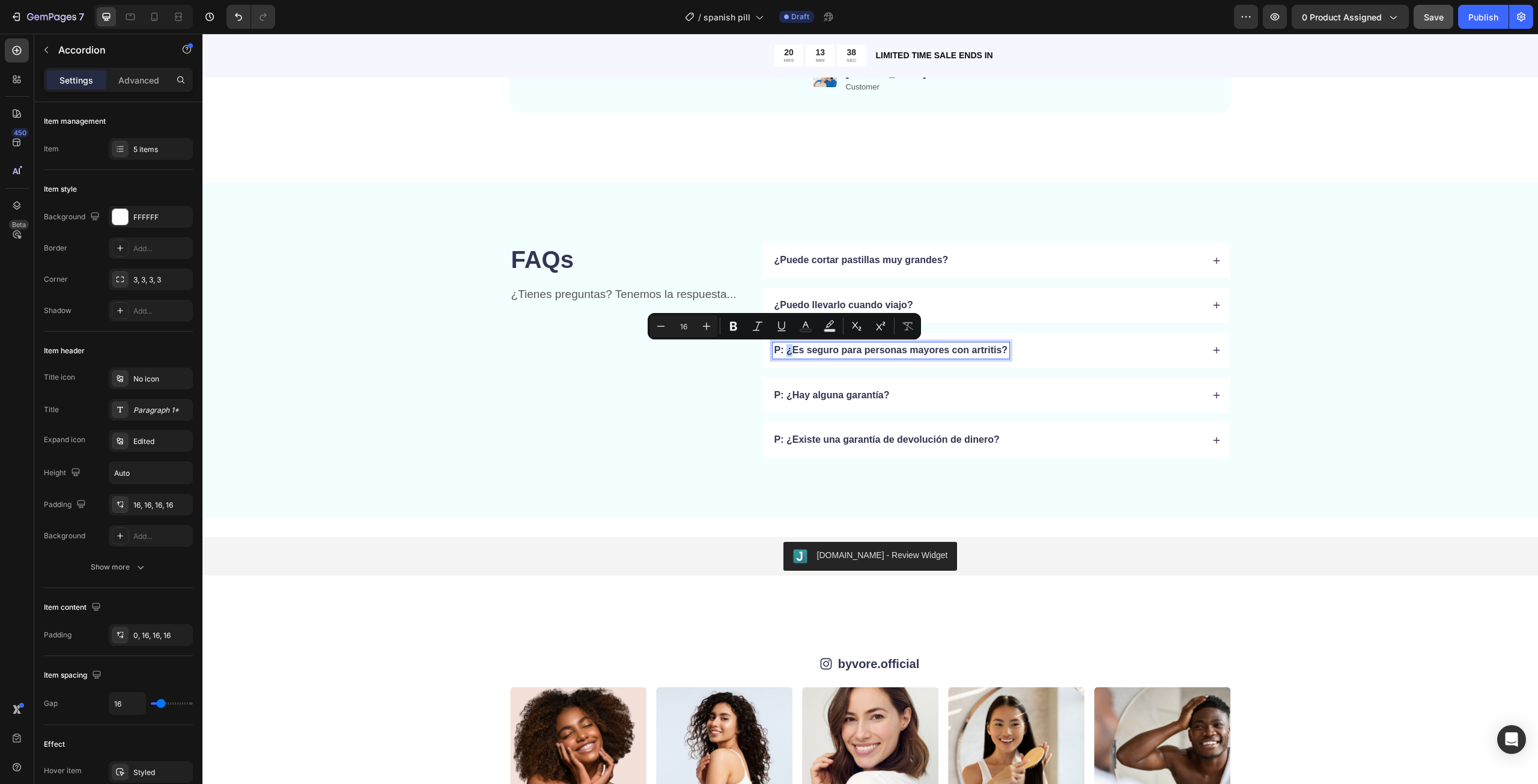
click at [784, 352] on p "P: ¿Es seguro para personas mayores con artritis?" at bounding box center [891, 350] width 233 height 12
click at [842, 357] on div "¿Es seguro para personas mayores con artritis?" at bounding box center [885, 350] width 225 height 16
click at [1037, 353] on div "¿Es seguro para personas mayores con artritis?" at bounding box center [987, 350] width 430 height 16
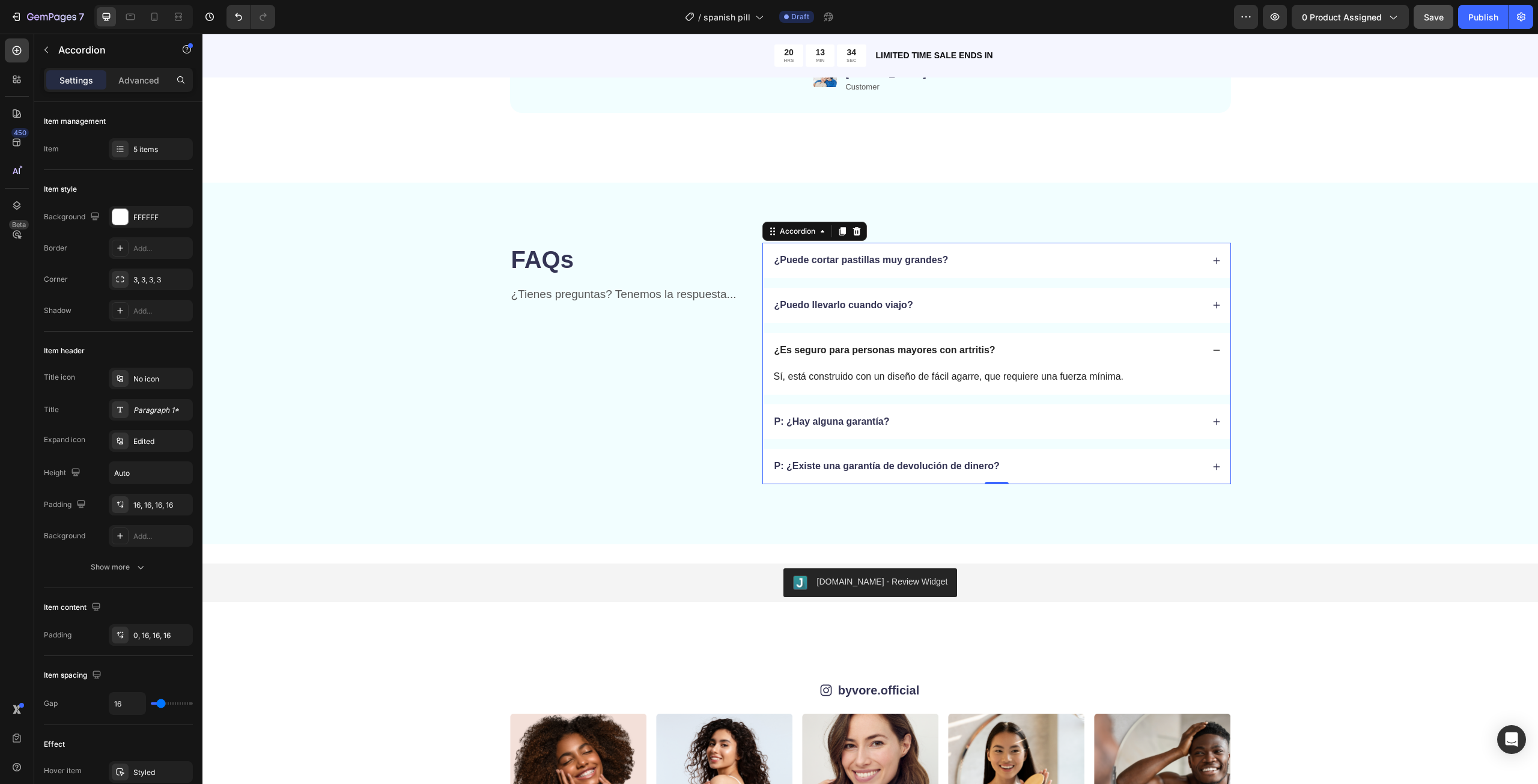
click at [879, 419] on p "P: ¿Hay alguna garantía?" at bounding box center [832, 421] width 115 height 12
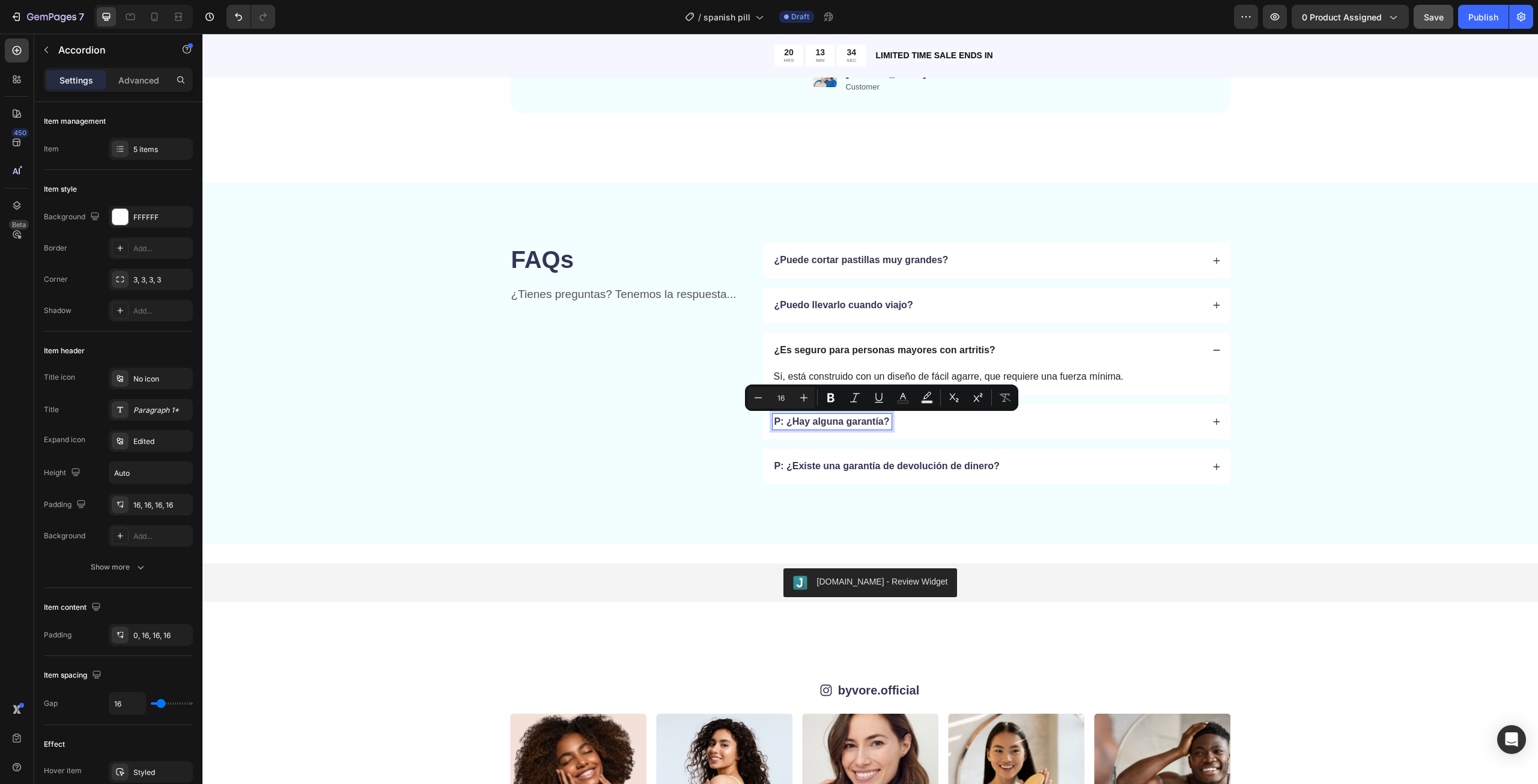
click at [786, 422] on p "P: ¿Hay alguna garantía?" at bounding box center [832, 421] width 115 height 12
click at [780, 422] on p "P: ¿Hay alguna garantía?" at bounding box center [832, 421] width 115 height 12
click at [785, 420] on p "P: ¿Hay alguna garantía?" at bounding box center [832, 421] width 115 height 12
click at [873, 417] on div "¿Hay alguna garantía?" at bounding box center [826, 422] width 107 height 16
click at [936, 422] on div "¿Hay alguna garantía?" at bounding box center [987, 422] width 430 height 16
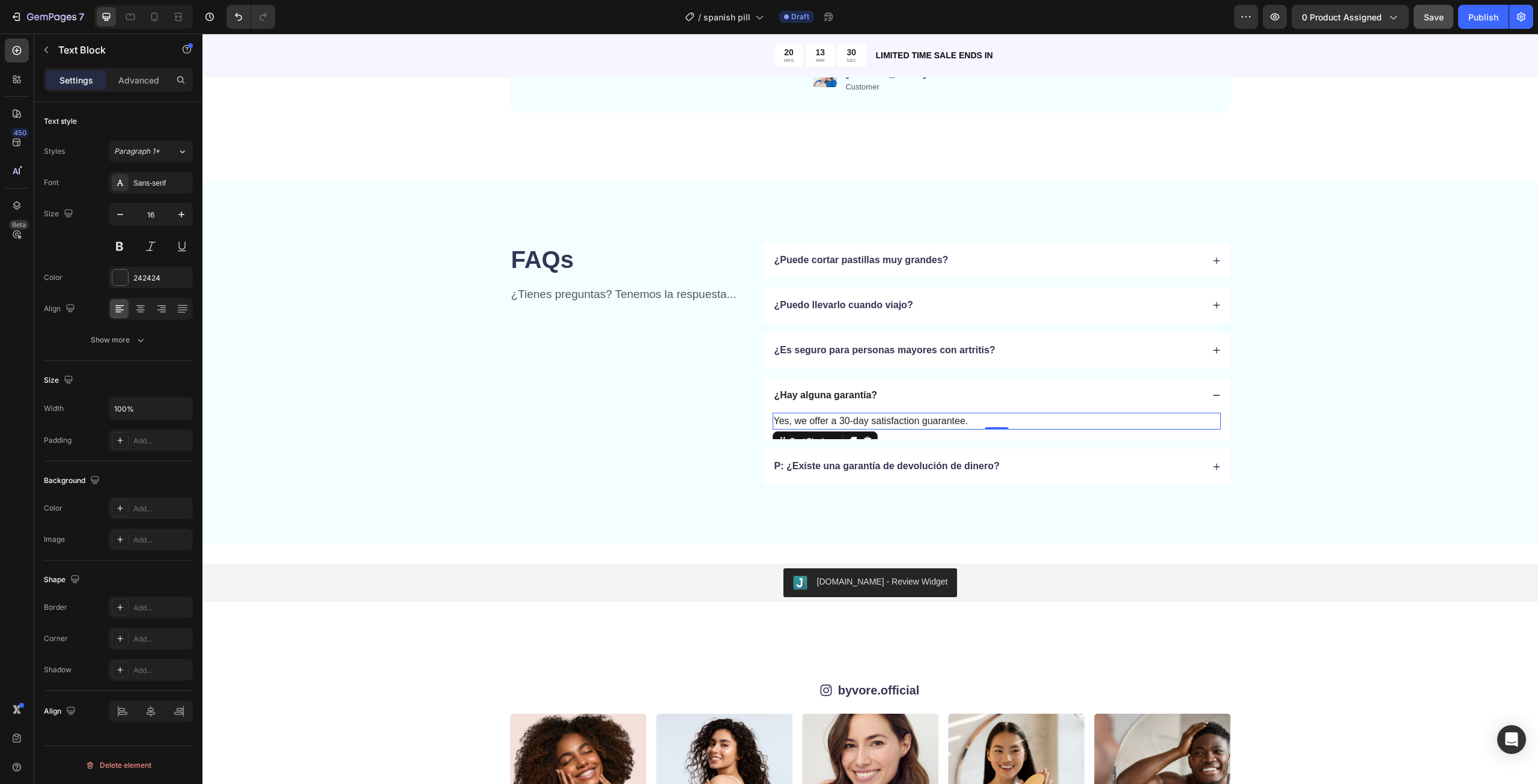
click at [927, 419] on p "Yes, we offer a 30-day satisfaction guarantee." at bounding box center [996, 421] width 445 height 14
click at [871, 466] on p "P: ¿Existe una garantía de devolución de dinero?" at bounding box center [887, 466] width 225 height 12
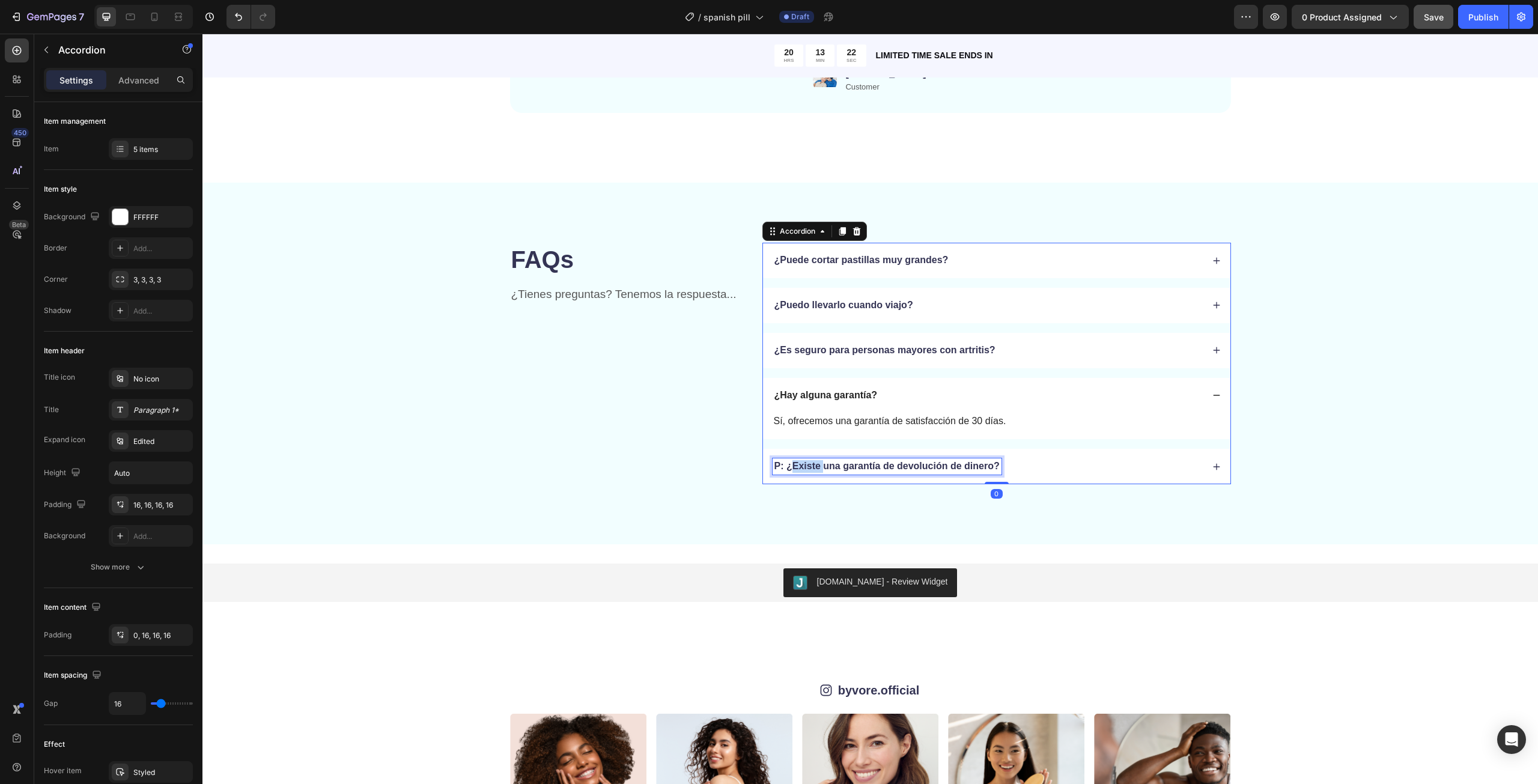
click at [792, 464] on p "P: ¿Existe una garantía de devolución de dinero?" at bounding box center [887, 466] width 225 height 12
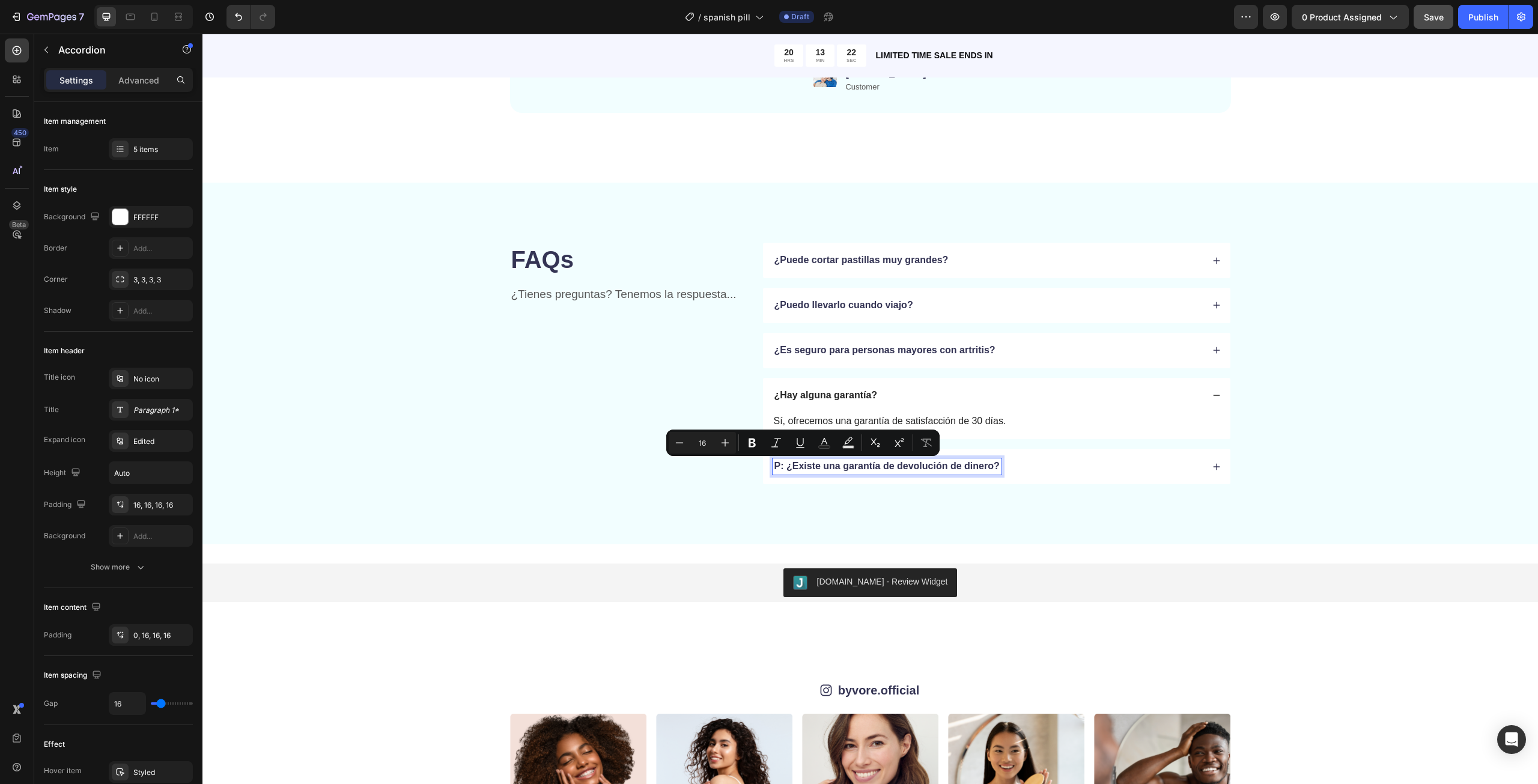
click at [780, 465] on p "P: ¿Existe una garantía de devolución de dinero?" at bounding box center [887, 466] width 225 height 12
click at [782, 465] on p "P: ¿Existe una garantía de devolución de dinero?" at bounding box center [887, 466] width 225 height 12
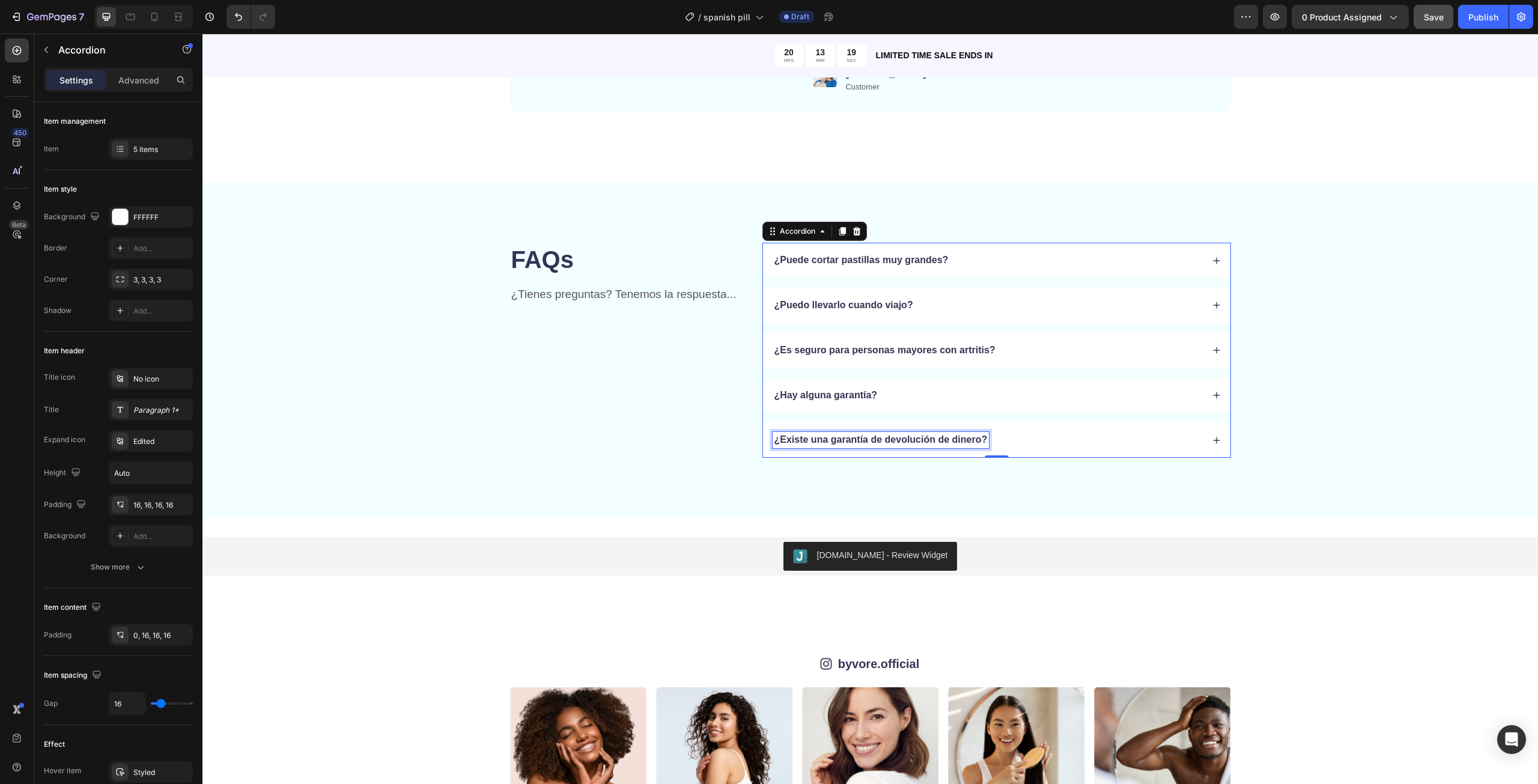
scroll to position [3456, 0]
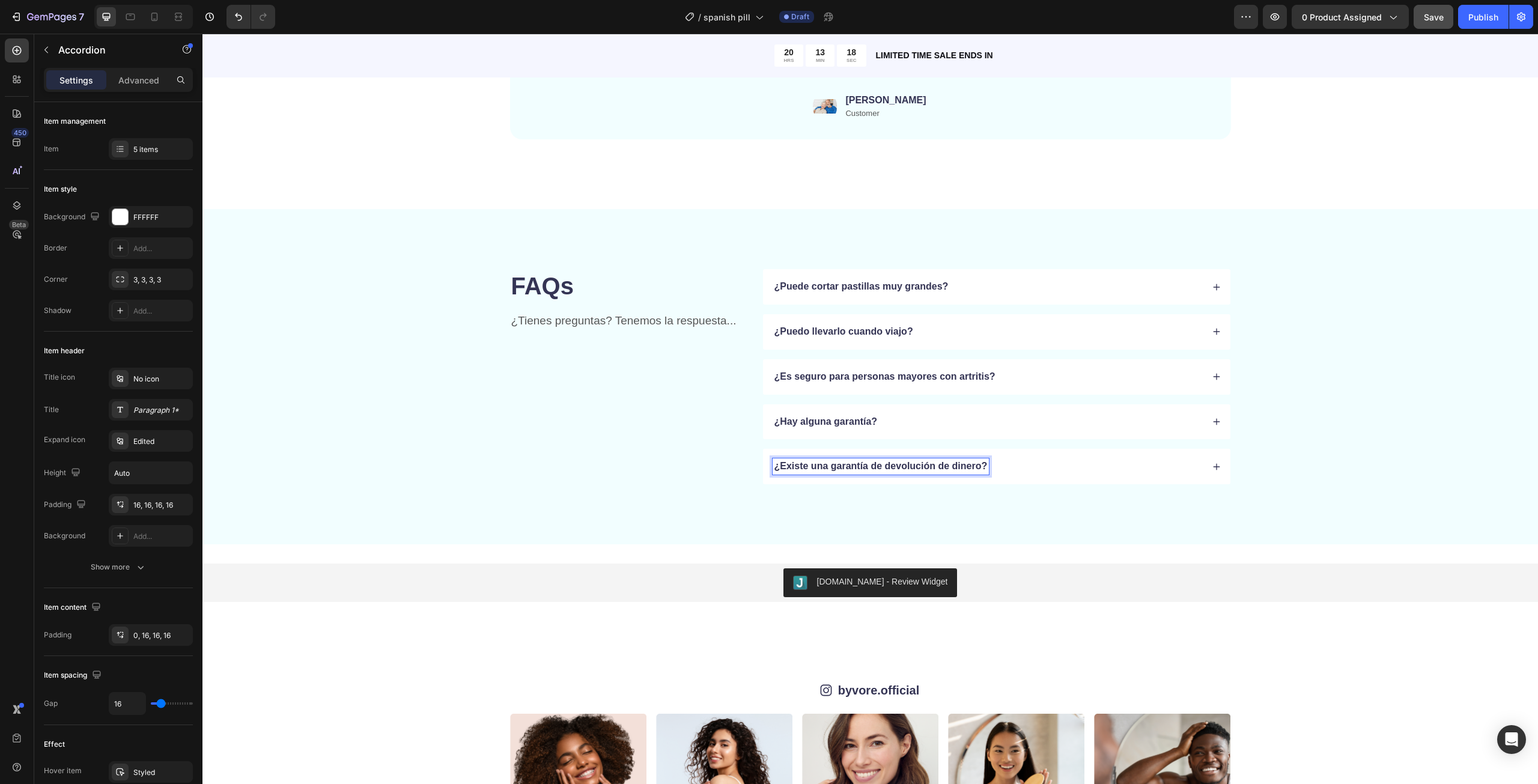
click at [868, 464] on p "¿Existe una garantía de devolución de dinero?" at bounding box center [881, 466] width 213 height 12
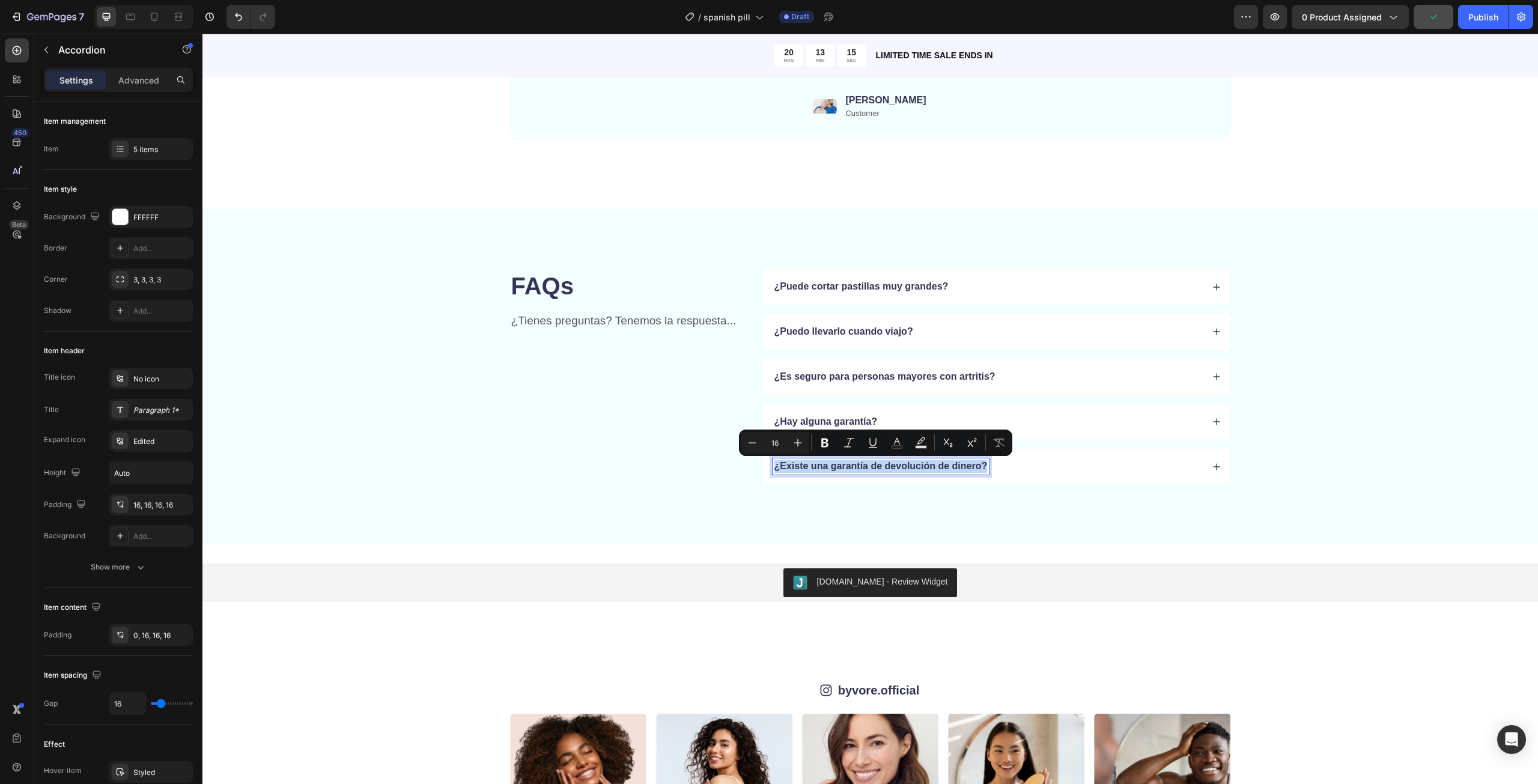
click at [1042, 462] on div "¿Existe una garantía de devolución de dinero?" at bounding box center [987, 466] width 430 height 16
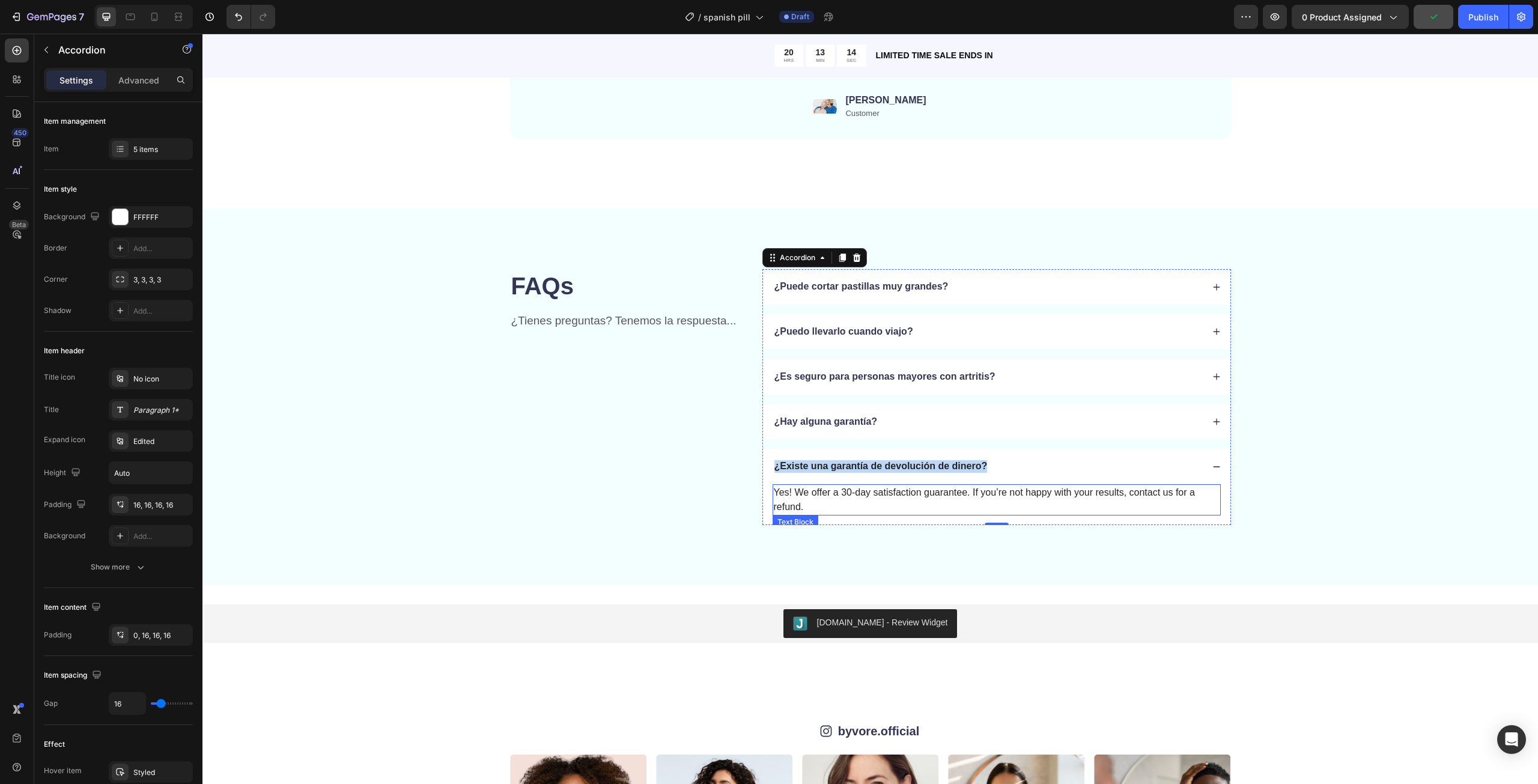
click at [966, 495] on p "Yes! We offer a 30-day satisfaction guarantee. If you’re not happy with your re…" at bounding box center [996, 499] width 445 height 29
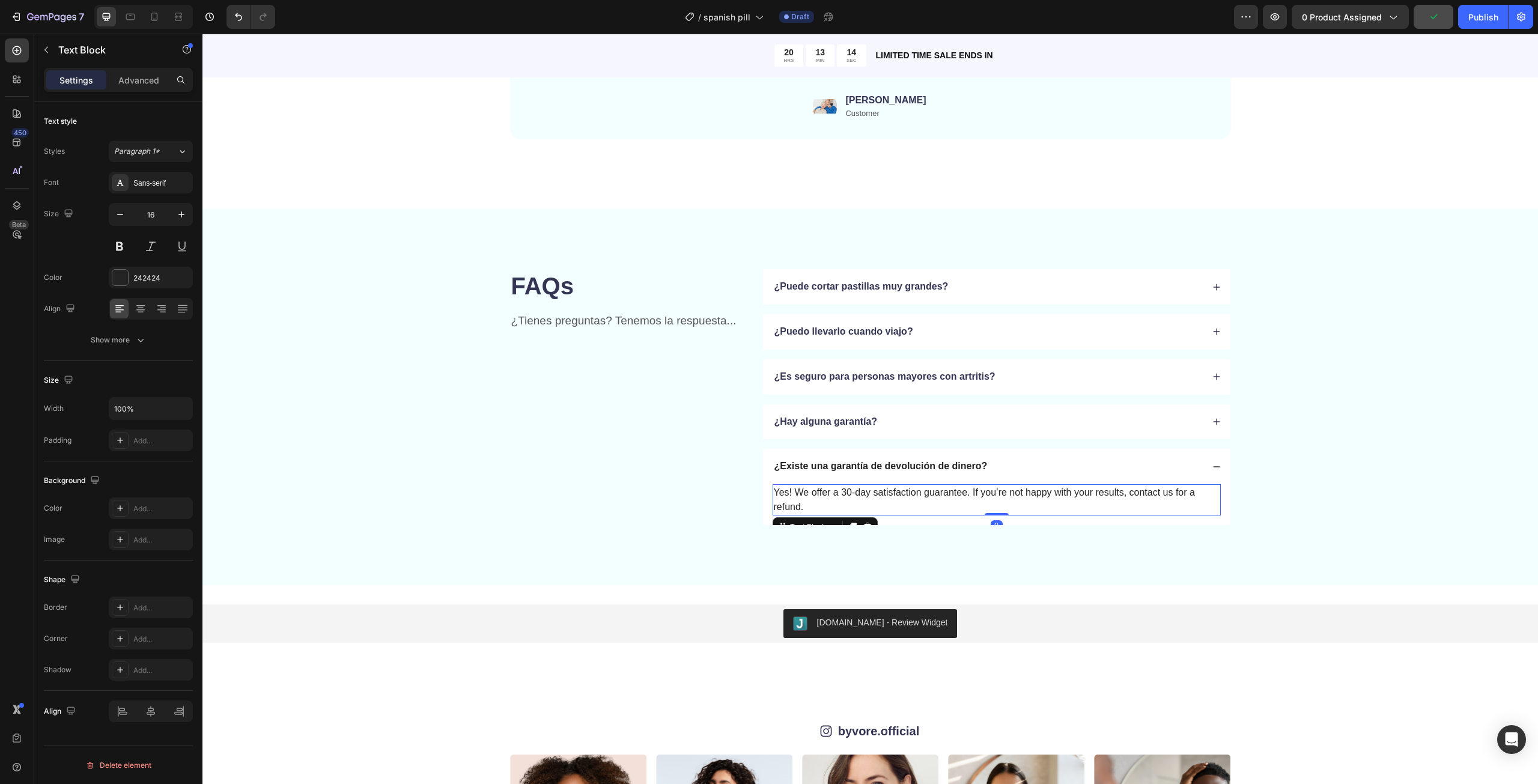
click at [966, 495] on p "Yes! We offer a 30-day satisfaction guarantee. If you’re not happy with your re…" at bounding box center [996, 499] width 445 height 29
click at [931, 523] on div "¡Sí! Ofrecemos una garantía de satisfacción de 30 días. Si no está satisfecho c…" at bounding box center [996, 504] width 468 height 41
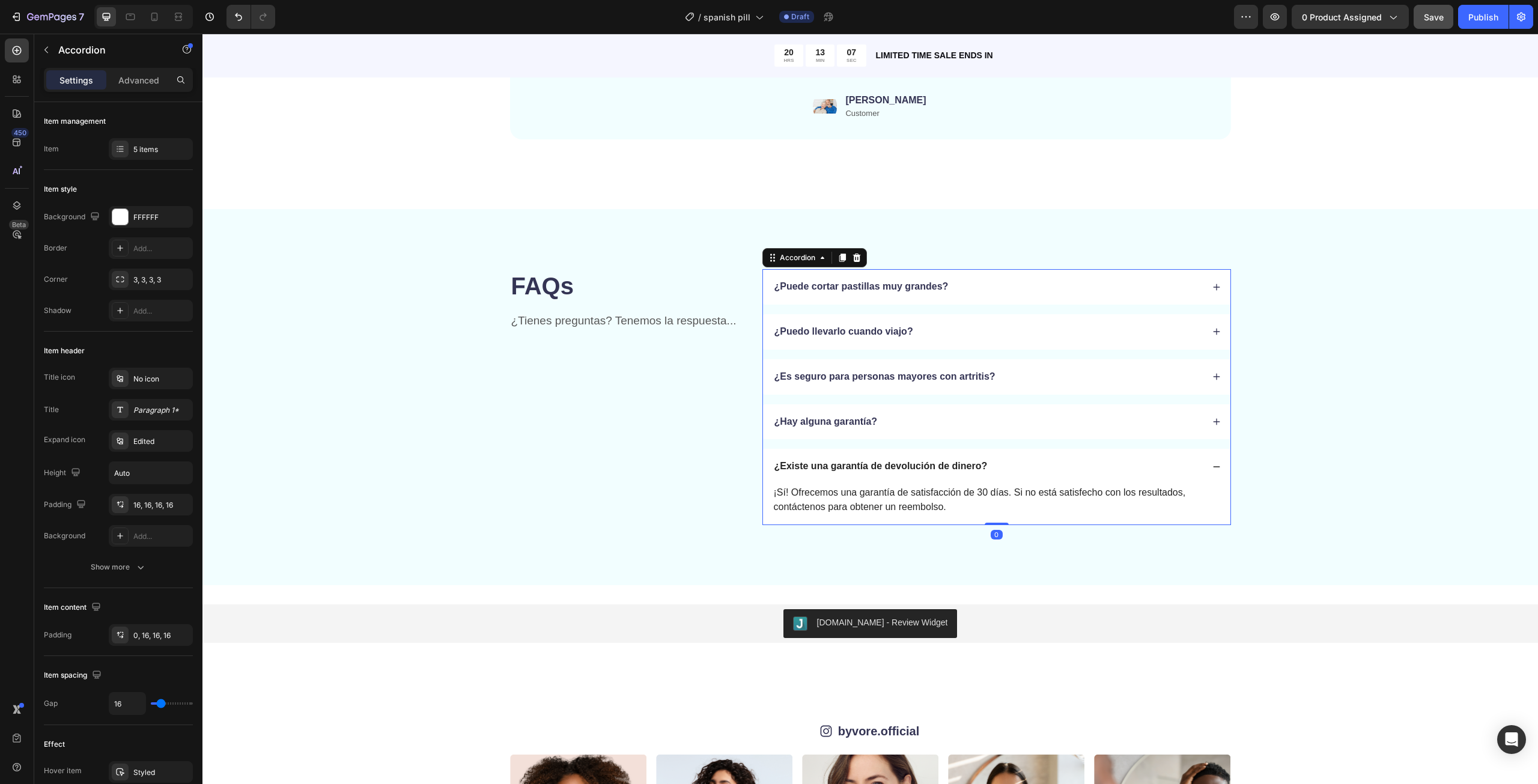
click at [905, 421] on div "¿Hay alguna garantía?" at bounding box center [987, 422] width 430 height 16
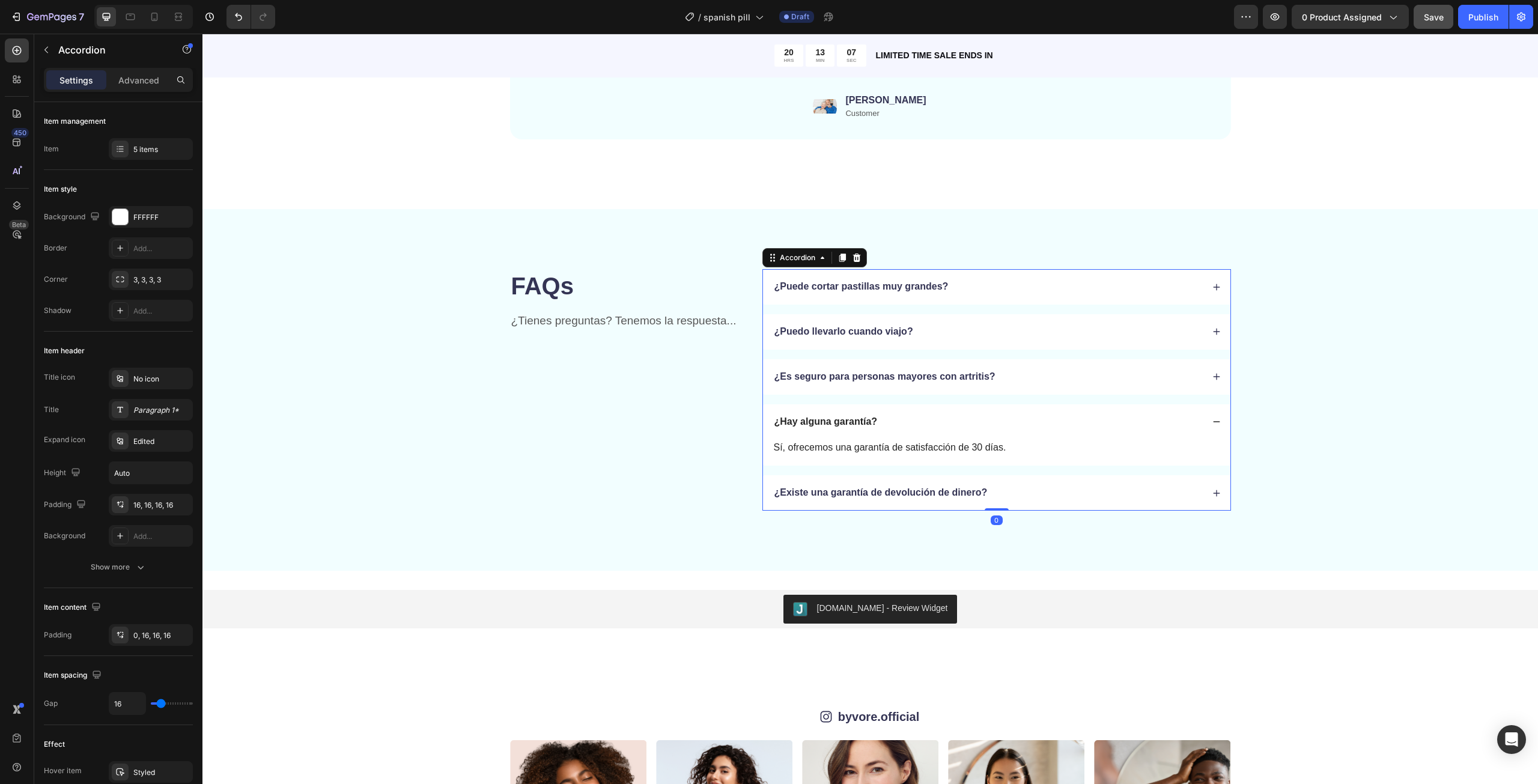
click at [905, 421] on div "¿Hay alguna garantía?" at bounding box center [987, 422] width 430 height 16
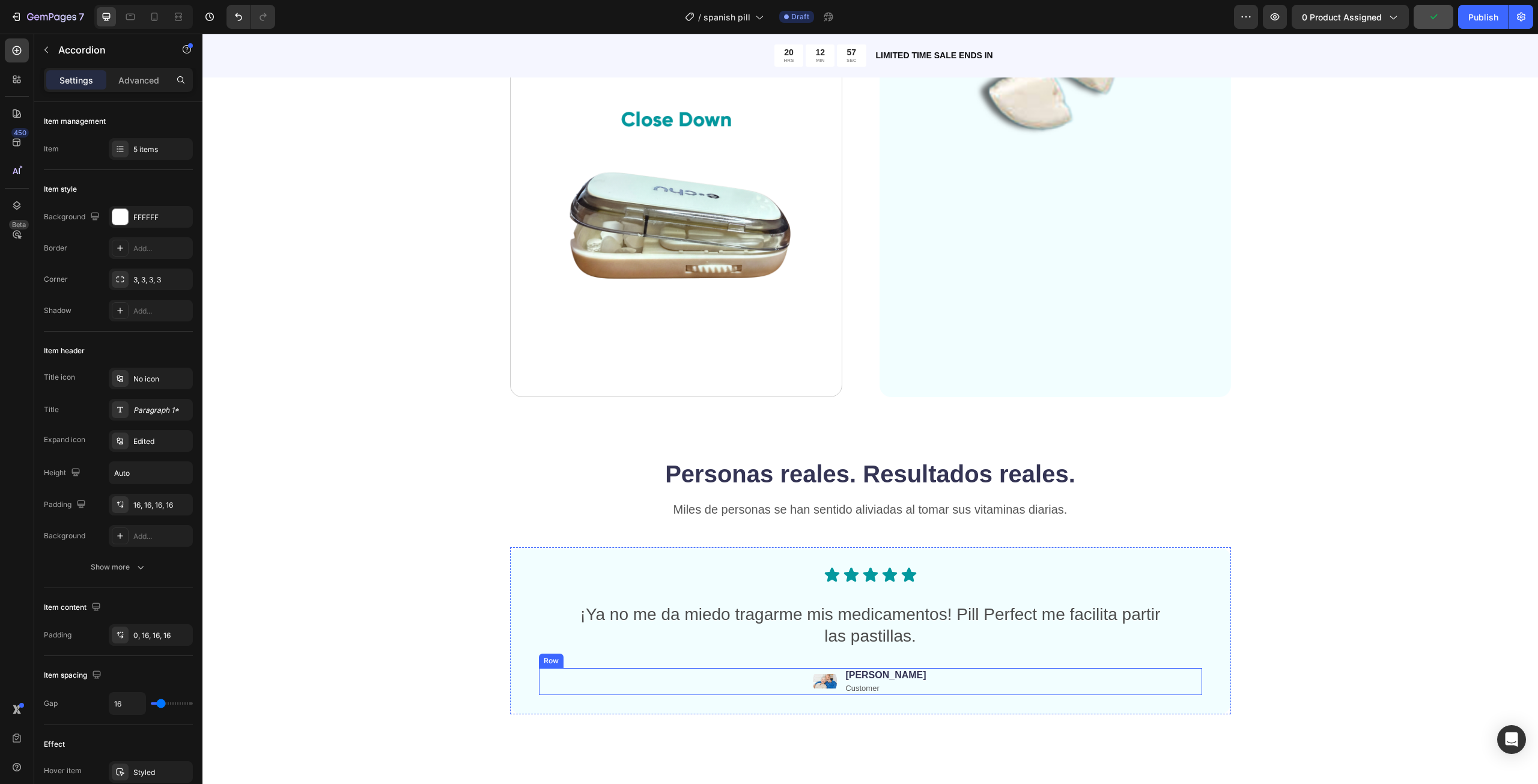
scroll to position [2985, 0]
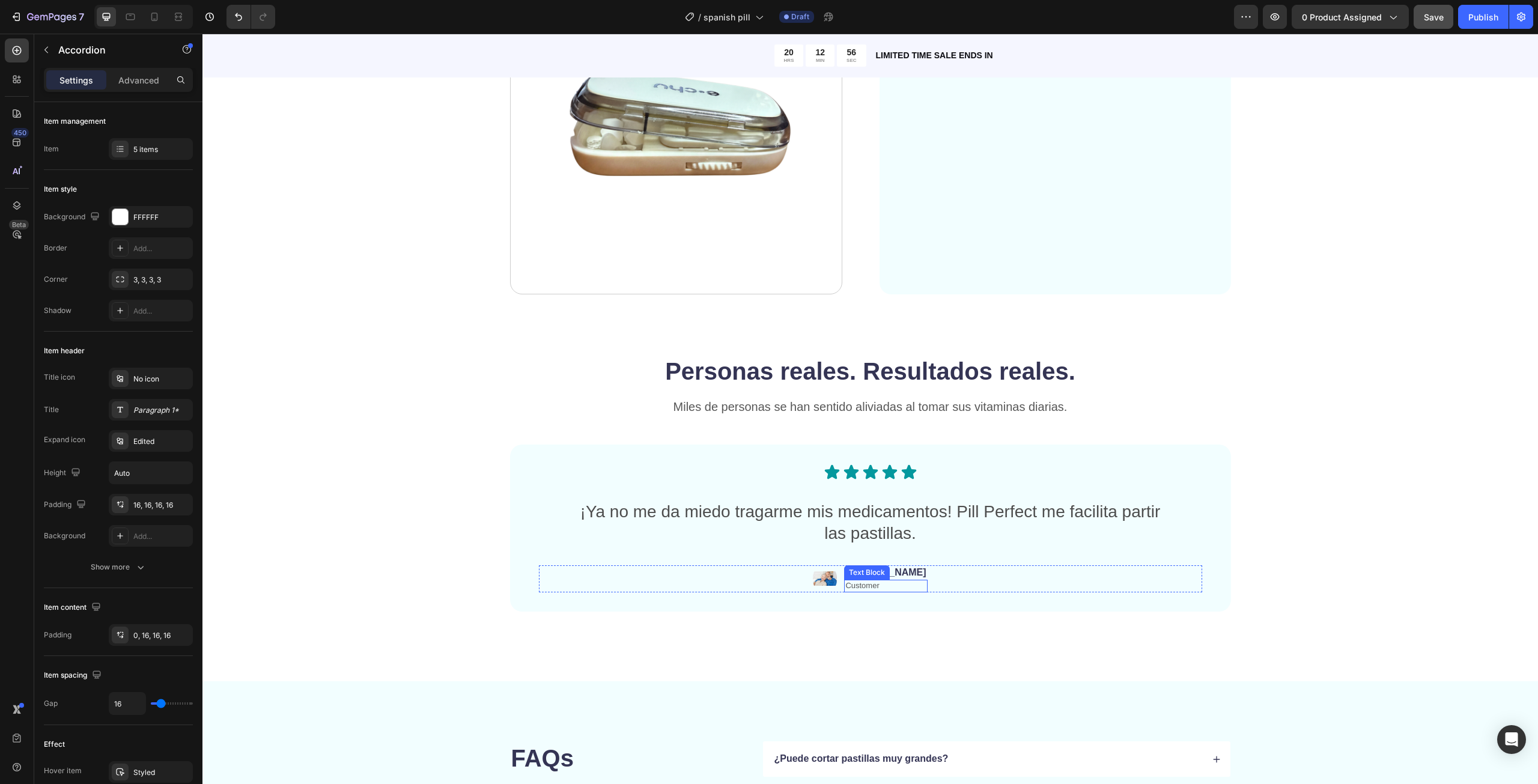
click at [878, 588] on p "Customer" at bounding box center [886, 586] width 81 height 10
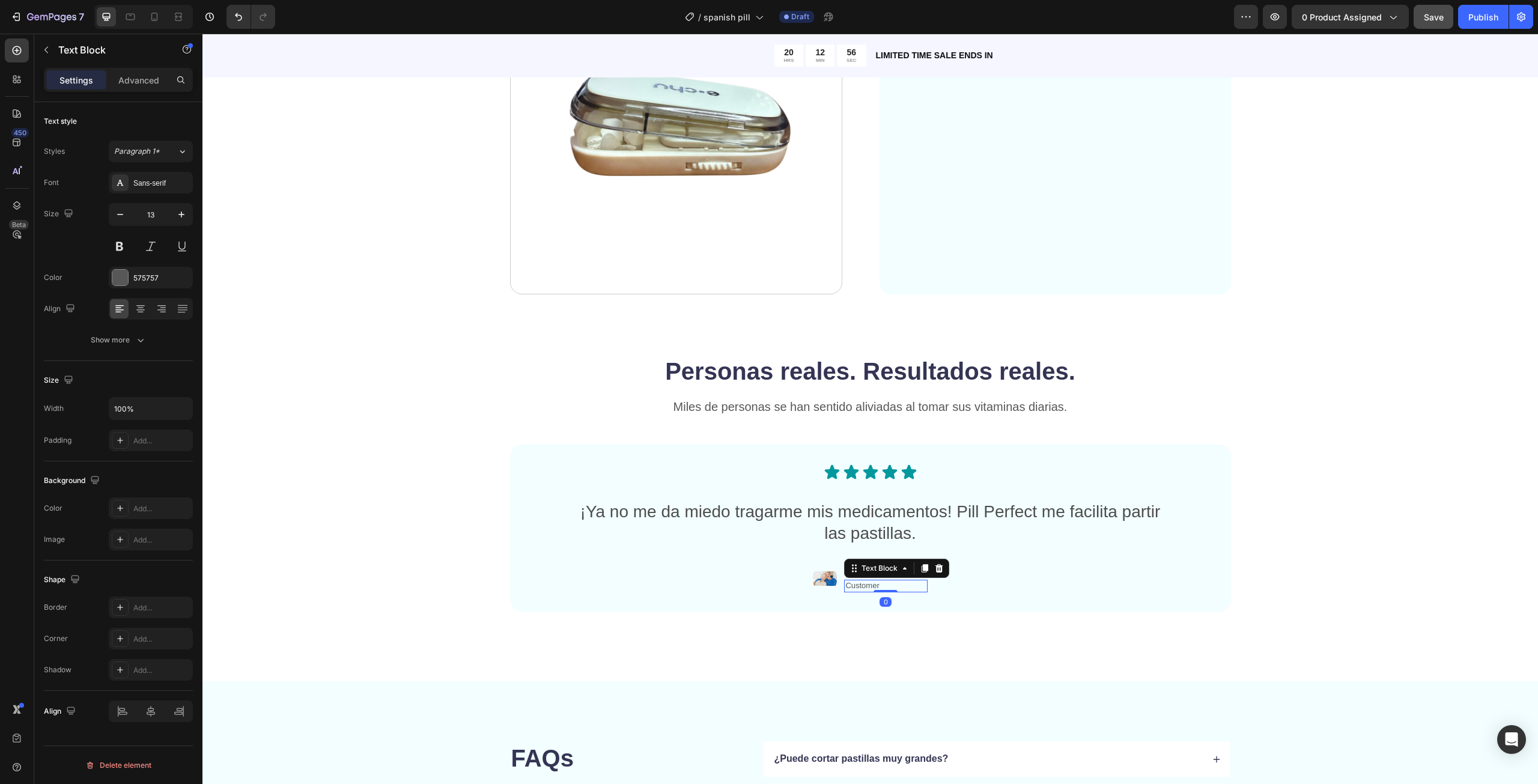
click at [878, 588] on p "Customer" at bounding box center [886, 586] width 81 height 10
click at [885, 569] on p "Matt" at bounding box center [886, 572] width 81 height 12
click at [949, 553] on div "Icon Icon Icon Icon Icon Icon List ¡Ya no me da miedo tragarme mis medicamentos…" at bounding box center [871, 528] width 663 height 129
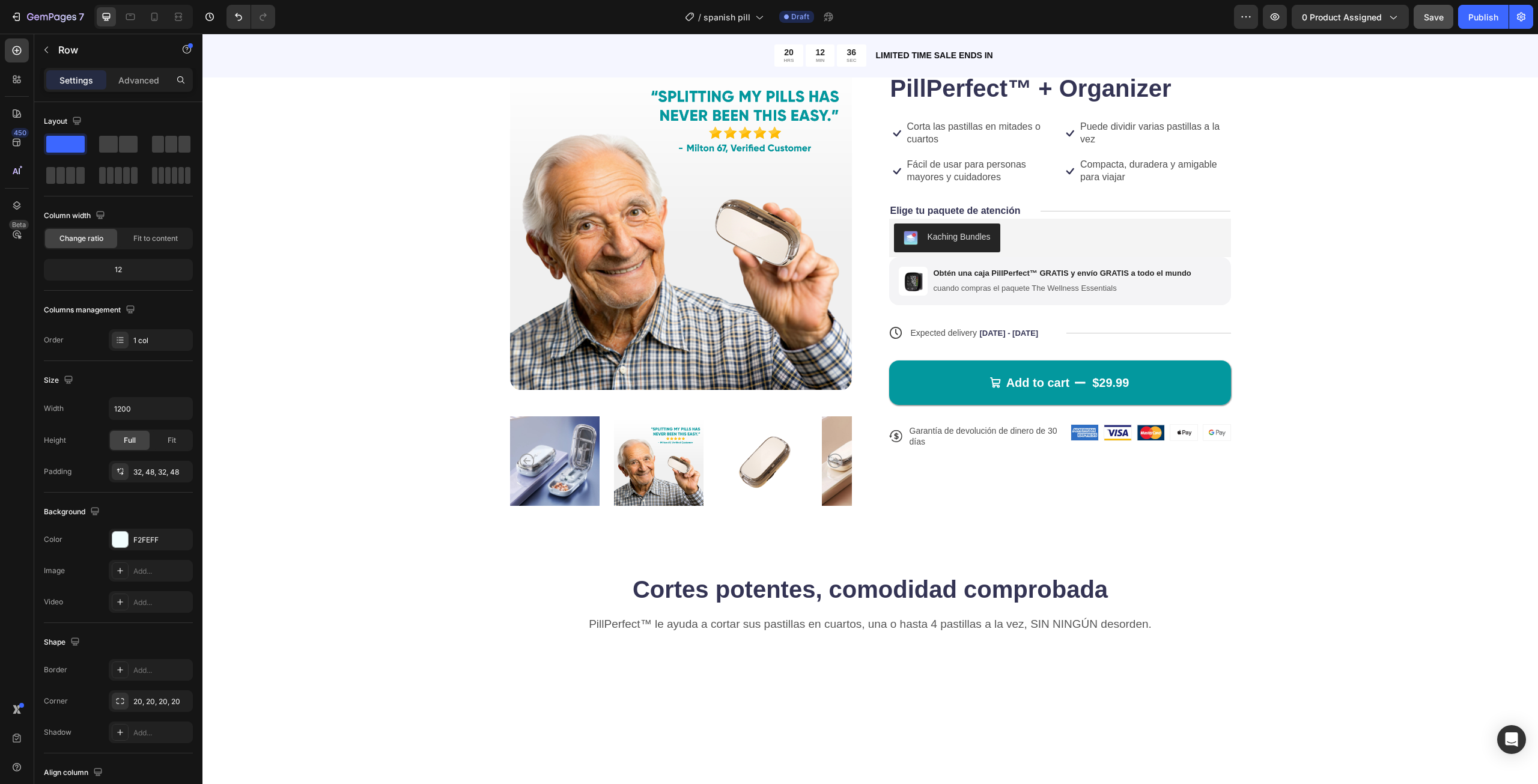
scroll to position [0, 0]
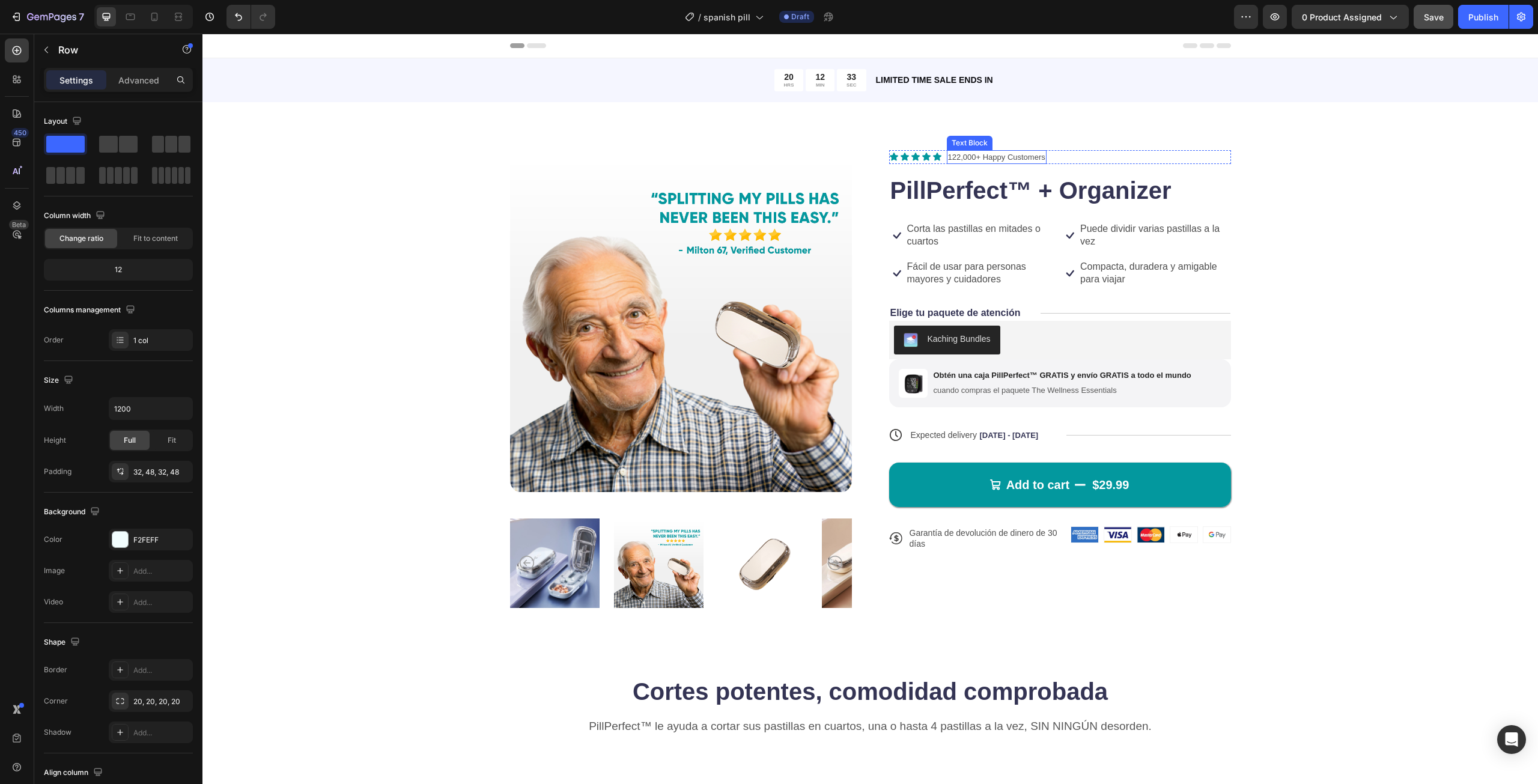
click at [1009, 158] on p "122,000+ Happy Customers" at bounding box center [997, 157] width 98 height 12
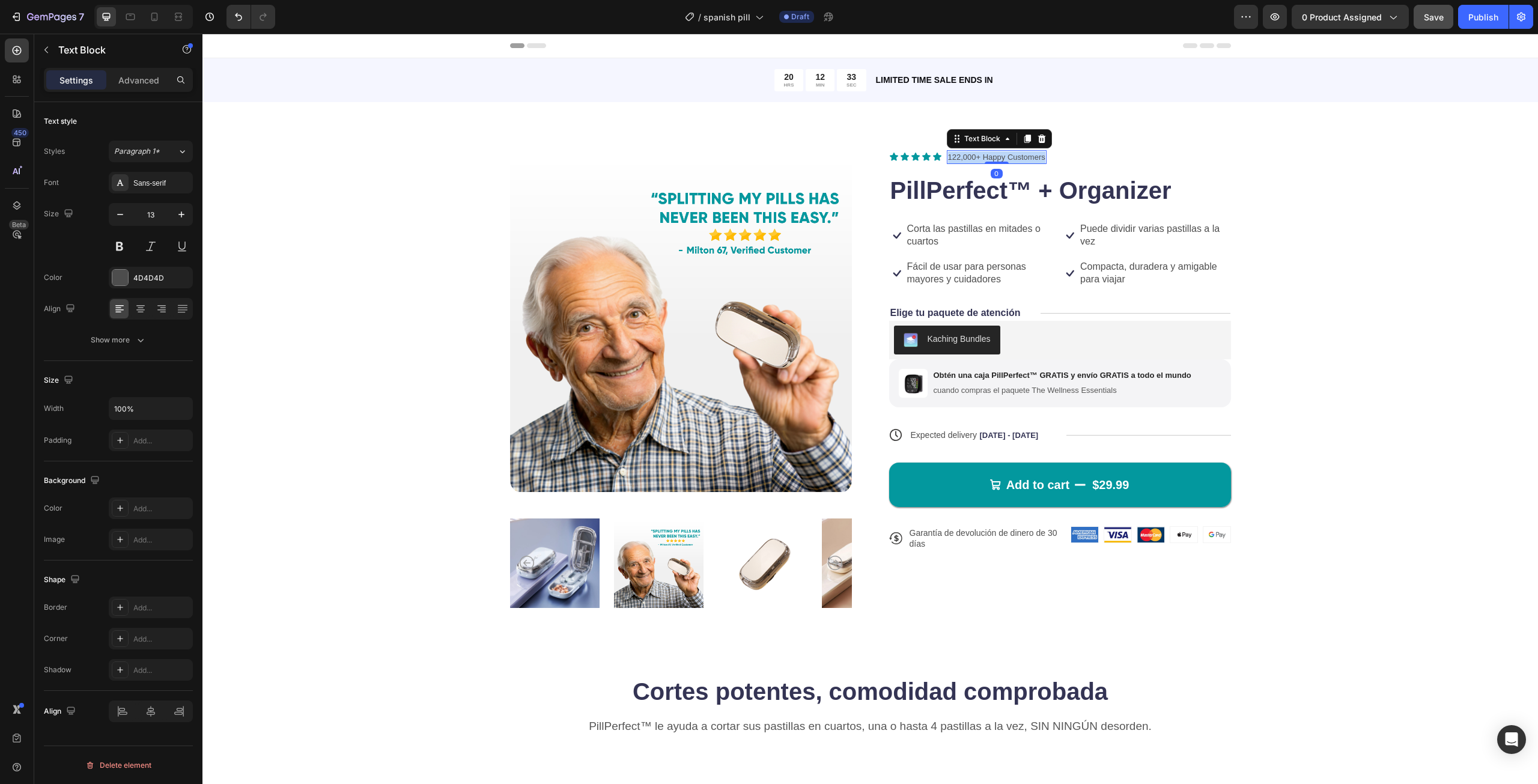
click at [1009, 158] on p "122,000+ Happy Customers" at bounding box center [997, 157] width 98 height 12
click at [1262, 170] on div "Product Images Icon Icon Icon Icon Icon Icon List Más de 122.000 clientes satis…" at bounding box center [870, 382] width 1240 height 464
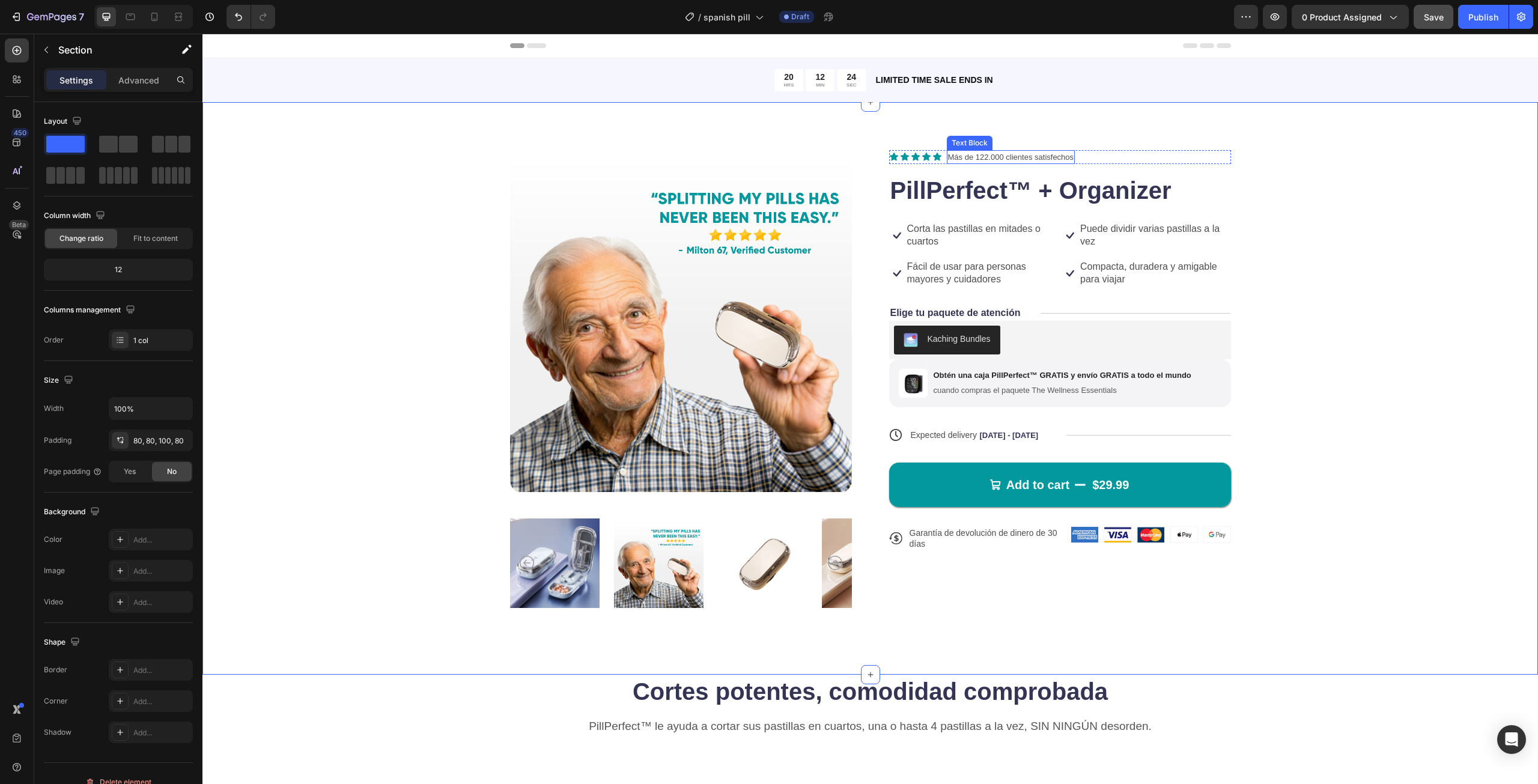
click at [996, 157] on p "Más de 122.000 clientes satisfechos" at bounding box center [1011, 157] width 126 height 12
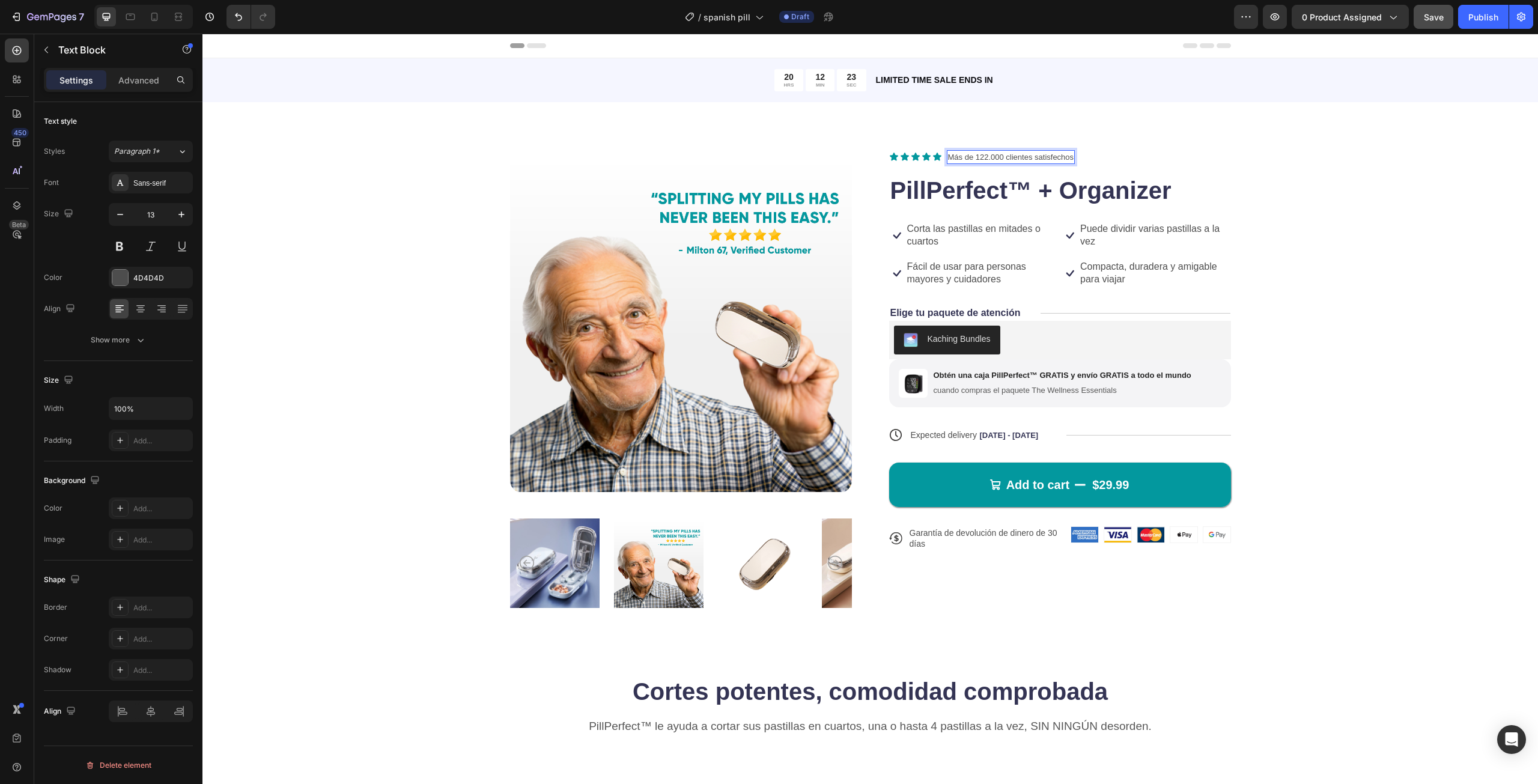
click at [997, 156] on p "Más de 122.000 clientes satisfechos" at bounding box center [1011, 157] width 126 height 12
click at [998, 156] on p "Más de 122.000 clientes satisfechos" at bounding box center [1011, 157] width 126 height 12
click at [1211, 194] on h1 "PillPerfect™ + Organizer" at bounding box center [1060, 190] width 342 height 34
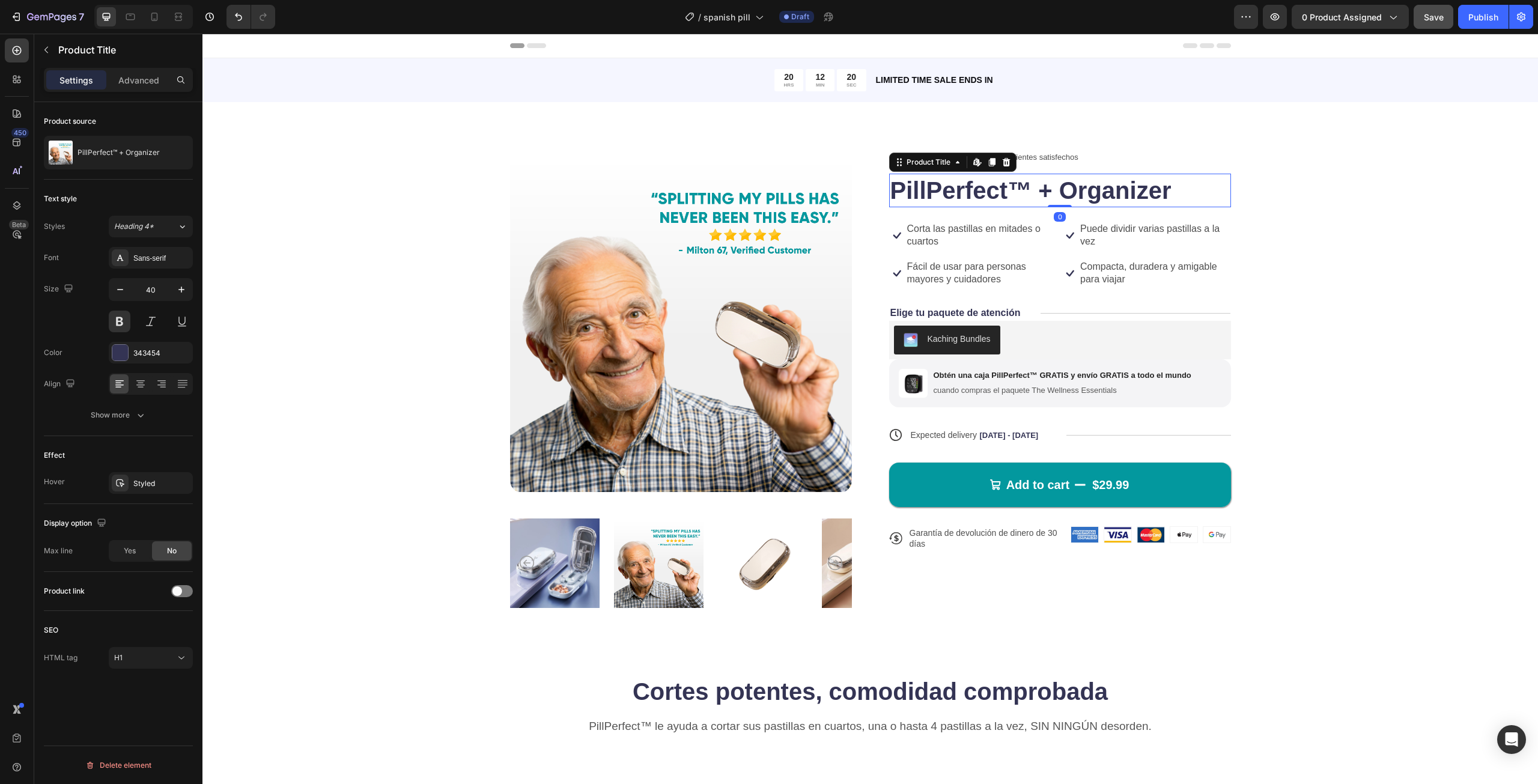
click at [1241, 206] on div "Product Images Icon Icon Icon Icon Icon Icon List Más de 122.000+ clientes sati…" at bounding box center [870, 382] width 1240 height 464
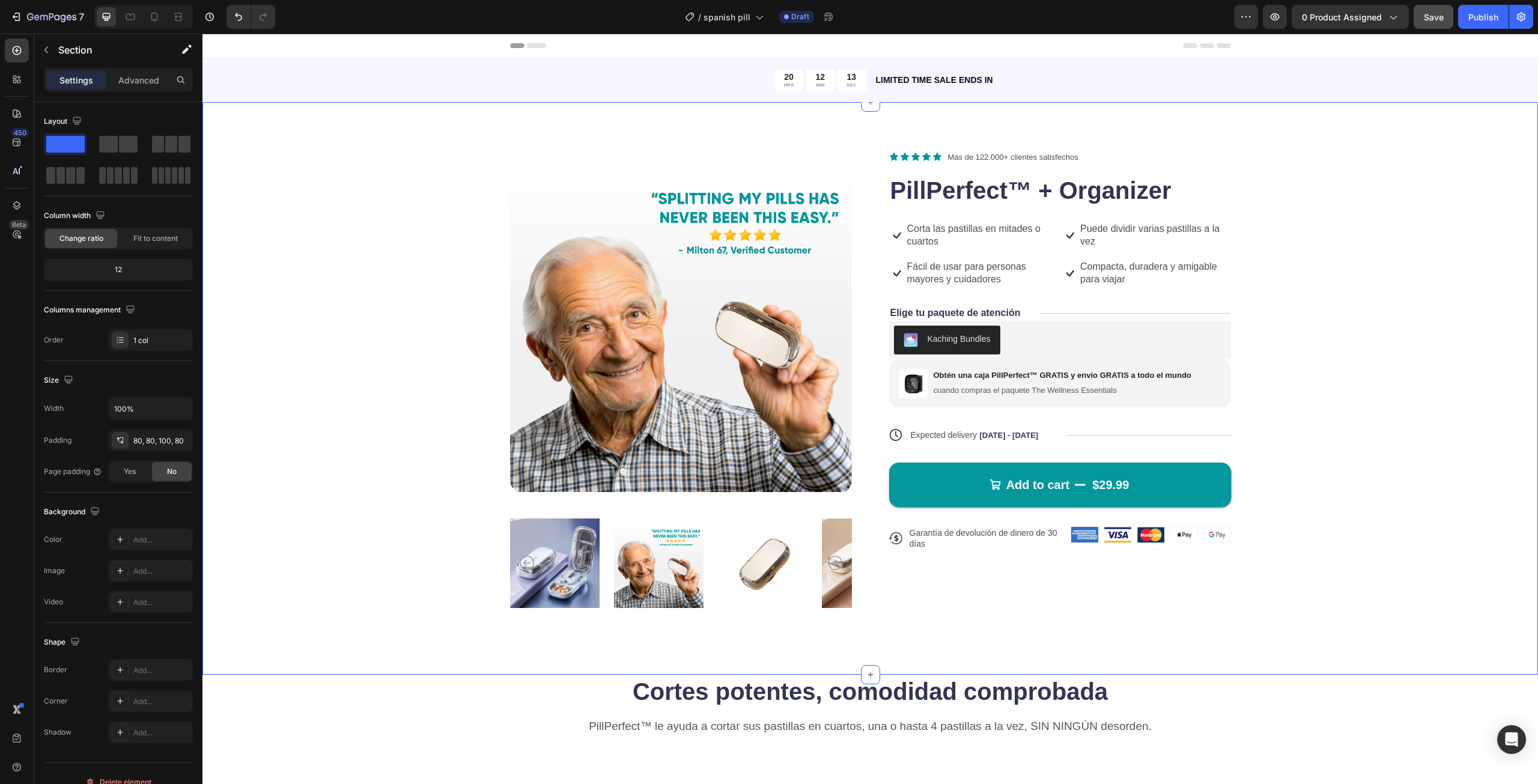
click at [1439, 12] on span "Save" at bounding box center [1433, 17] width 20 height 10
click at [1385, 16] on div "0 product assigned" at bounding box center [1350, 17] width 97 height 12
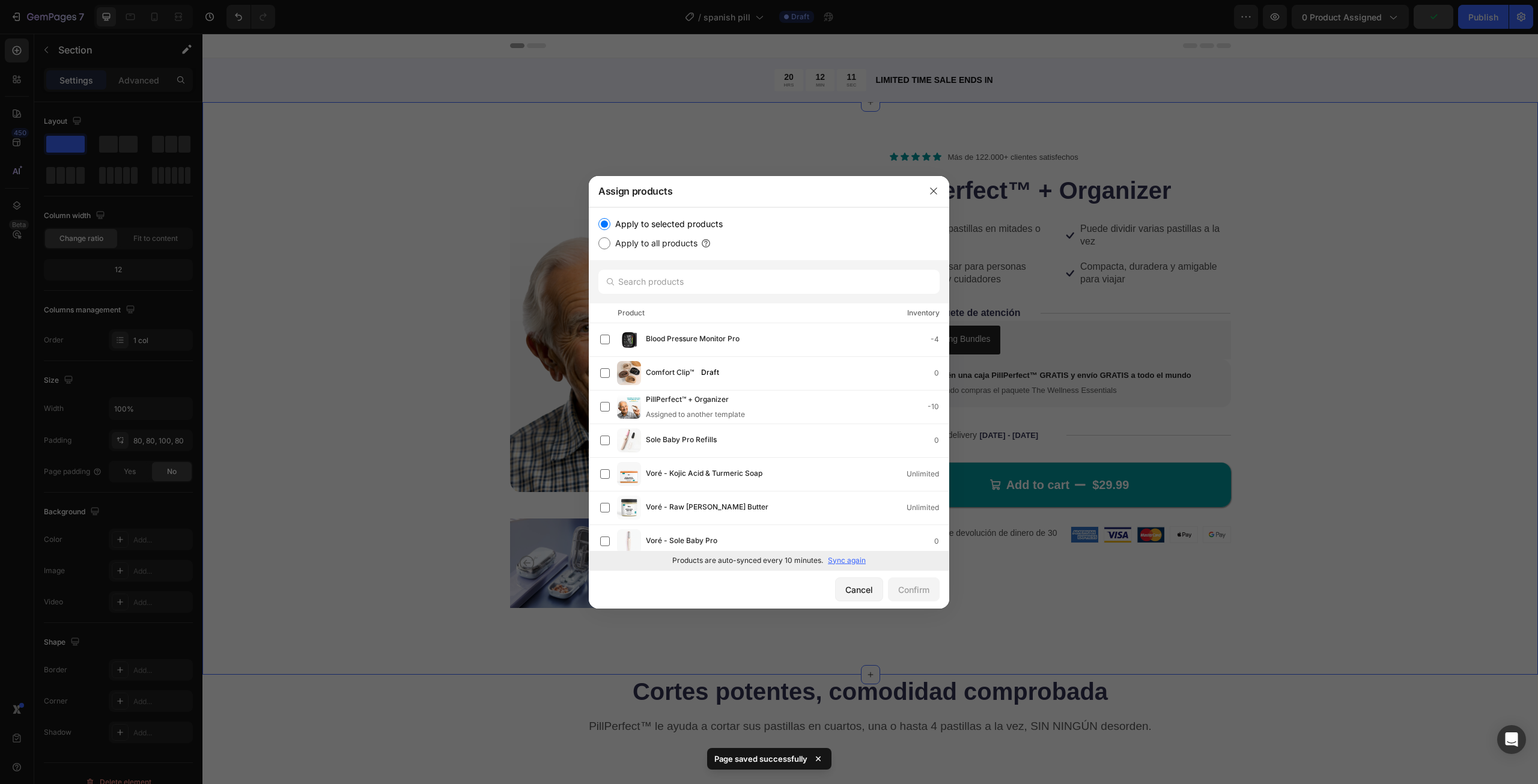
click at [1362, 69] on div at bounding box center [769, 392] width 1538 height 784
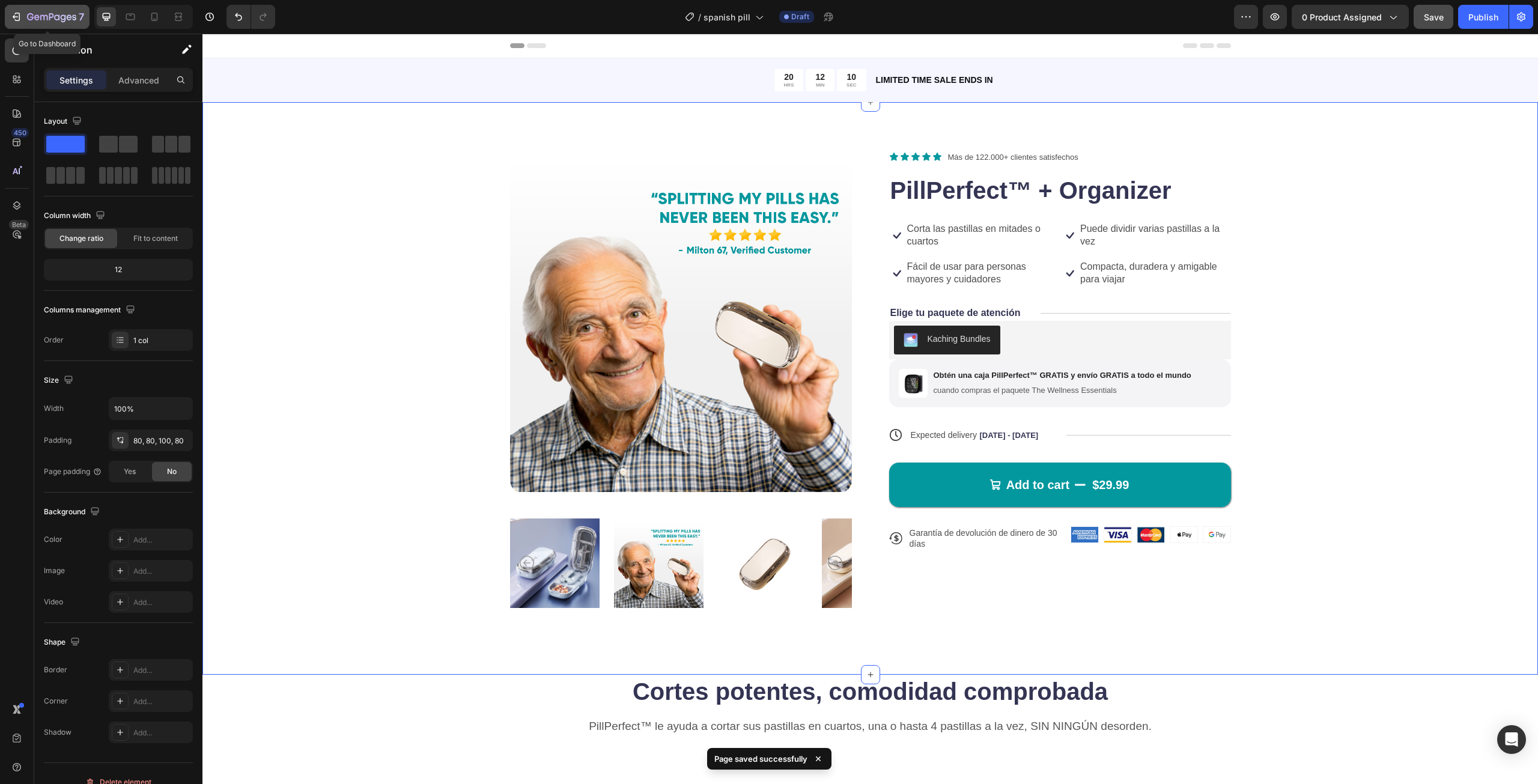
click at [14, 21] on icon "button" at bounding box center [16, 17] width 12 height 12
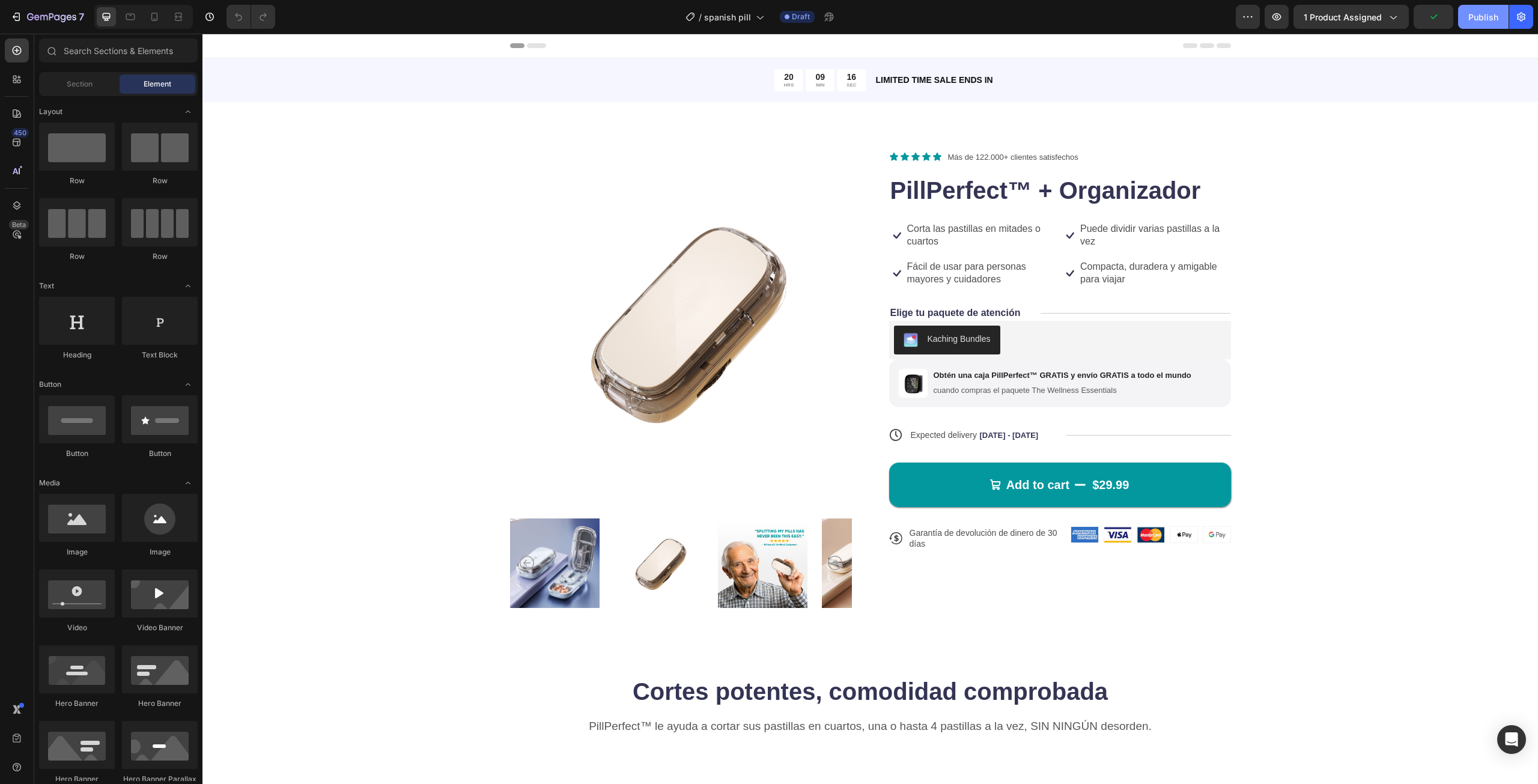
click at [1474, 9] on button "Publish" at bounding box center [1483, 16] width 51 height 24
click at [970, 78] on p "LIMITED TIME SALE ENDS IN" at bounding box center [1053, 80] width 354 height 12
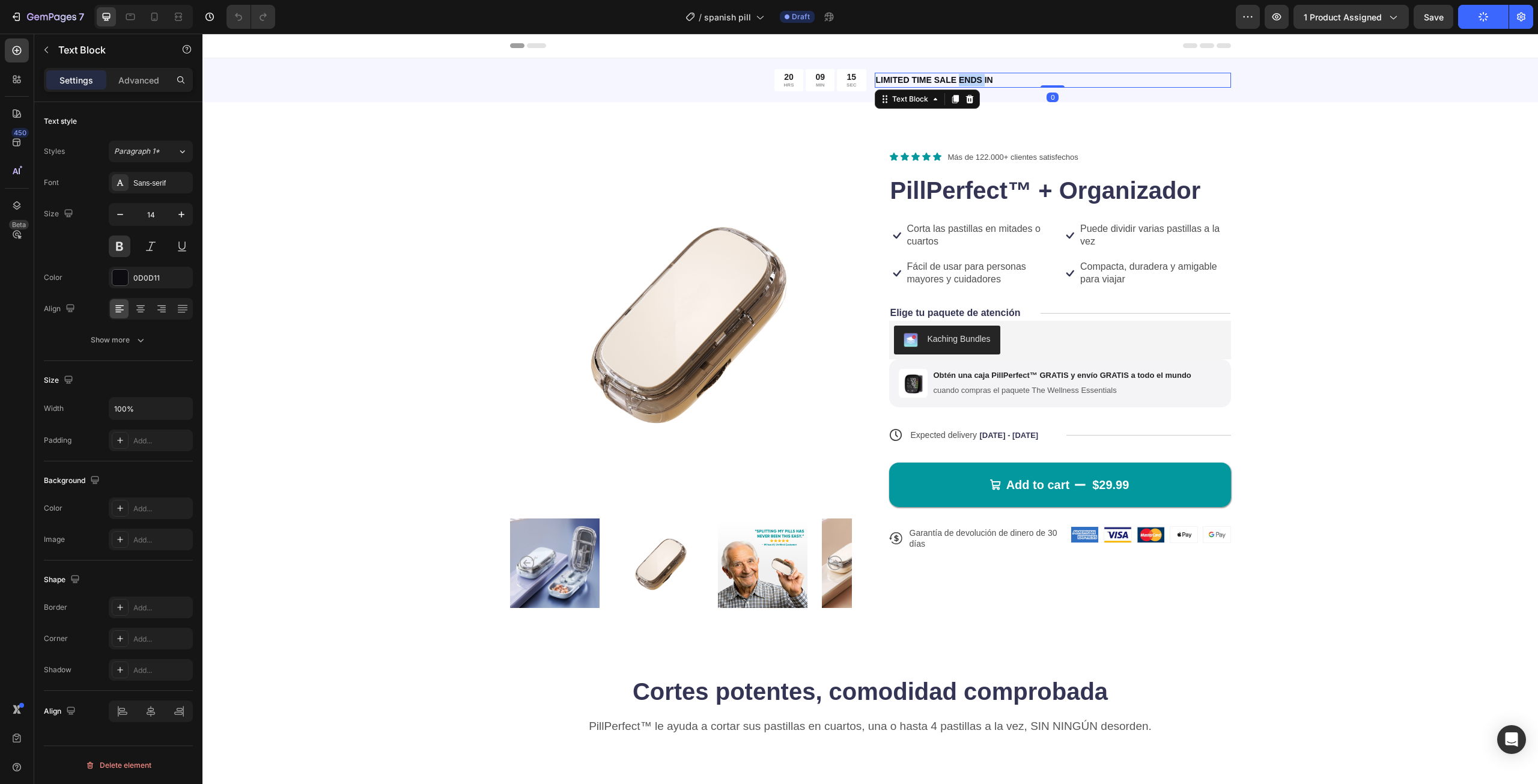
click at [970, 78] on p "LIMITED TIME SALE ENDS IN" at bounding box center [1053, 80] width 354 height 12
click at [1357, 146] on div "Product Images Icon Icon Icon Icon Icon Icon List Más de 122.000+ clientes sati…" at bounding box center [870, 388] width 1336 height 572
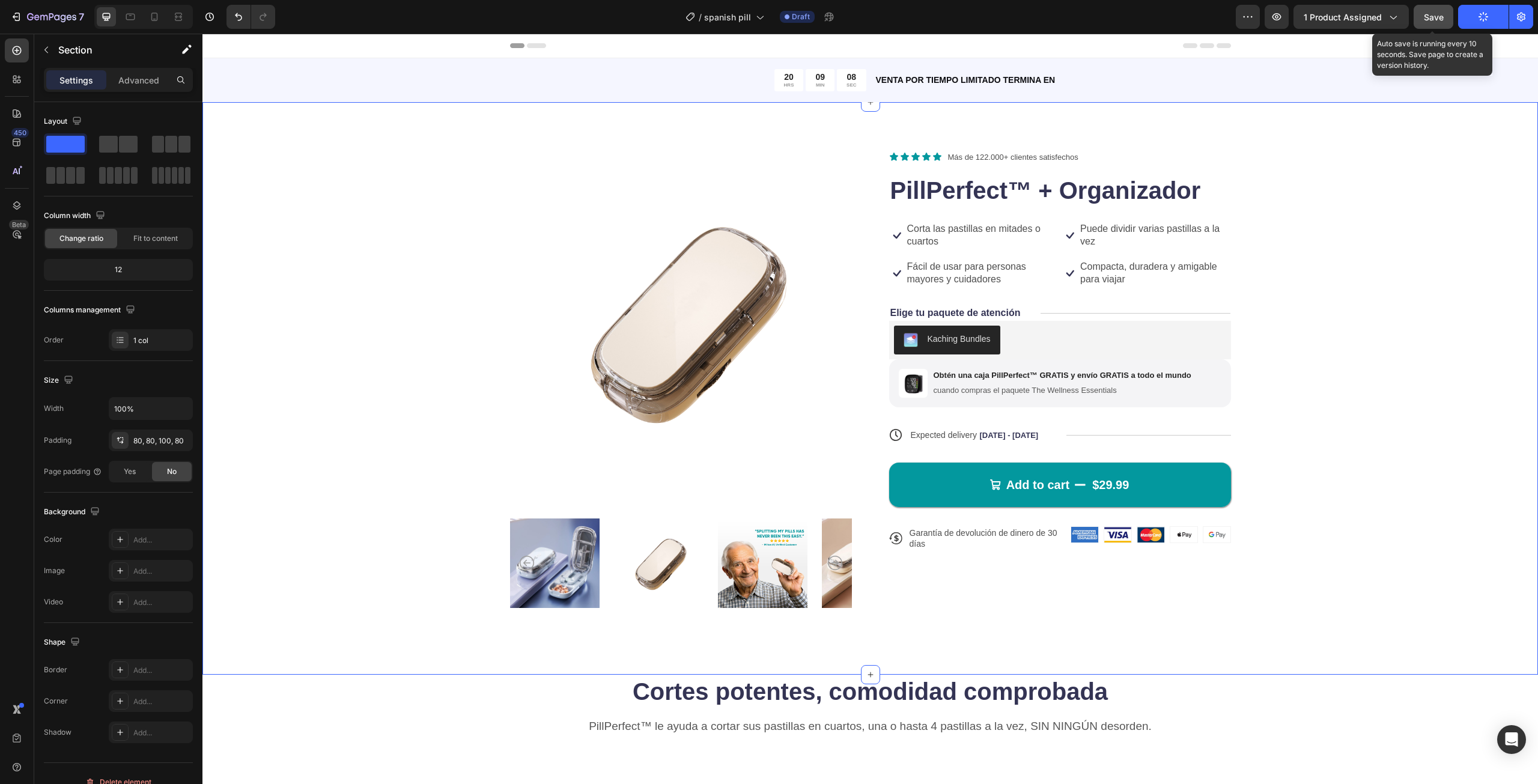
click at [1439, 20] on span "Save" at bounding box center [1433, 17] width 20 height 10
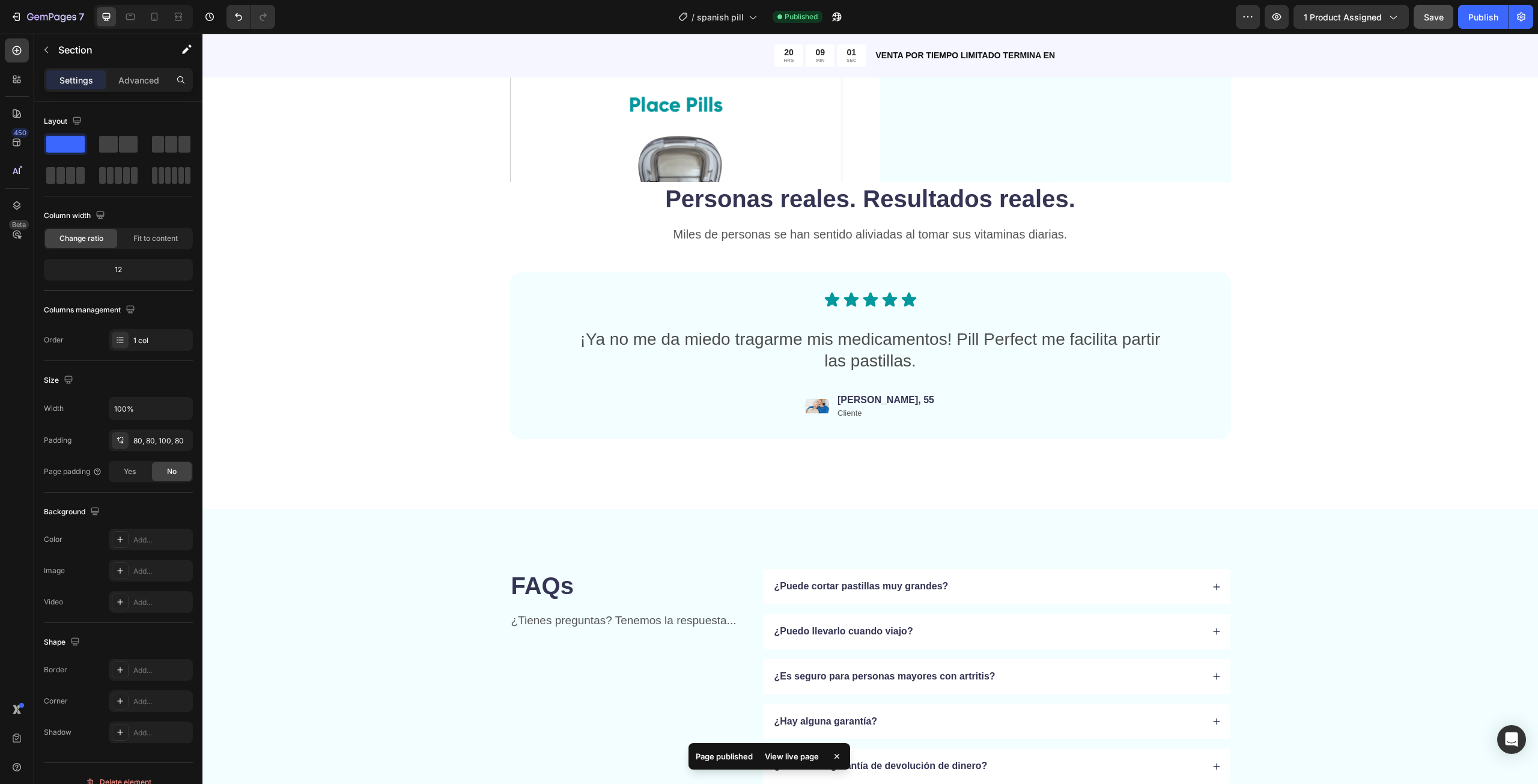
scroll to position [1982, 0]
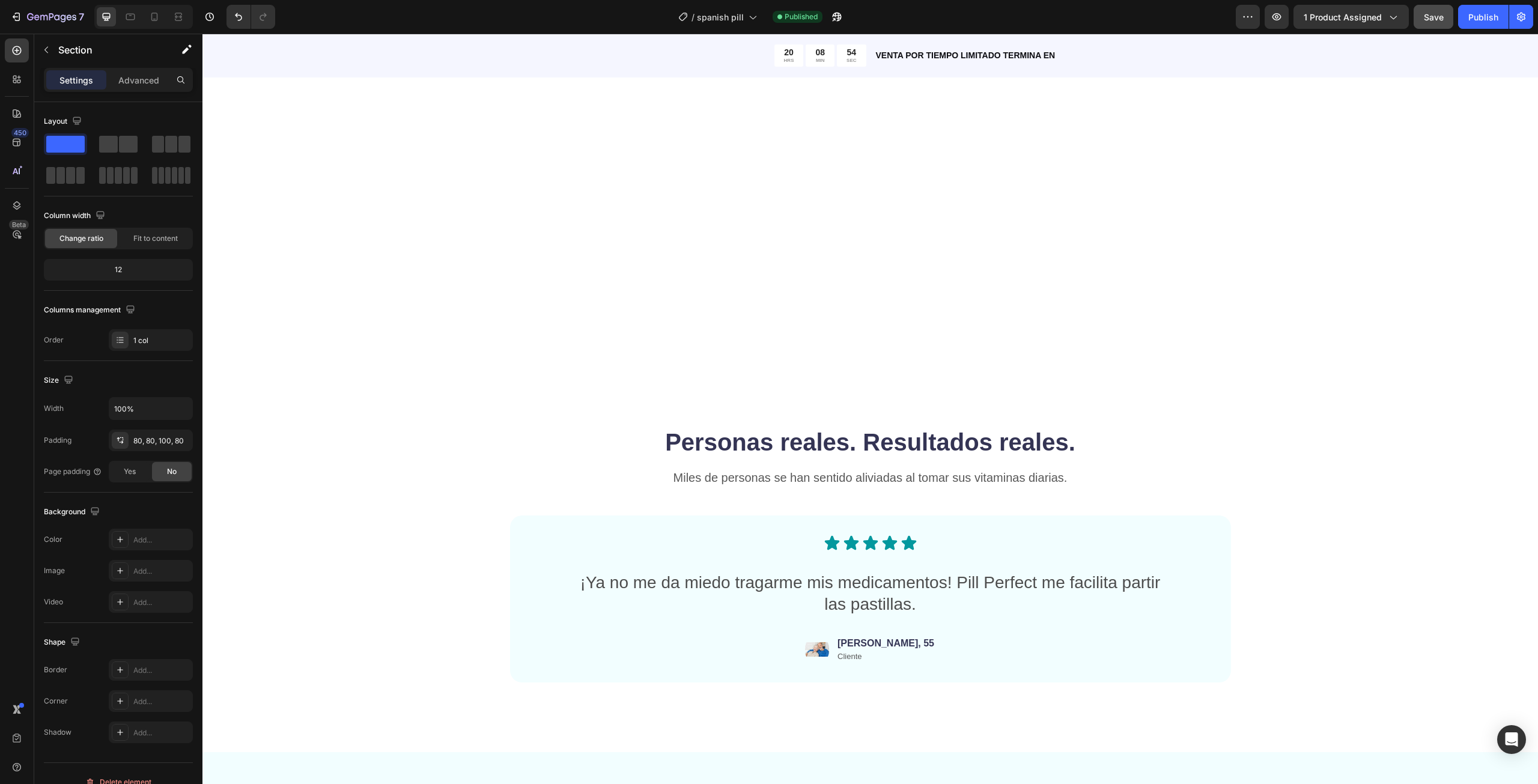
click at [1436, 18] on span "Save" at bounding box center [1433, 17] width 20 height 10
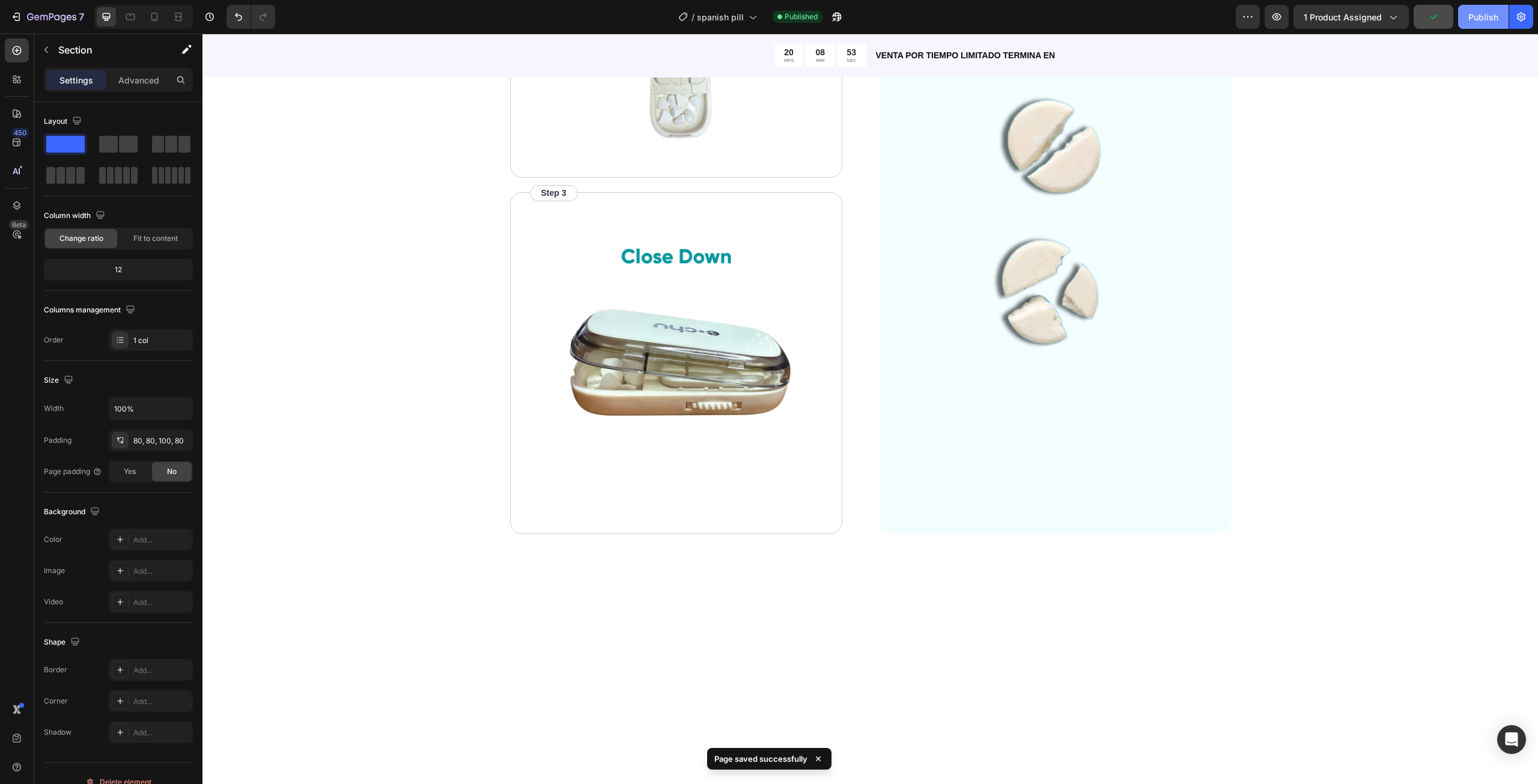
click at [1462, 12] on button "Publish" at bounding box center [1483, 16] width 51 height 24
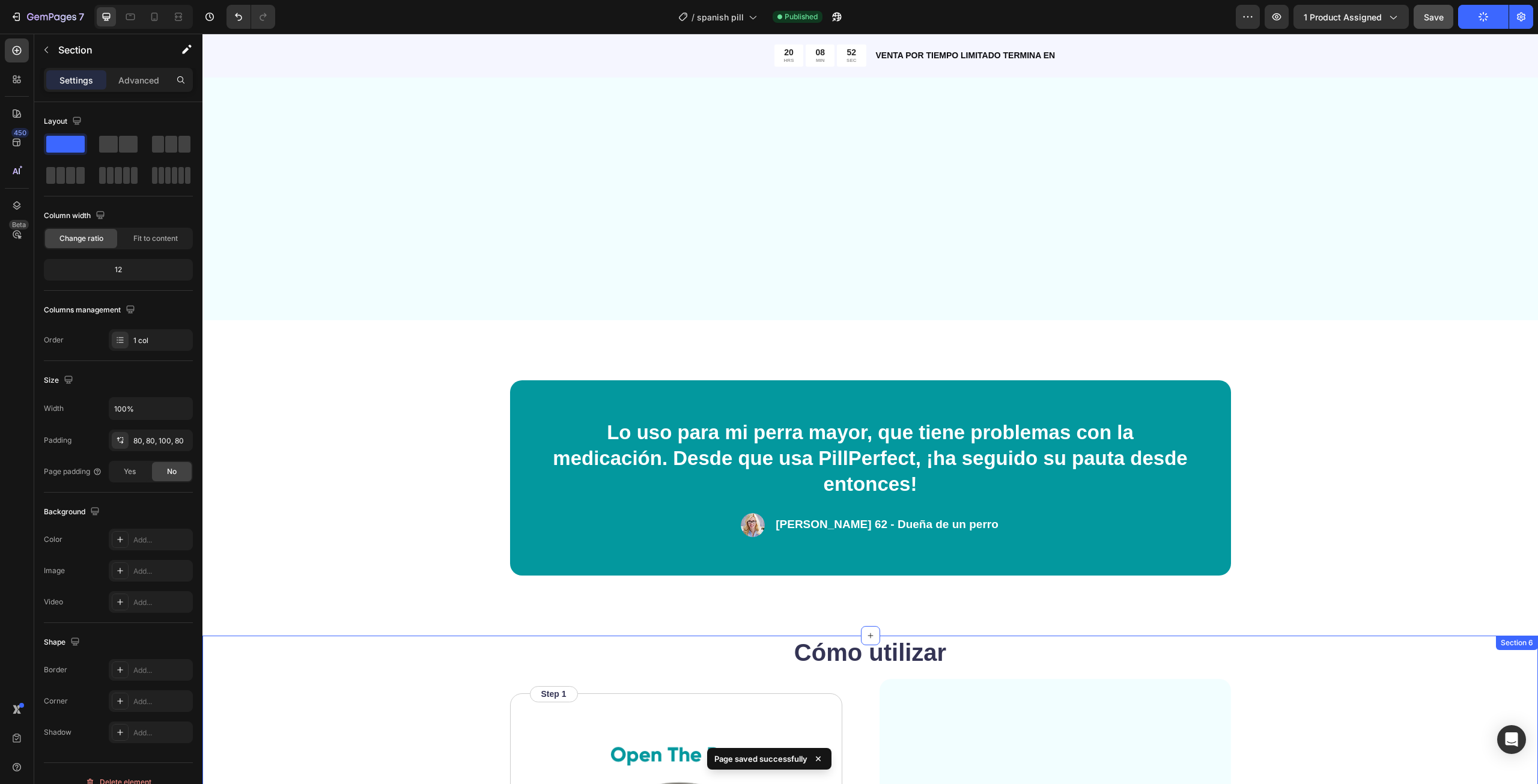
scroll to position [1472, 0]
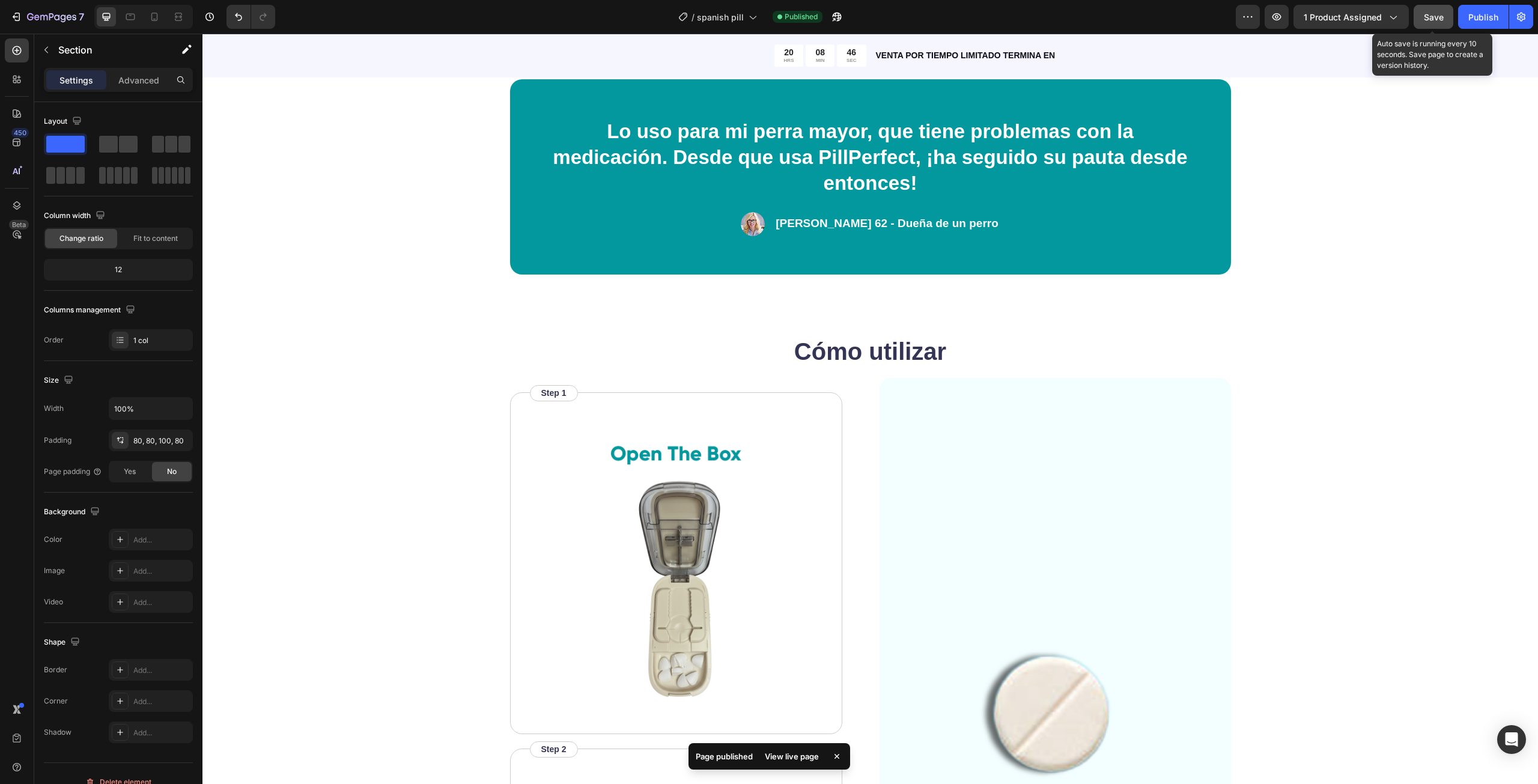
click at [1448, 20] on button "Save" at bounding box center [1433, 16] width 40 height 24
click at [1485, 14] on div "Publish" at bounding box center [1483, 17] width 30 height 12
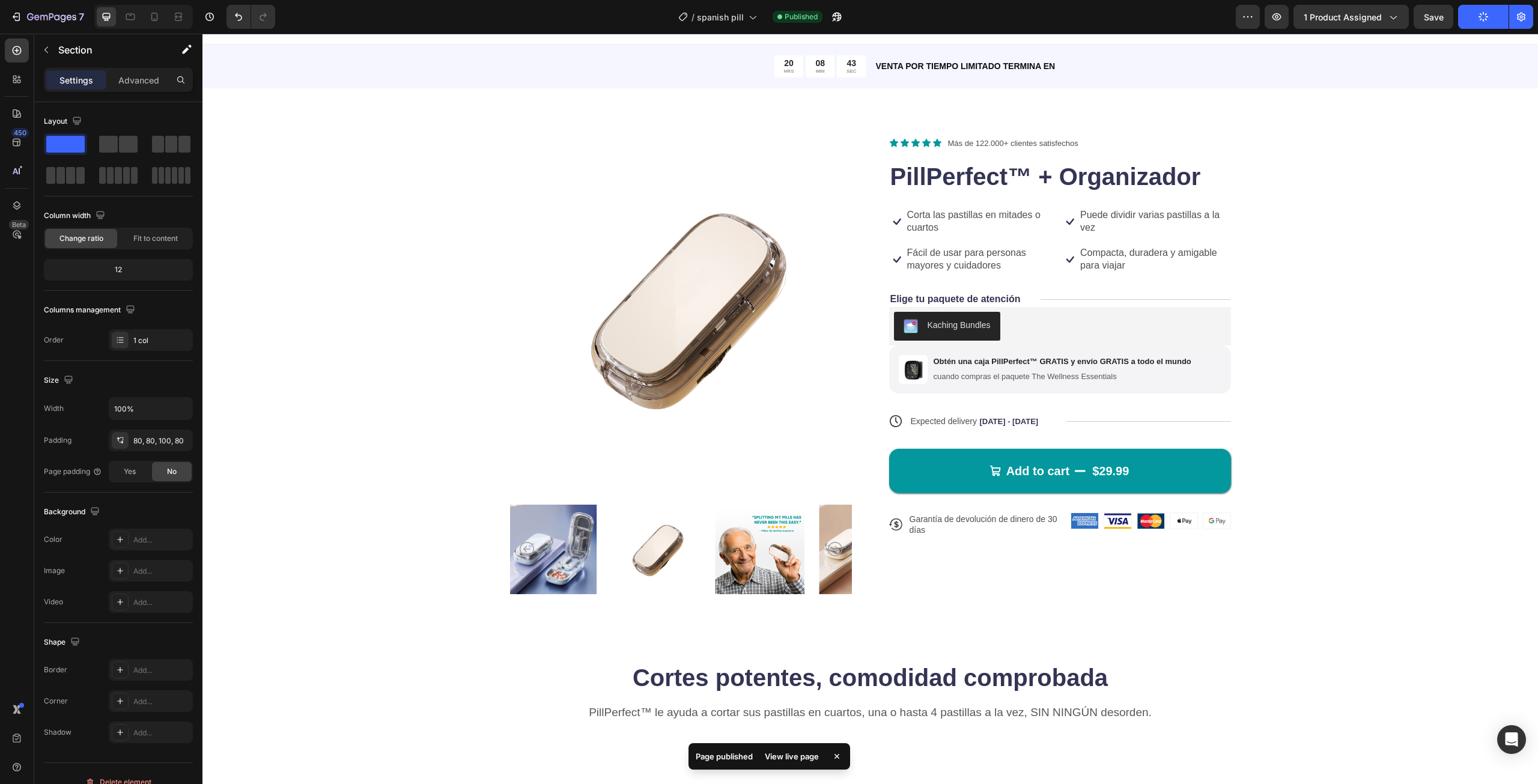
scroll to position [0, 0]
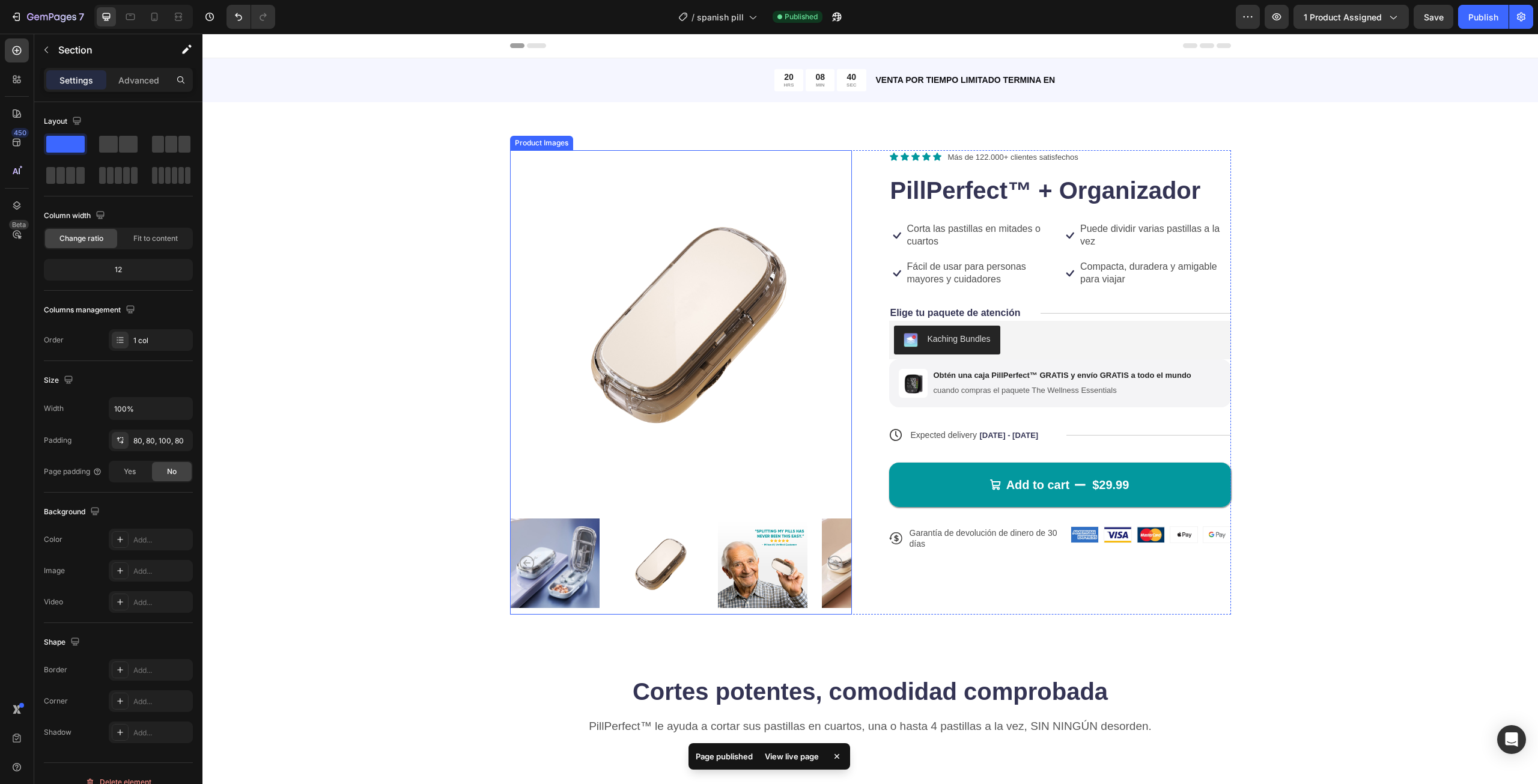
click at [745, 556] on img at bounding box center [763, 563] width 90 height 103
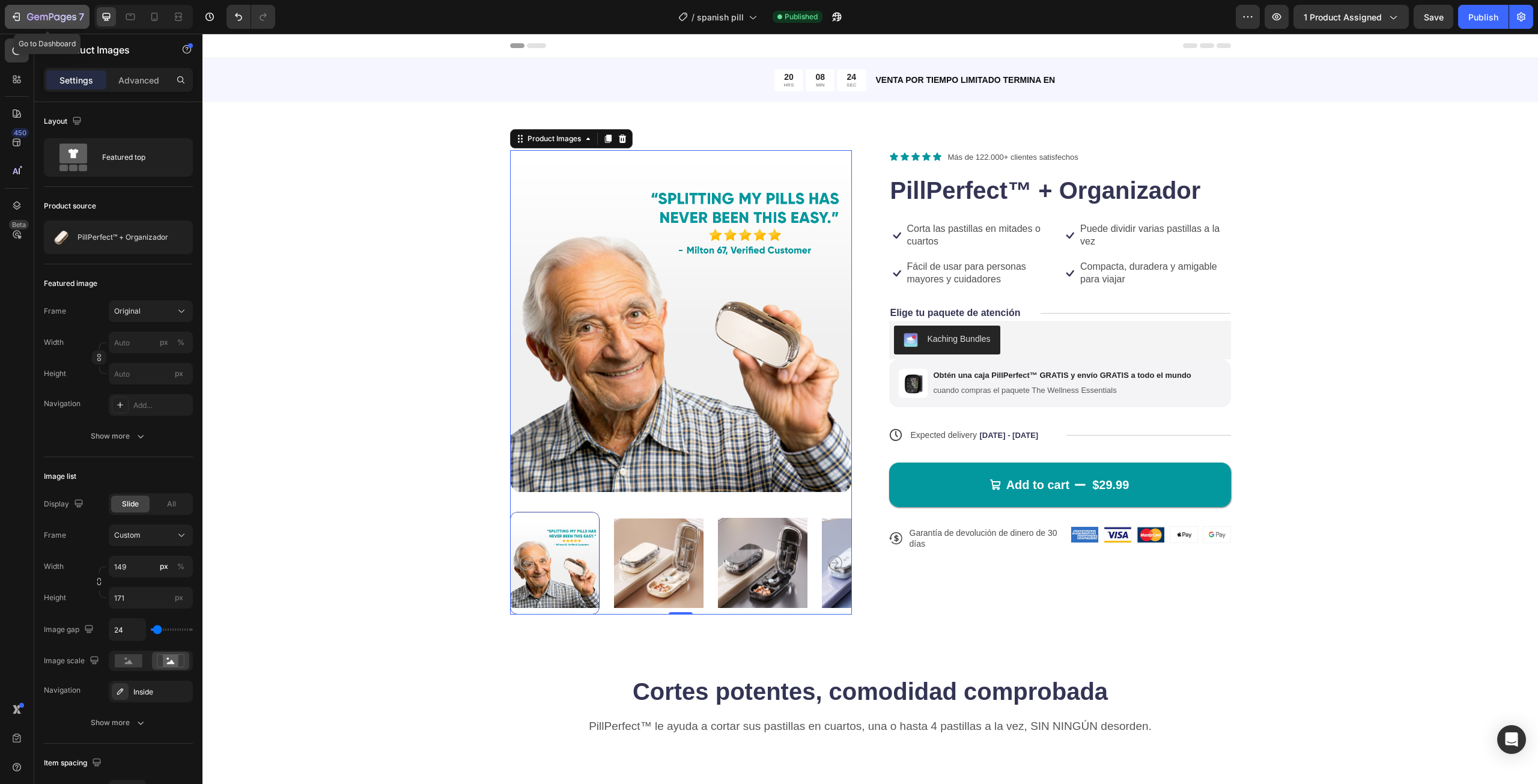
click at [12, 25] on button "7" at bounding box center [47, 16] width 85 height 24
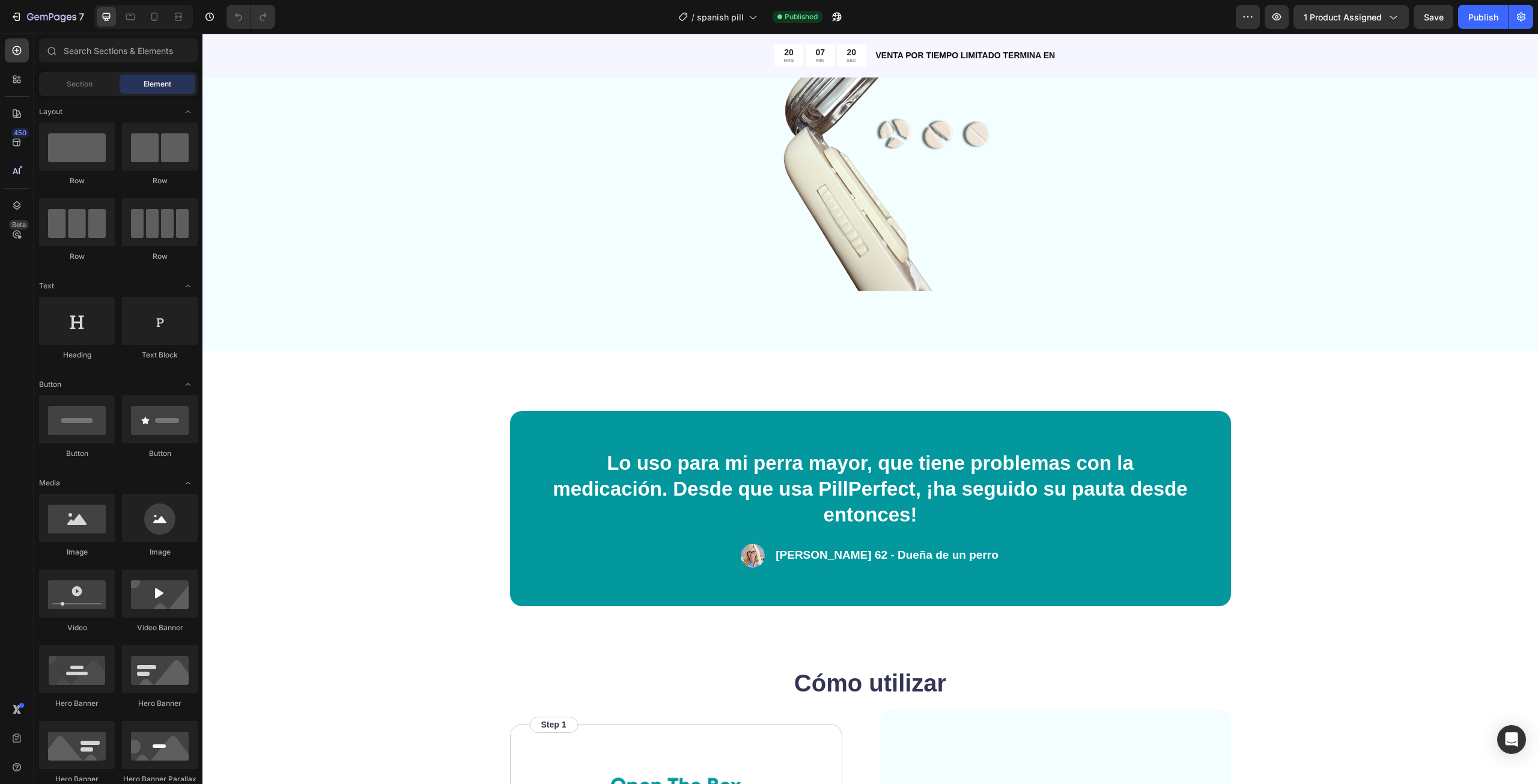
scroll to position [1621, 0]
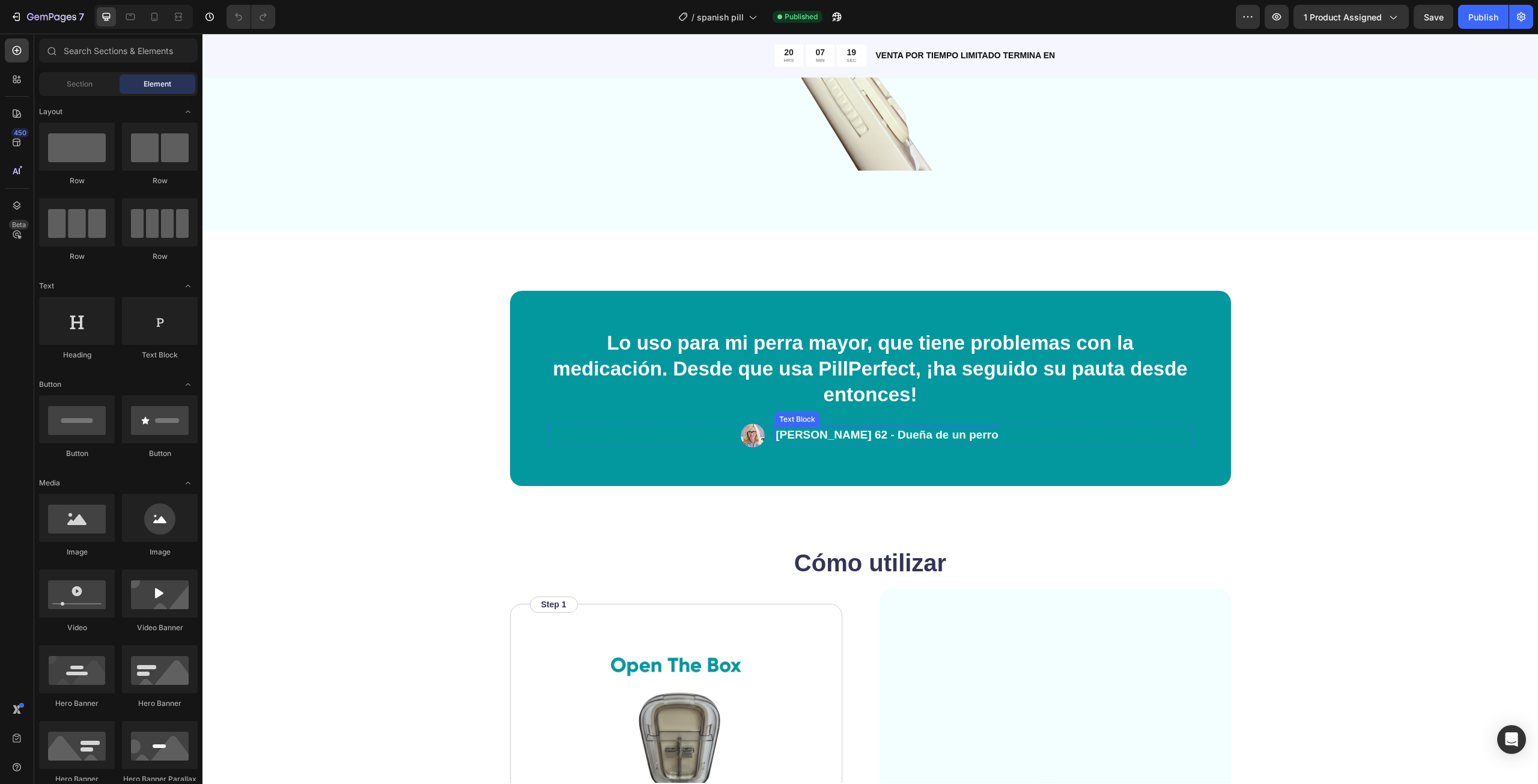
click at [827, 433] on p "[PERSON_NAME] 62 - Dueña de un perro" at bounding box center [887, 435] width 223 height 15
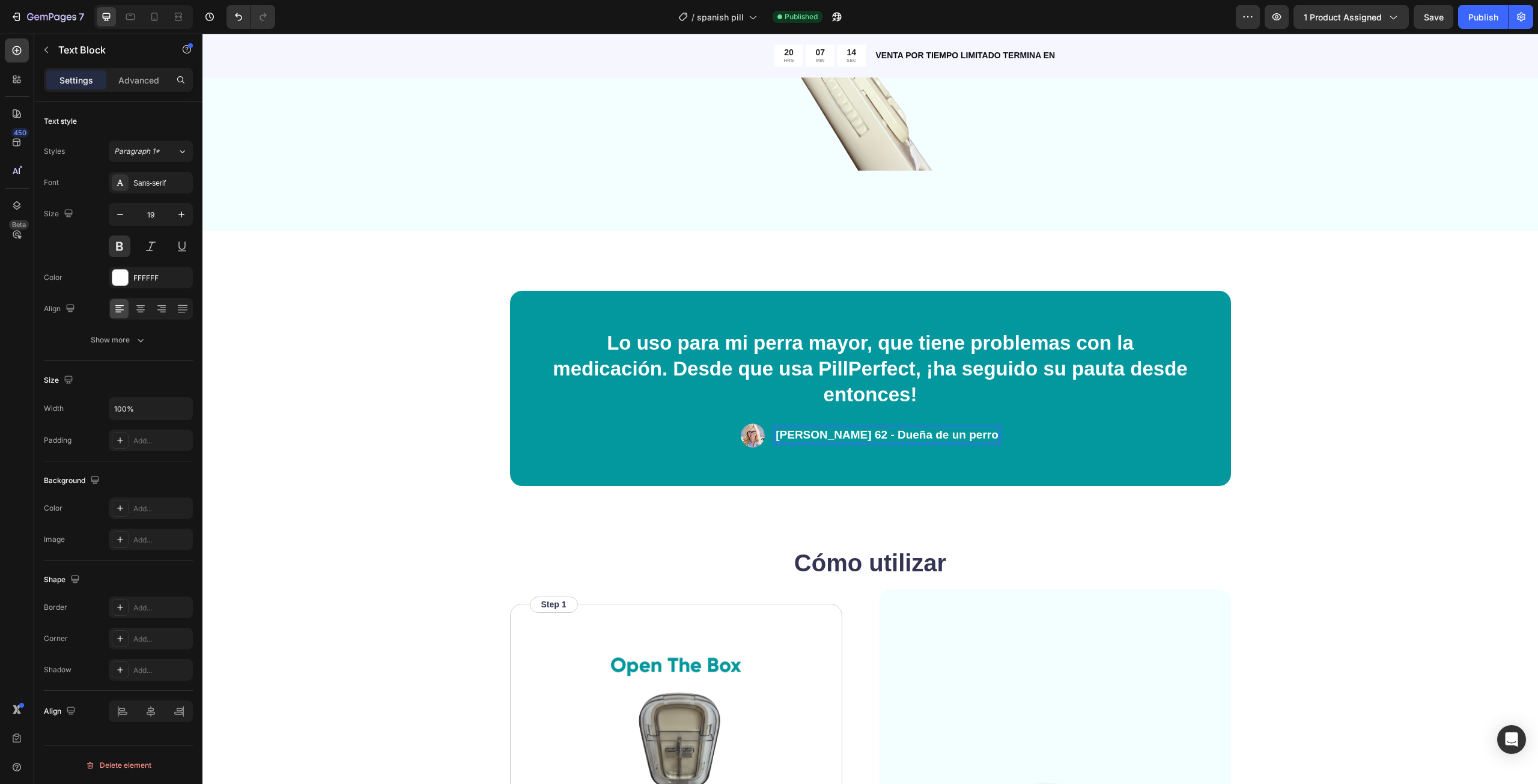
click at [944, 450] on div "Lo uso para mi perra mayor, que tiene problemas con la medicación. Desde que us…" at bounding box center [870, 388] width 721 height 195
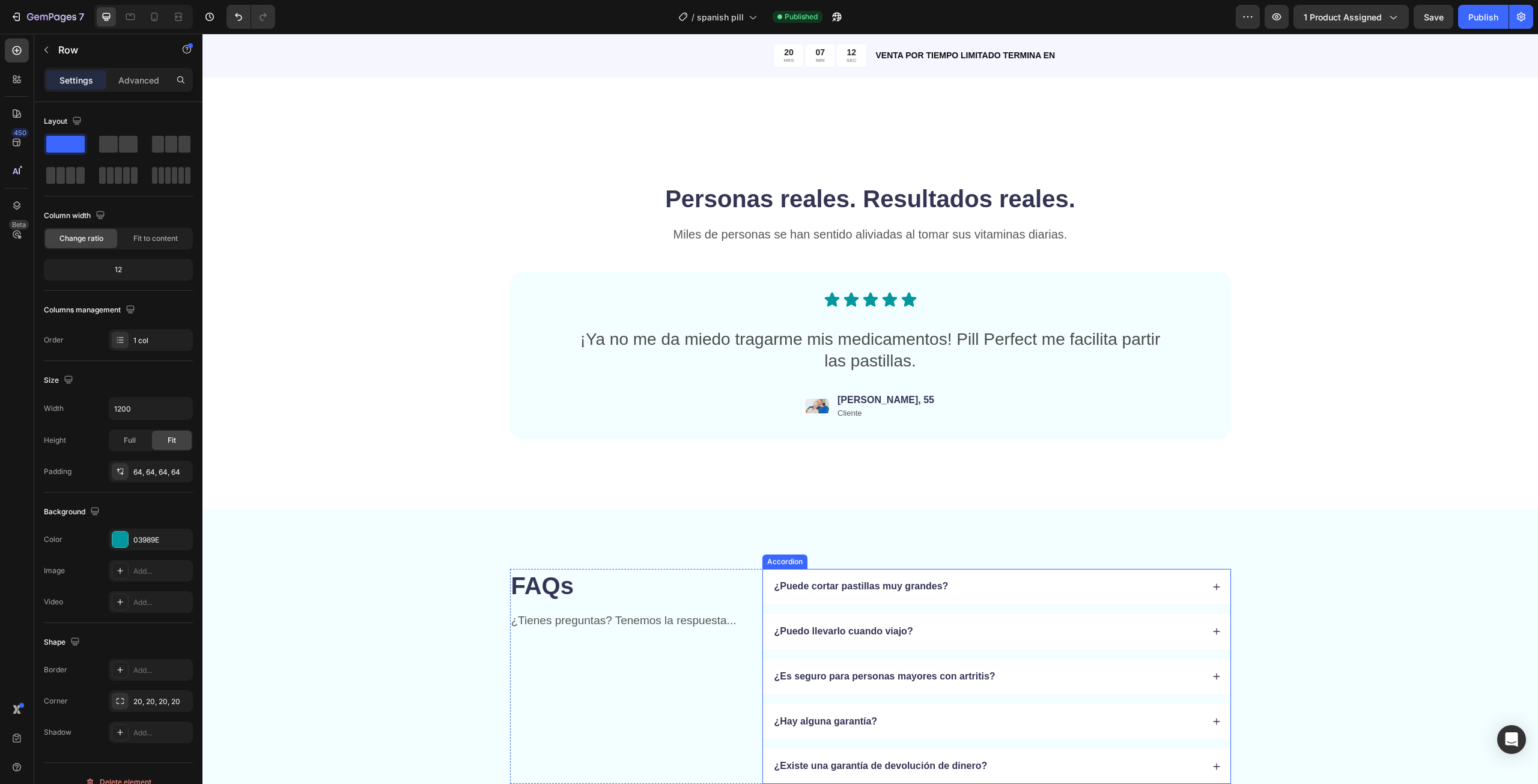
scroll to position [3123, 0]
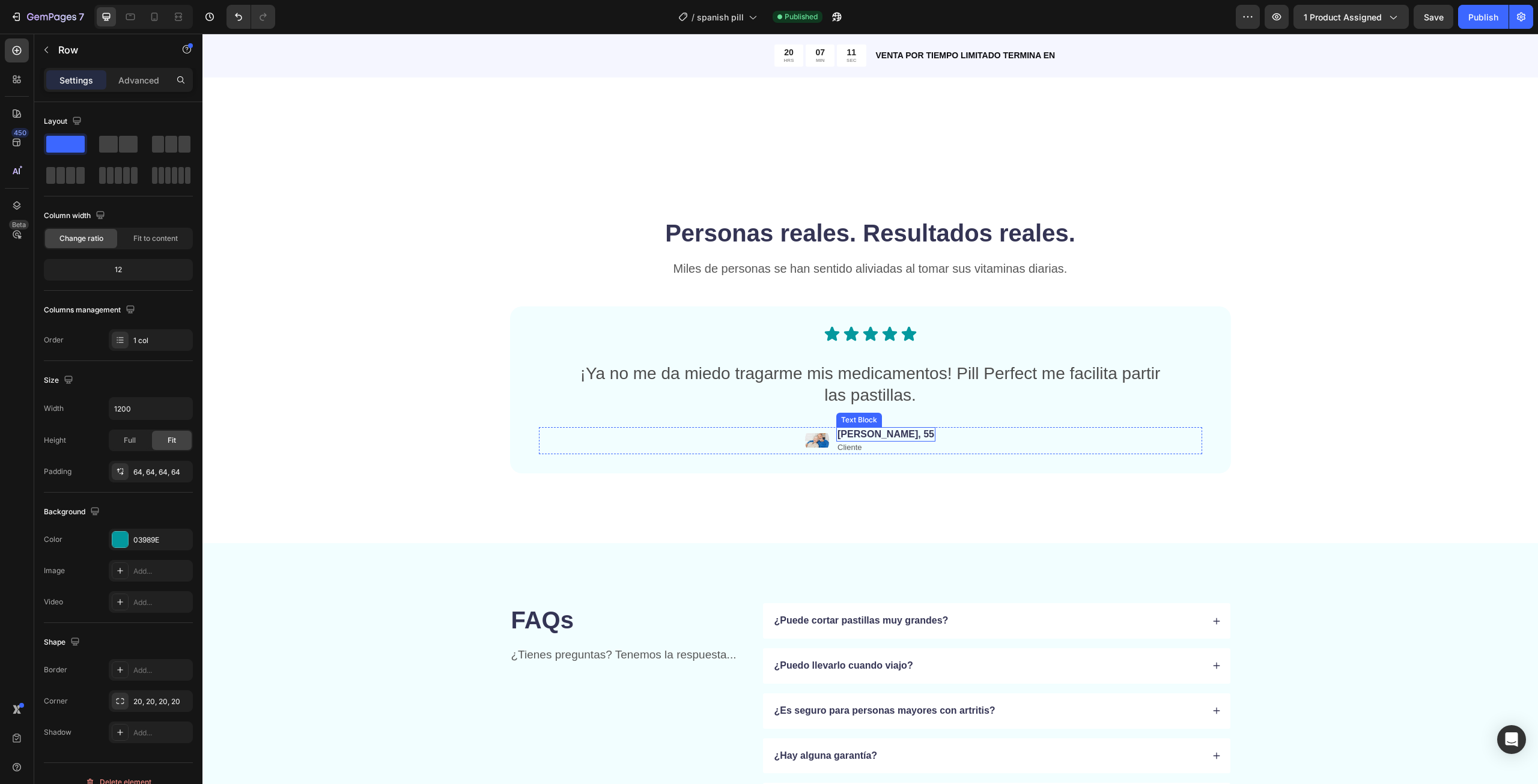
click at [877, 434] on p "[PERSON_NAME], 55" at bounding box center [886, 434] width 97 height 12
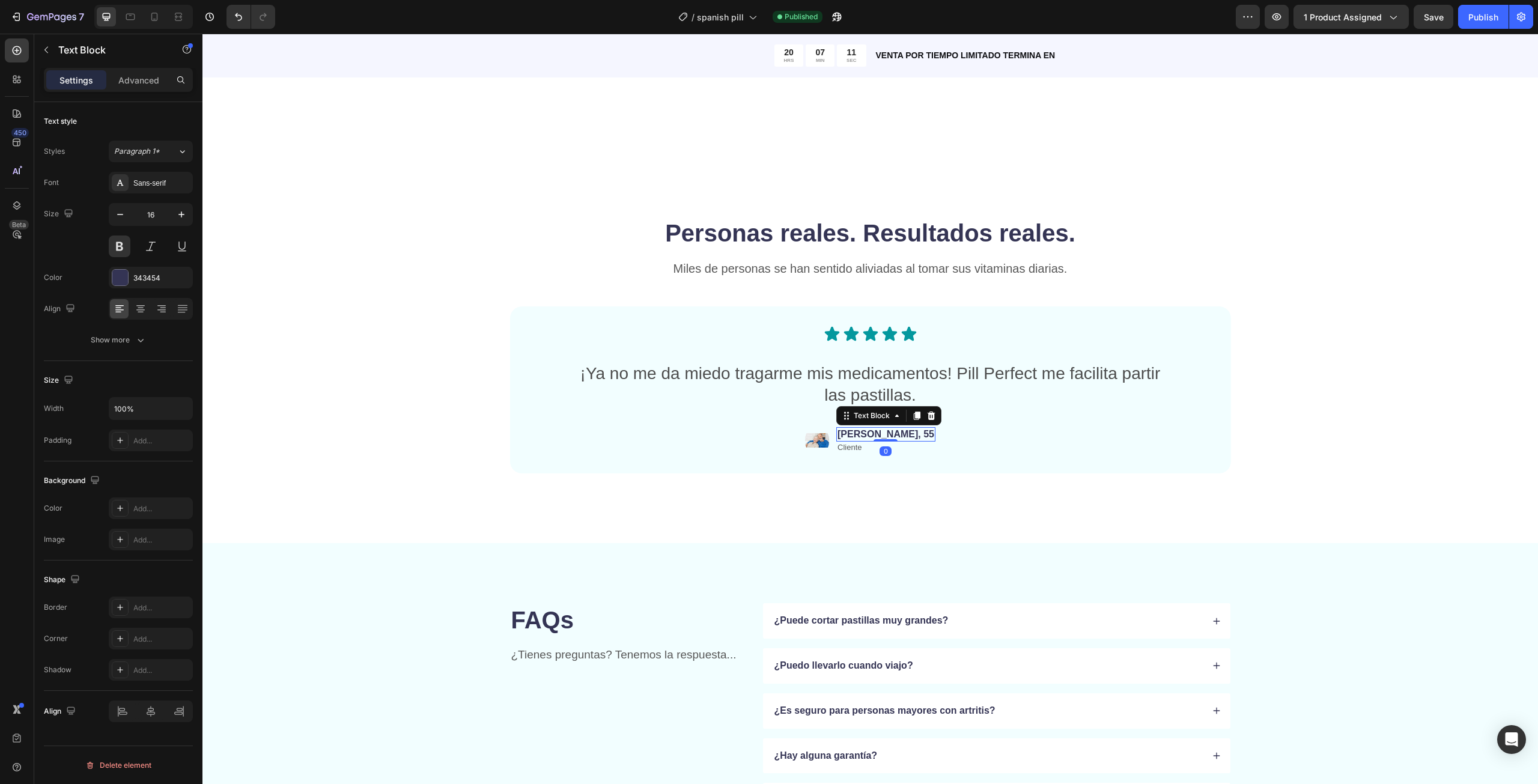
click at [877, 434] on p "[PERSON_NAME], 55" at bounding box center [886, 434] width 97 height 12
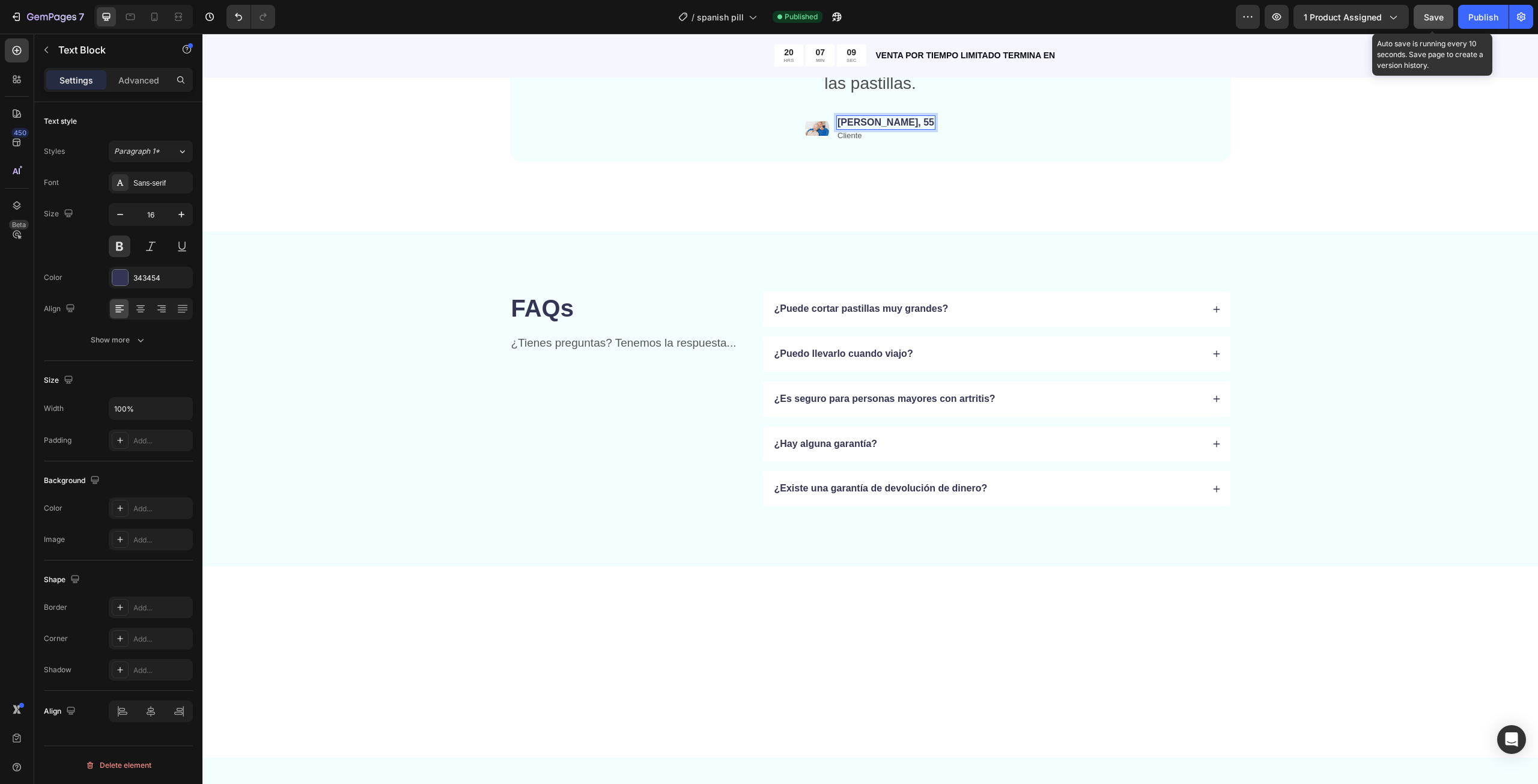
click at [1440, 12] on span "Save" at bounding box center [1433, 17] width 20 height 10
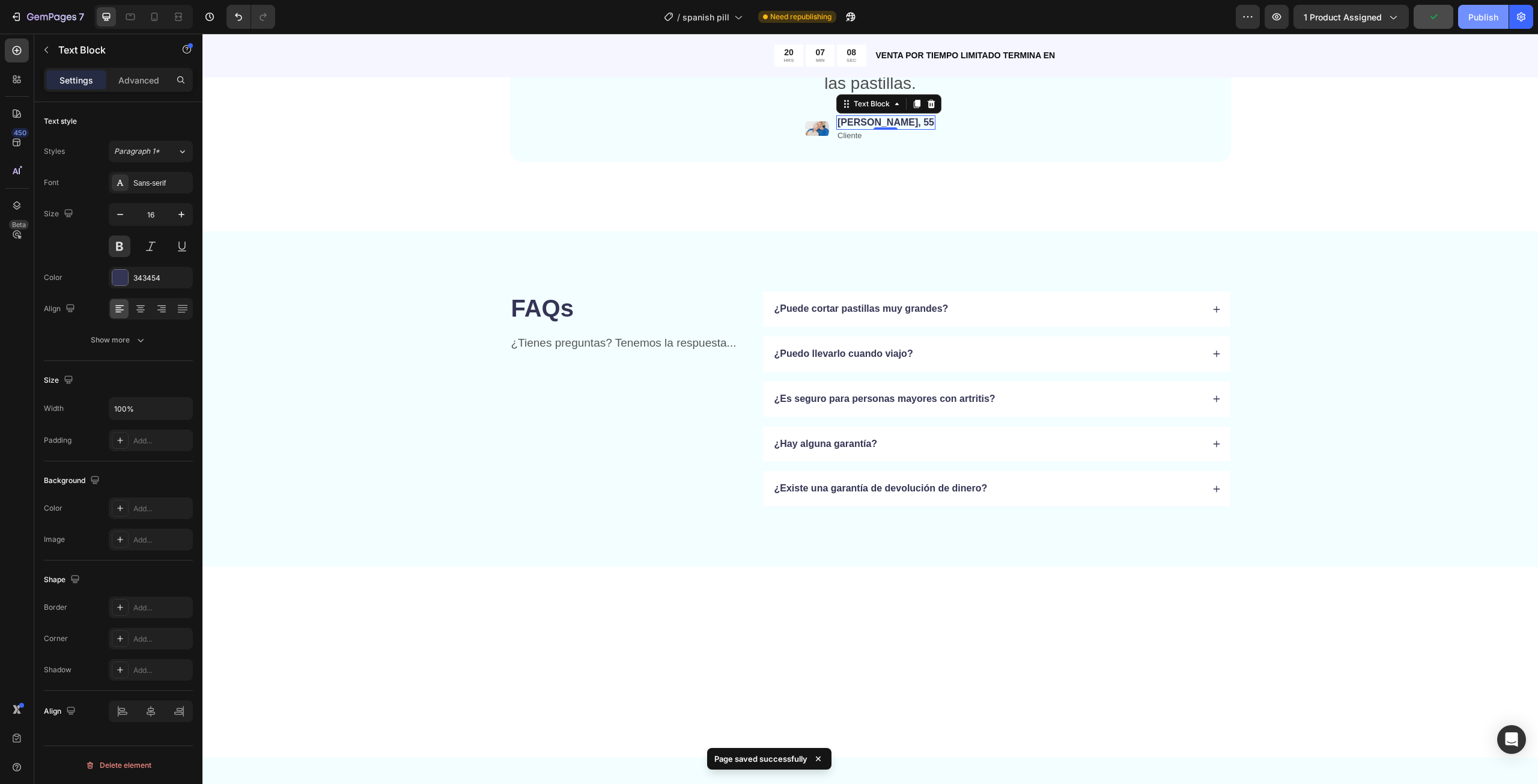
click at [1494, 19] on div "Publish" at bounding box center [1483, 17] width 30 height 12
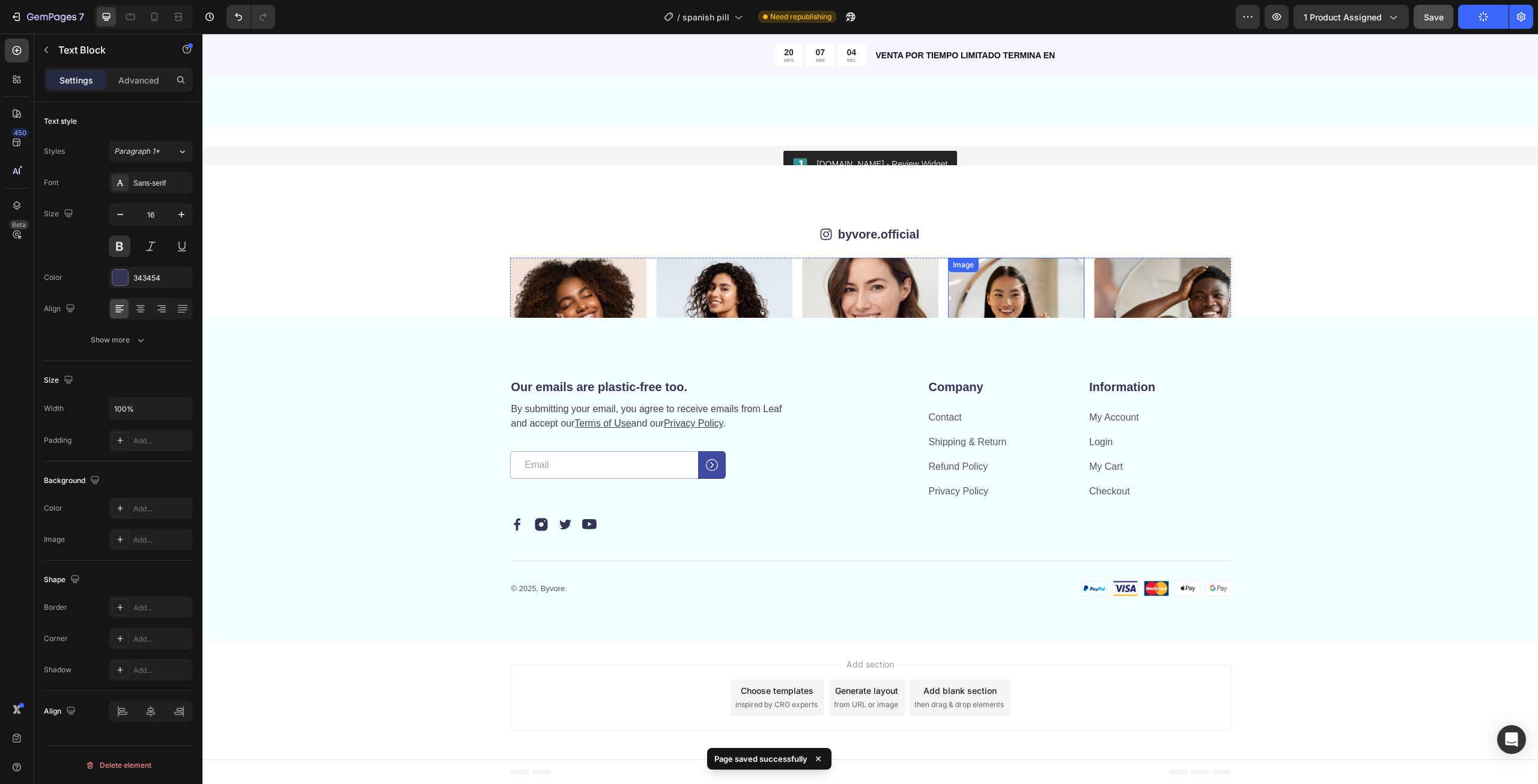
scroll to position [3874, 0]
click at [892, 157] on button "[DOMAIN_NAME] - Review Widget" at bounding box center [871, 164] width 174 height 29
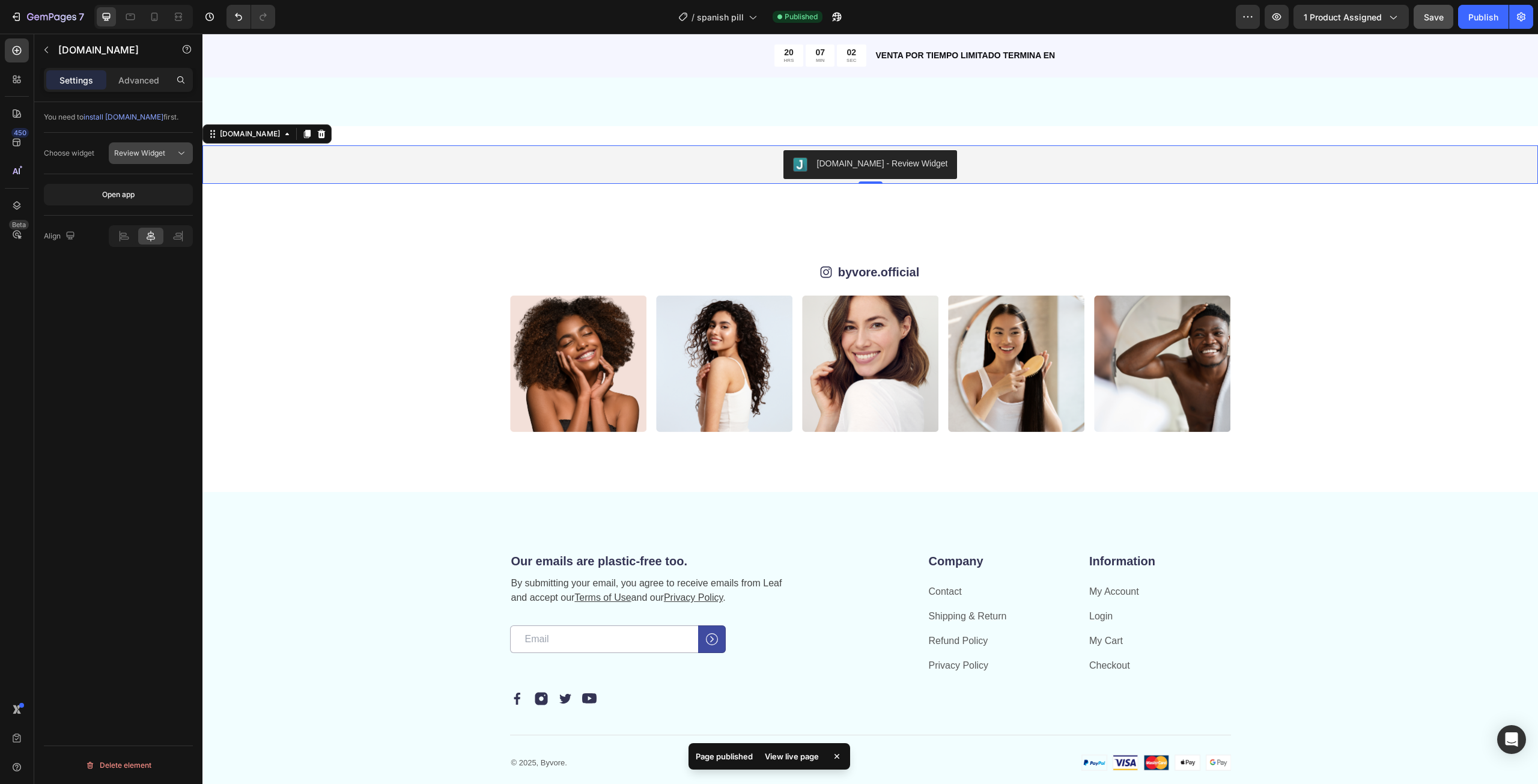
click at [138, 151] on span "Review Widget" at bounding box center [140, 153] width 51 height 9
click at [137, 190] on button "Open app" at bounding box center [118, 194] width 149 height 21
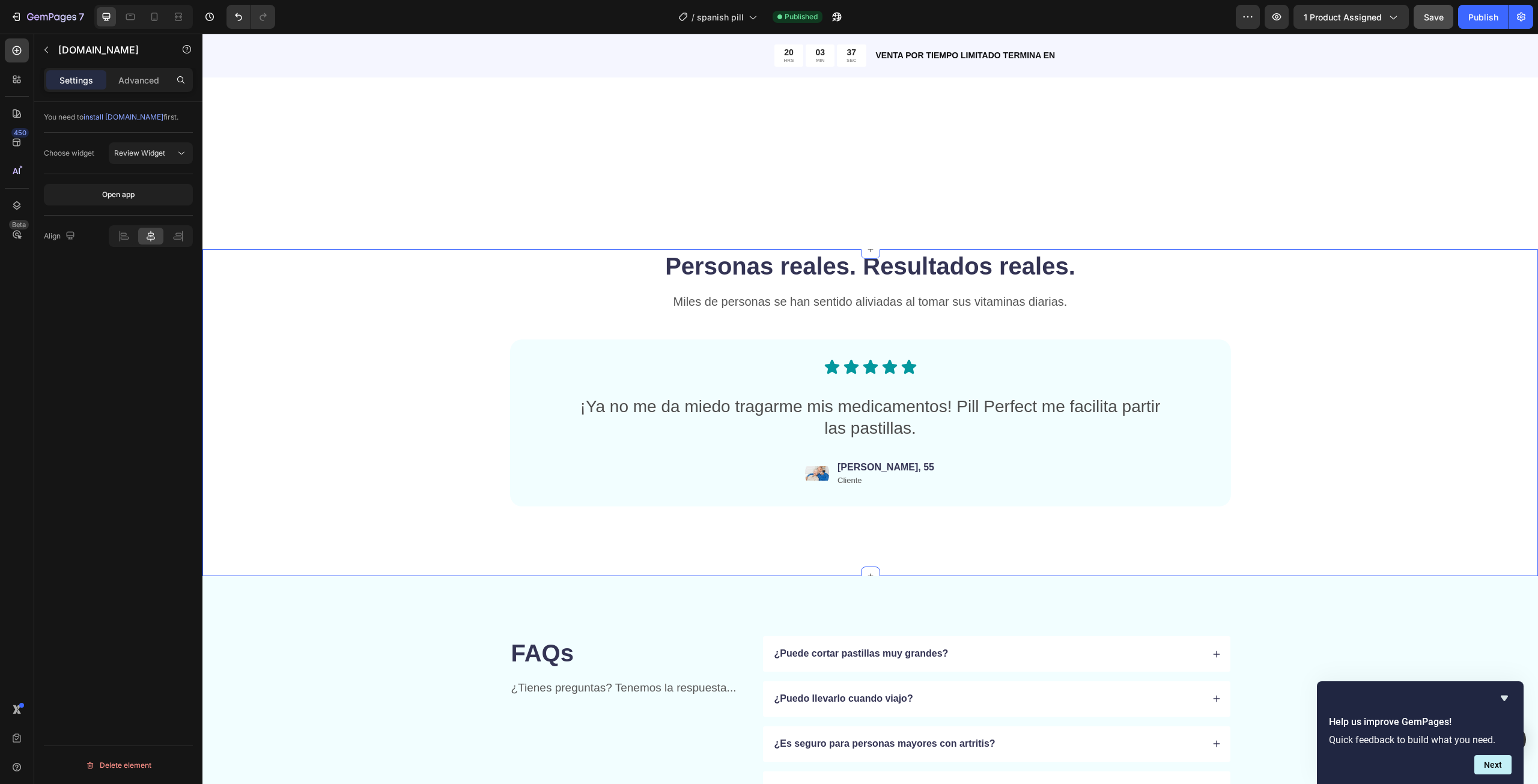
scroll to position [2914, 0]
